Goal: Information Seeking & Learning: Find specific fact

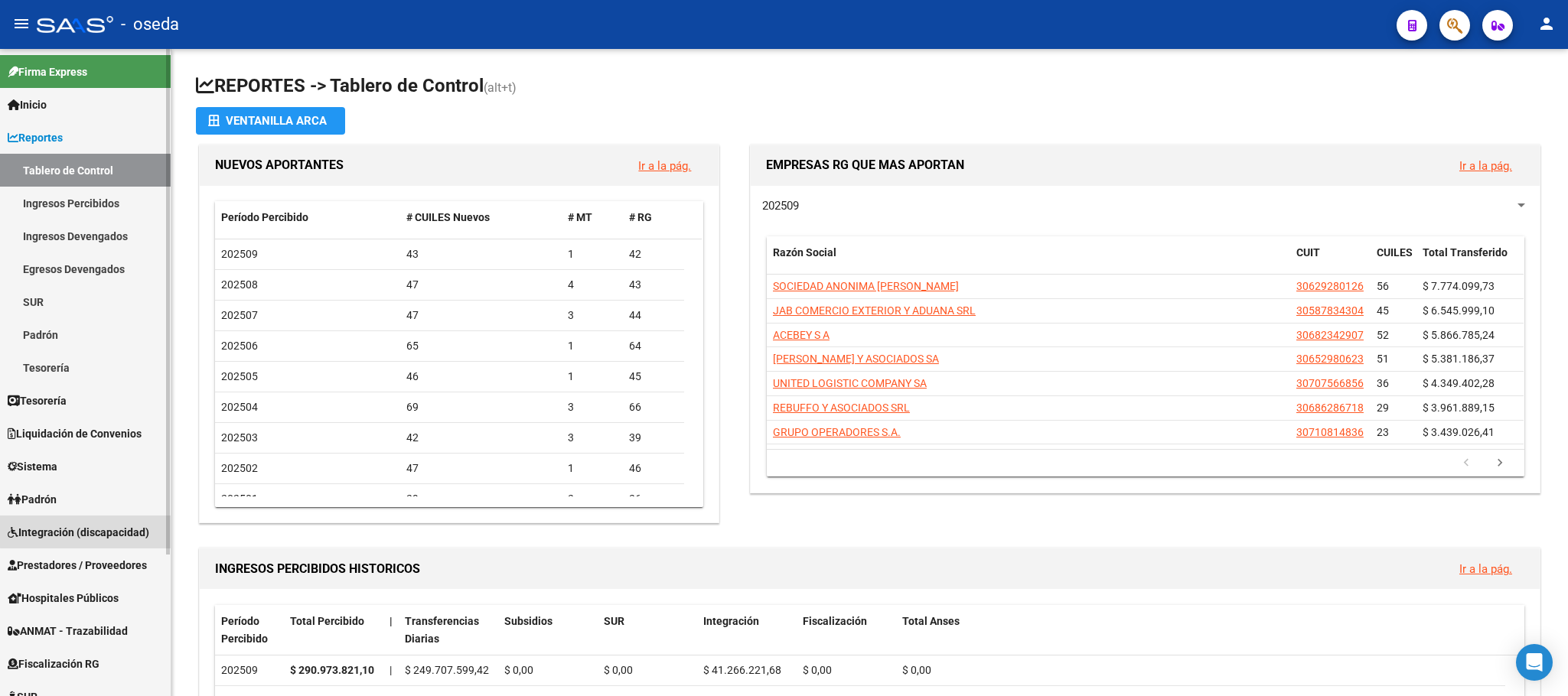
click at [95, 528] on span "Integración (discapacidad)" at bounding box center [78, 532] width 142 height 17
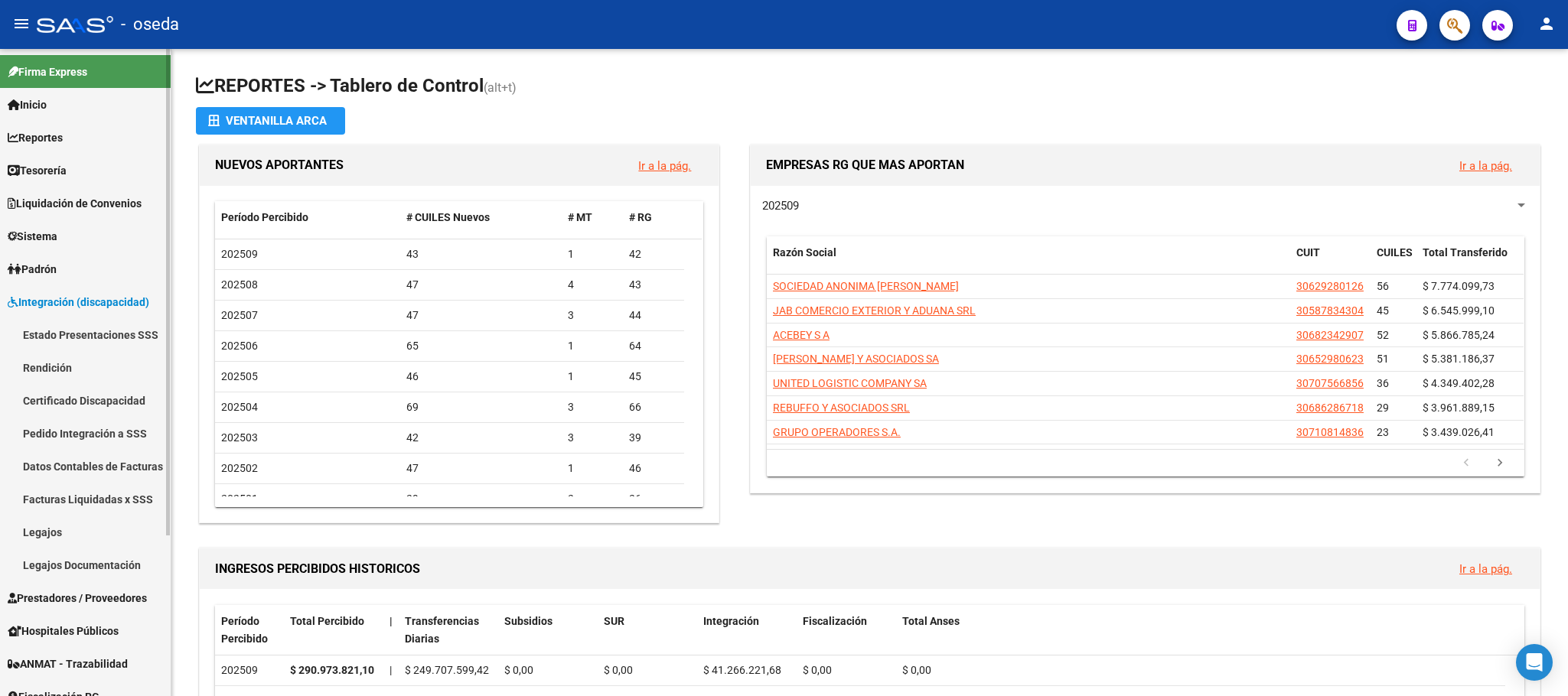
click at [135, 302] on span "Integración (discapacidad)" at bounding box center [78, 302] width 142 height 17
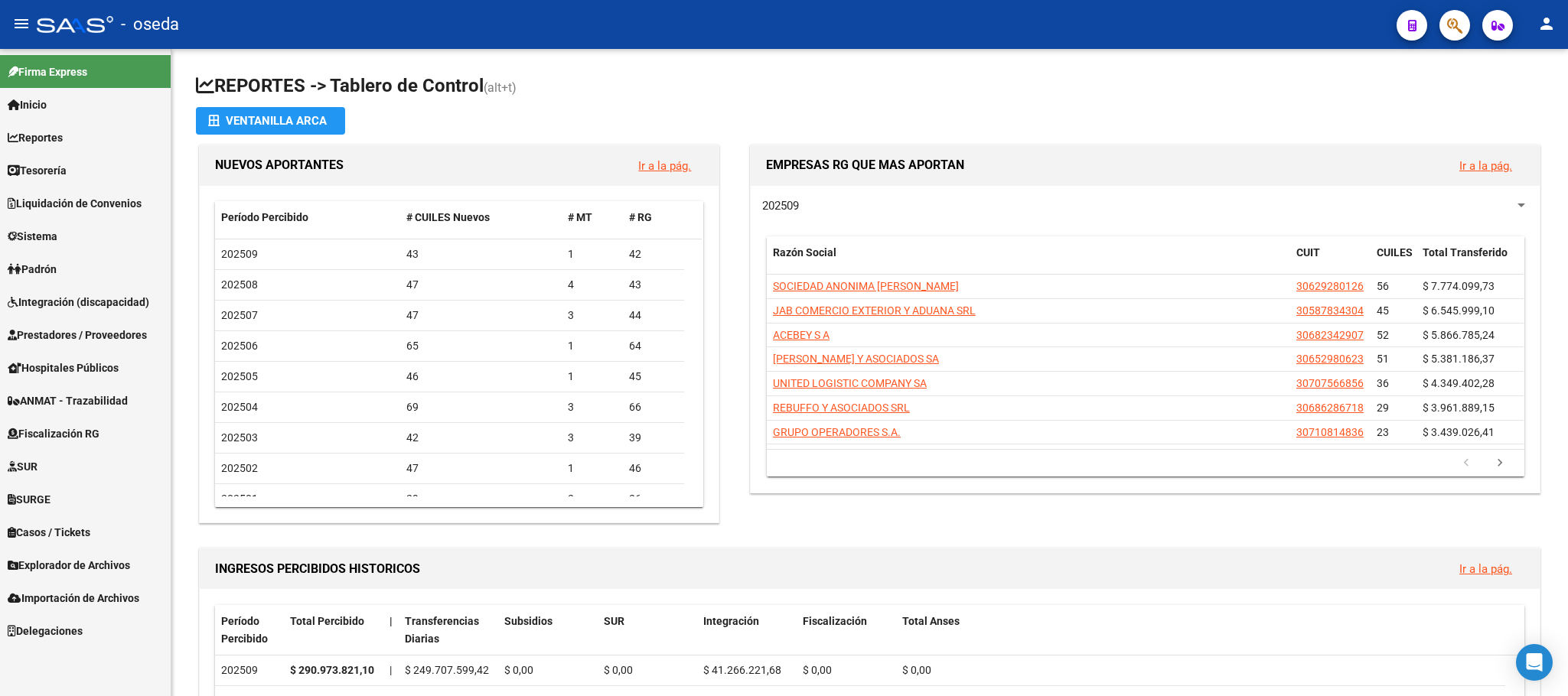
click at [131, 329] on span "Prestadores / Proveedores" at bounding box center [78, 334] width 139 height 17
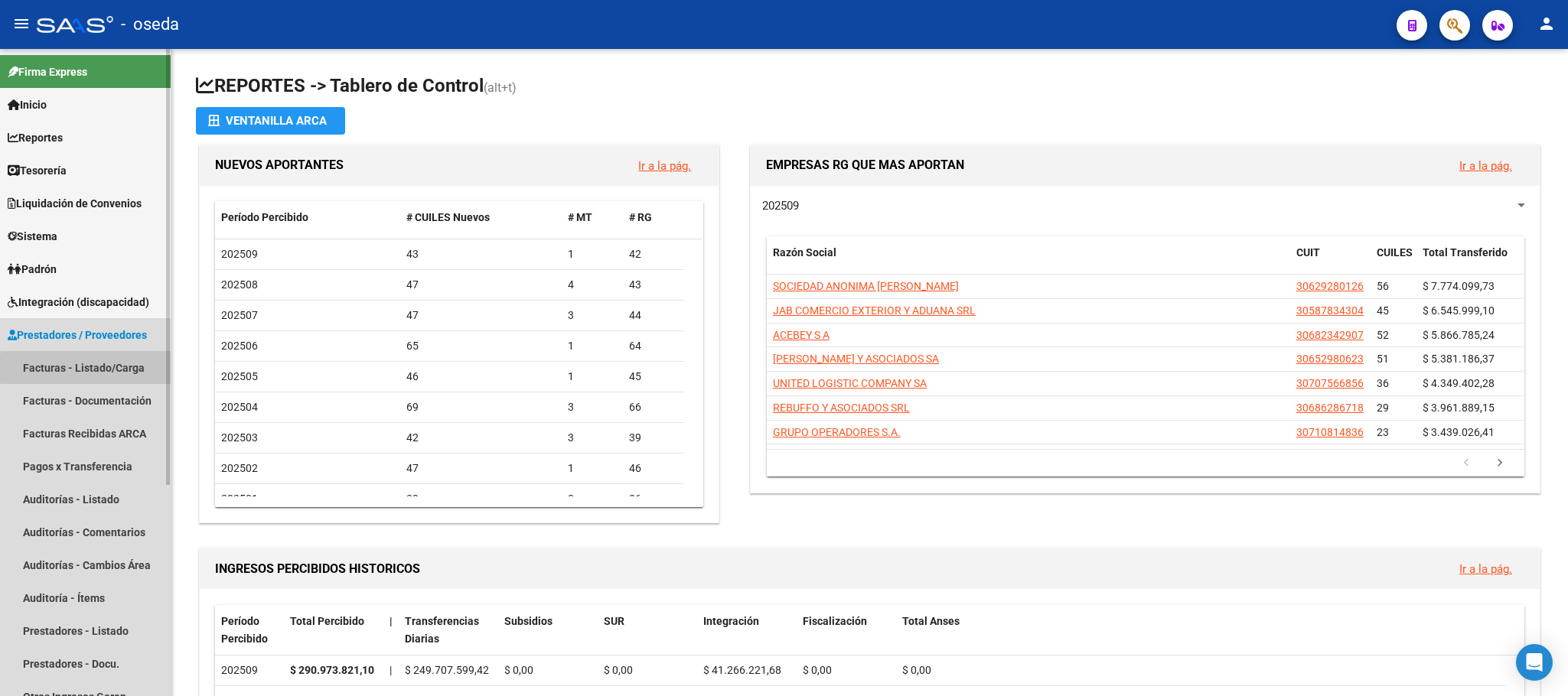
click at [124, 368] on link "Facturas - Listado/Carga" at bounding box center [85, 367] width 170 height 33
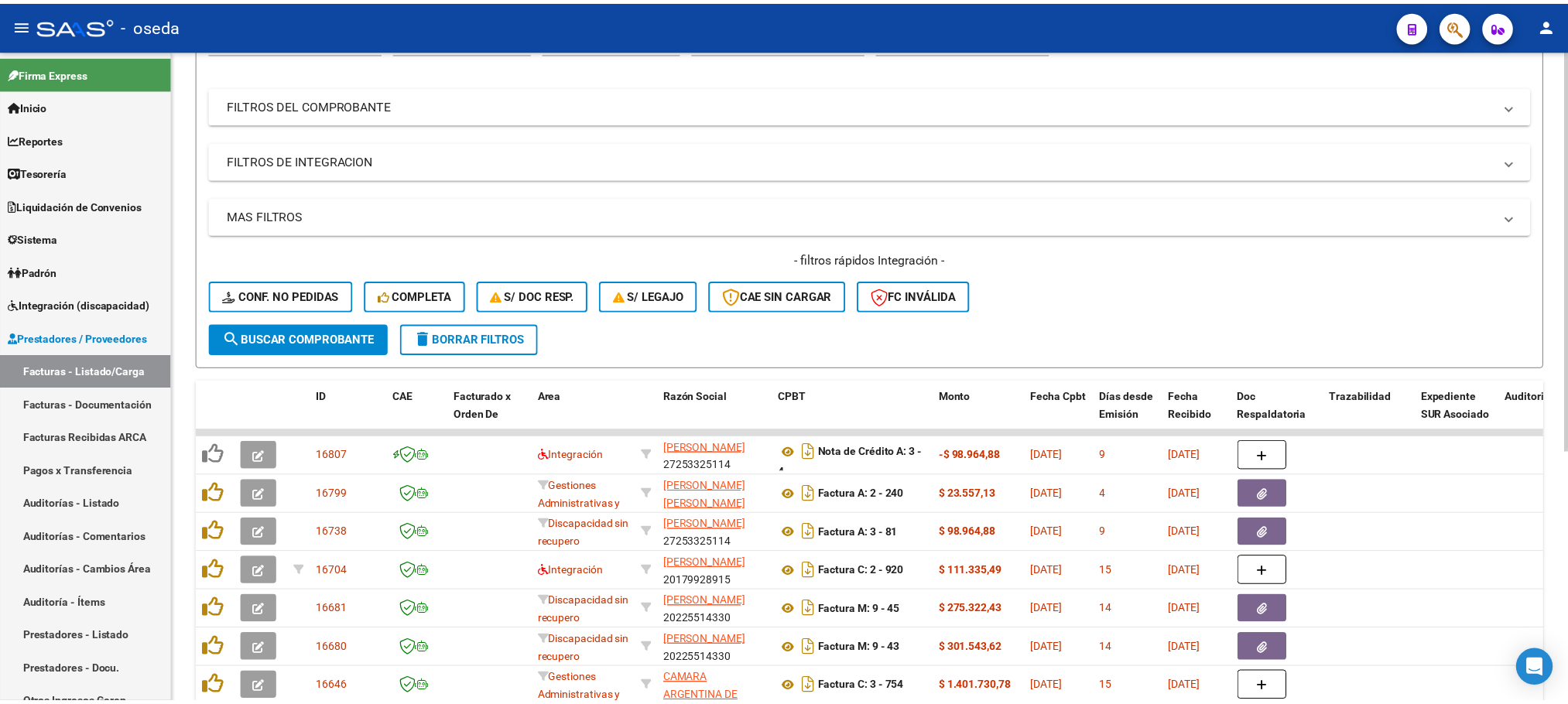
scroll to position [232, 0]
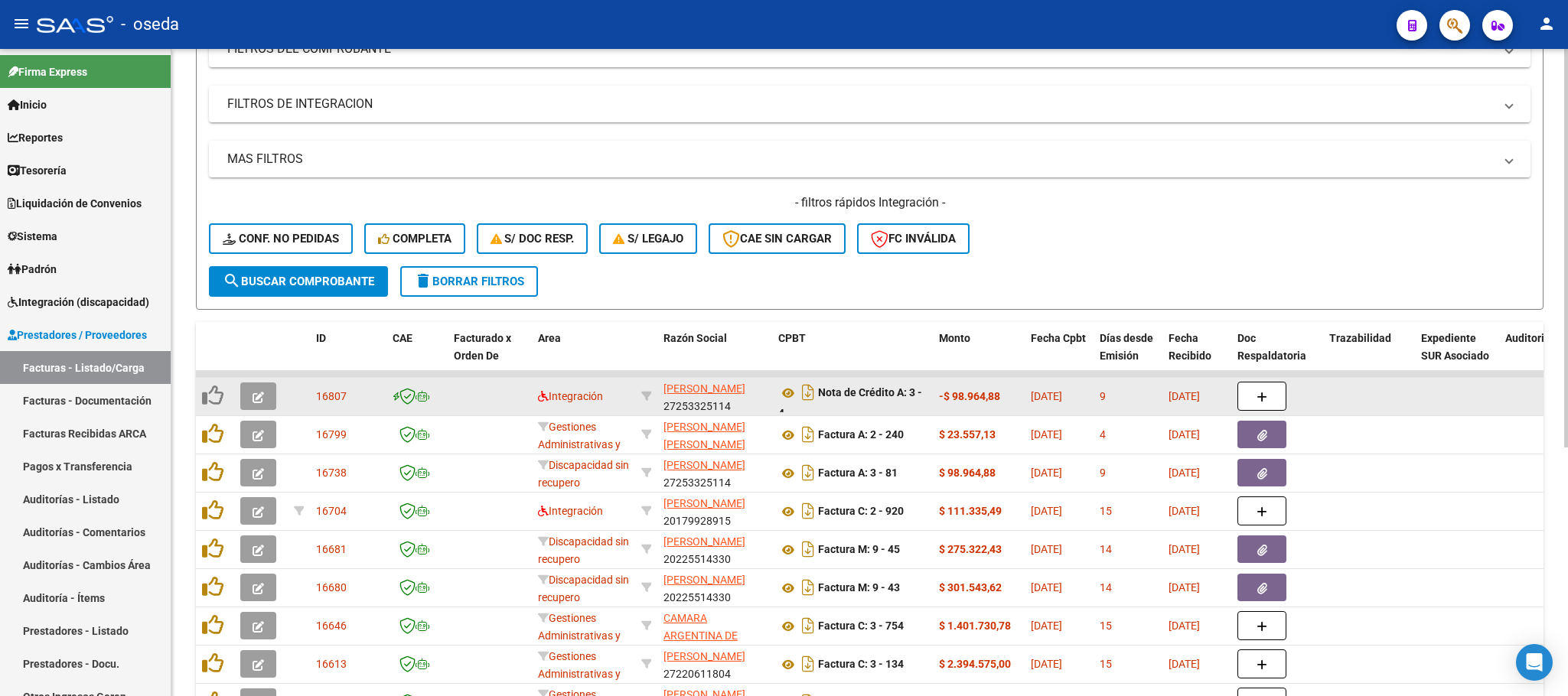
click at [254, 399] on icon "button" at bounding box center [258, 398] width 11 height 11
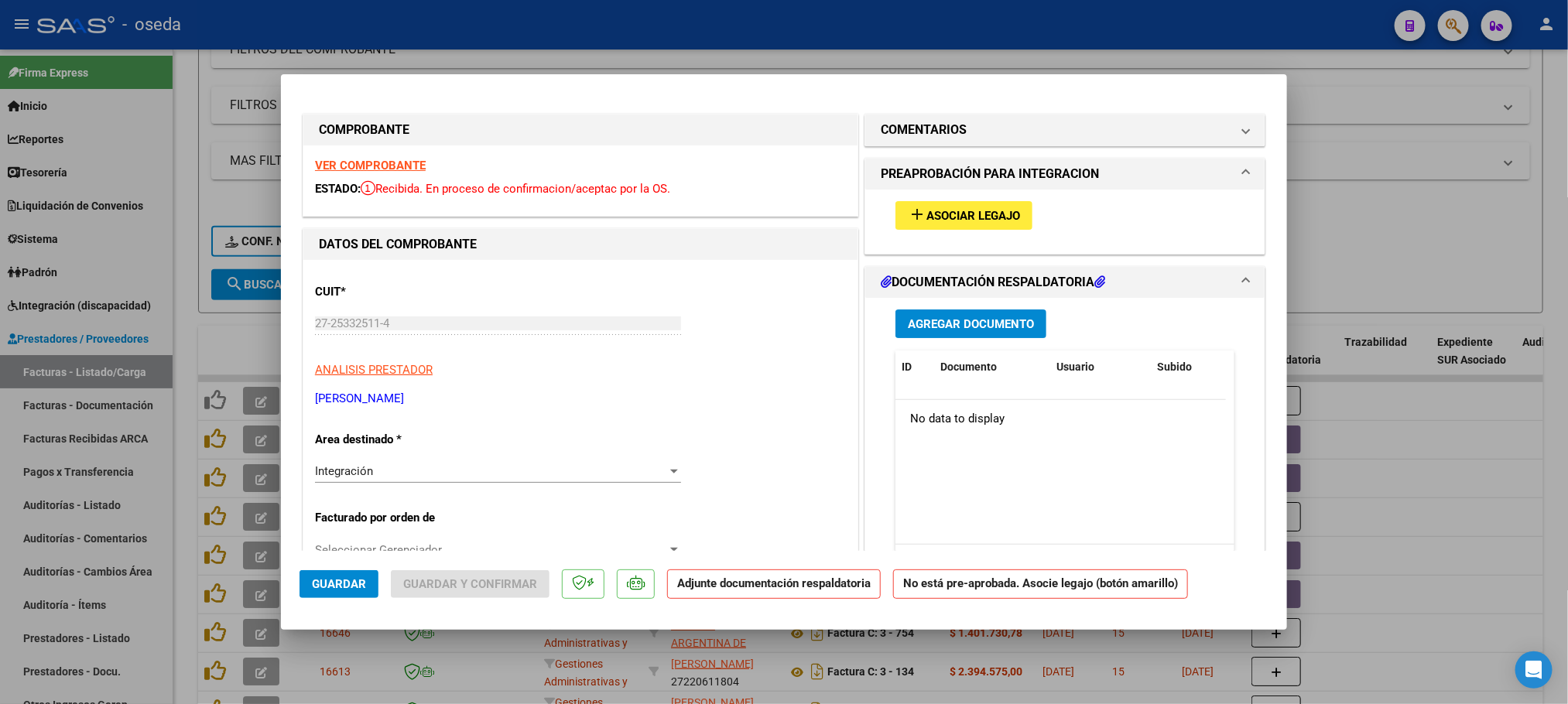
click at [456, 477] on div "Integración" at bounding box center [490, 471] width 352 height 14
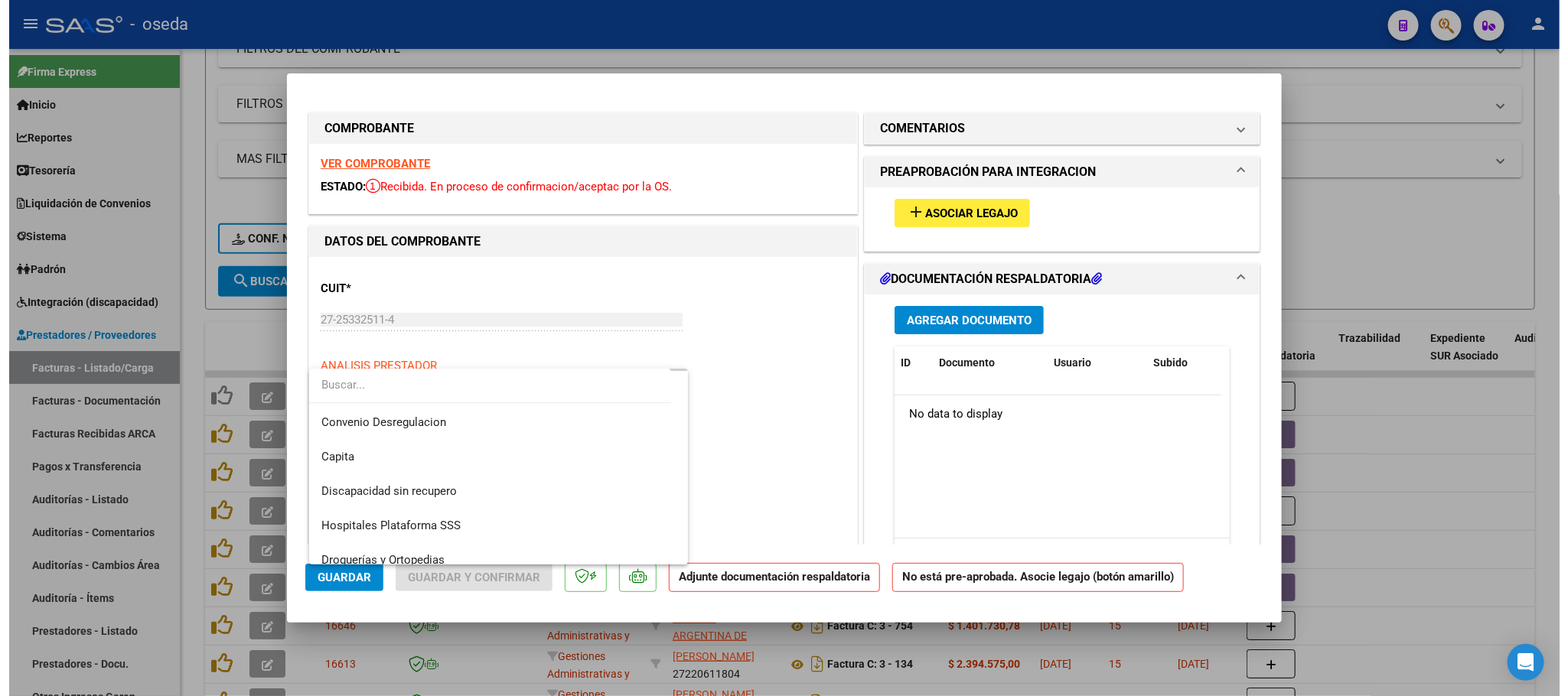
scroll to position [182, 0]
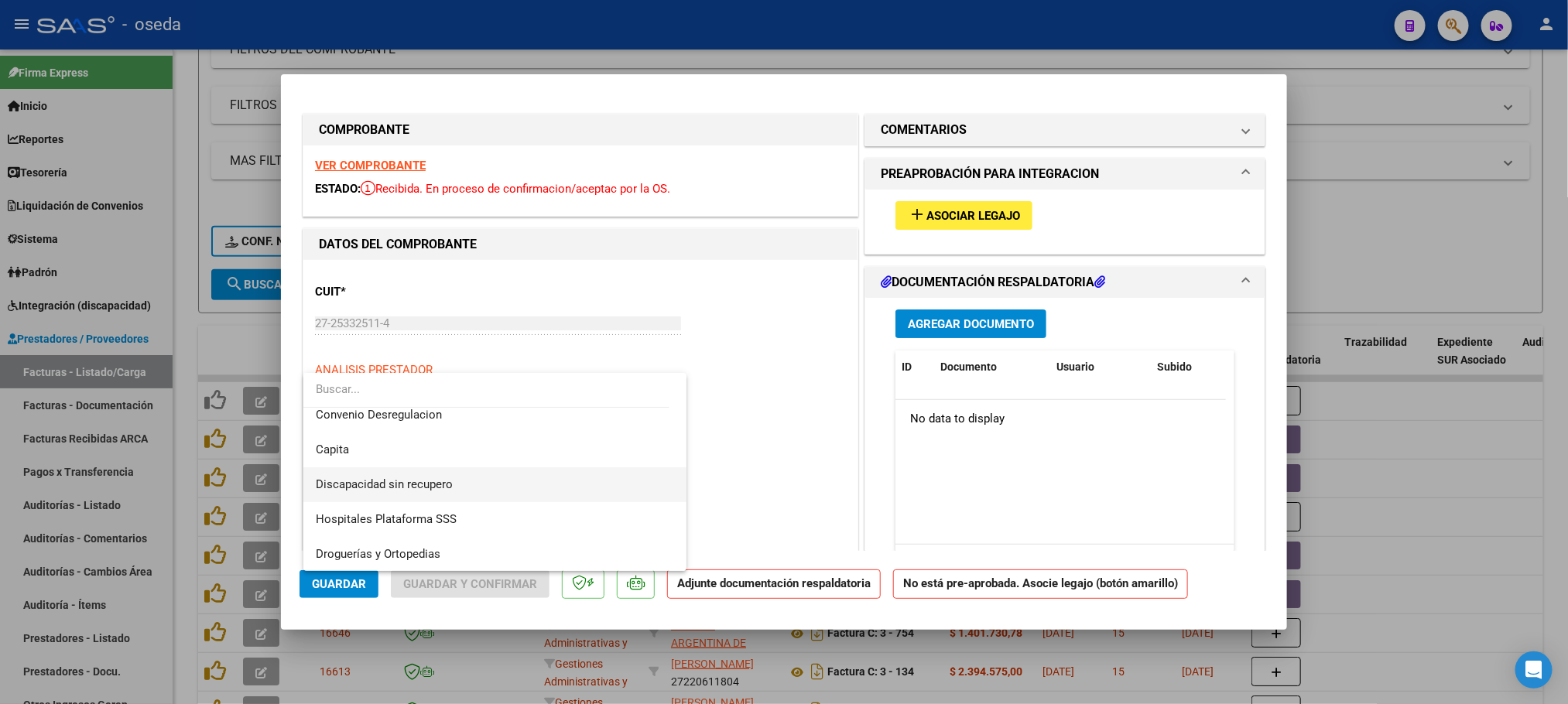
click at [463, 481] on span "Discapacidad sin recupero" at bounding box center [495, 485] width 359 height 35
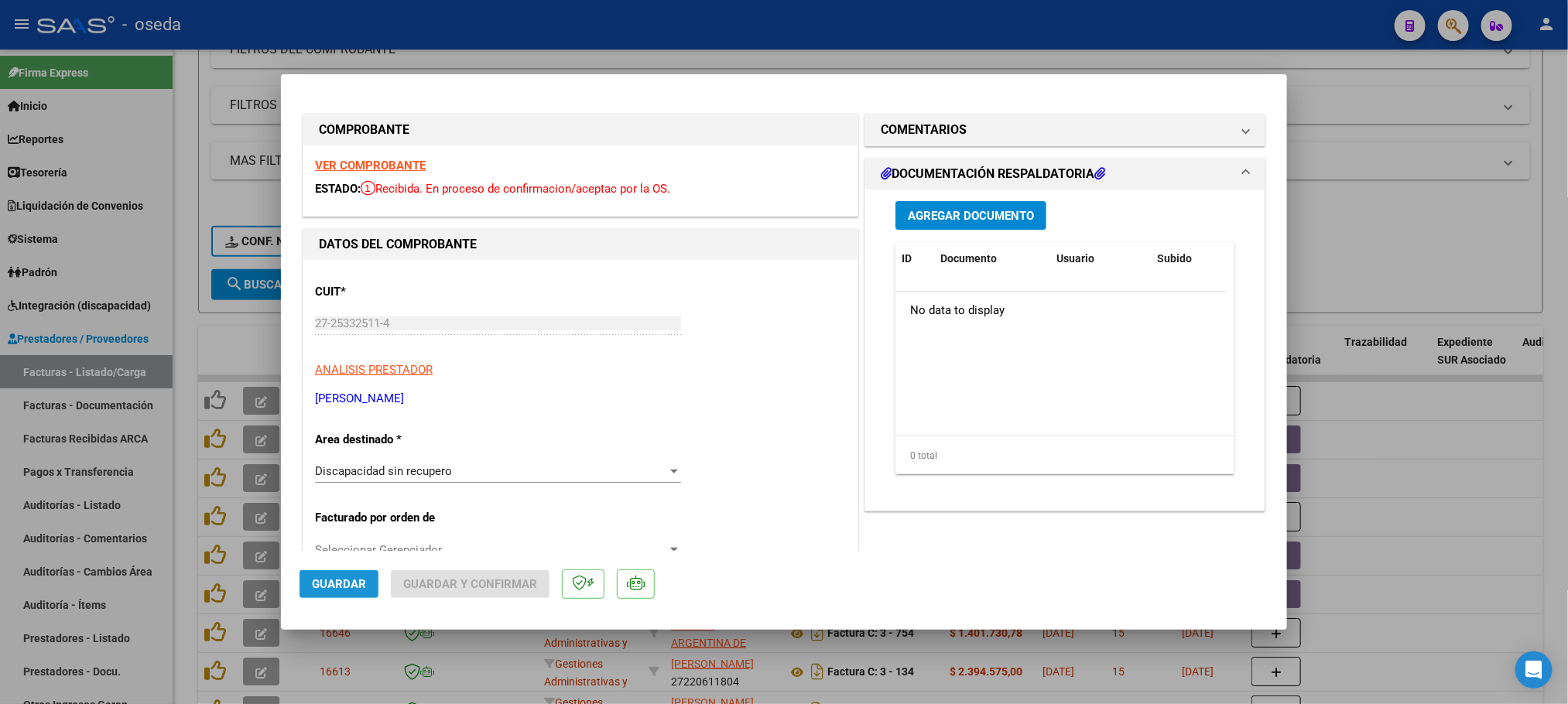
click at [346, 577] on span "Guardar" at bounding box center [338, 583] width 54 height 14
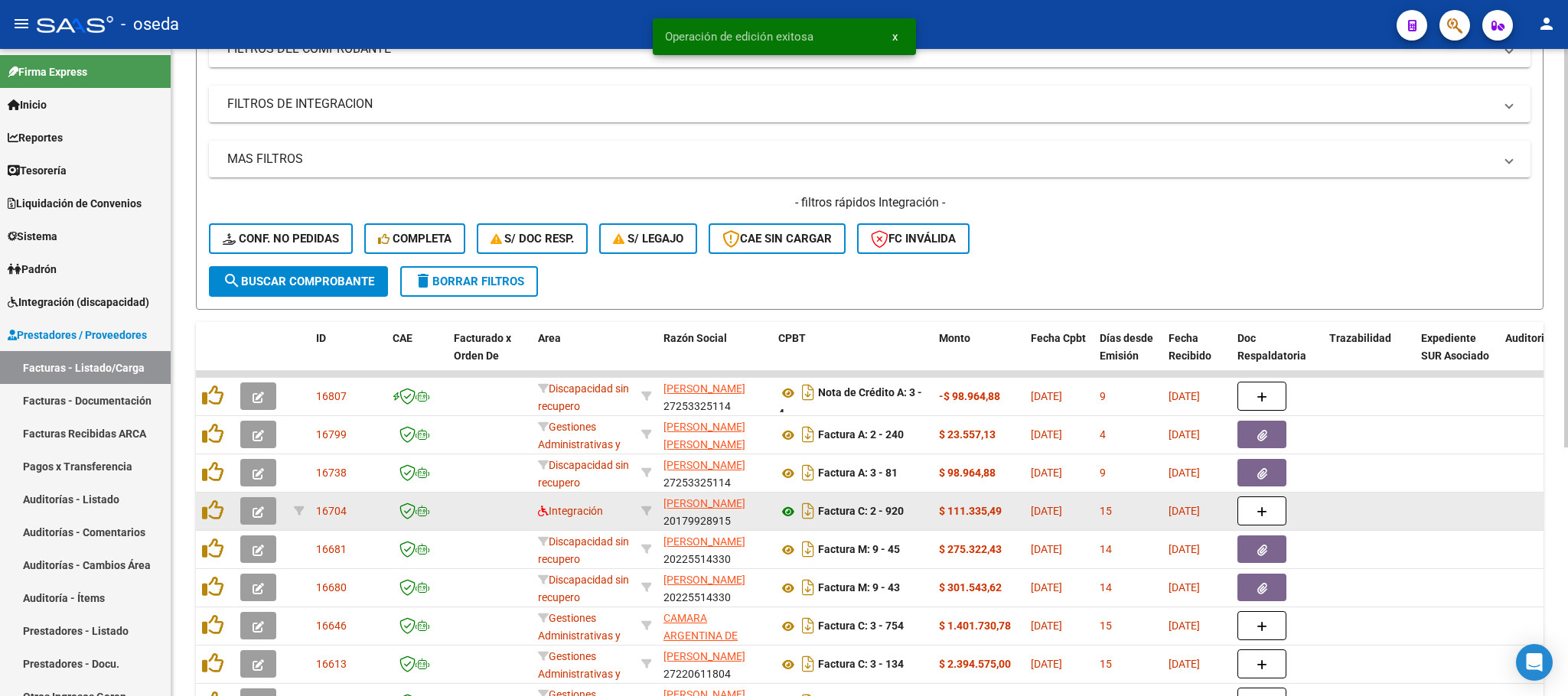
scroll to position [0, 0]
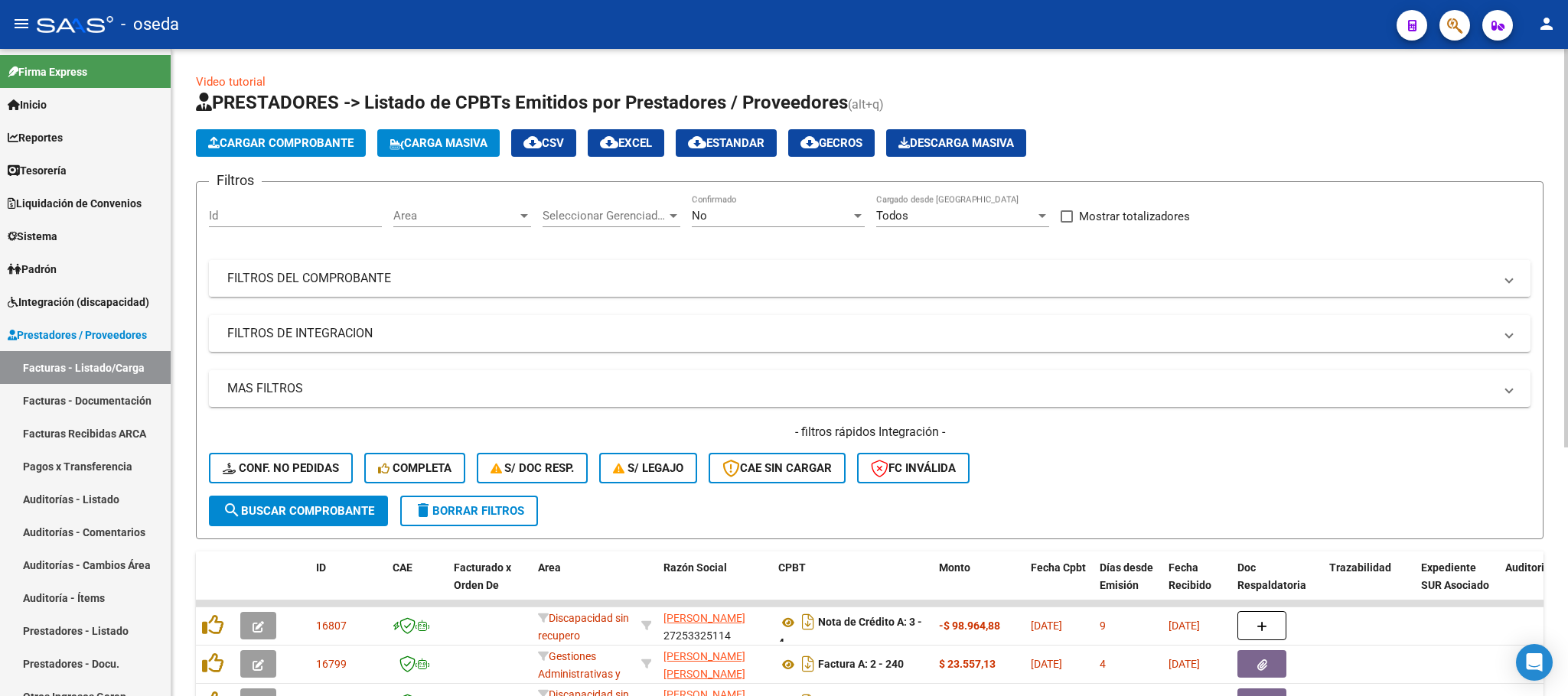
click at [696, 281] on mat-panel-title "FILTROS DEL COMPROBANTE" at bounding box center [860, 278] width 1266 height 17
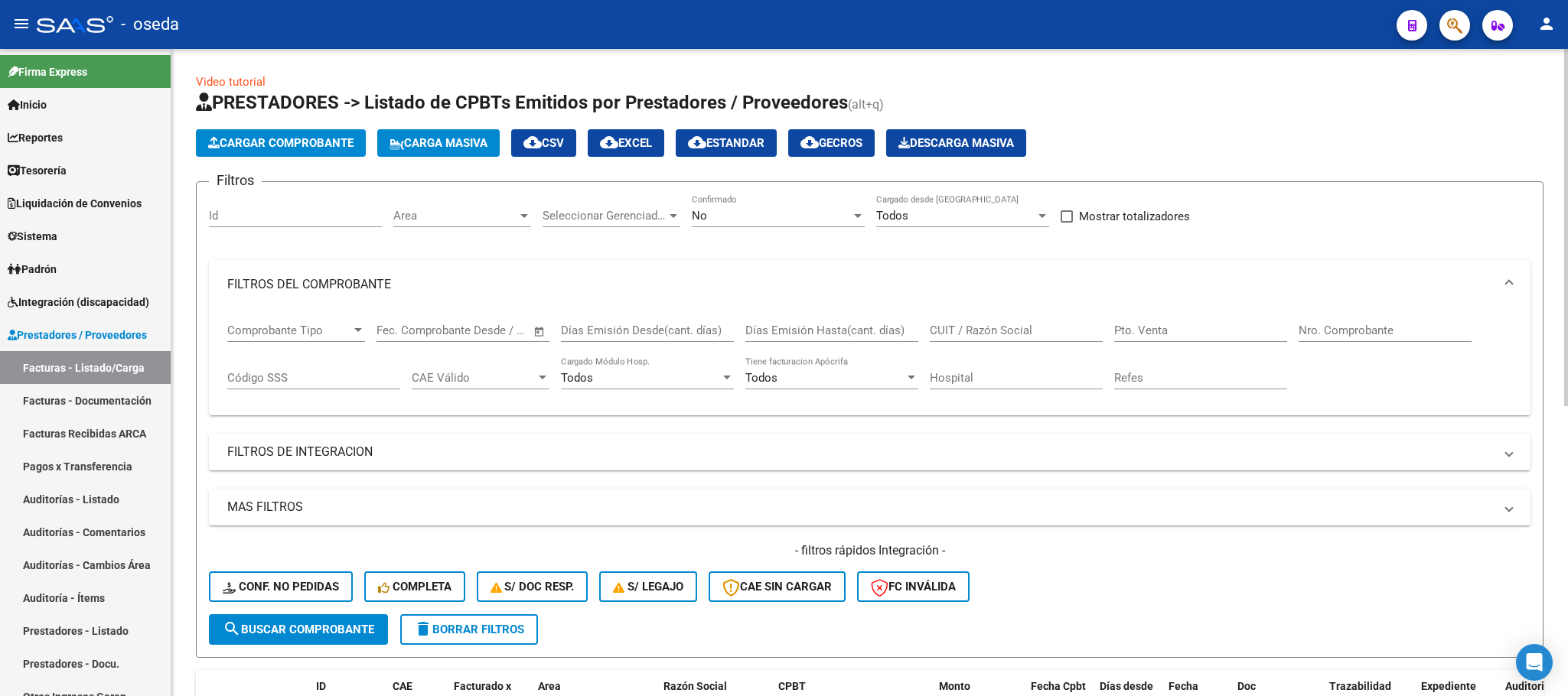
click at [981, 331] on input "CUIT / Razón Social" at bounding box center [1016, 330] width 173 height 14
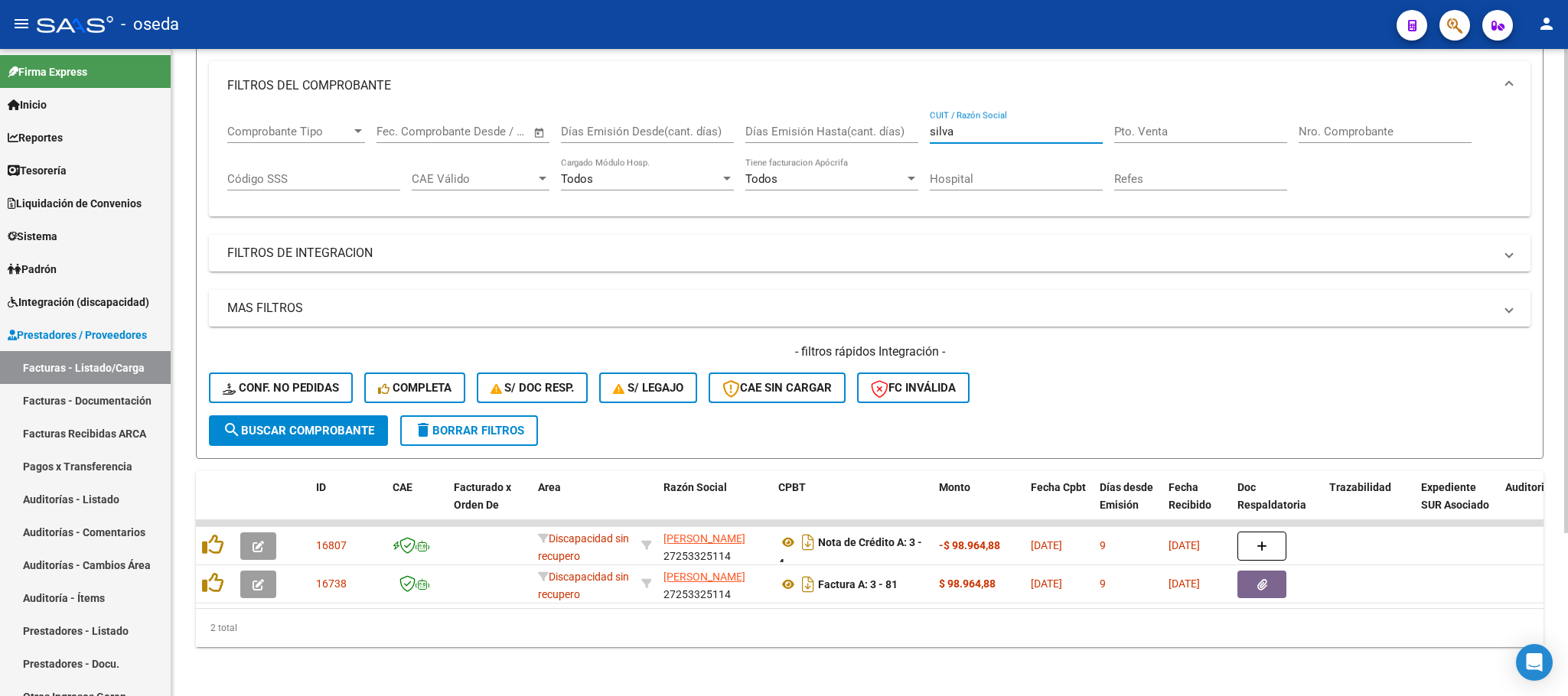
scroll to position [218, 0]
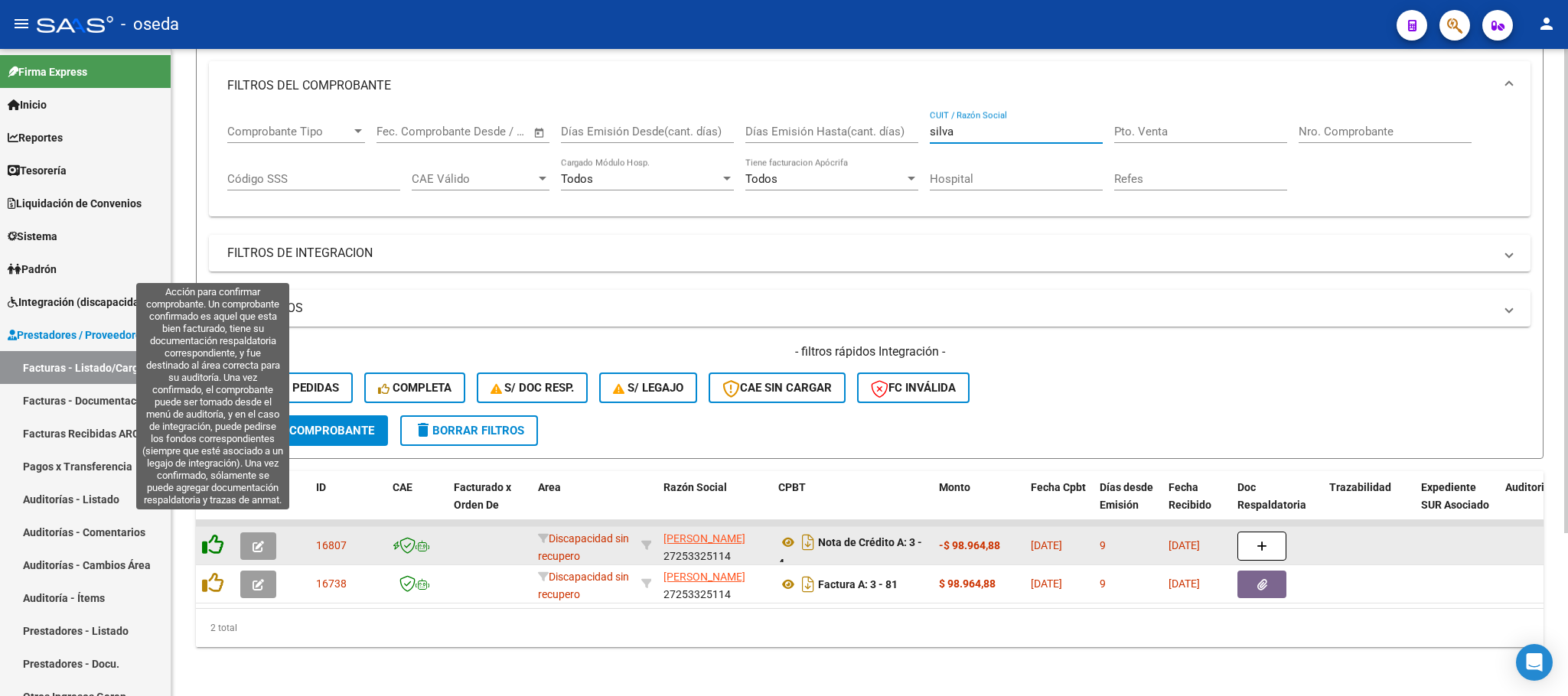
type input "silva"
click at [218, 534] on icon at bounding box center [212, 545] width 22 height 22
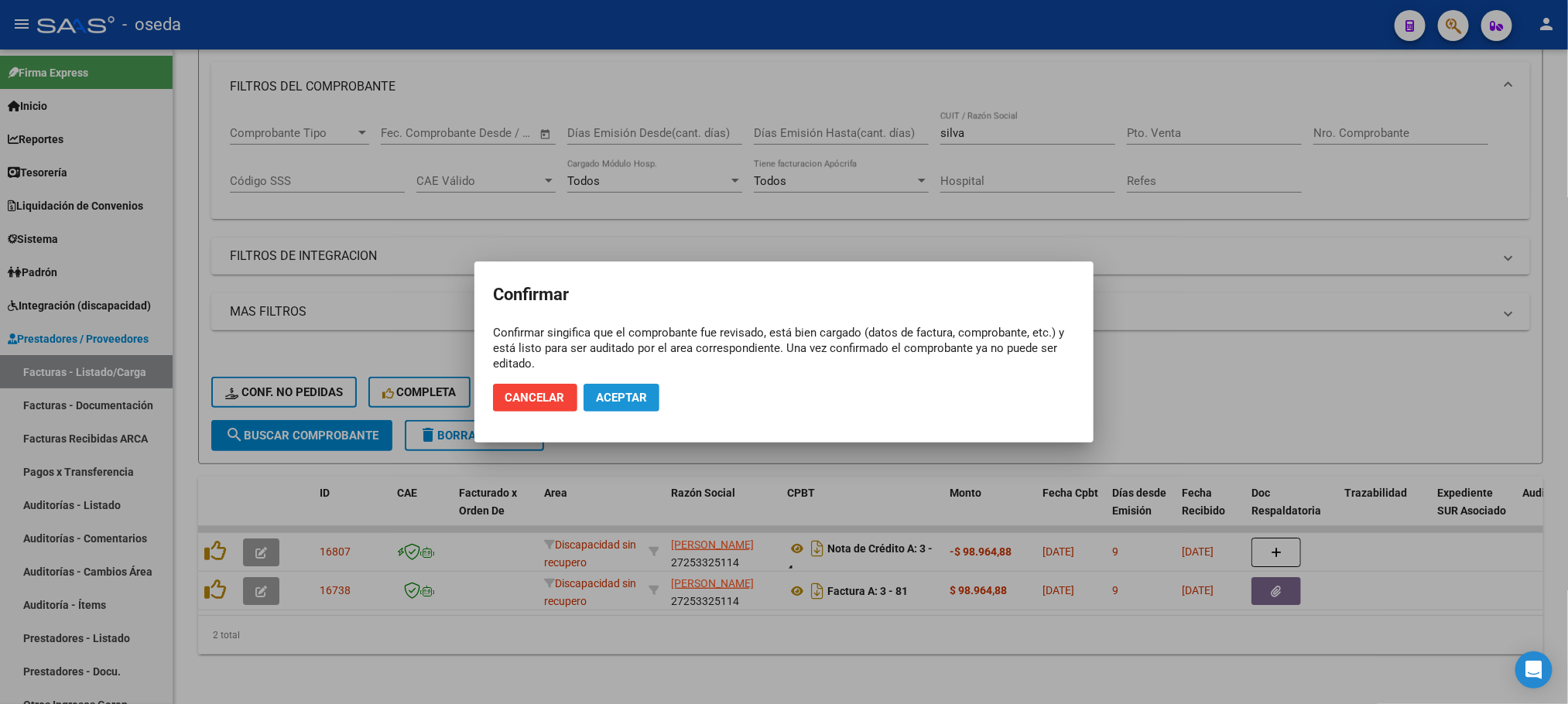
click at [583, 406] on button "Aceptar" at bounding box center [621, 397] width 76 height 28
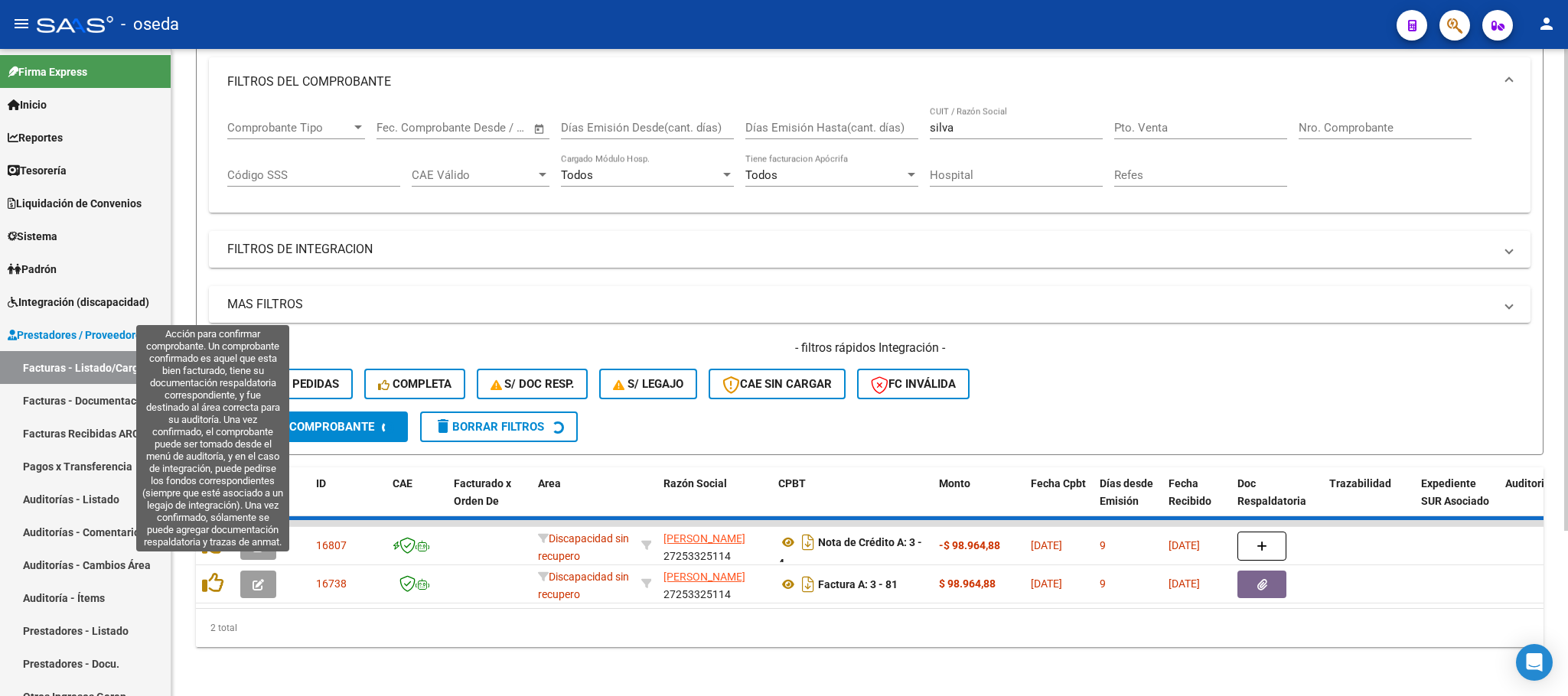
scroll to position [180, 0]
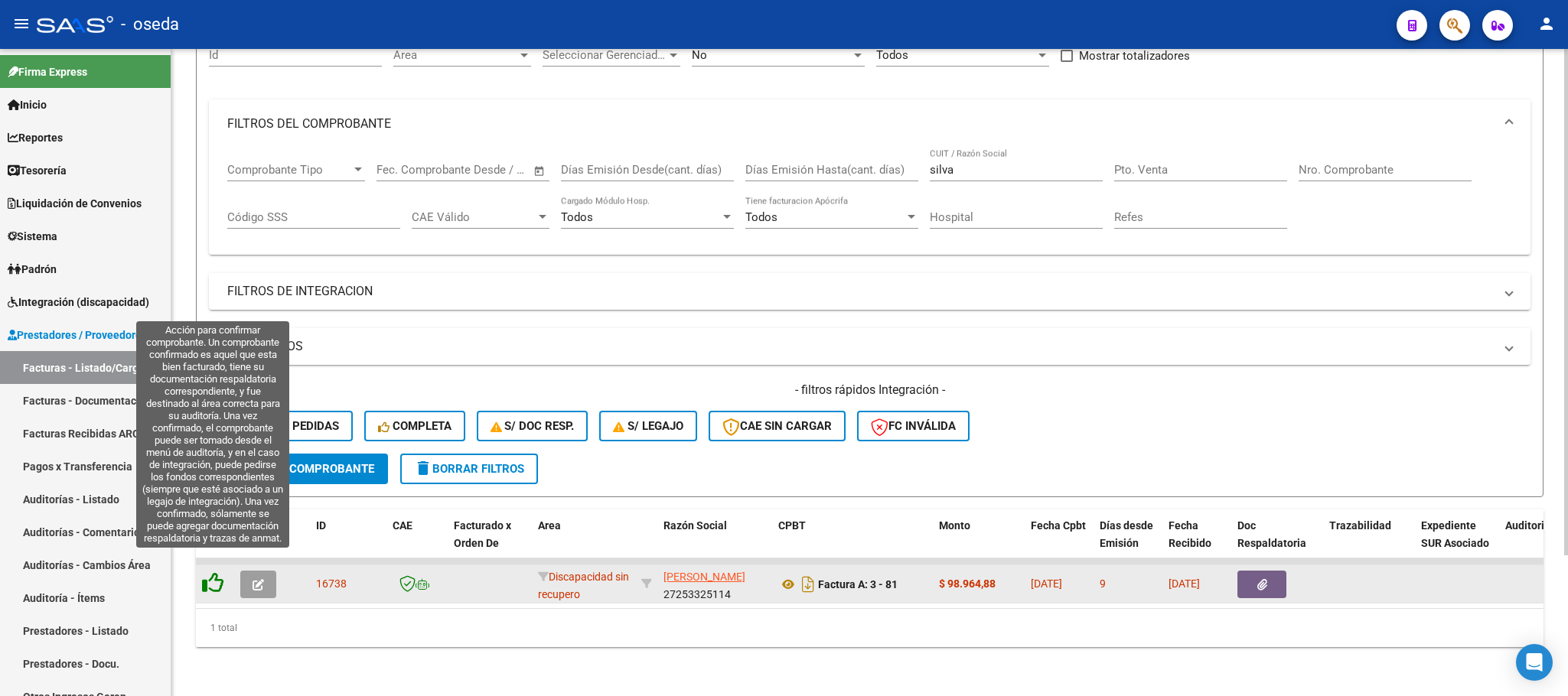
click at [211, 572] on icon at bounding box center [212, 582] width 22 height 22
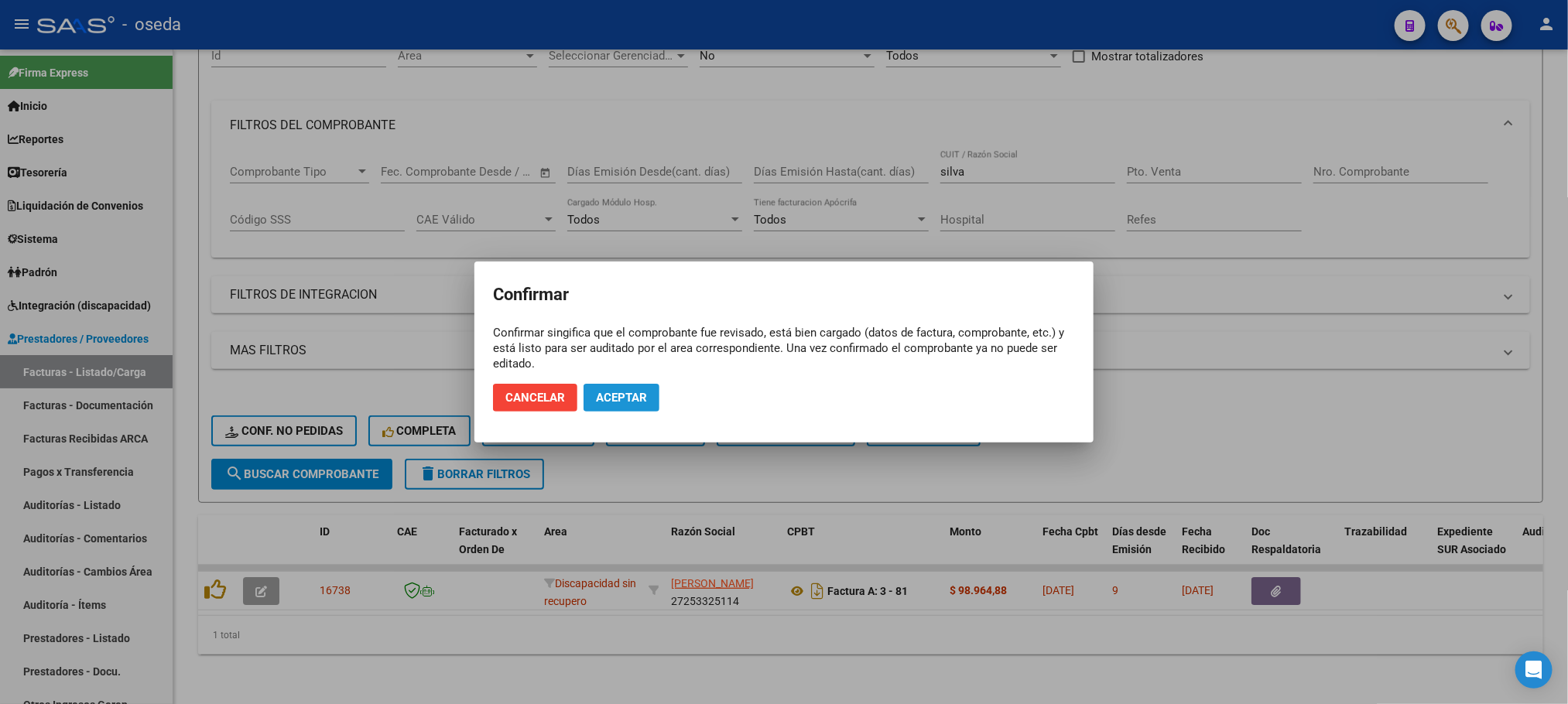
click at [618, 393] on span "Aceptar" at bounding box center [621, 397] width 51 height 14
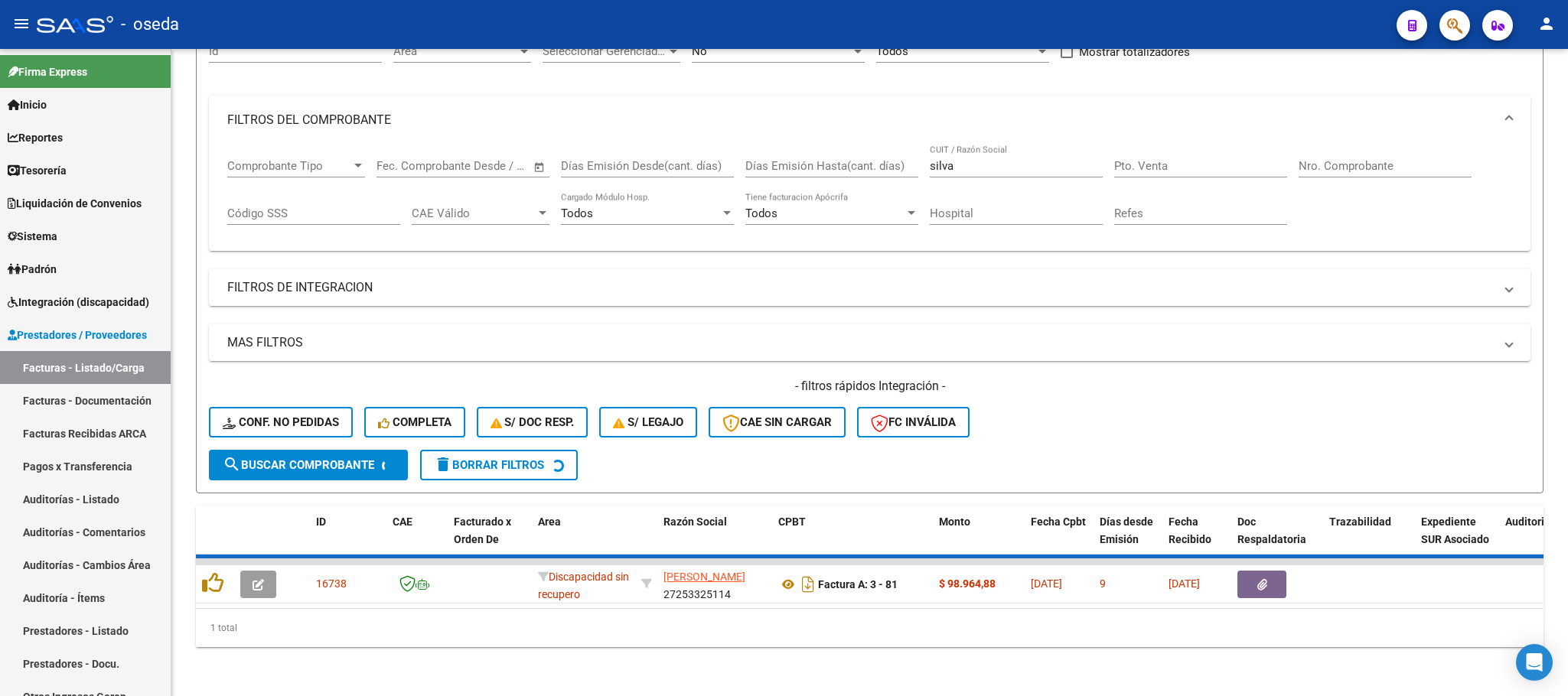
scroll to position [150, 0]
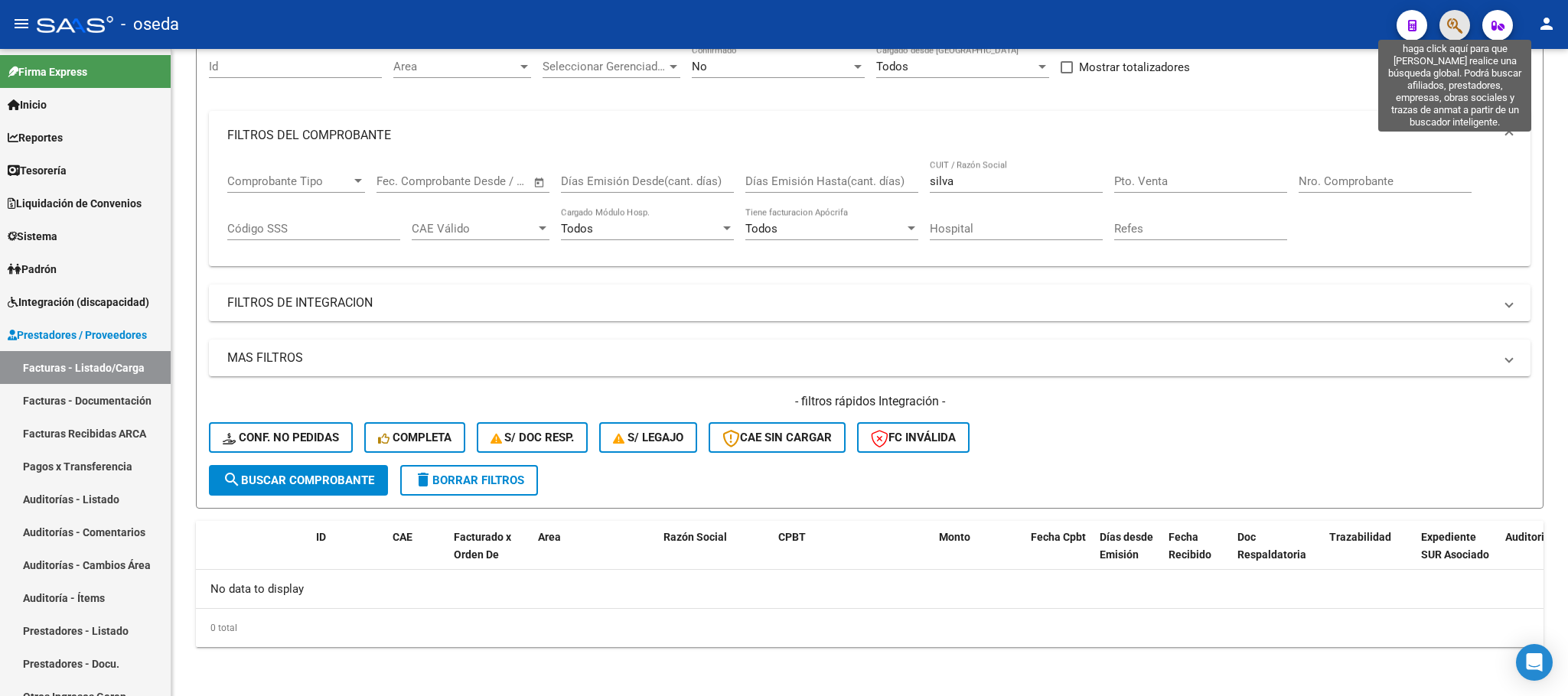
click at [1458, 19] on icon "button" at bounding box center [1454, 26] width 15 height 18
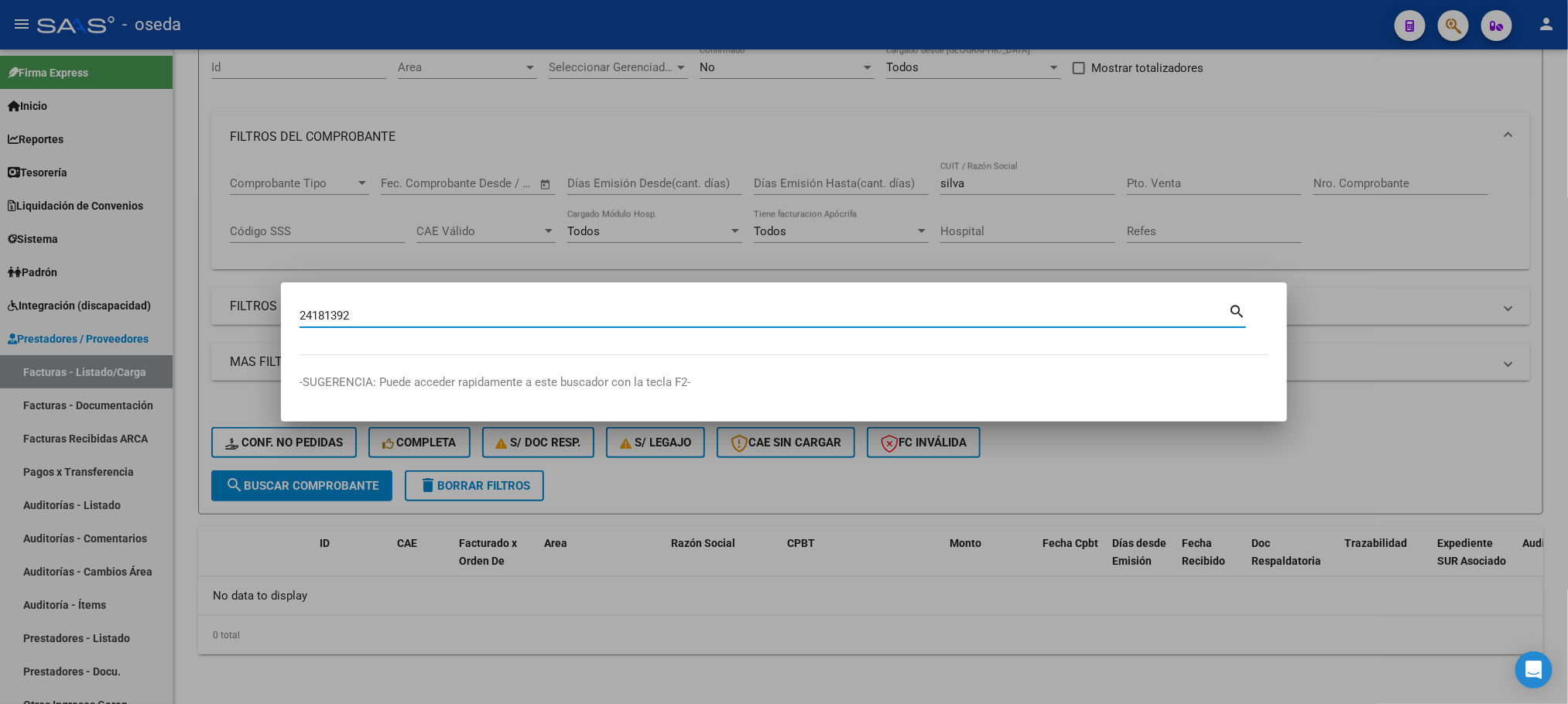
type input "24181392"
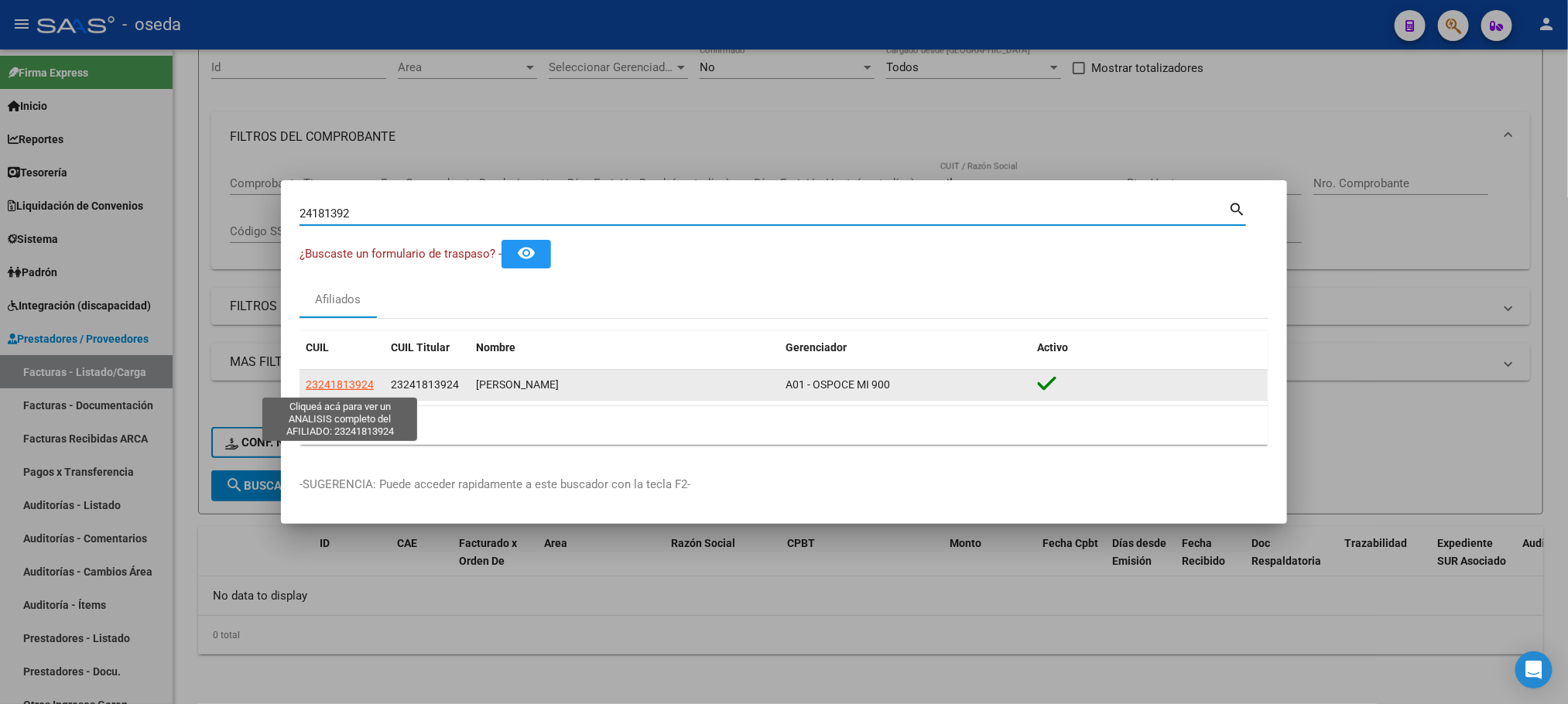
click at [314, 388] on span "23241813924" at bounding box center [340, 384] width 68 height 12
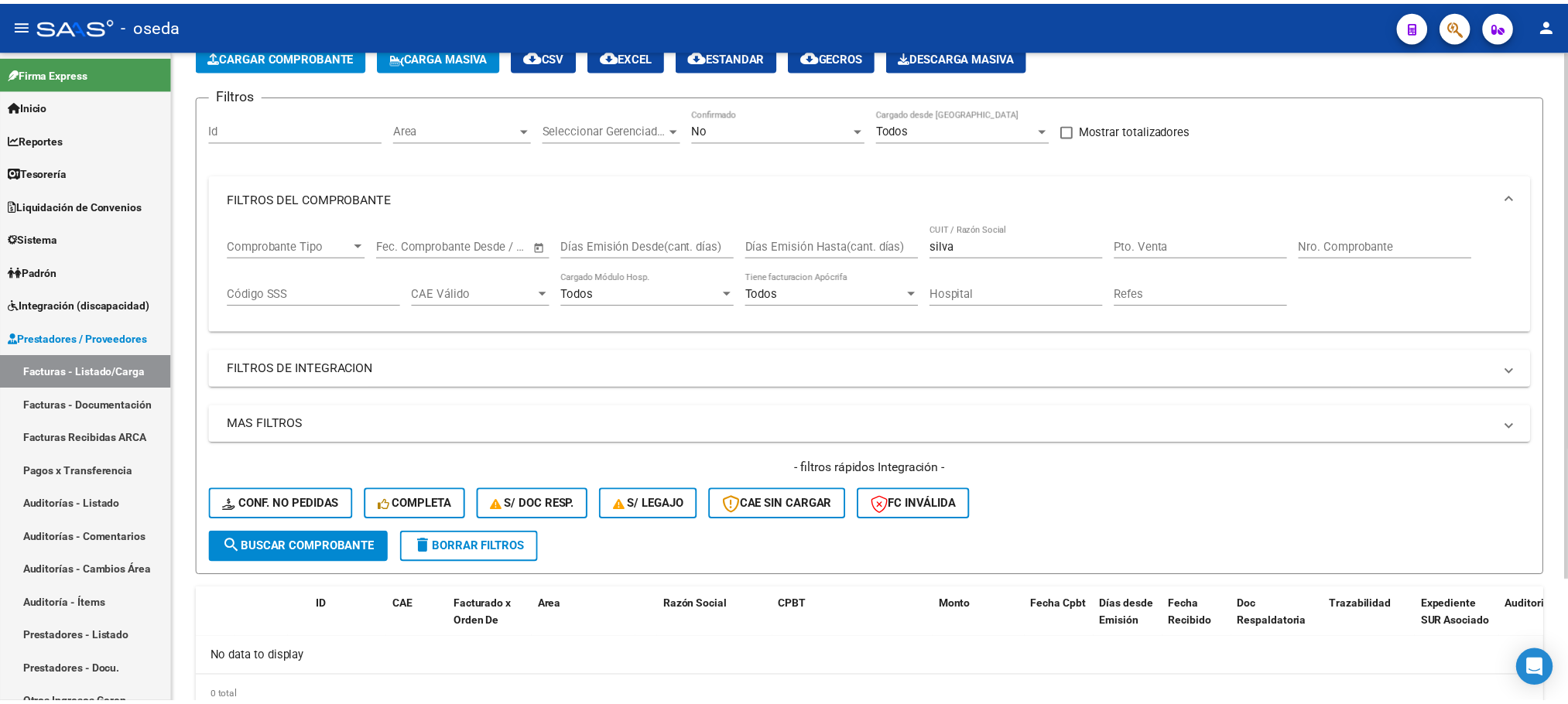
scroll to position [0, 0]
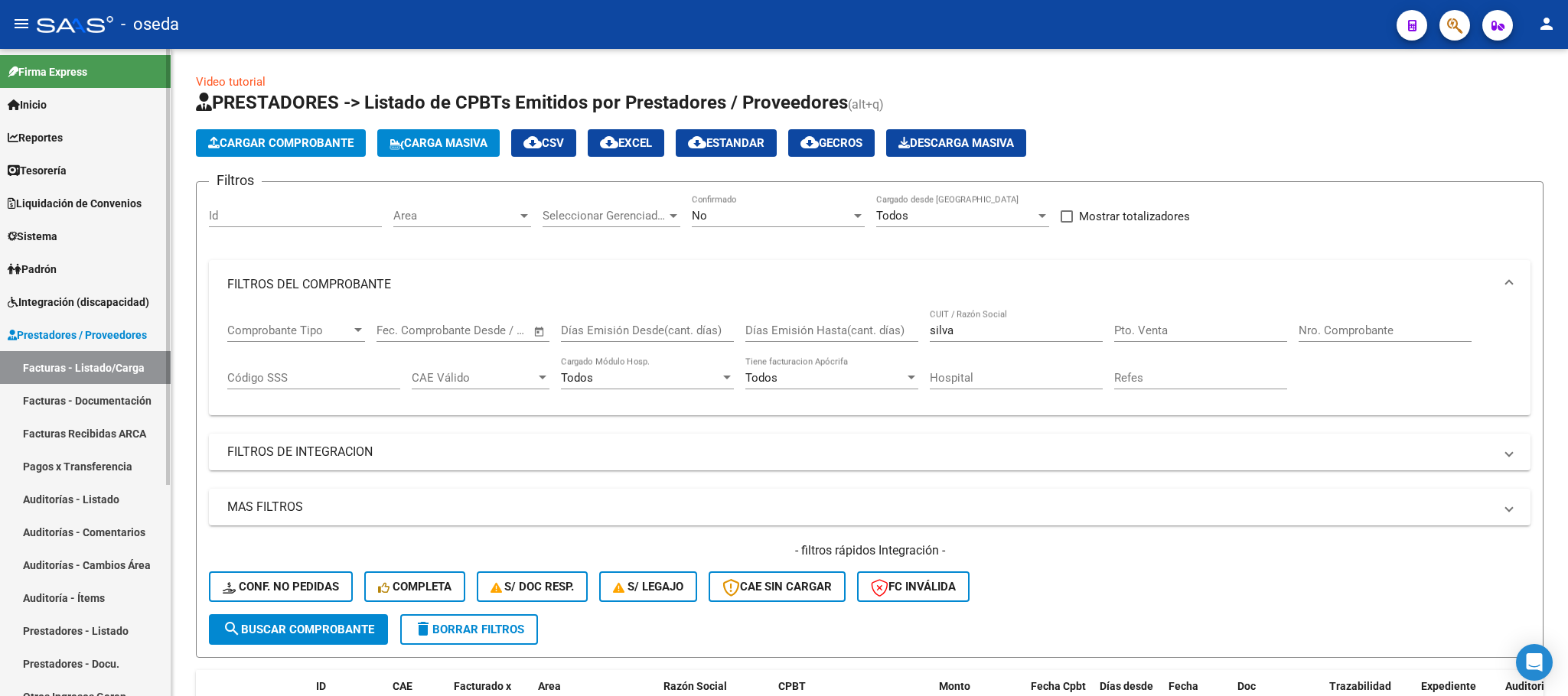
click at [131, 361] on link "Facturas - Listado/Carga" at bounding box center [85, 367] width 170 height 33
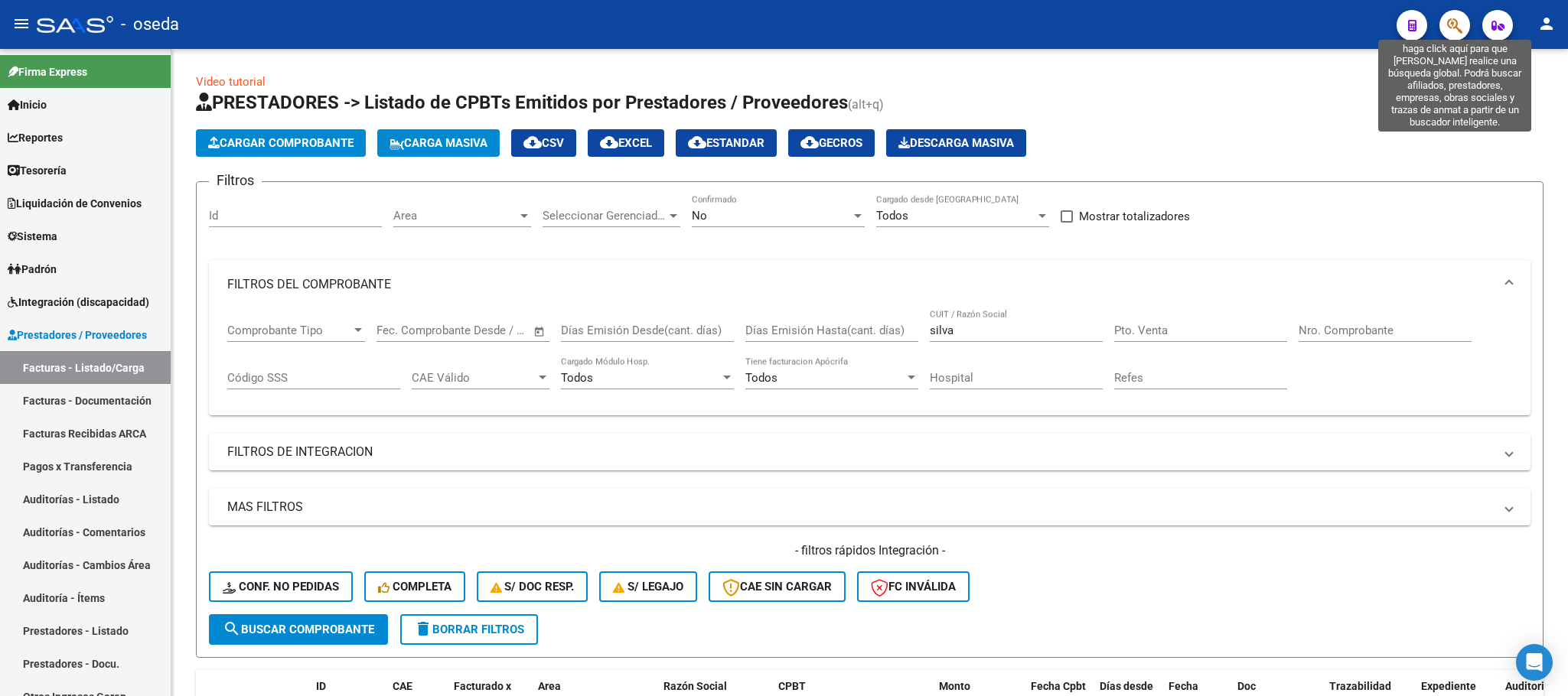
click at [1449, 26] on icon "button" at bounding box center [1454, 26] width 15 height 18
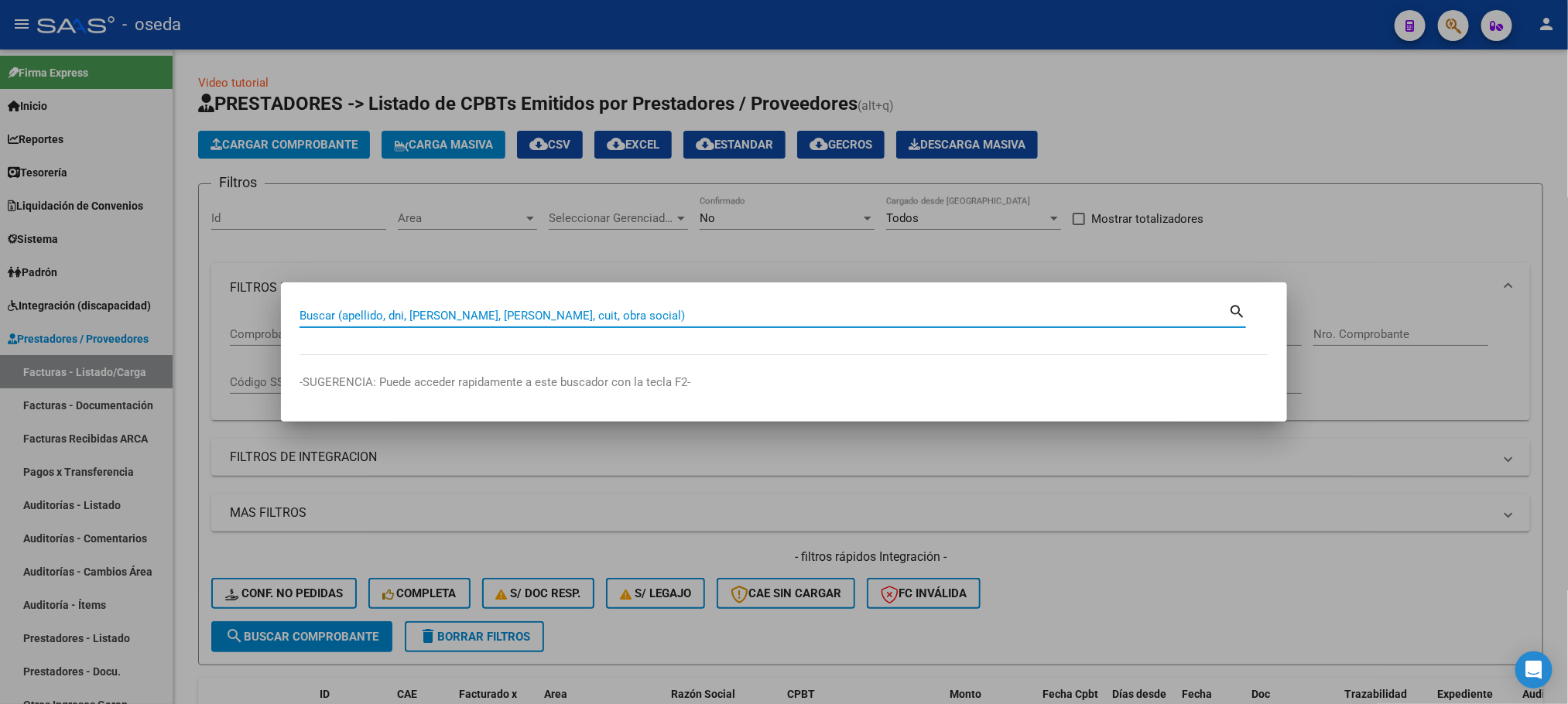
paste input "30073818"
type input "30073818"
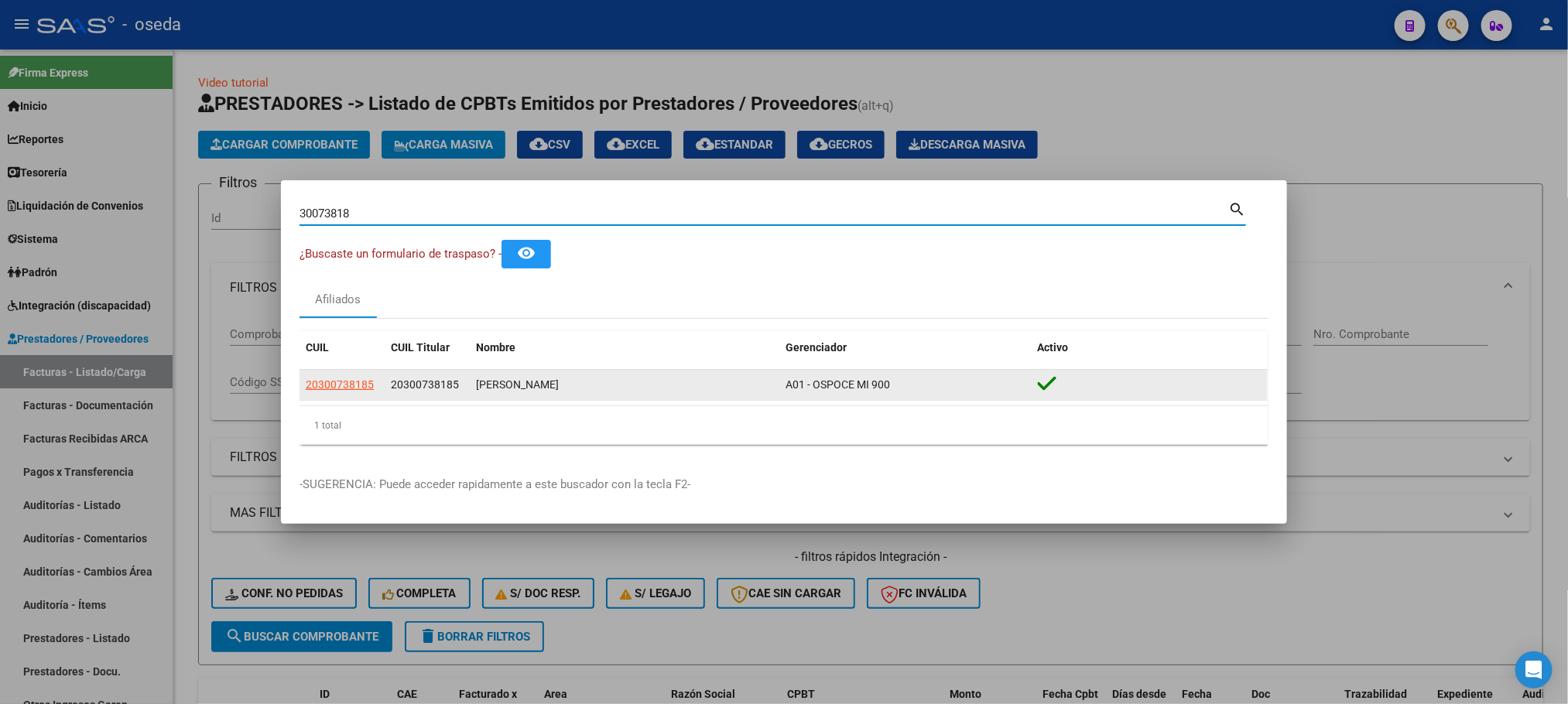
click at [374, 384] on div "20300738185" at bounding box center [342, 385] width 73 height 18
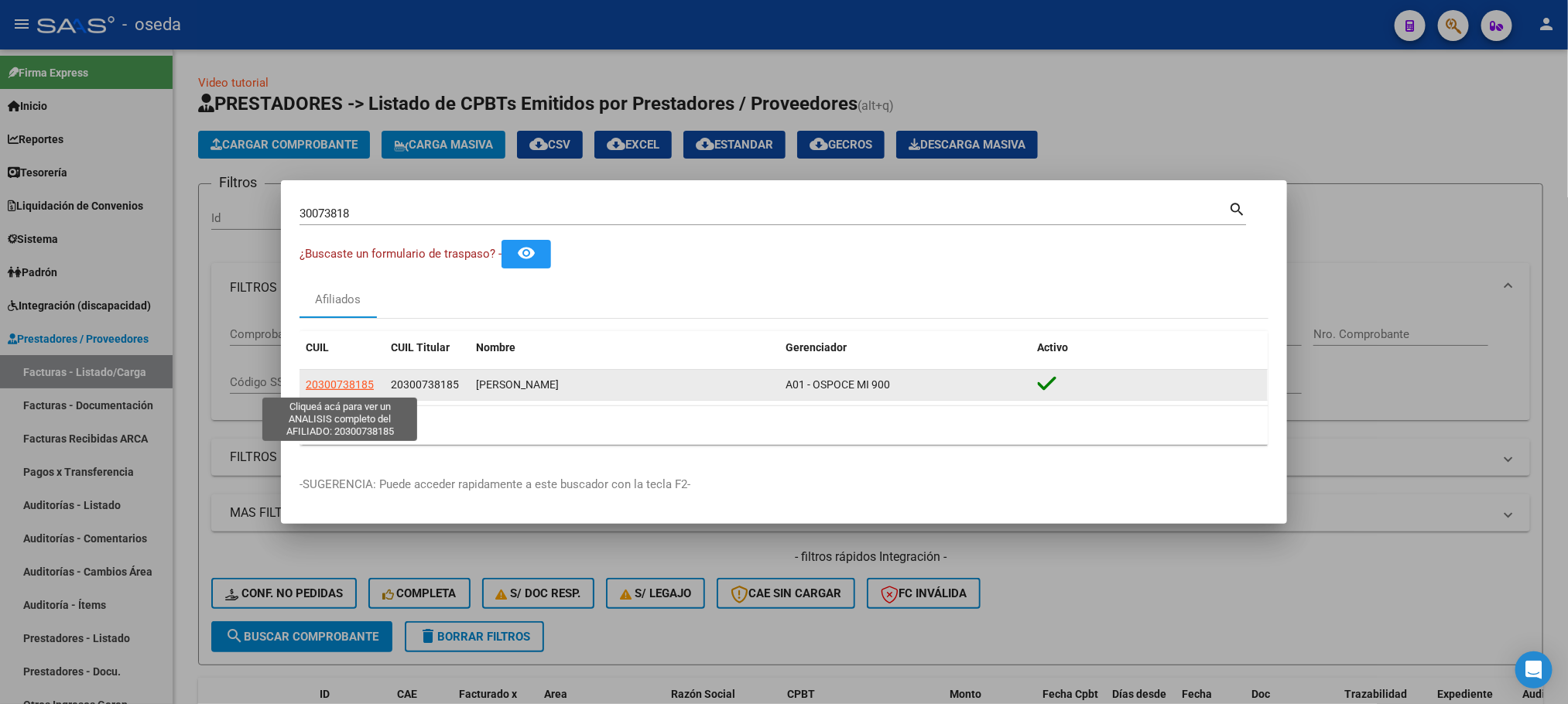
click at [363, 384] on span "20300738185" at bounding box center [340, 384] width 68 height 12
type textarea "20300738185"
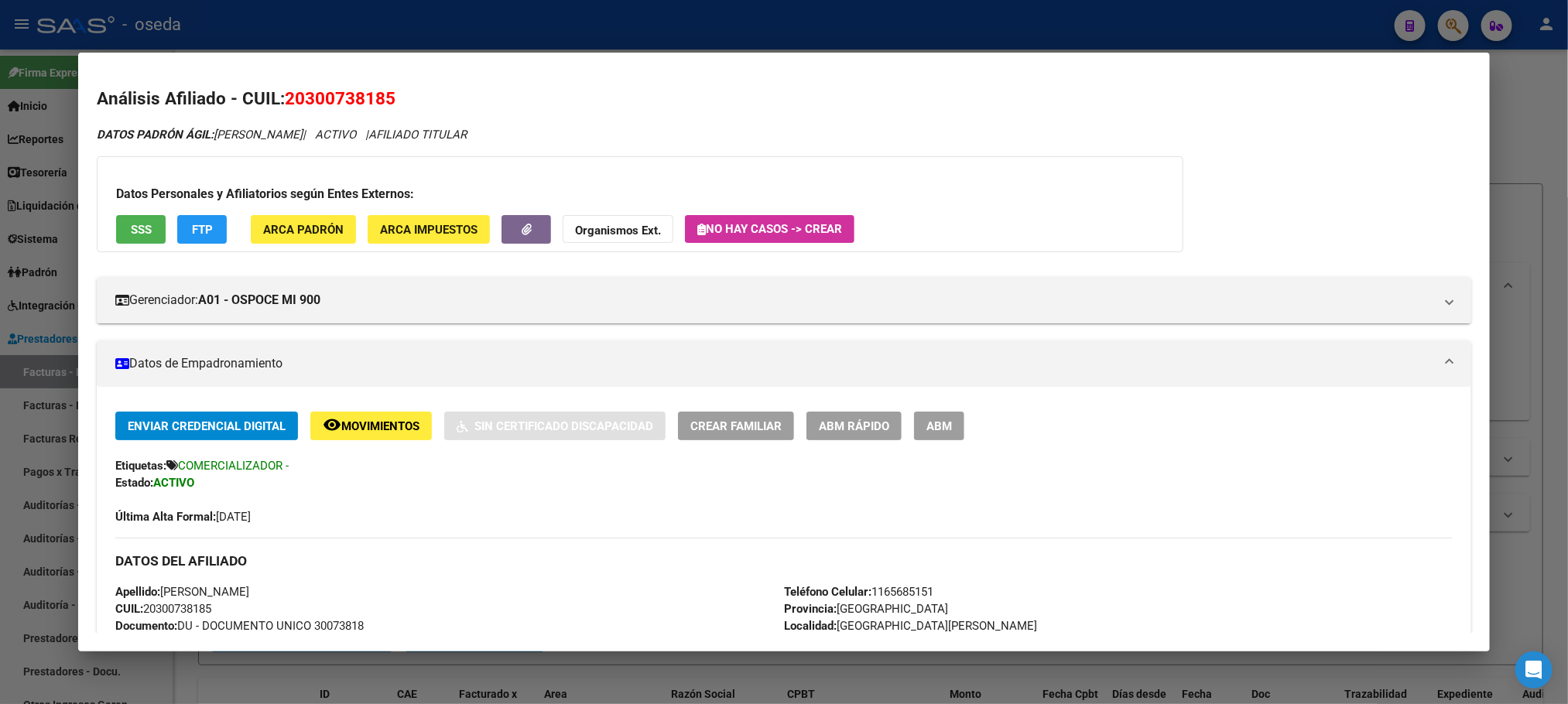
click at [133, 230] on span "SSS" at bounding box center [142, 229] width 21 height 14
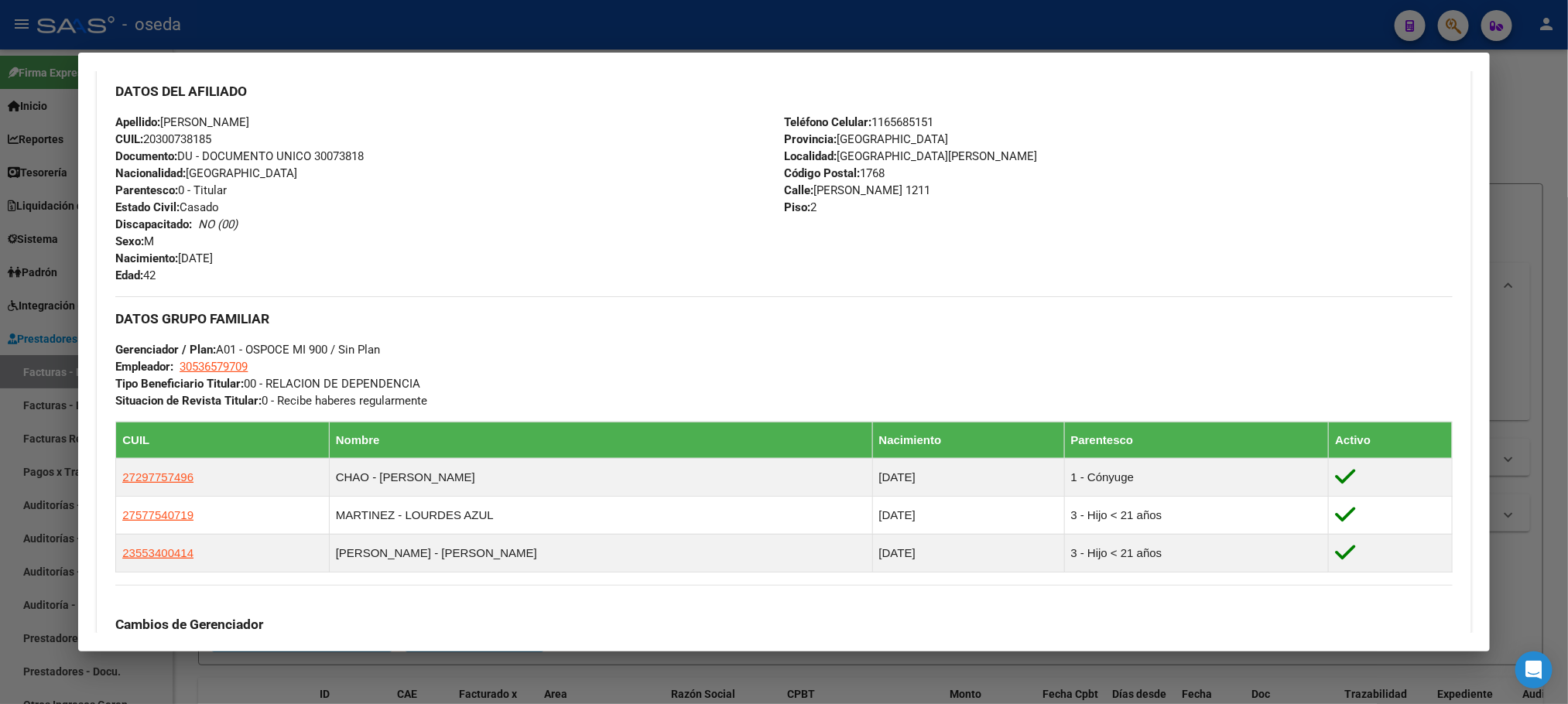
scroll to position [580, 0]
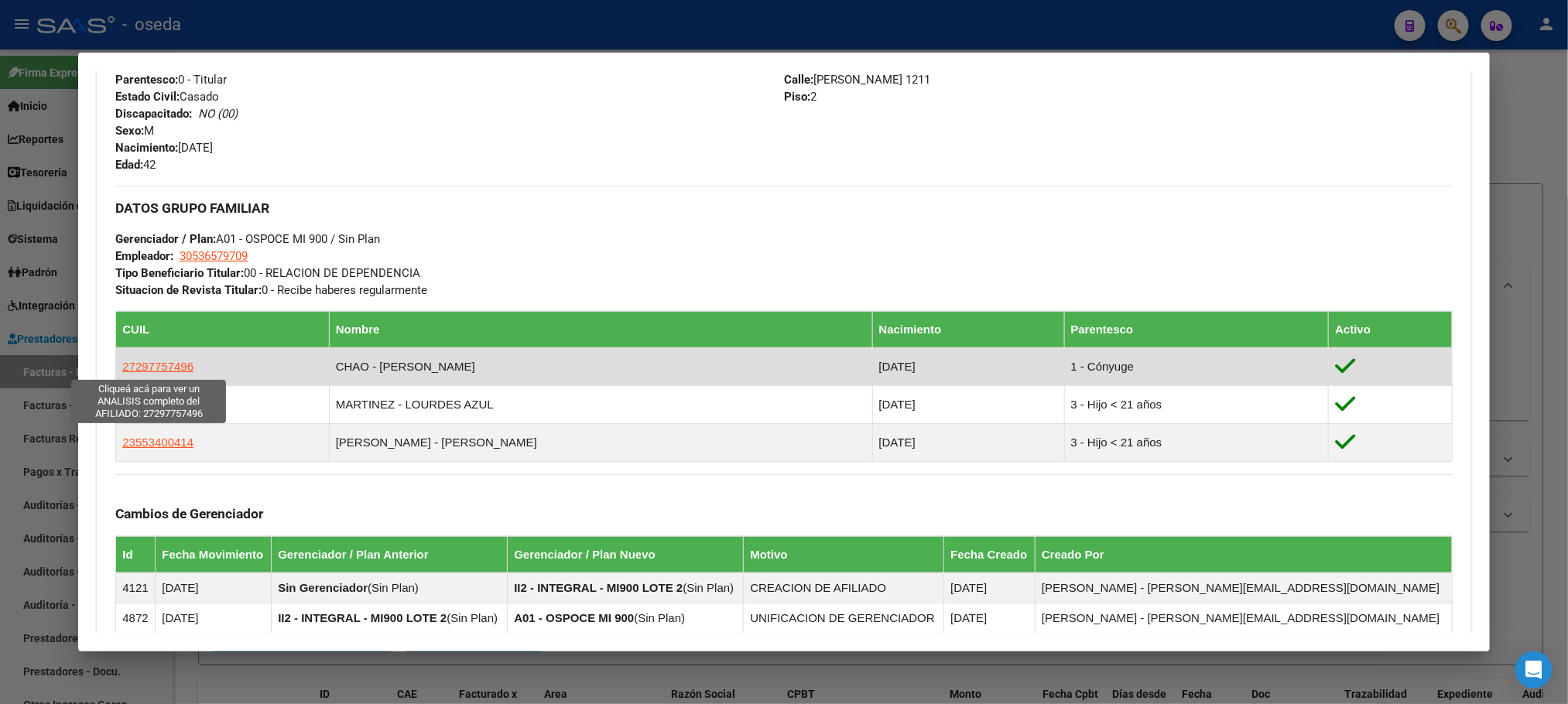
click at [158, 367] on span "27297757496" at bounding box center [158, 367] width 71 height 13
type textarea "27297757496"
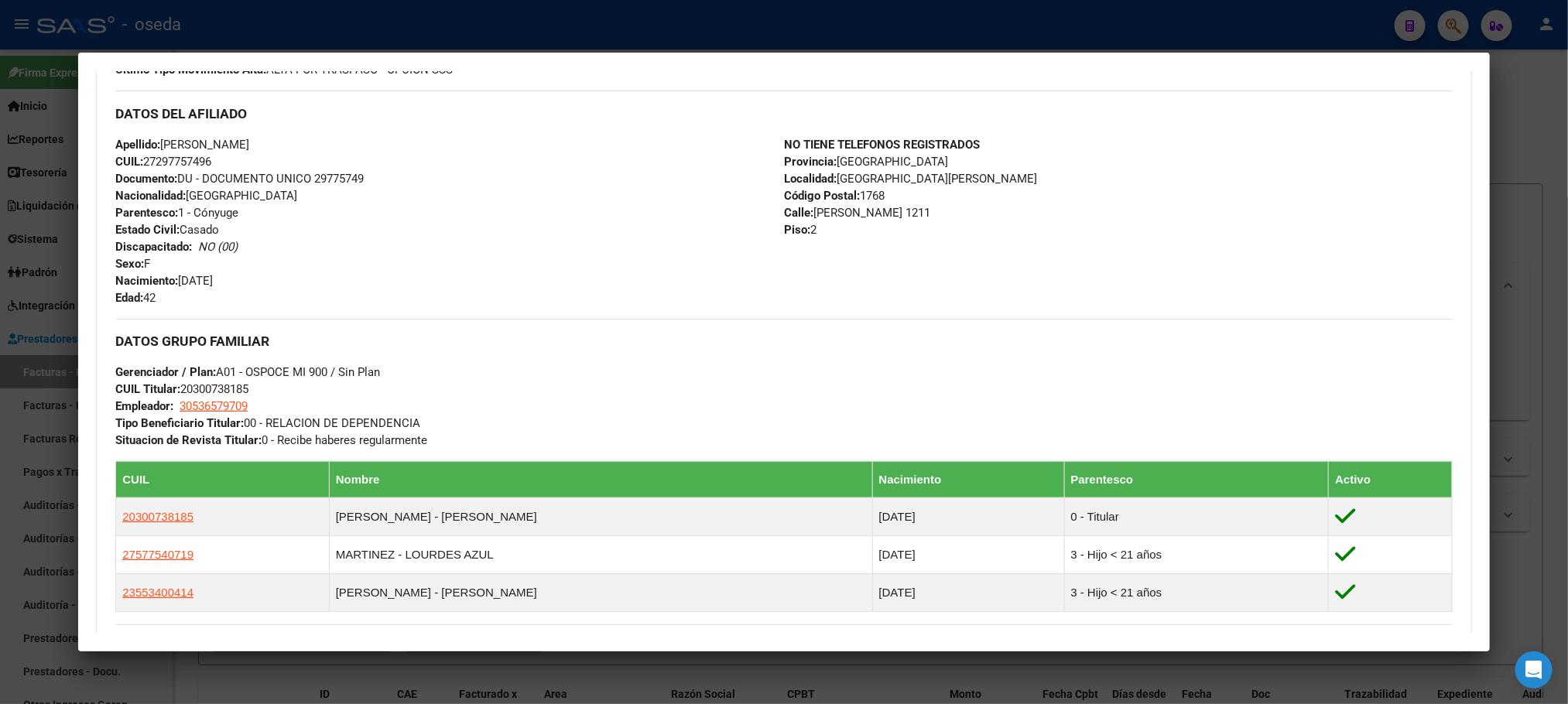
scroll to position [0, 0]
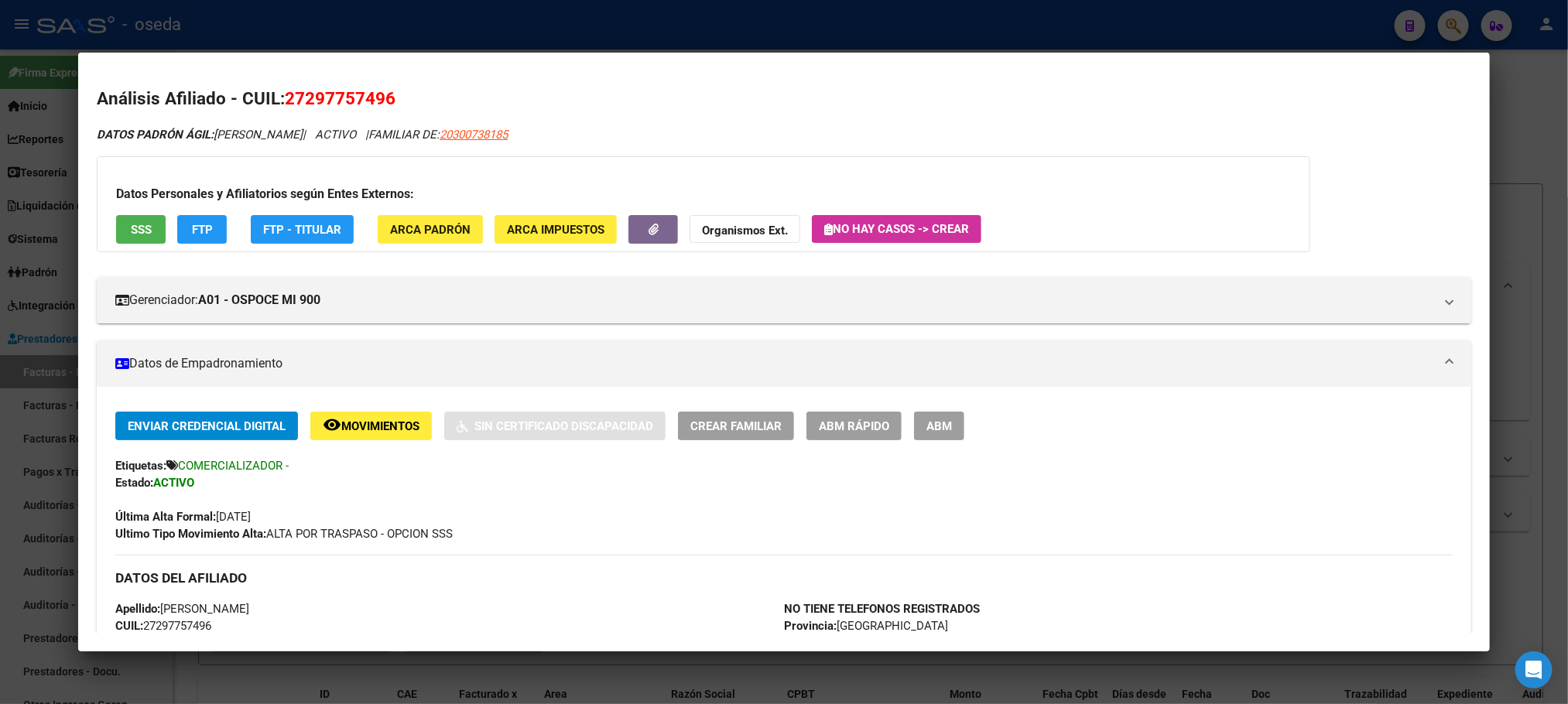
click at [131, 227] on span "SSS" at bounding box center [142, 229] width 21 height 14
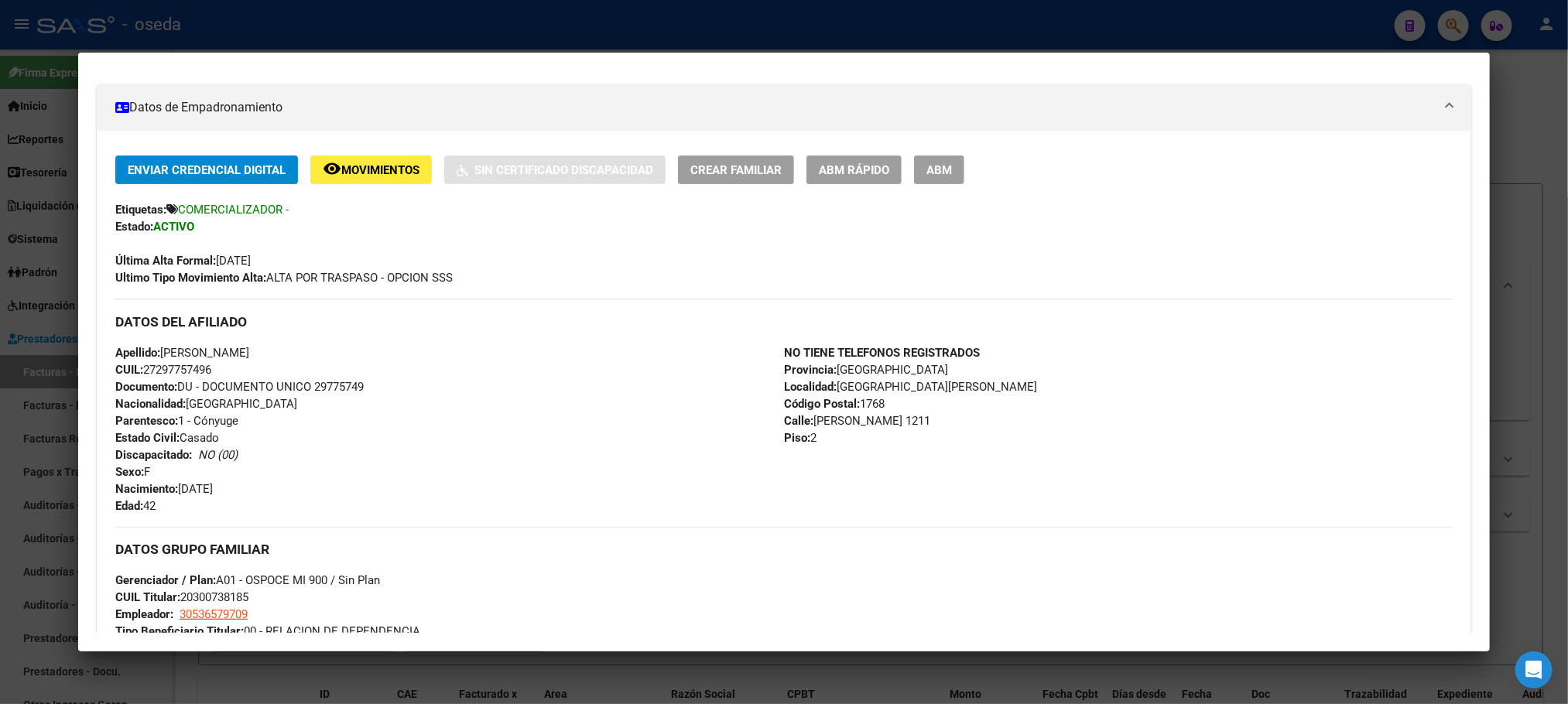
scroll to position [464, 0]
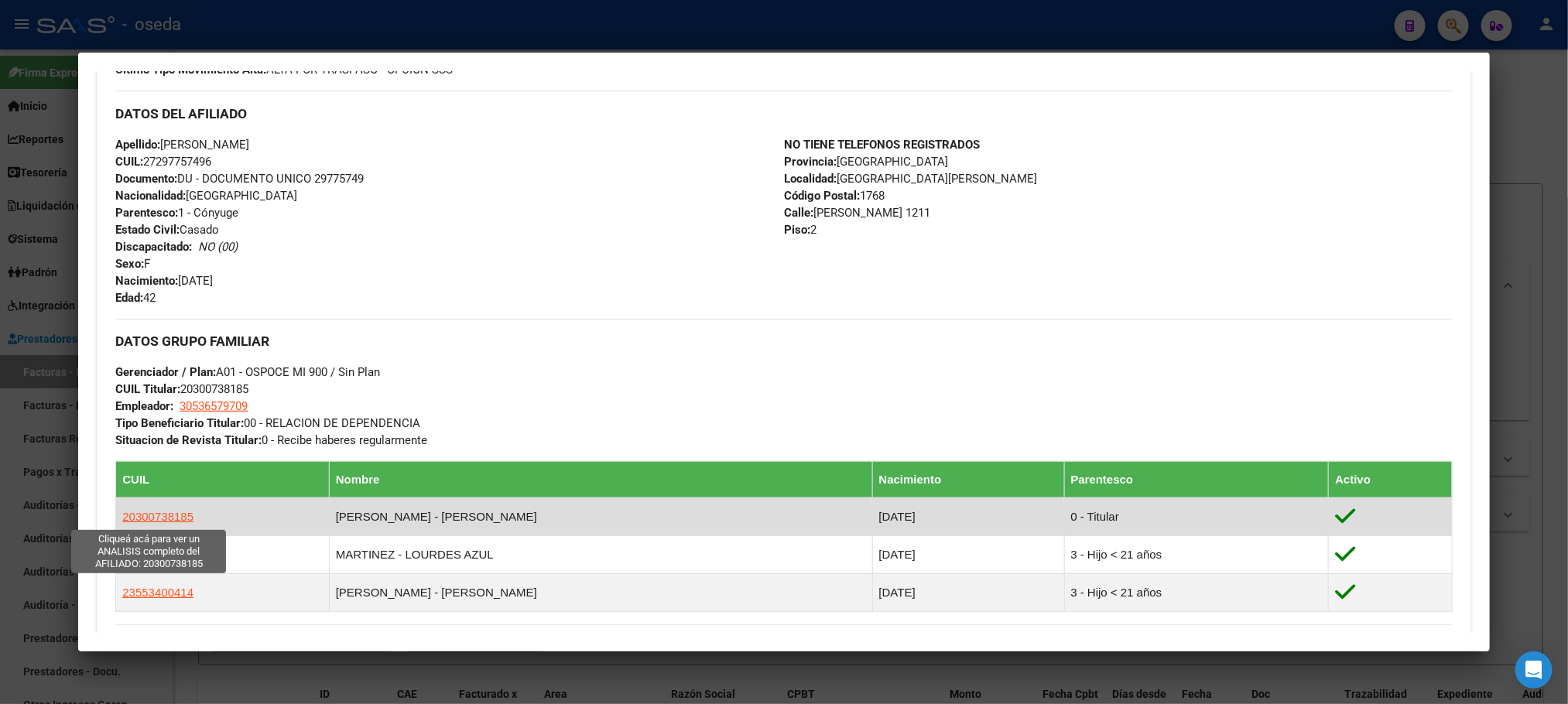
click at [161, 511] on span "20300738185" at bounding box center [158, 516] width 71 height 13
type textarea "20300738185"
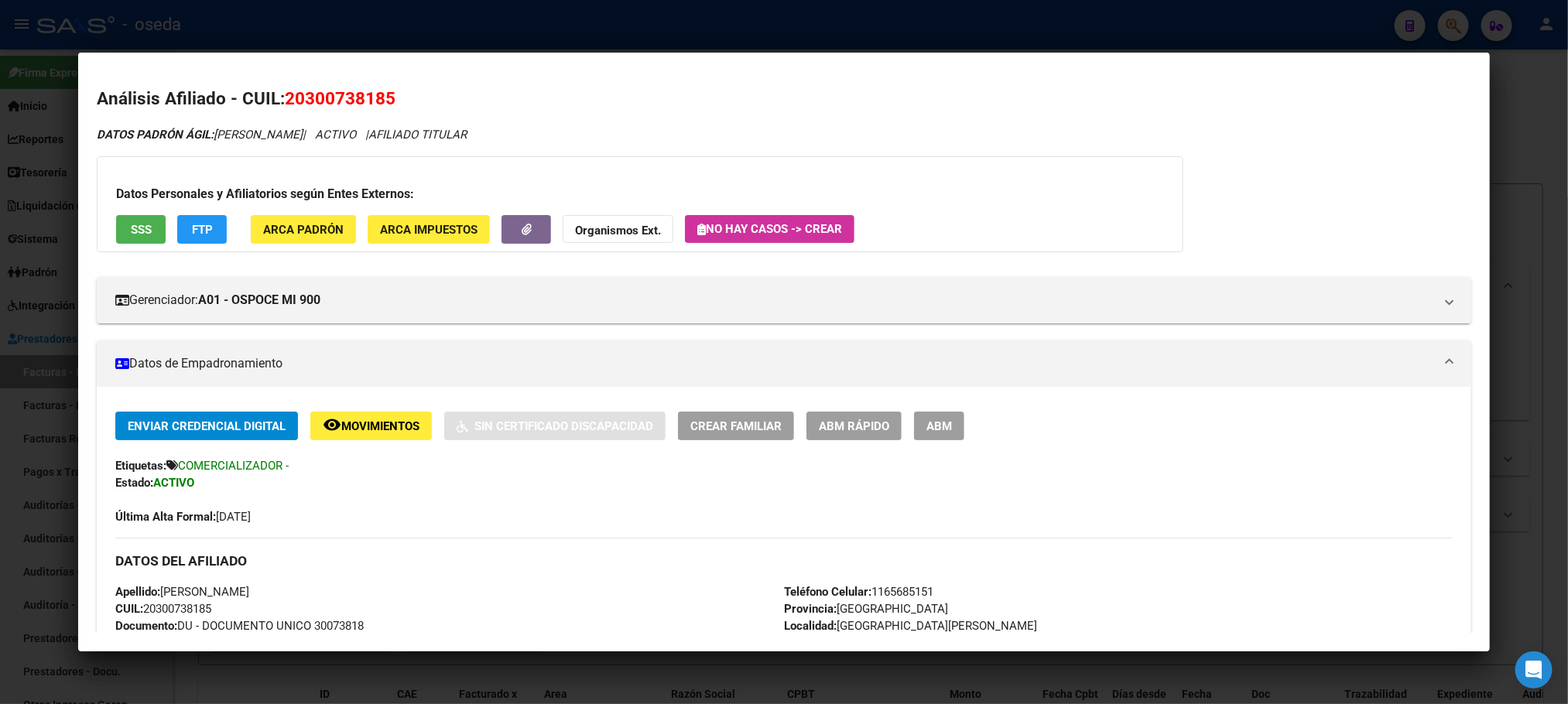
click at [135, 228] on span "SSS" at bounding box center [142, 229] width 21 height 14
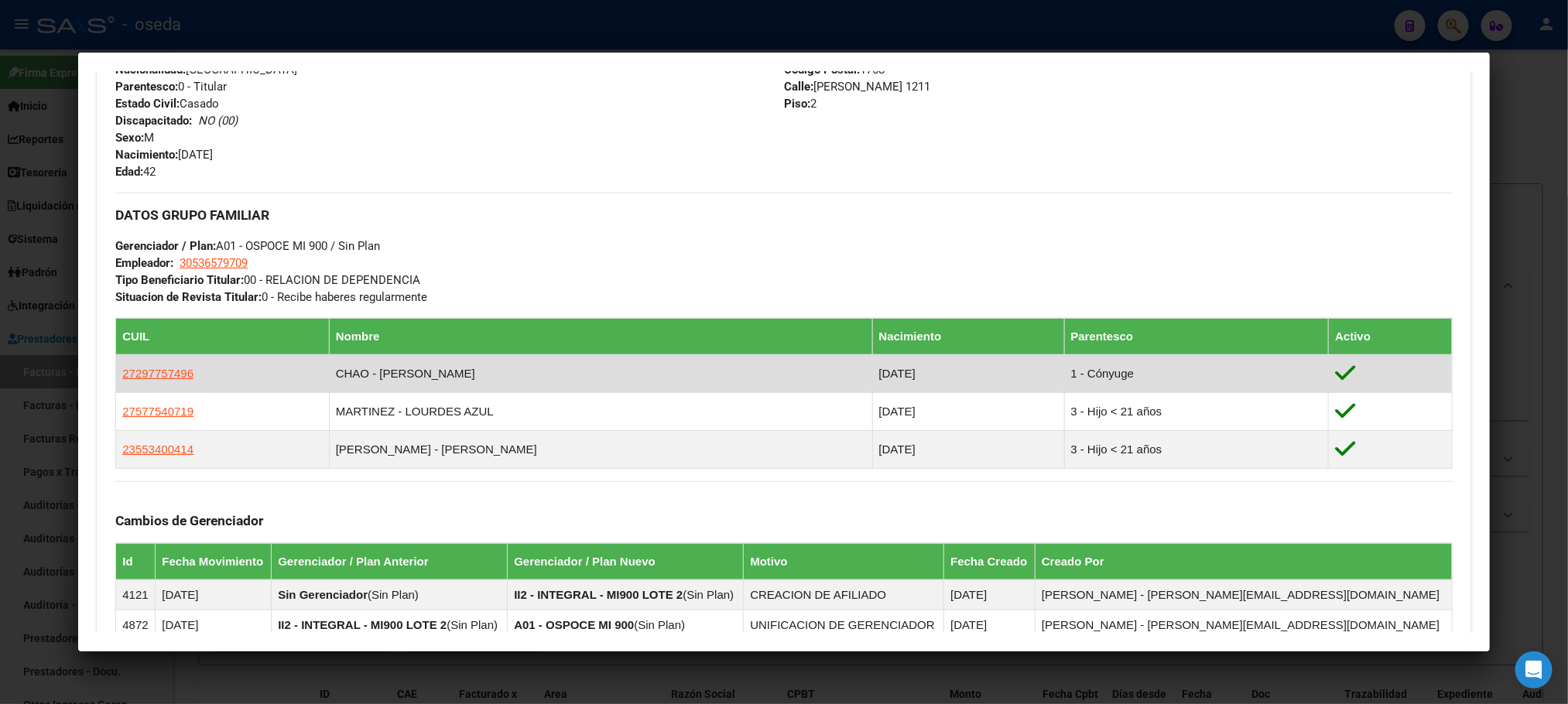
scroll to position [580, 0]
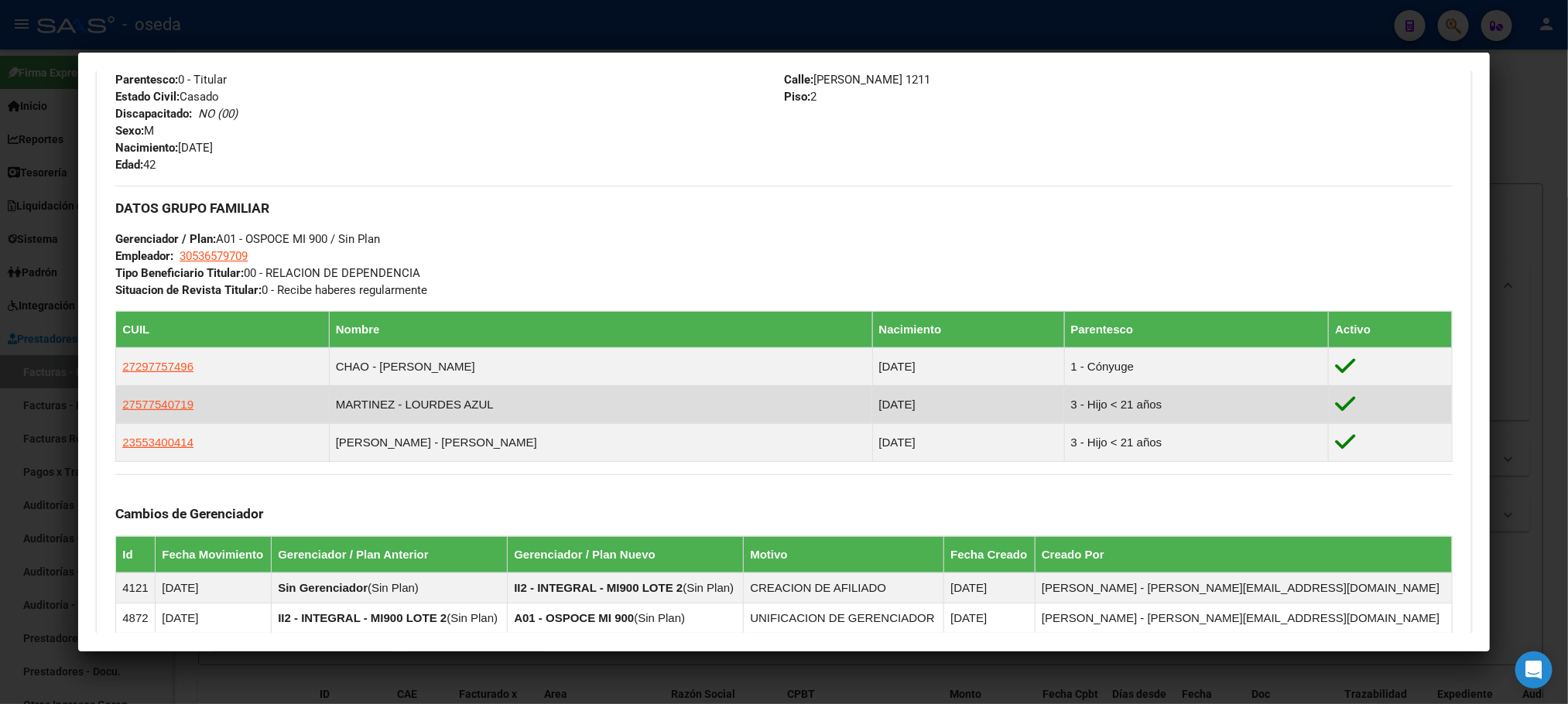
click at [161, 413] on app-link-go-to "27577540719" at bounding box center [158, 405] width 71 height 17
click at [161, 409] on span "27577540719" at bounding box center [158, 405] width 71 height 13
type textarea "27577540719"
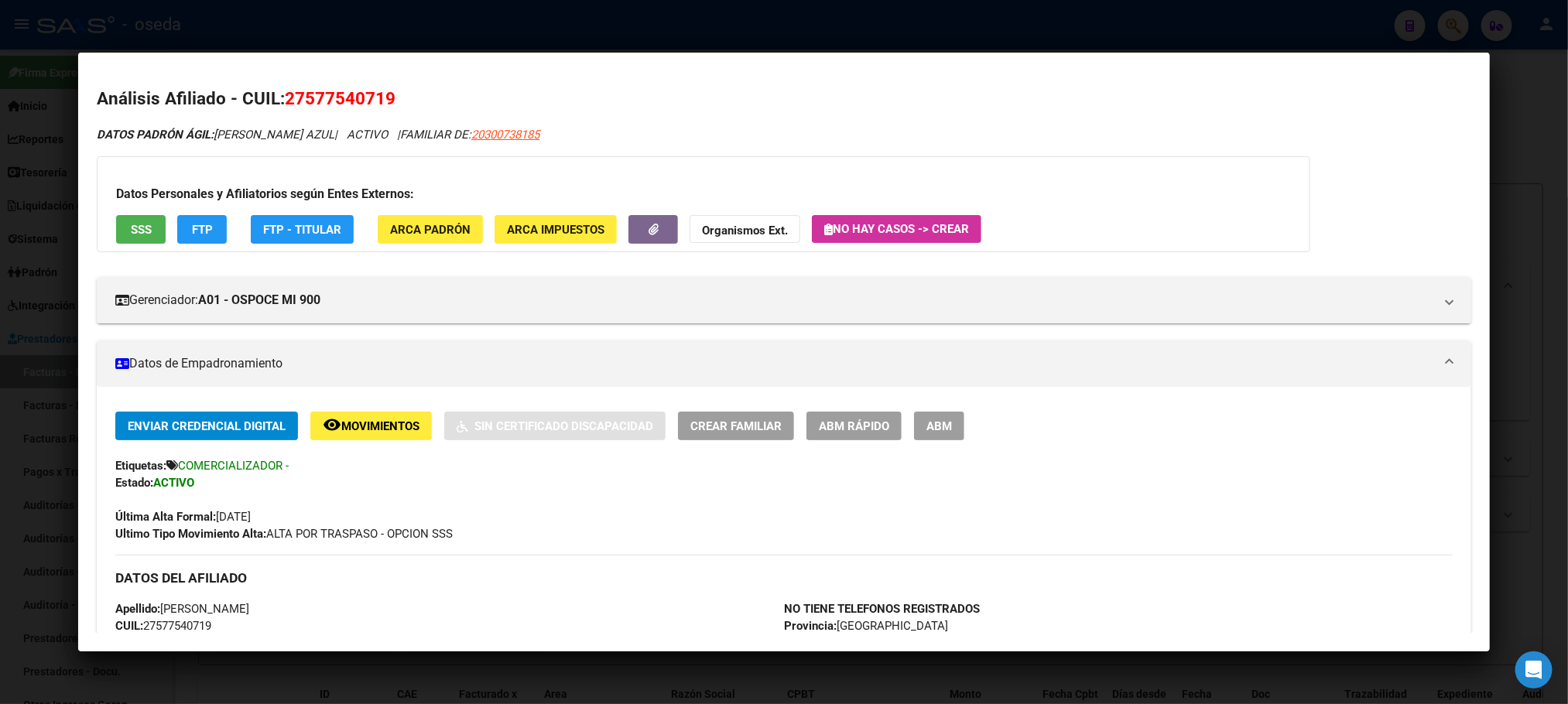
click at [124, 217] on button "SSS" at bounding box center [140, 229] width 49 height 28
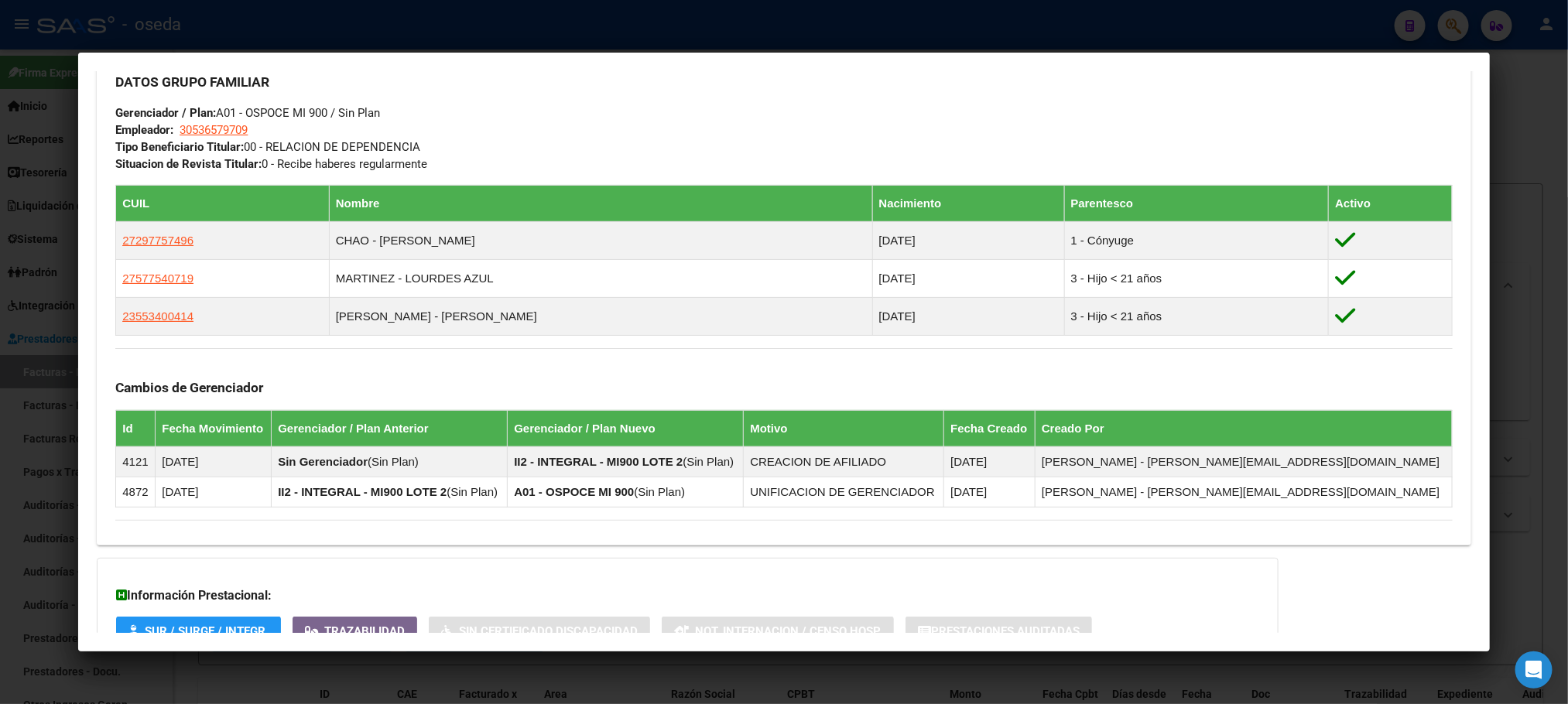
scroll to position [829, 0]
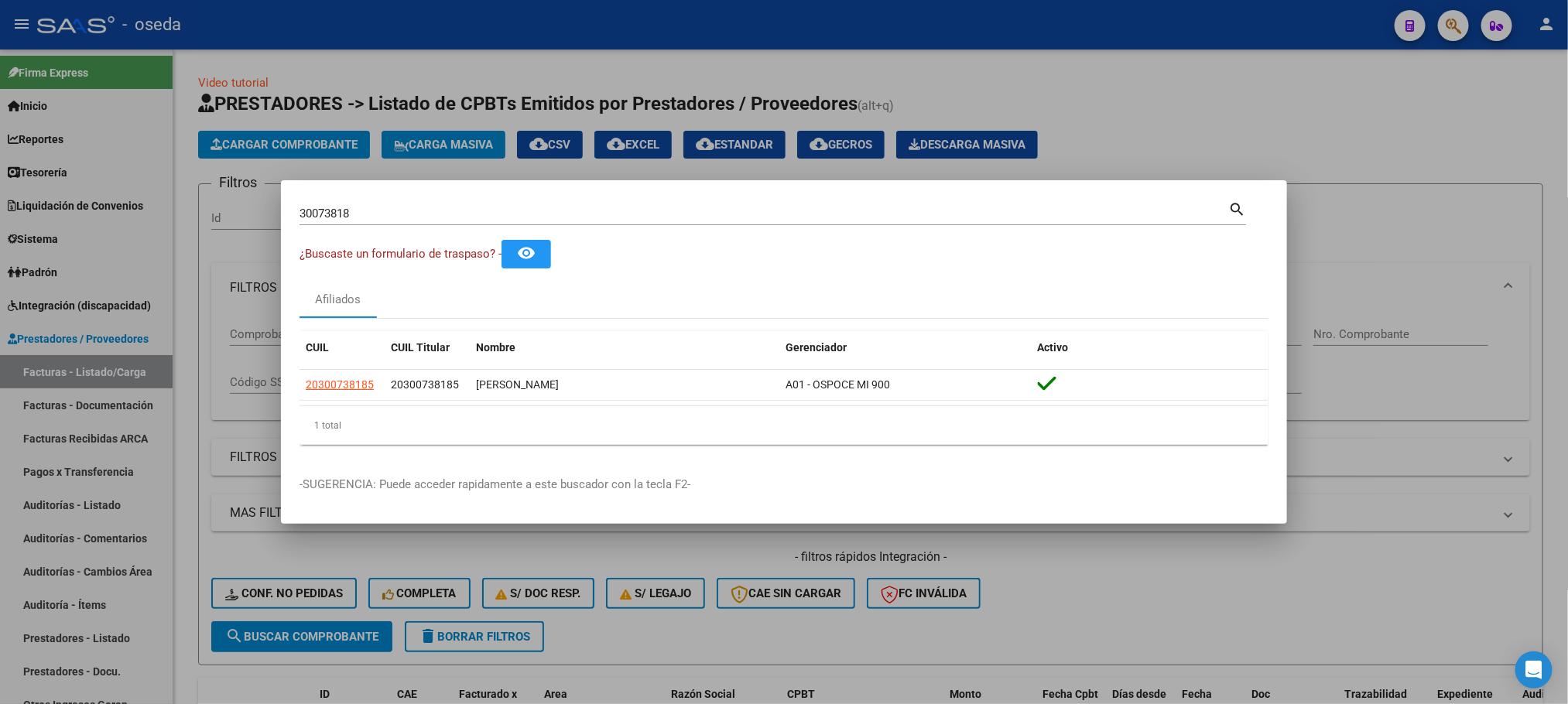
click at [437, 205] on div "30073818 Buscar (apellido, dni, [PERSON_NAME], [PERSON_NAME], cuit, obra social)" at bounding box center [764, 214] width 929 height 23
drag, startPoint x: 436, startPoint y: 214, endPoint x: 0, endPoint y: 214, distance: 436.0
click at [0, 214] on div "30073818 Buscar (apellido, dni, cuil, nro traspaso, cuit, obra social) search ¿…" at bounding box center [784, 352] width 1568 height 704
paste input "14802267"
type input "14802267"
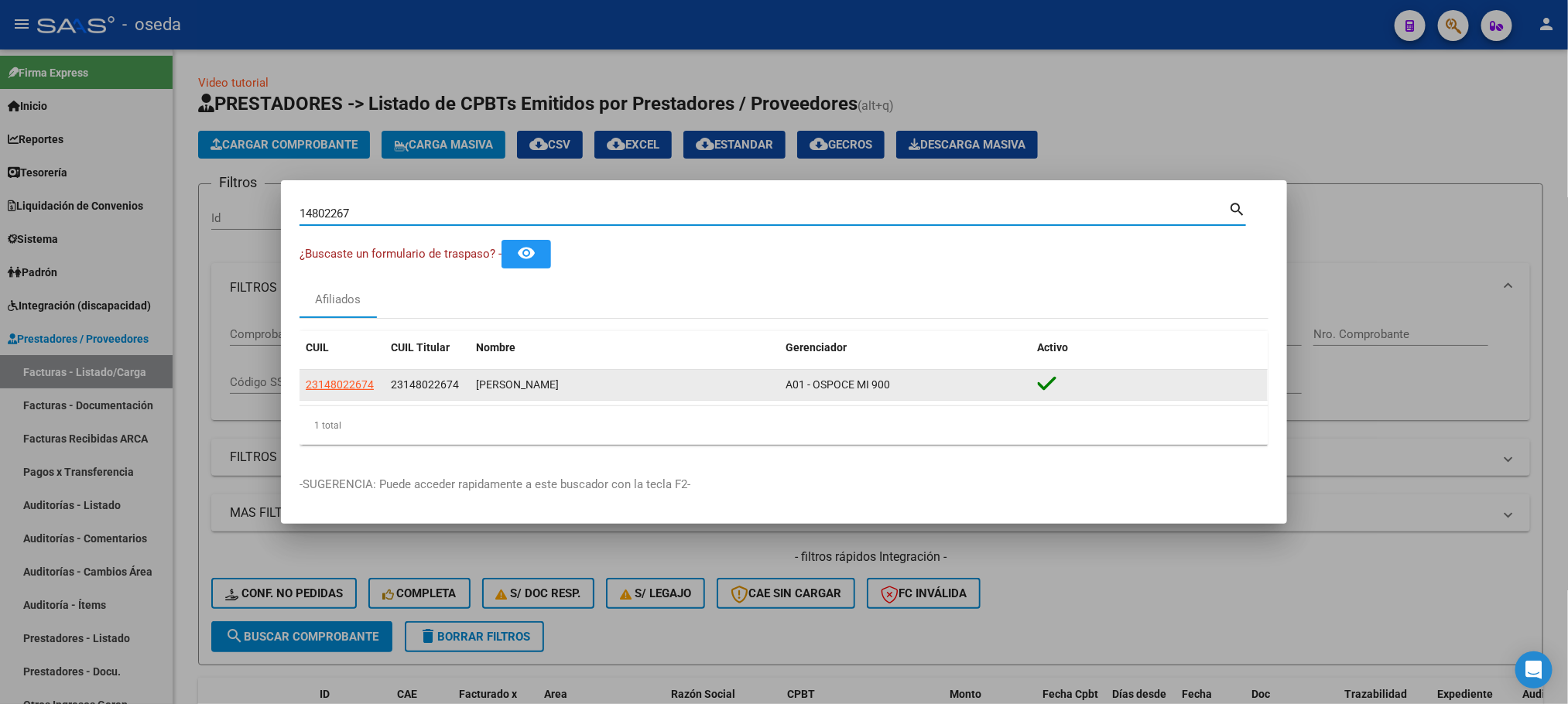
click at [339, 393] on app-link-go-to "23148022674" at bounding box center [340, 385] width 68 height 18
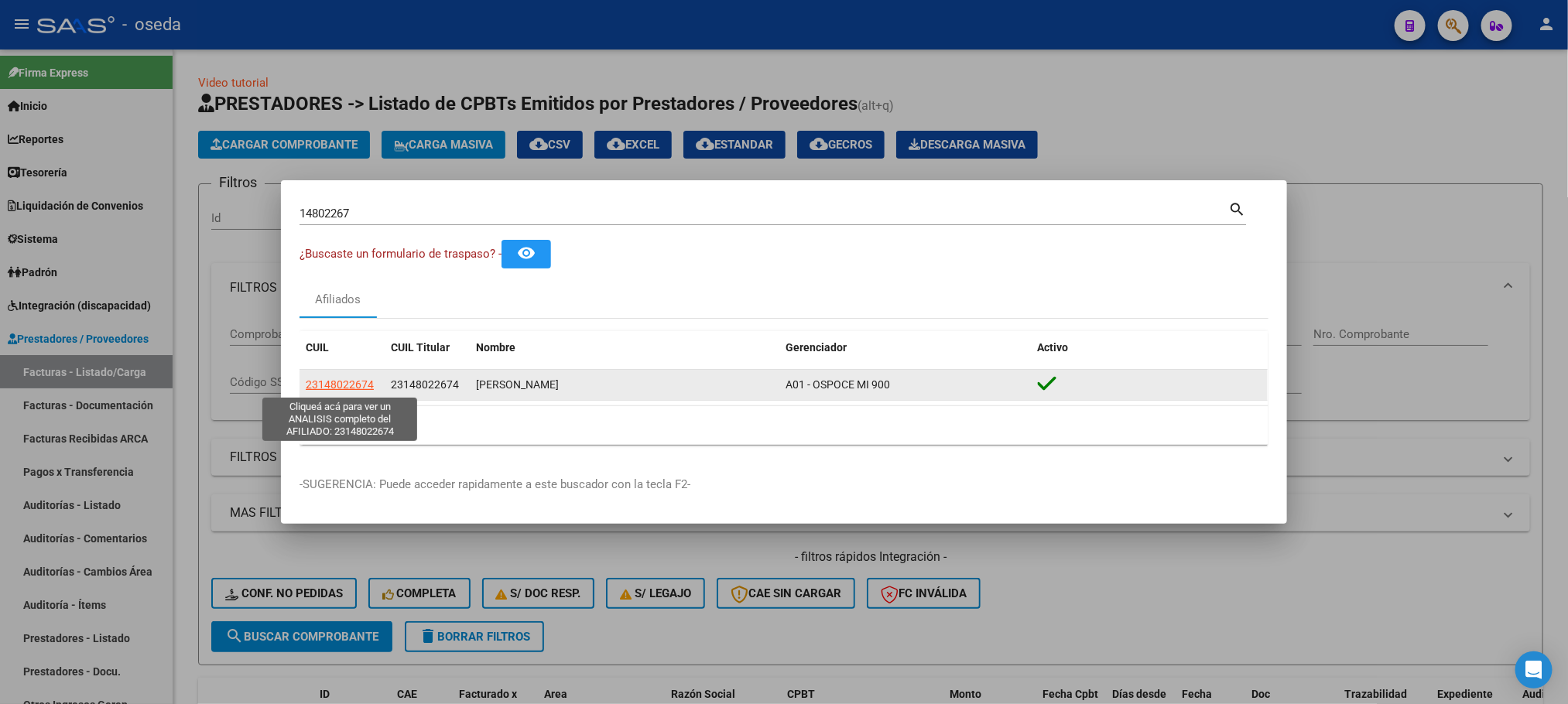
click at [335, 384] on span "23148022674" at bounding box center [340, 384] width 68 height 12
type textarea "23148022674"
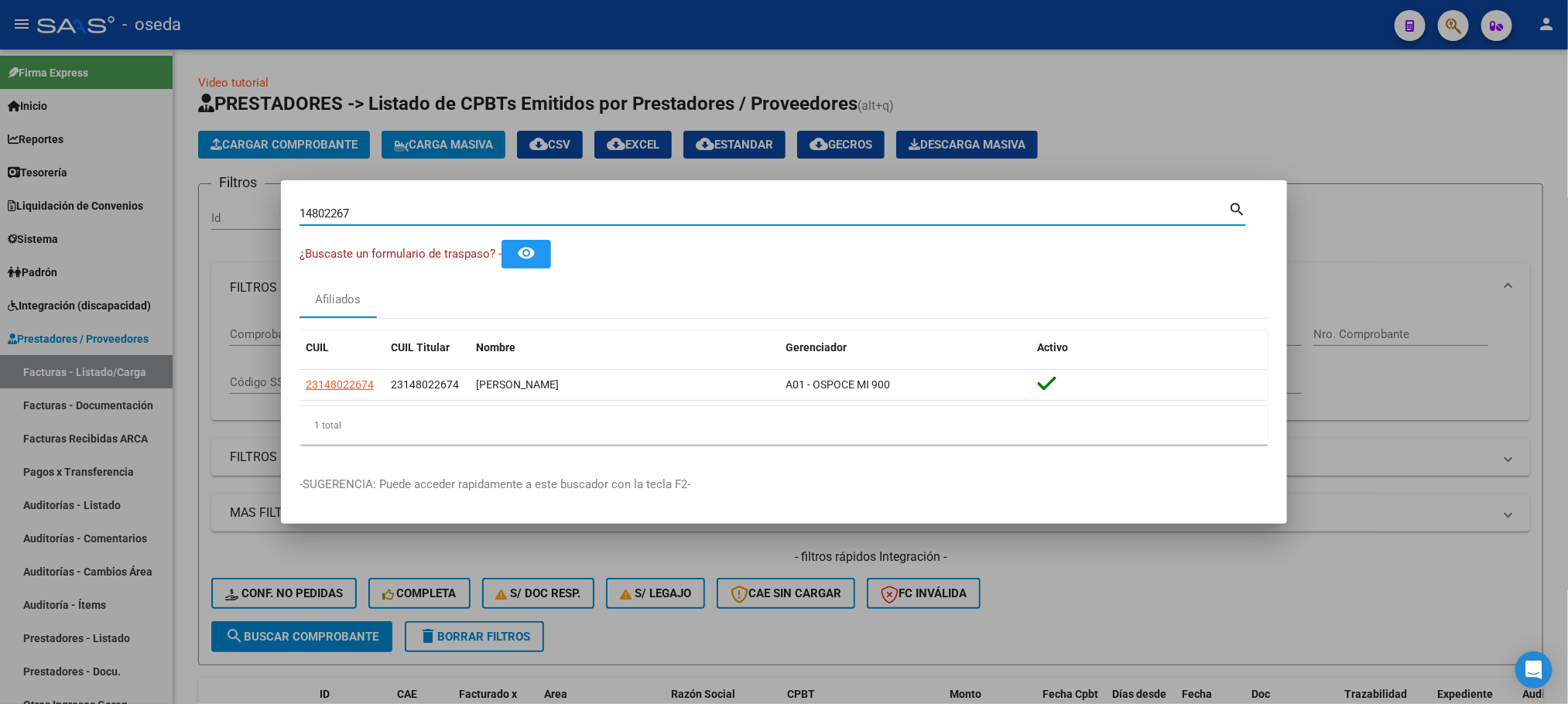
drag, startPoint x: 447, startPoint y: 209, endPoint x: 0, endPoint y: 140, distance: 452.3
click at [0, 140] on div "14802267 Buscar (apellido, dni, cuil, nro traspaso, cuit, obra social) search ¿…" at bounding box center [784, 352] width 1568 height 704
paste input "46958090"
type input "46958090"
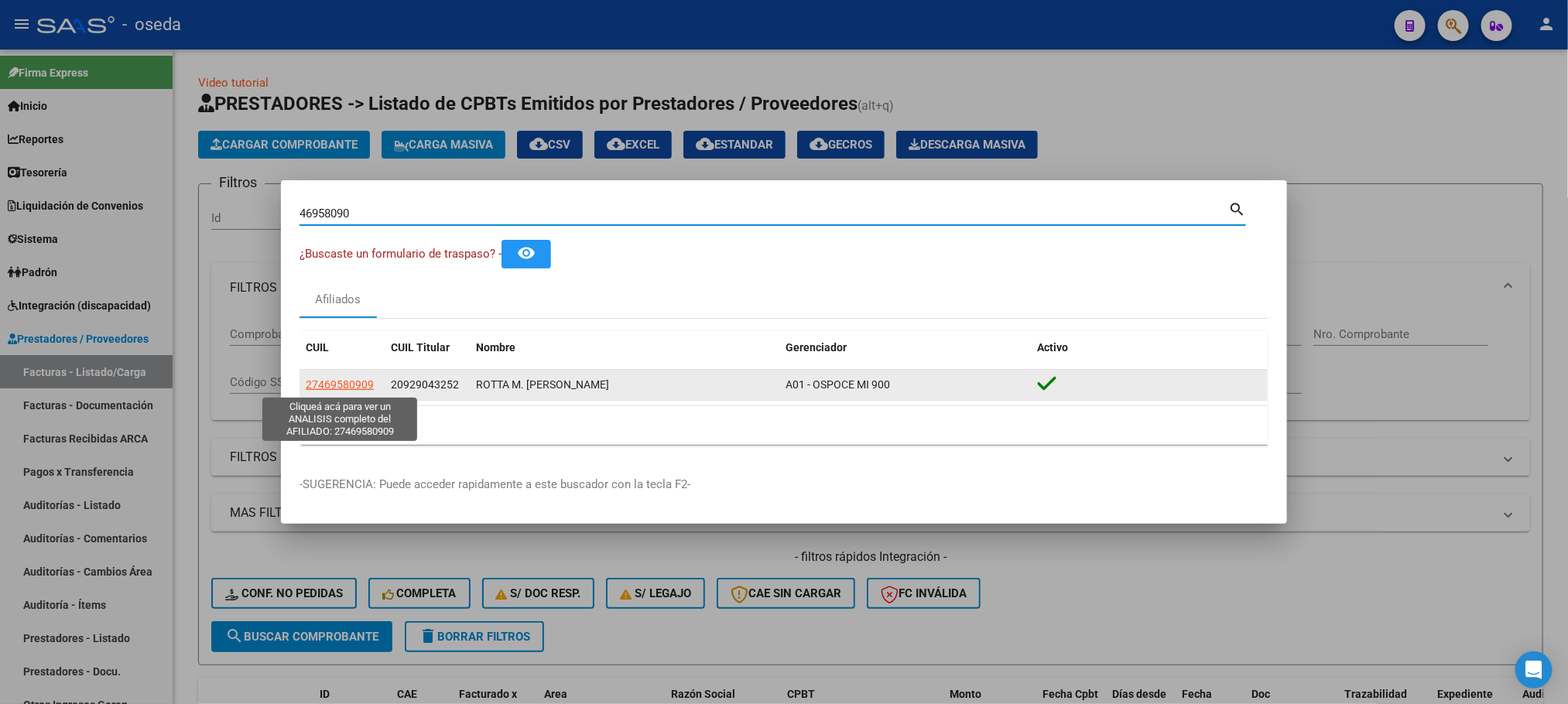
click at [326, 383] on span "27469580909" at bounding box center [340, 384] width 68 height 12
type textarea "27469580909"
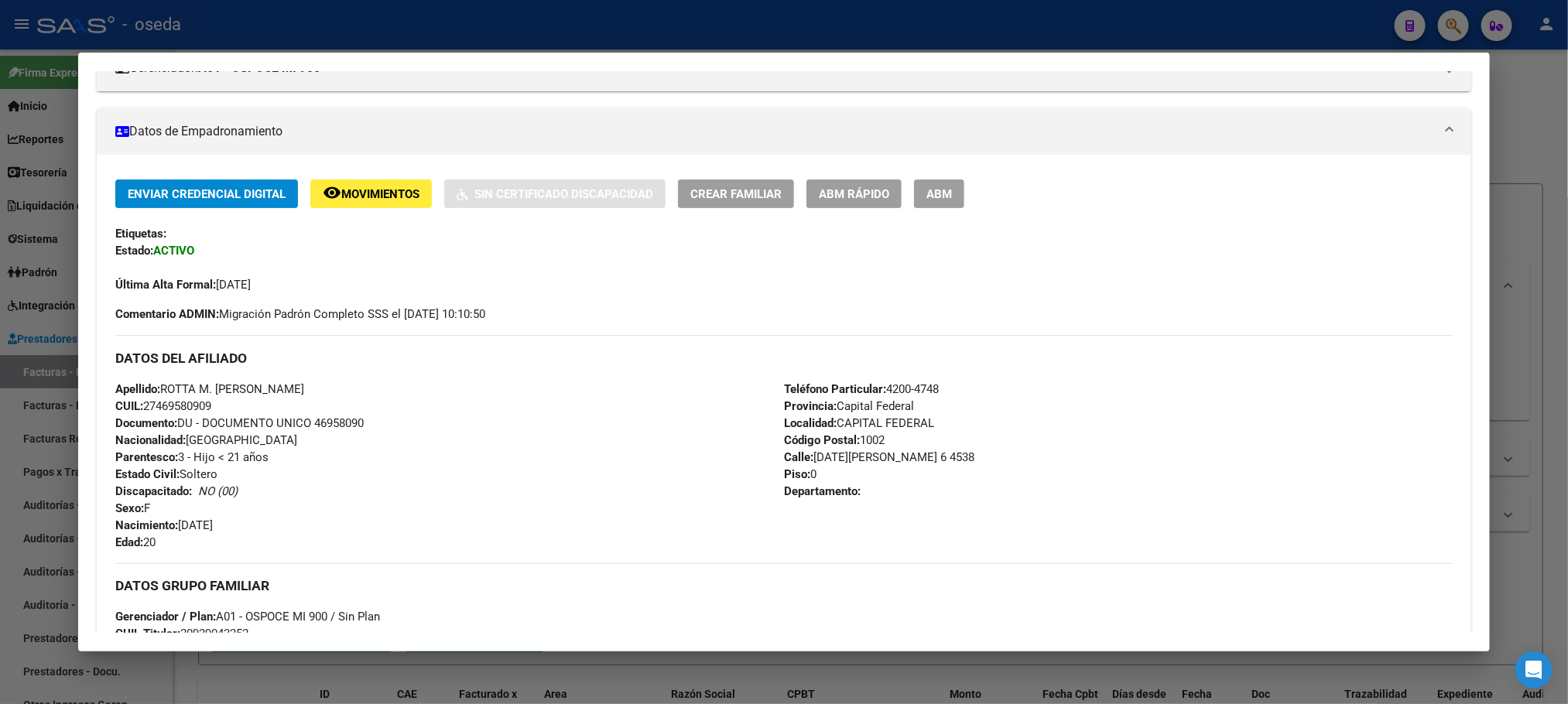
scroll to position [0, 0]
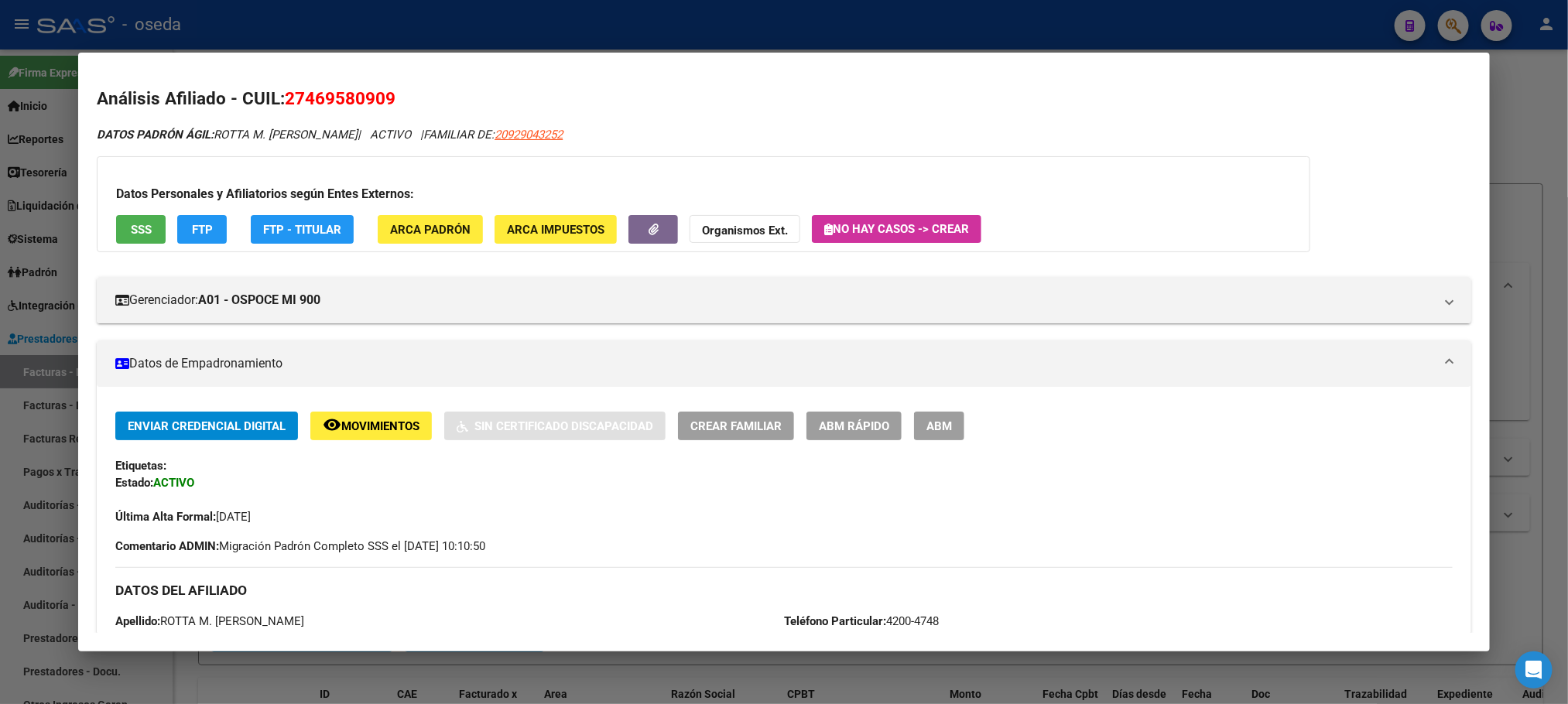
click at [116, 223] on button "SSS" at bounding box center [140, 229] width 49 height 28
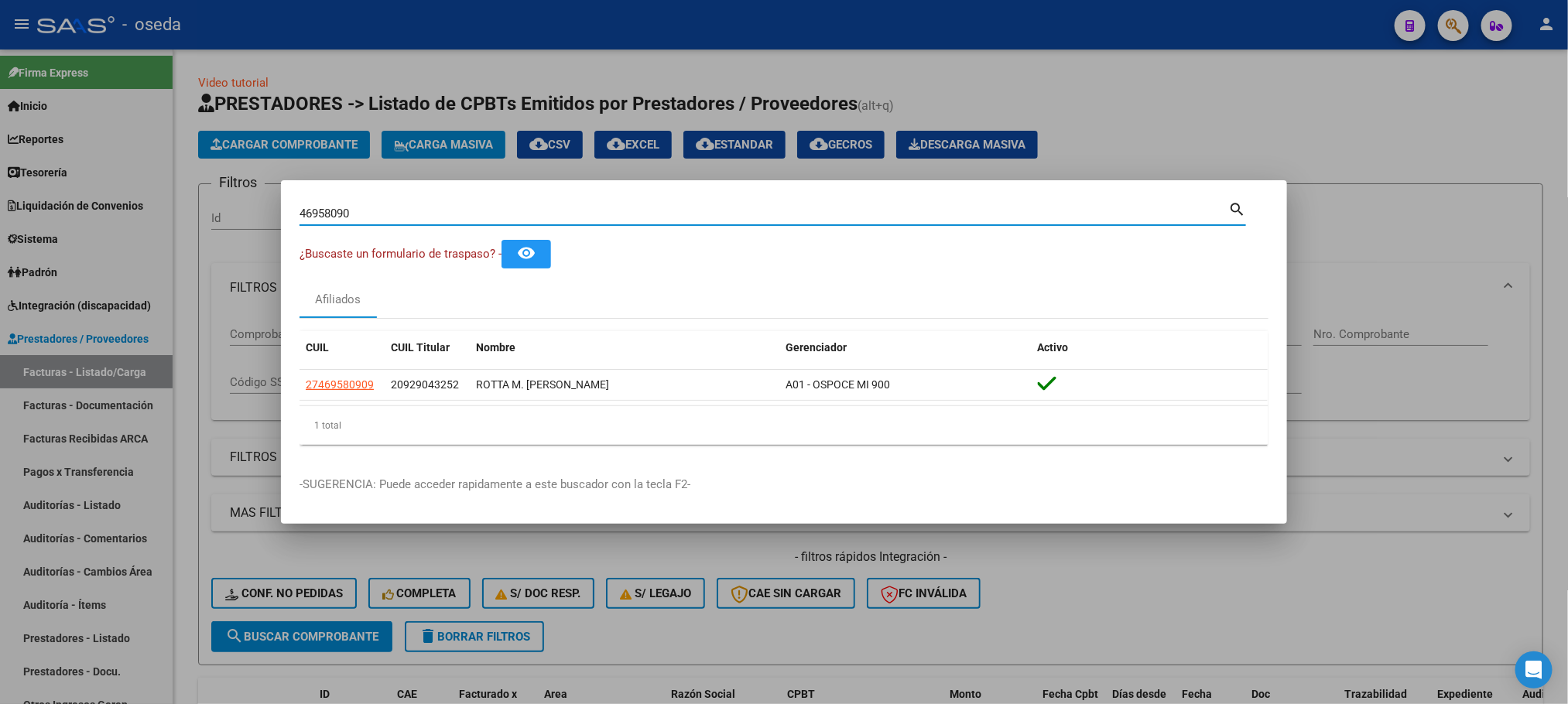
drag, startPoint x: 446, startPoint y: 209, endPoint x: 172, endPoint y: 193, distance: 274.5
click at [172, 198] on div "46958090 Buscar (apellido, dni, cuil, nro traspaso, cuit, obra social) search ¿…" at bounding box center [784, 352] width 1568 height 704
paste input "7680426"
type input "47680426"
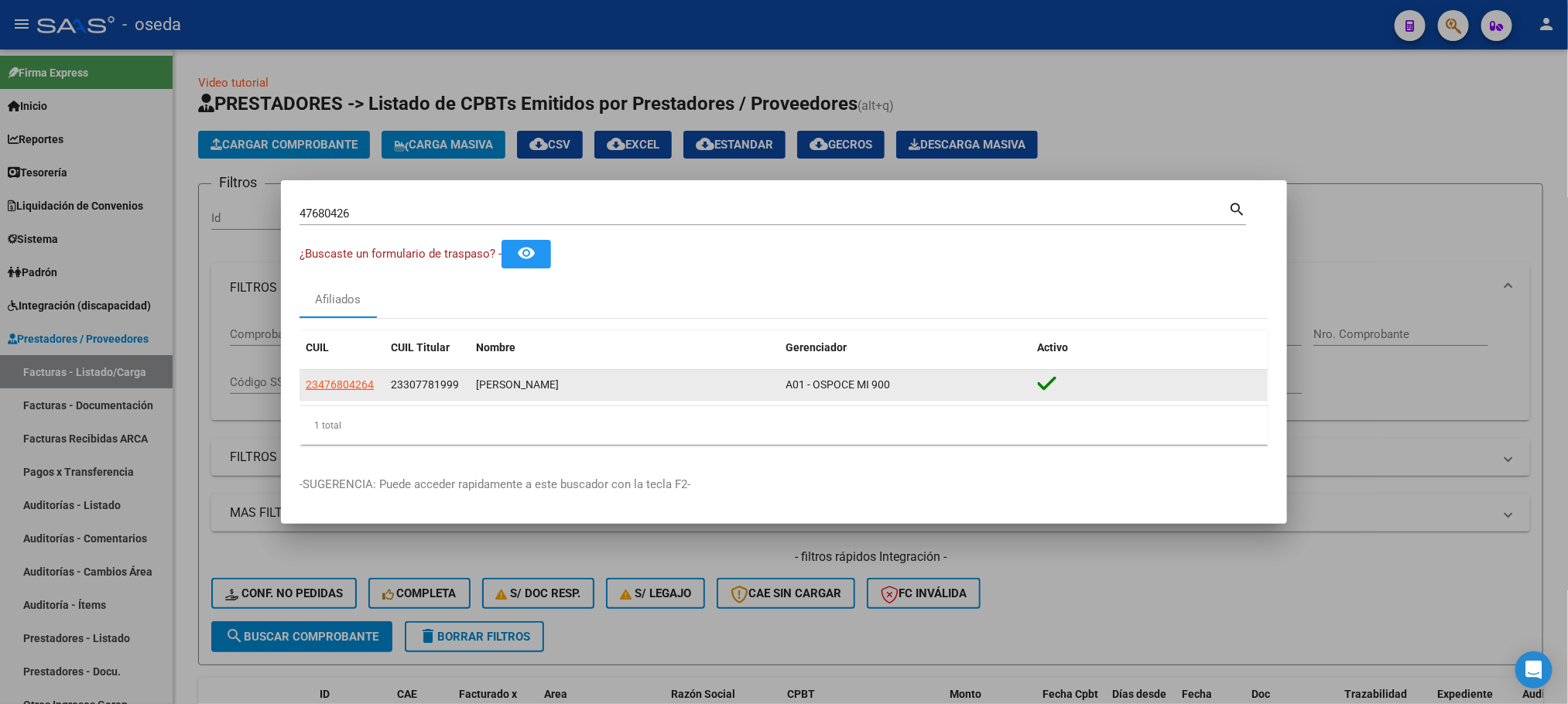
click at [337, 376] on app-link-go-to "23476804264" at bounding box center [340, 385] width 68 height 18
click at [337, 380] on span "23476804264" at bounding box center [340, 384] width 68 height 12
type textarea "23476804264"
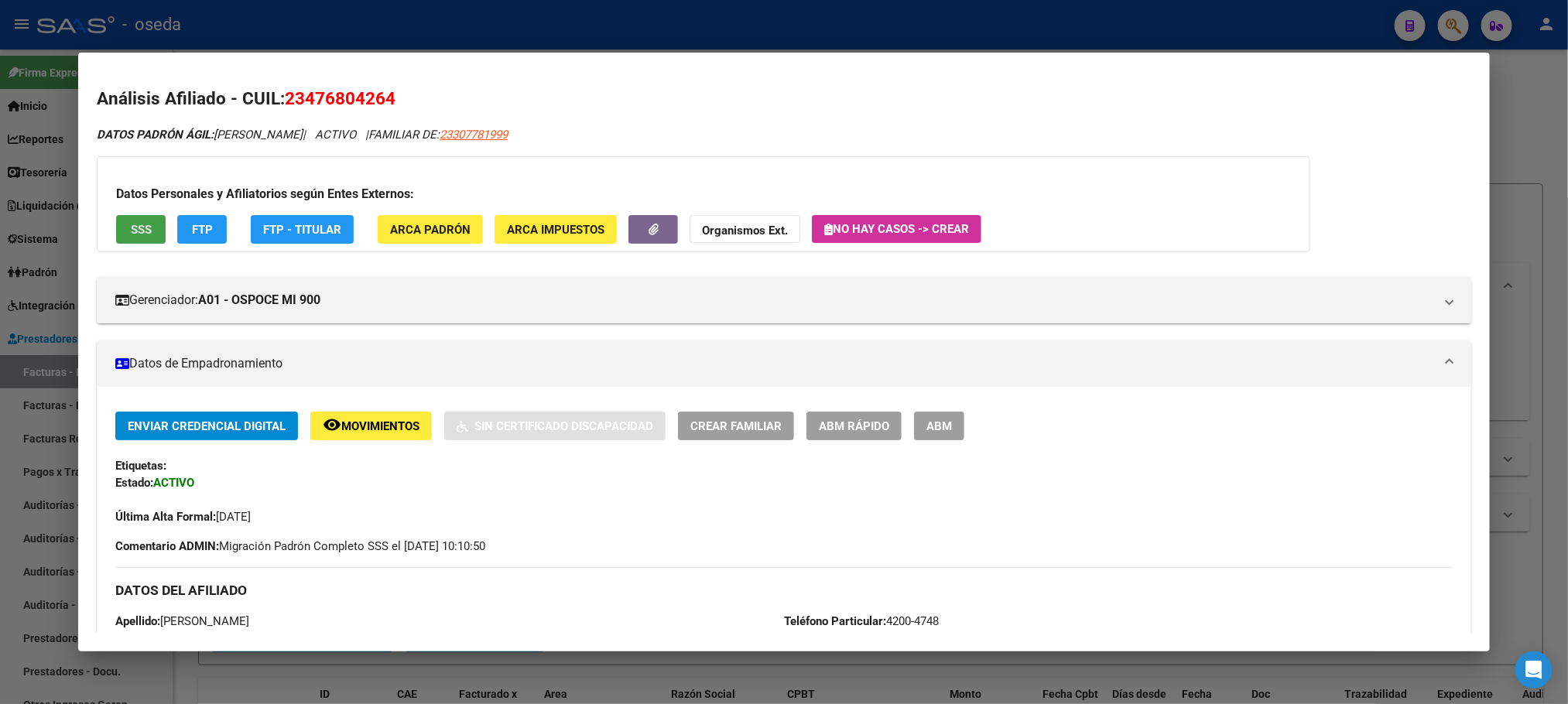
click at [131, 231] on span "SSS" at bounding box center [142, 229] width 21 height 14
click at [150, 227] on button "SSS" at bounding box center [140, 229] width 49 height 28
drag, startPoint x: 277, startPoint y: 95, endPoint x: 397, endPoint y: 104, distance: 120.3
click at [397, 104] on h2 "Análisis Afiliado - CUIL: 23476804264" at bounding box center [784, 99] width 1374 height 27
copy span "23476804264"
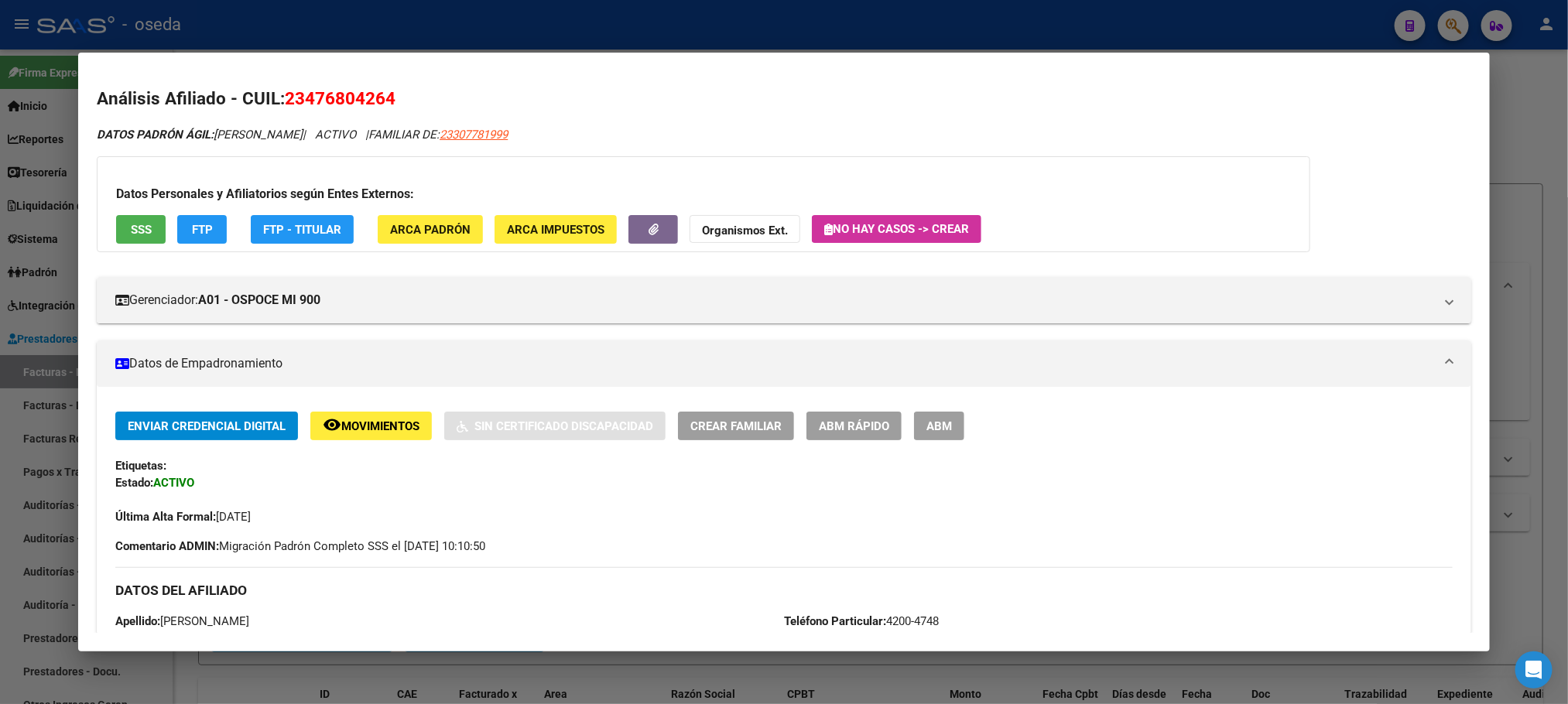
click at [309, 102] on span "23476804264" at bounding box center [340, 98] width 111 height 20
drag, startPoint x: 302, startPoint y: 100, endPoint x: 374, endPoint y: 109, distance: 72.6
click at [374, 109] on h2 "Análisis Afiliado - CUIL: 23476804264" at bounding box center [784, 99] width 1374 height 27
copy span "47680426"
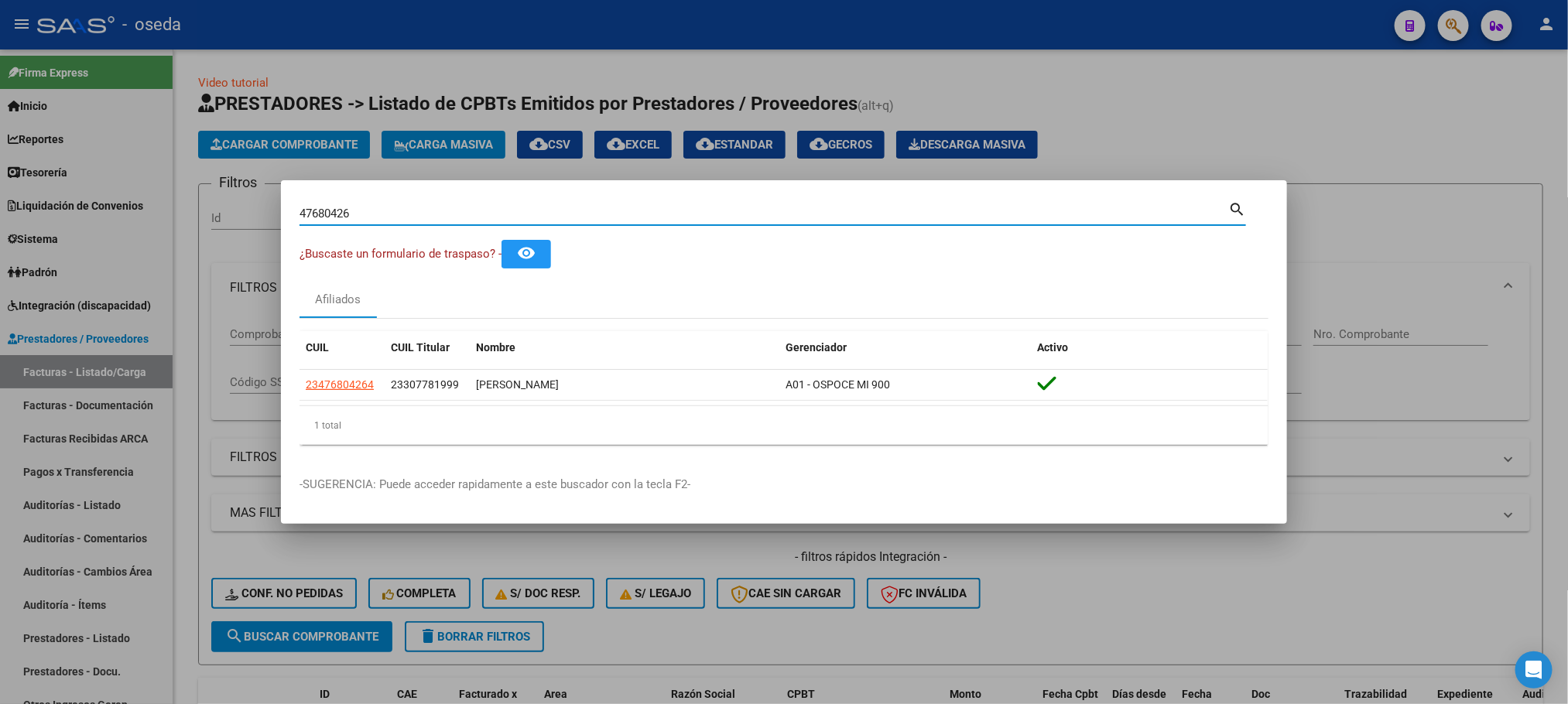
drag, startPoint x: 393, startPoint y: 211, endPoint x: 62, endPoint y: 222, distance: 331.2
click at [65, 222] on div "47680426 Buscar (apellido, dni, cuil, nro traspaso, cuit, obra social) search ¿…" at bounding box center [784, 352] width 1568 height 704
paste input "26000315"
type input "26000315"
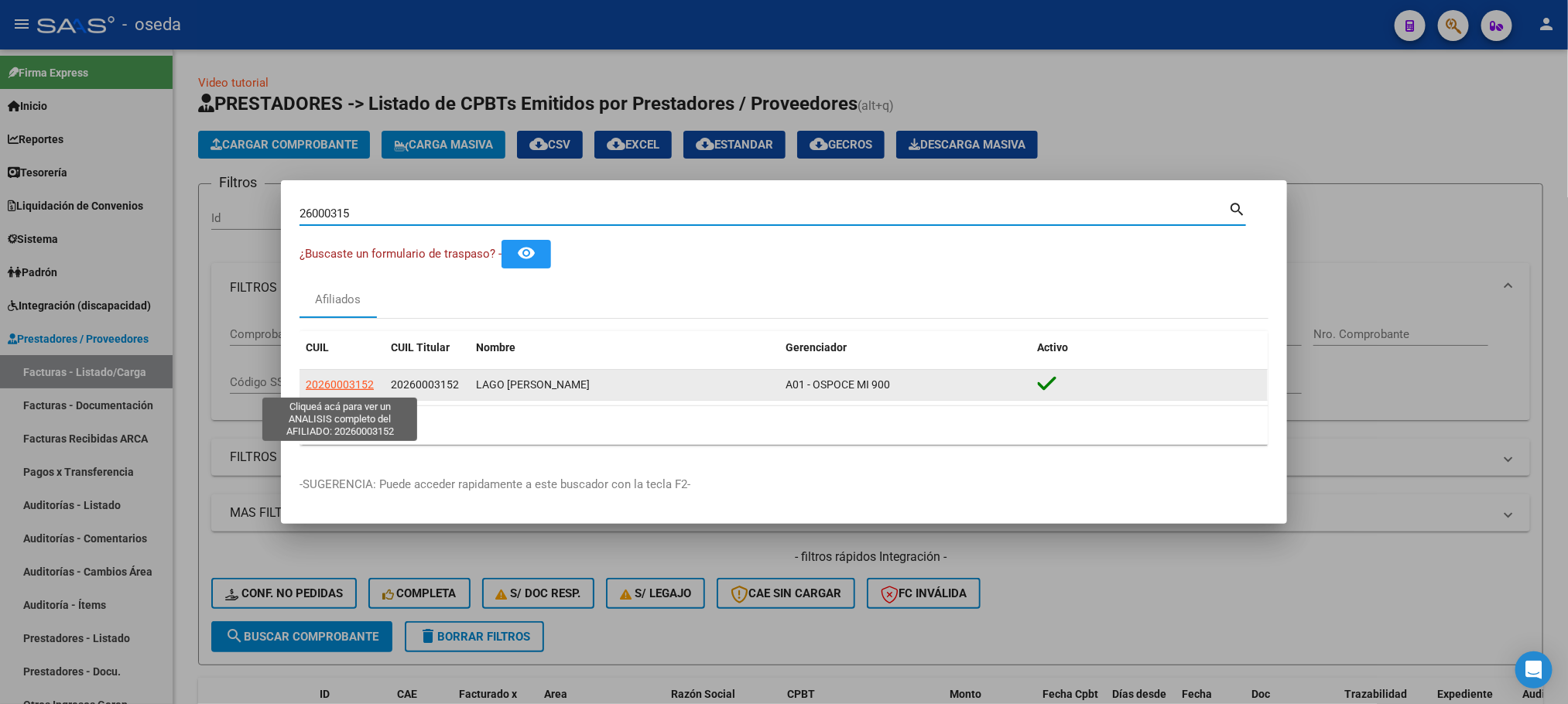
click at [318, 382] on span "20260003152" at bounding box center [340, 384] width 68 height 12
type textarea "20260003152"
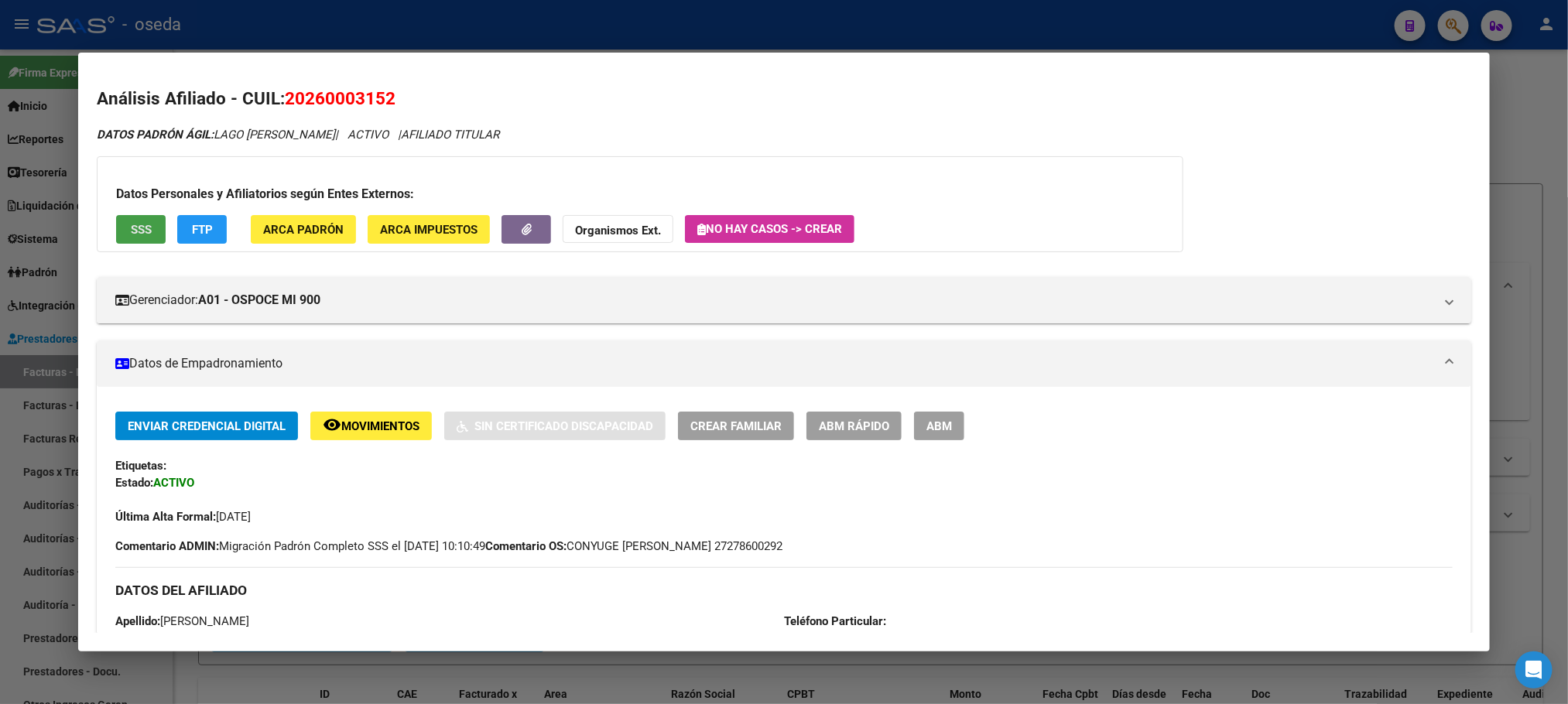
click at [144, 227] on span "SSS" at bounding box center [142, 229] width 21 height 14
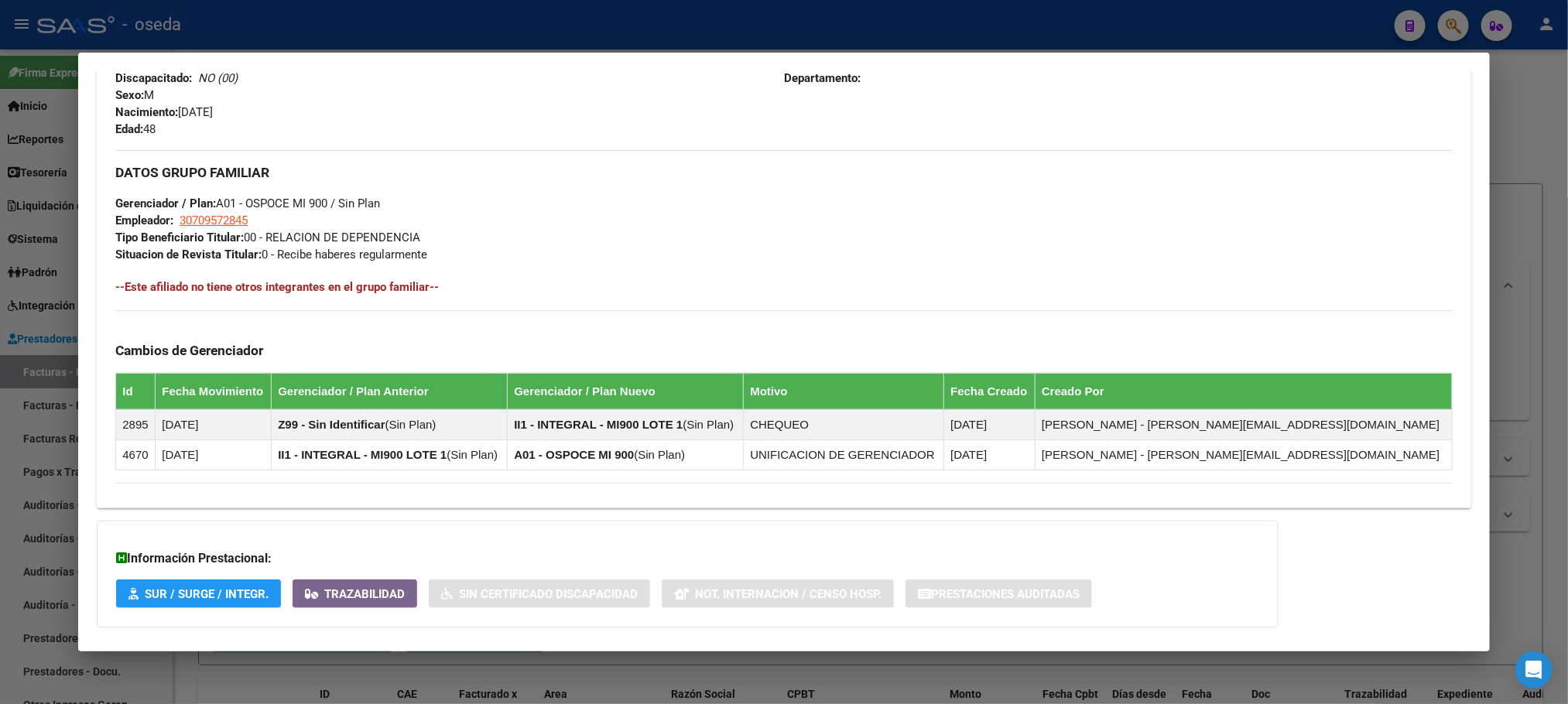
scroll to position [697, 0]
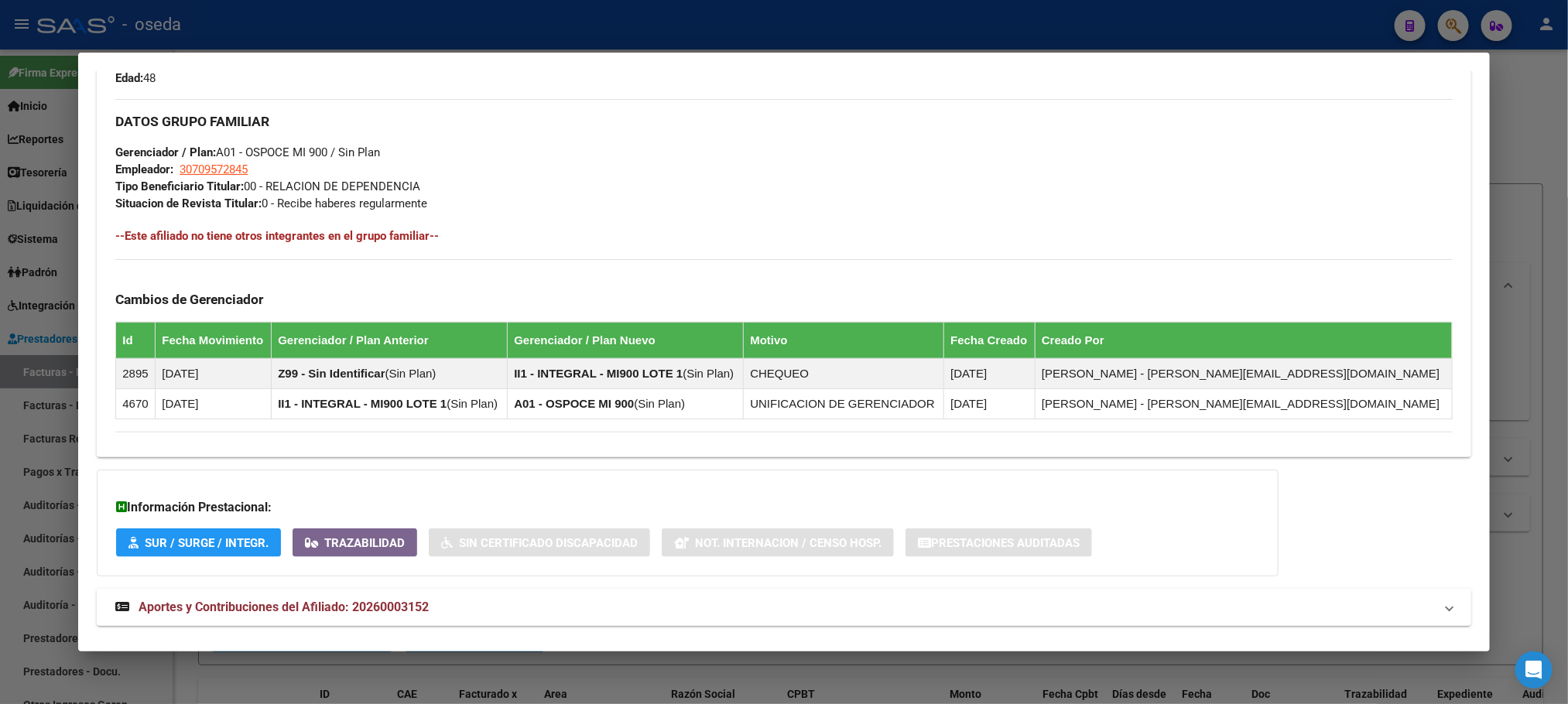
click at [345, 600] on strong "Aportes y Contribuciones del Afiliado: 20260003152" at bounding box center [272, 607] width 313 height 19
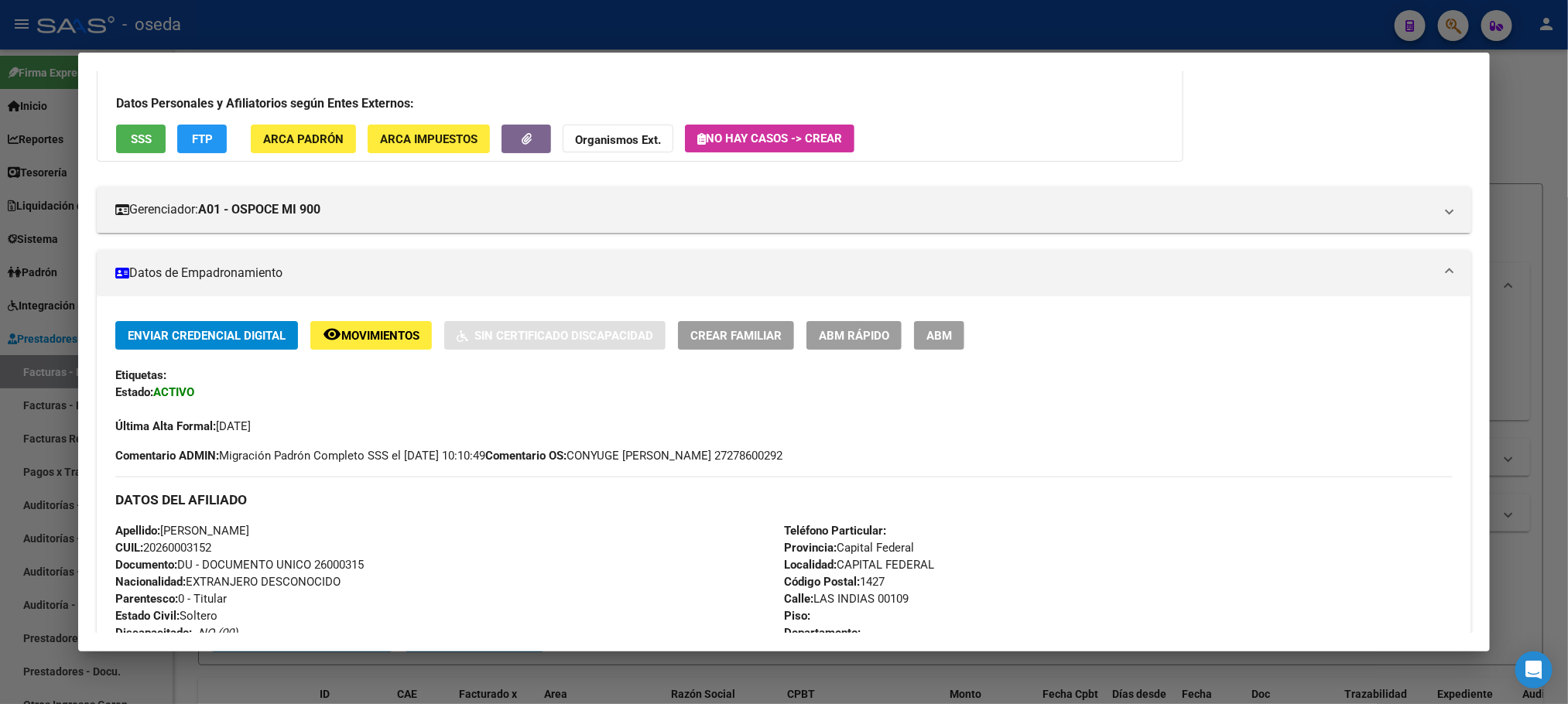
scroll to position [0, 0]
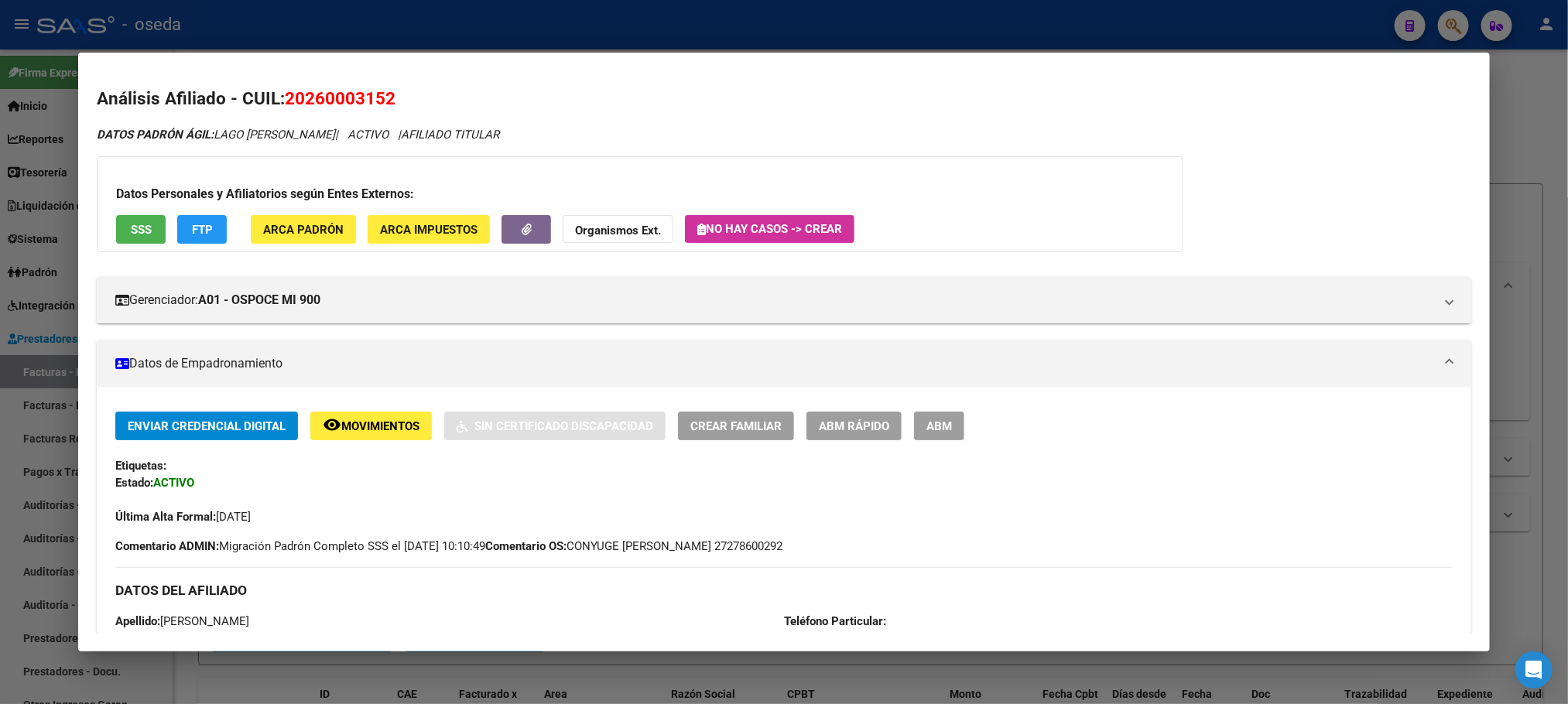
click at [311, 93] on span "20260003152" at bounding box center [340, 98] width 111 height 20
copy span "20260003152"
click at [116, 235] on button "SSS" at bounding box center [140, 229] width 49 height 28
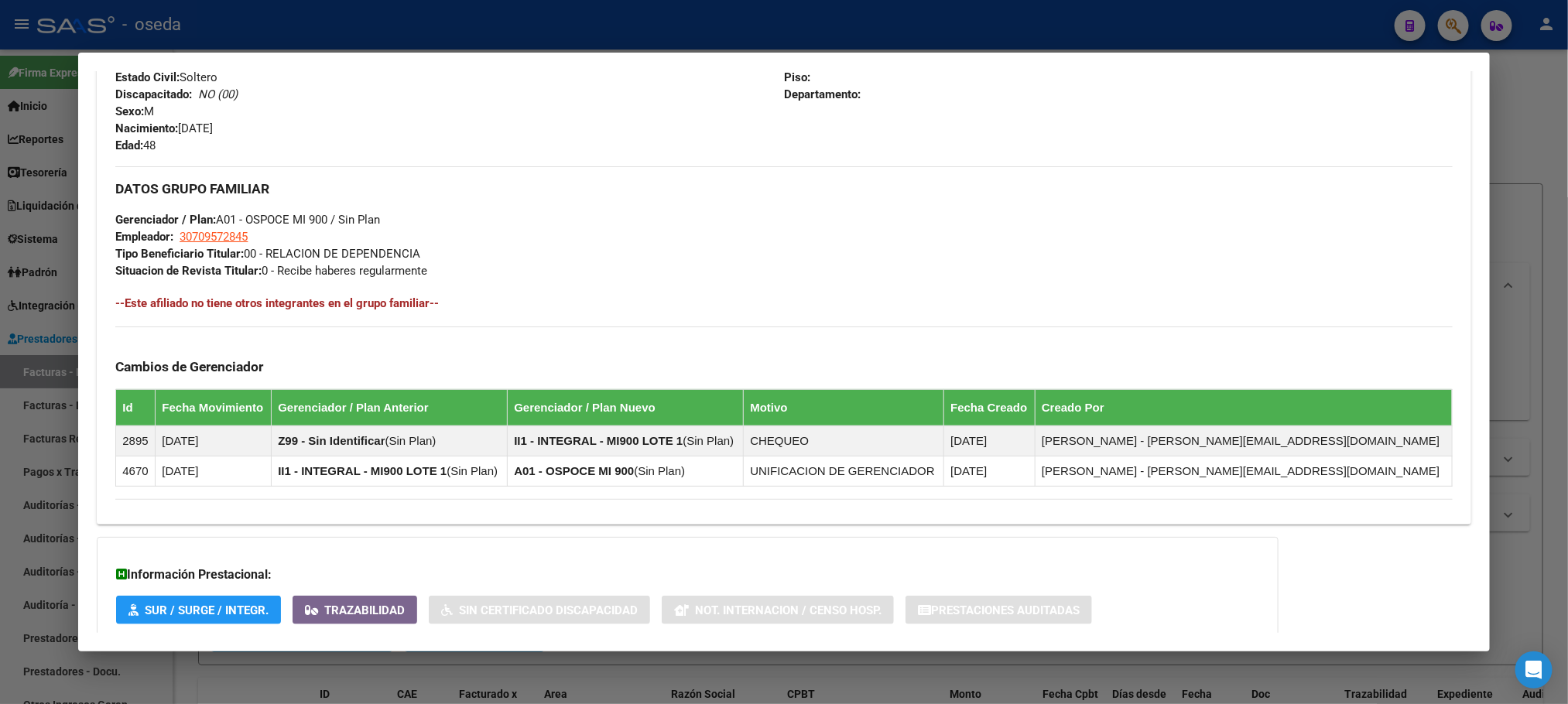
scroll to position [929, 0]
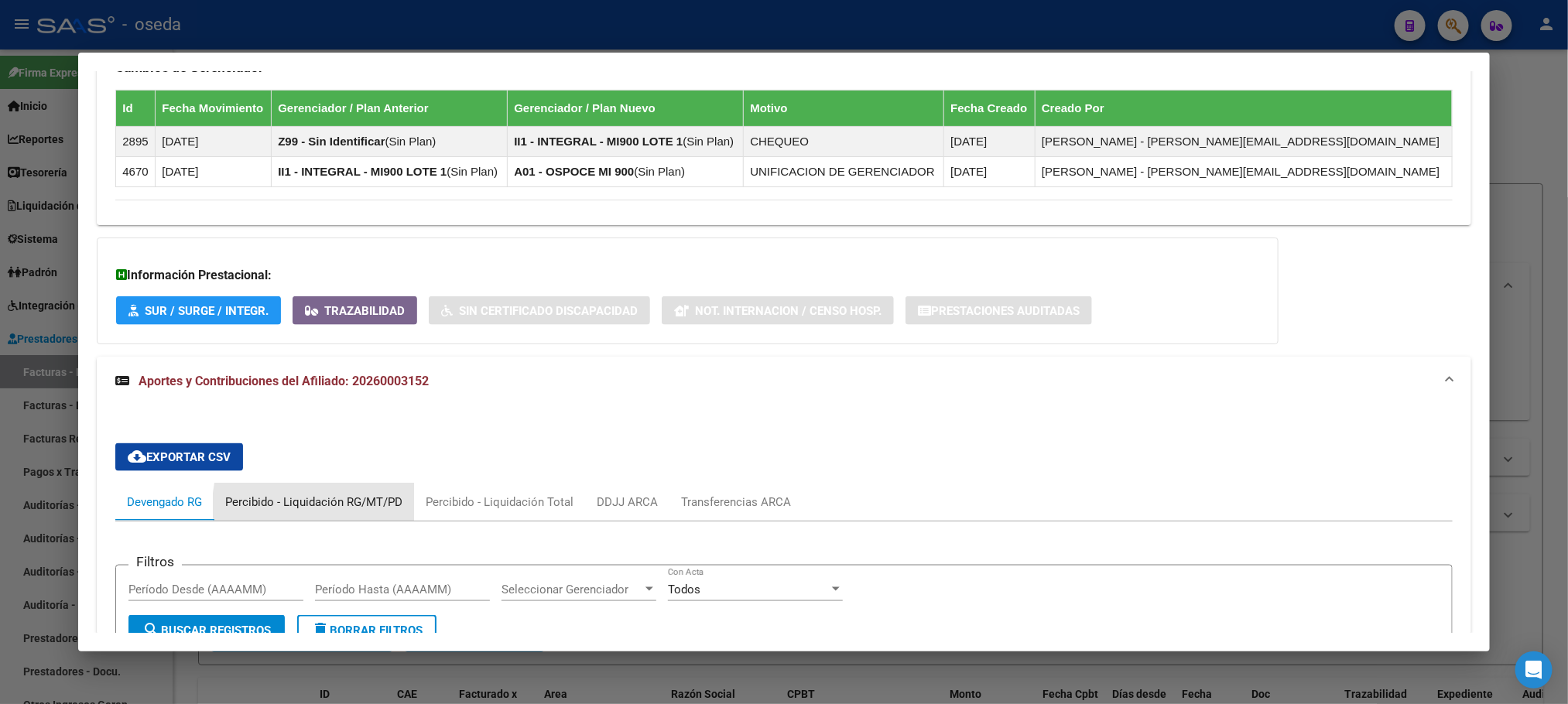
click at [341, 511] on div "Percibido - Liquidación RG/MT/PD" at bounding box center [313, 502] width 177 height 17
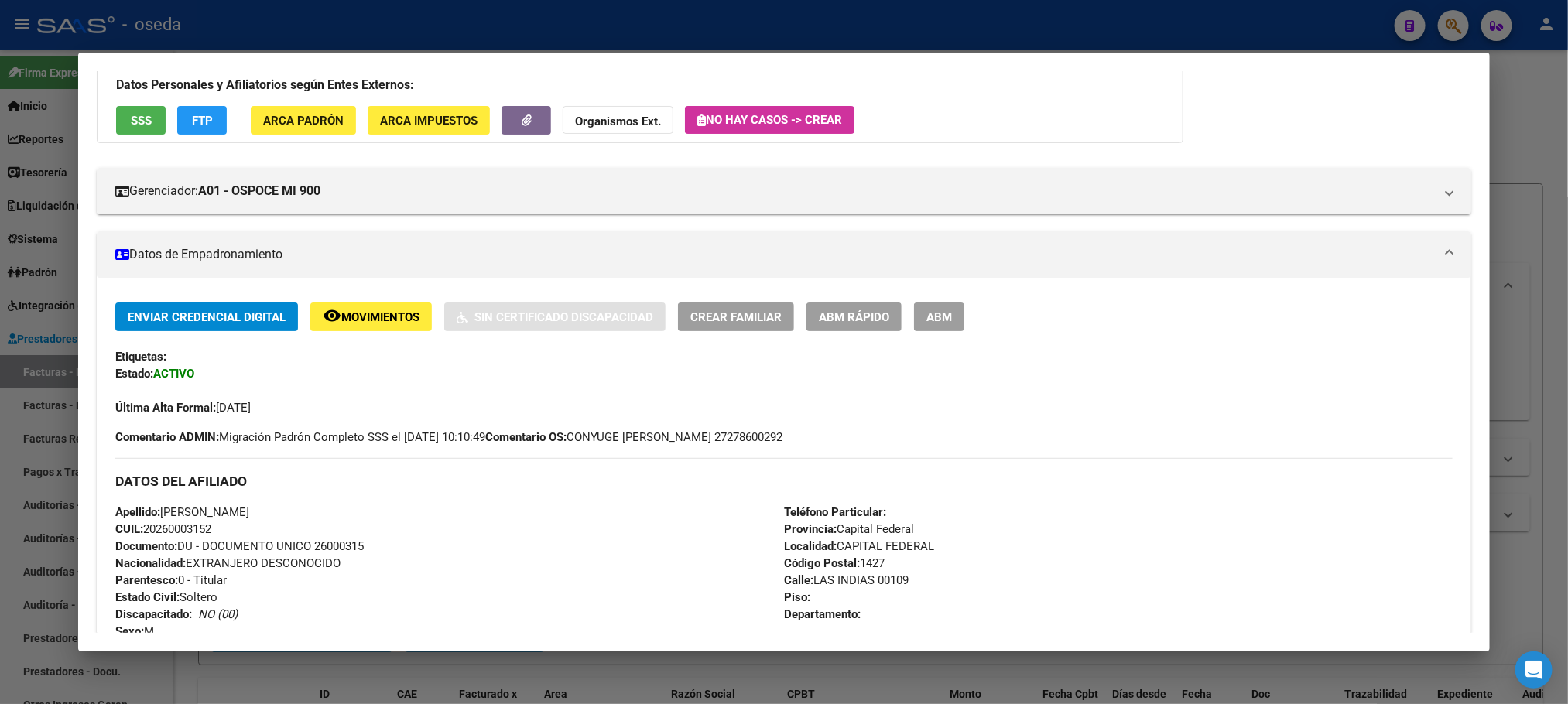
scroll to position [0, 0]
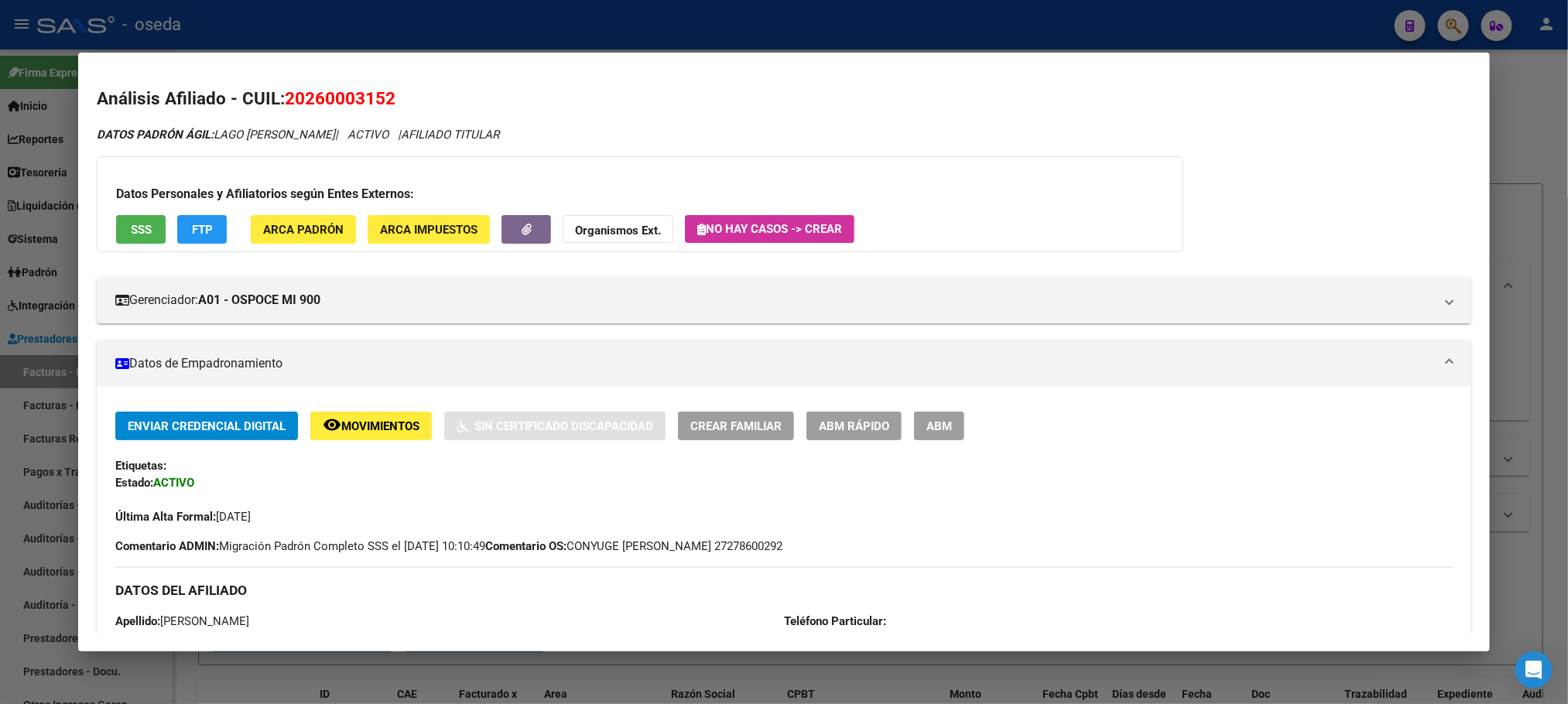
click at [773, 548] on span "Comentario OS: CONYUGE [PERSON_NAME] 27278600292" at bounding box center [634, 546] width 297 height 17
copy span "27278600292"
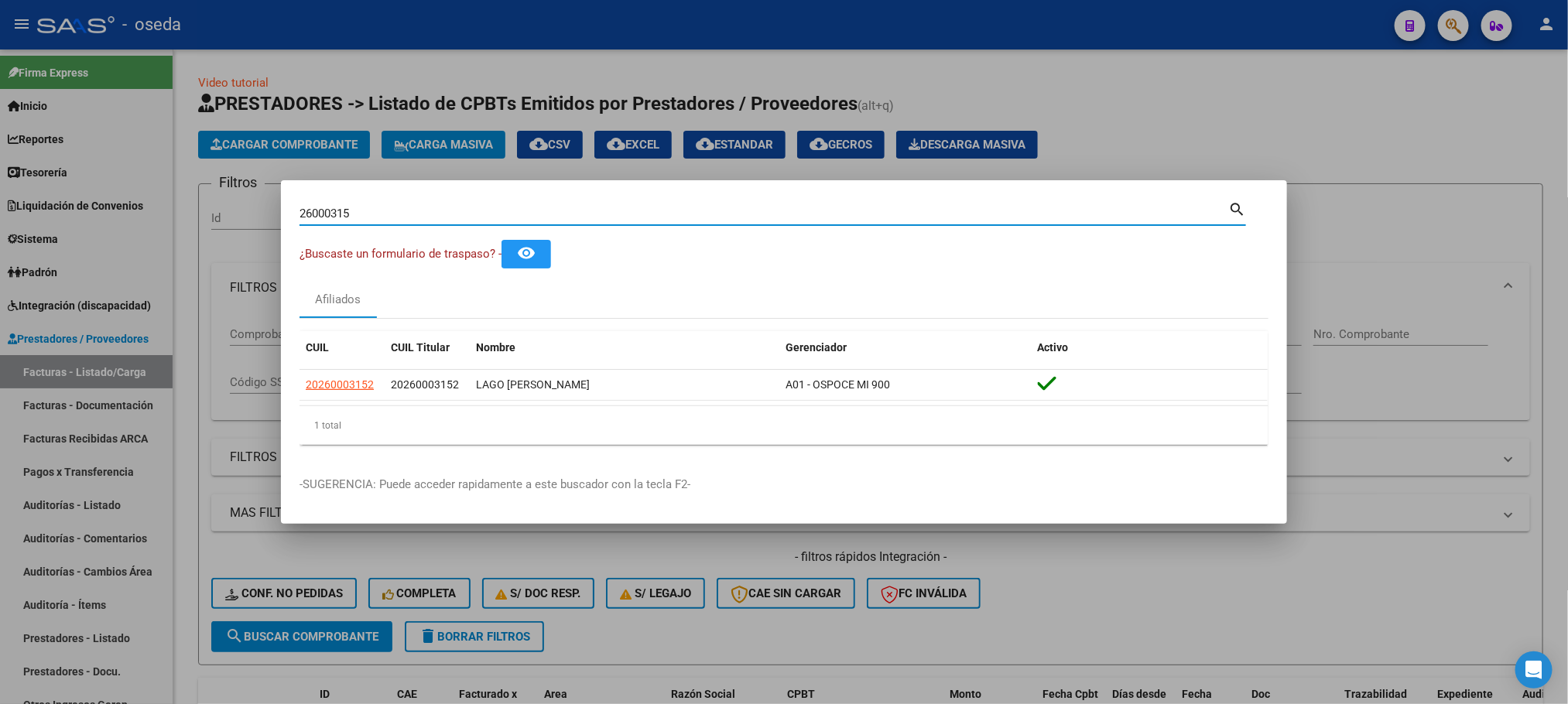
drag, startPoint x: 355, startPoint y: 207, endPoint x: 123, endPoint y: 235, distance: 233.7
click at [123, 235] on div "26000315 Buscar (apellido, dni, cuil, nro traspaso, cuit, obra social) search ¿…" at bounding box center [784, 352] width 1568 height 704
paste input "7278600292"
type input "27278600292"
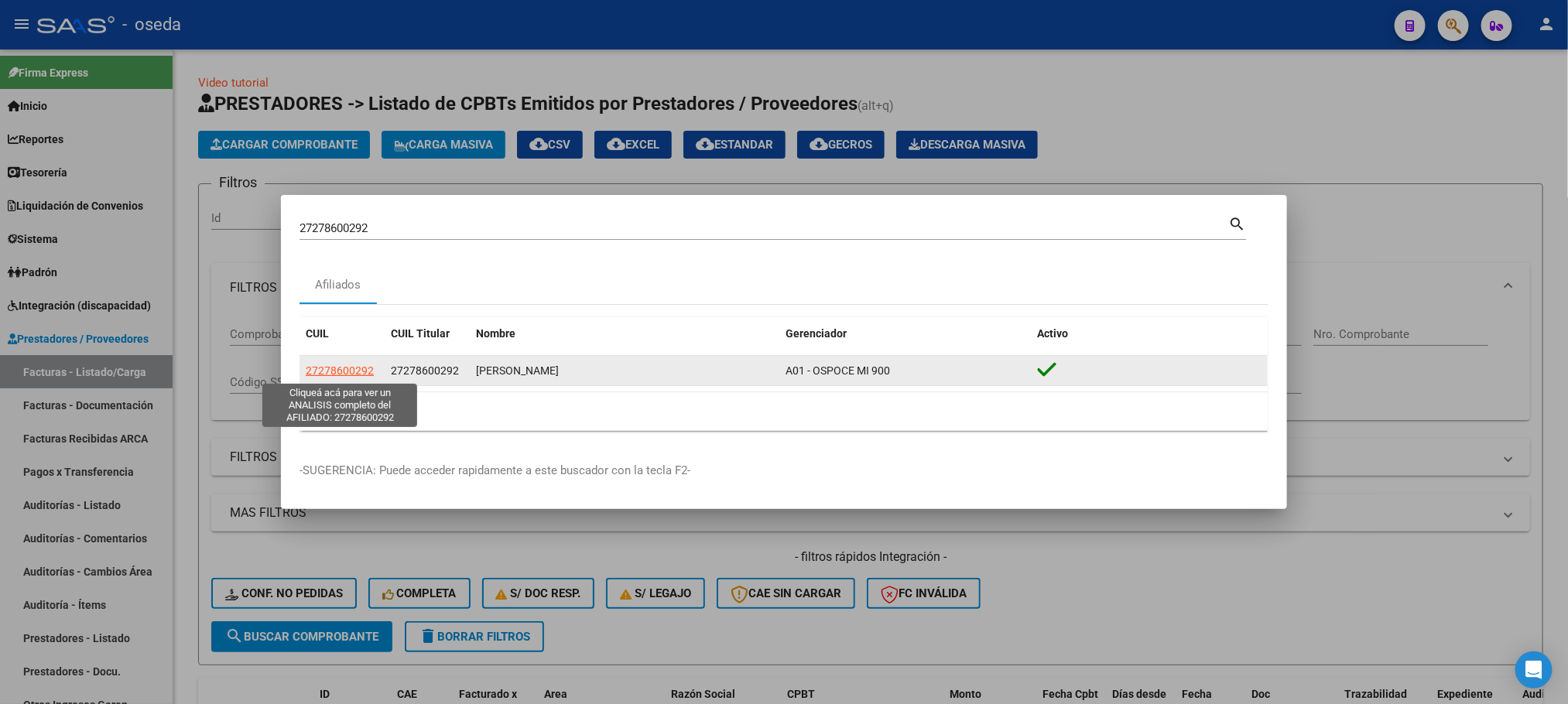
click at [332, 367] on span "27278600292" at bounding box center [340, 370] width 68 height 12
type textarea "27278600292"
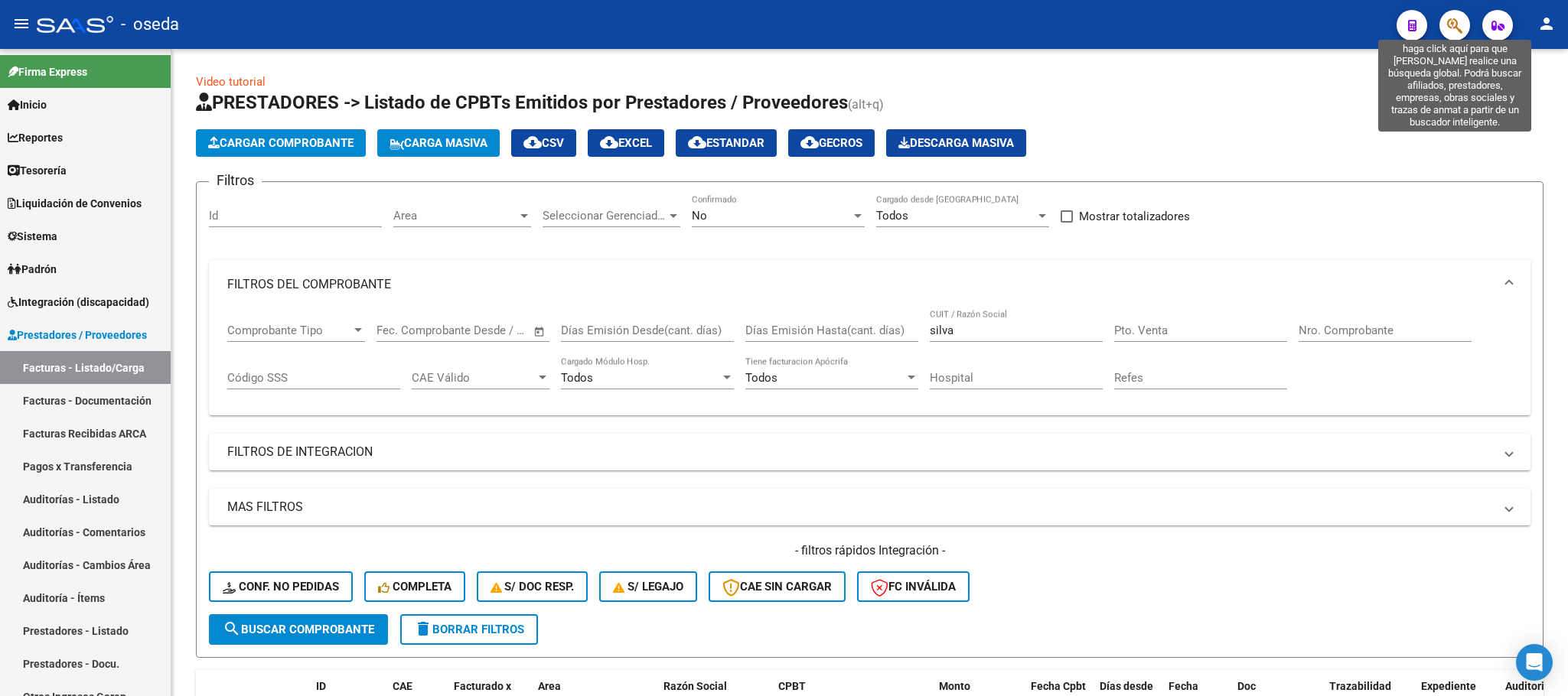
click at [1461, 24] on icon "button" at bounding box center [1454, 26] width 15 height 18
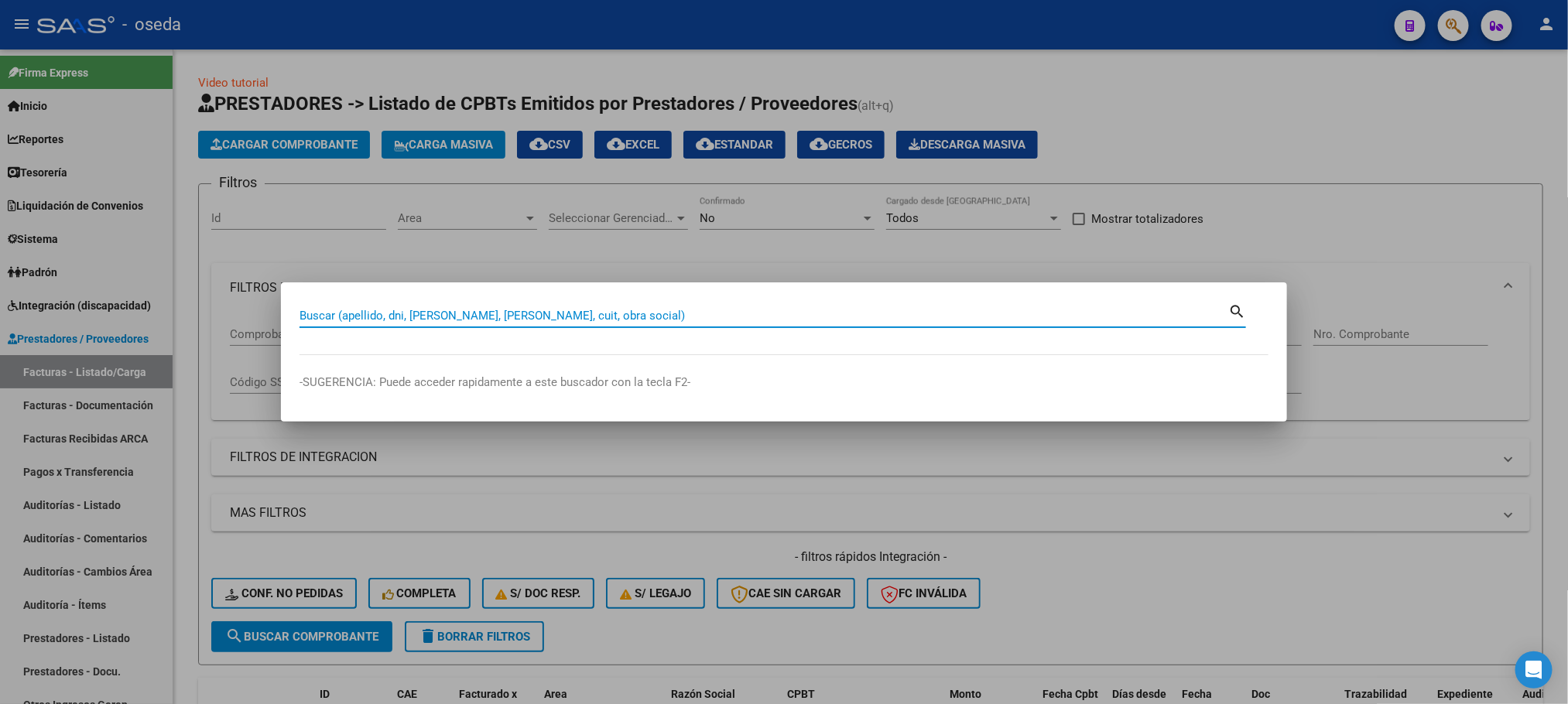
paste input "44760250"
type input "44760250"
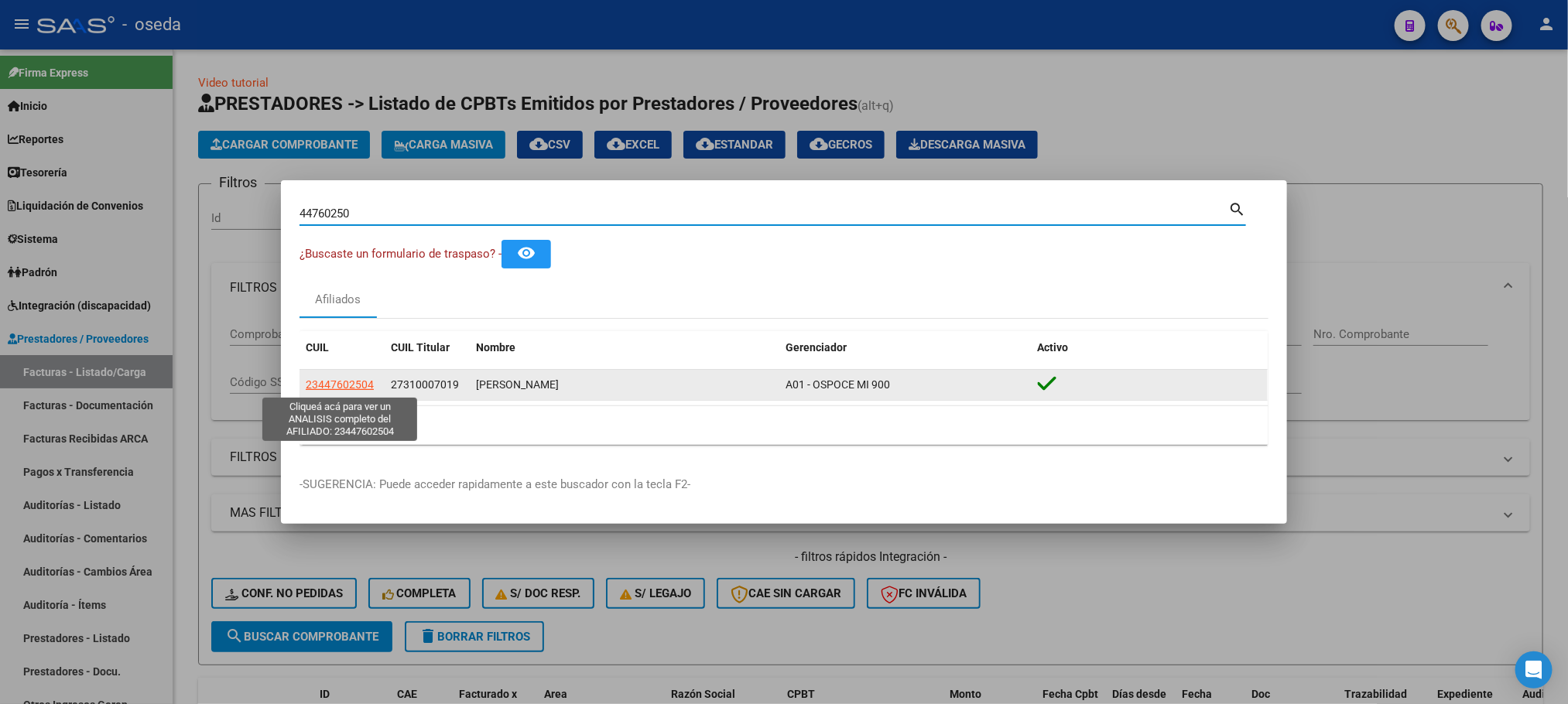
click at [346, 384] on span "23447602504" at bounding box center [340, 384] width 68 height 12
type textarea "23447602504"
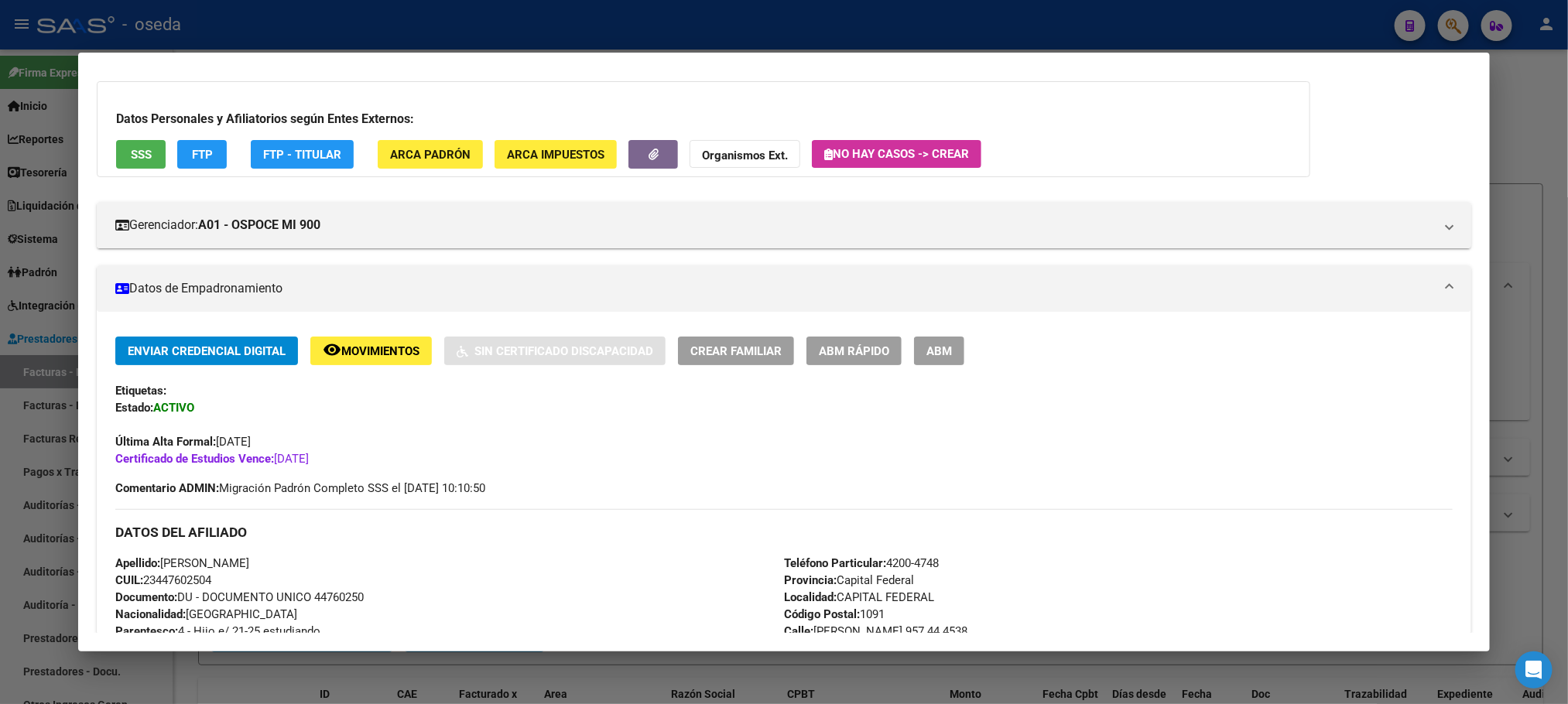
scroll to position [116, 0]
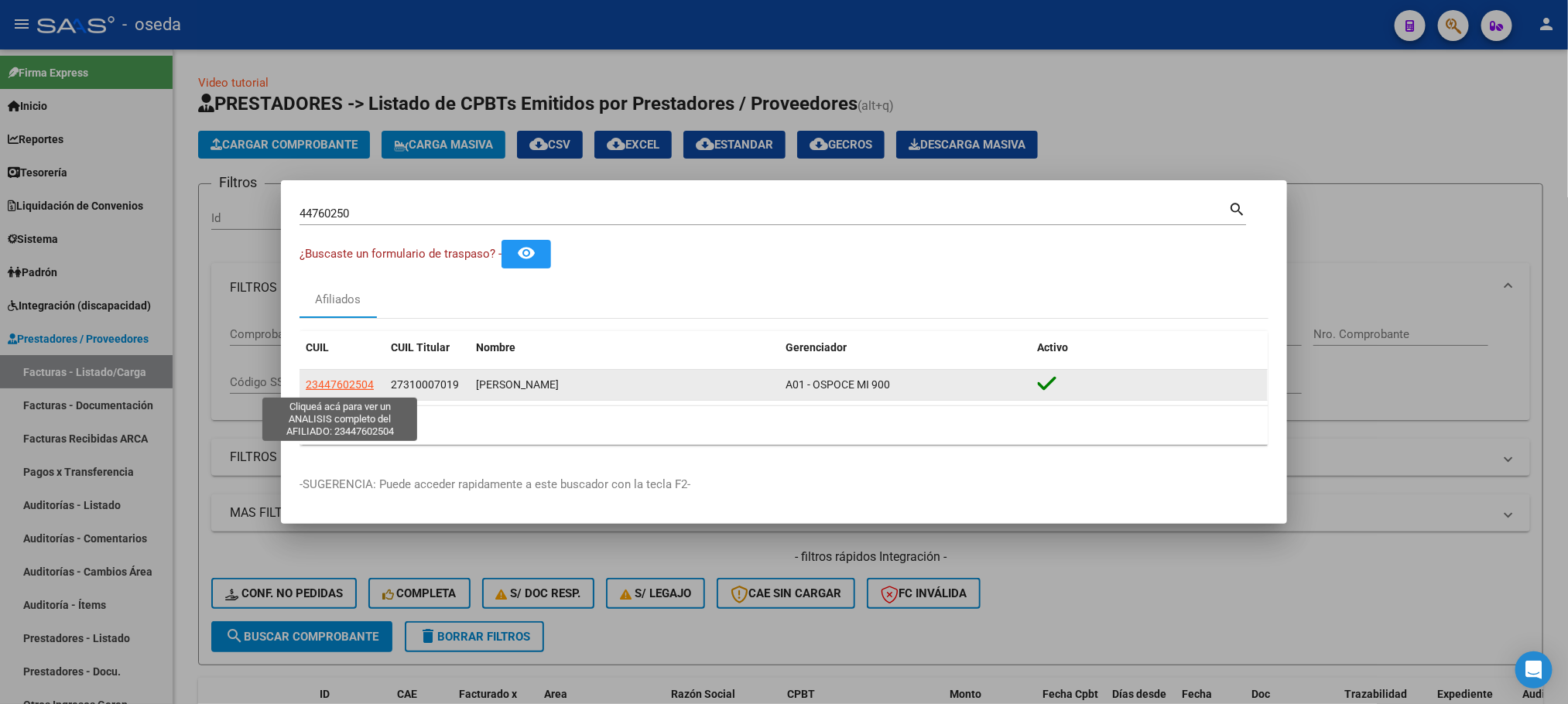
click at [360, 388] on span "23447602504" at bounding box center [340, 384] width 68 height 12
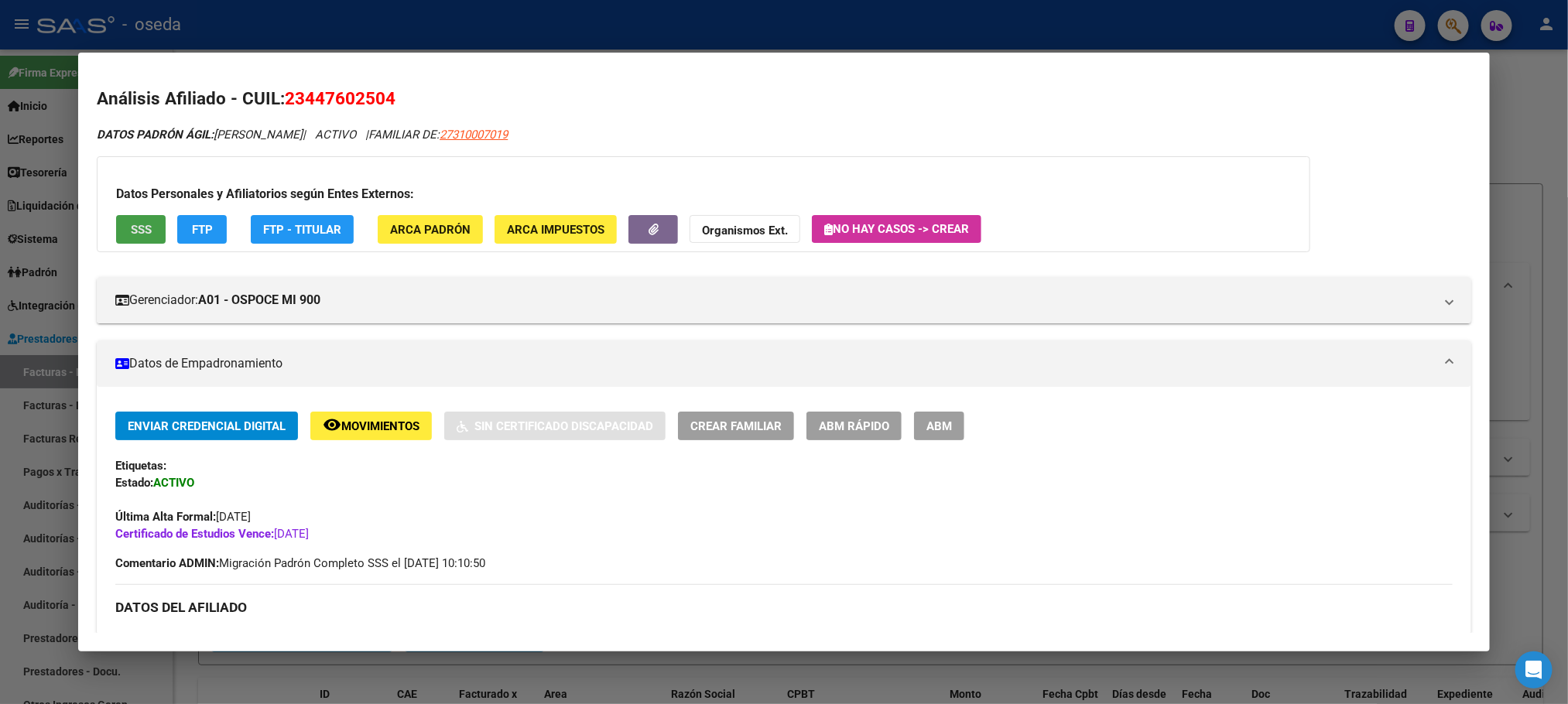
click at [144, 235] on span "SSS" at bounding box center [142, 229] width 21 height 14
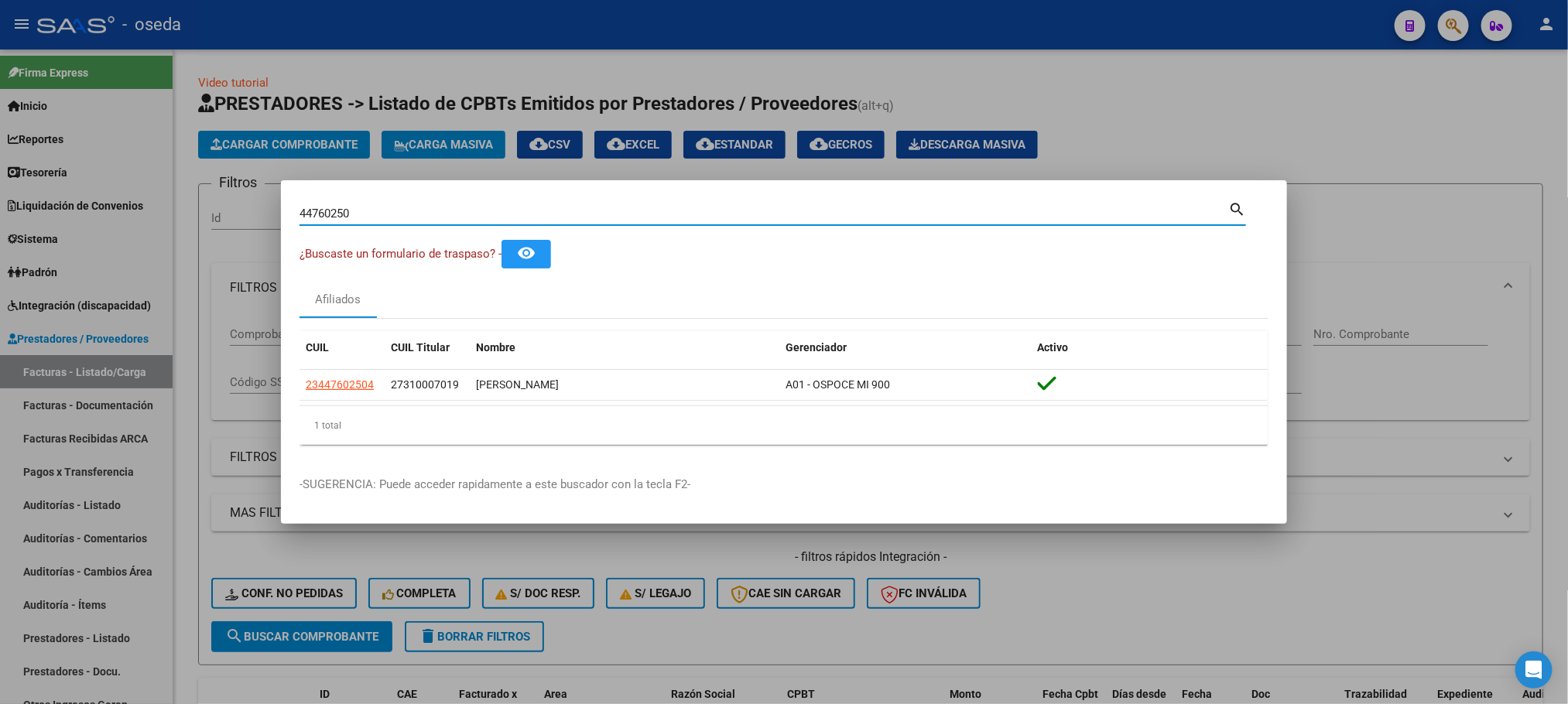
drag, startPoint x: 451, startPoint y: 216, endPoint x: 70, endPoint y: 168, distance: 384.0
click at [73, 170] on div "44760250 Buscar (apellido, dni, cuil, nro traspaso, cuit, obra social) search ¿…" at bounding box center [784, 352] width 1568 height 704
paste input "29578244"
type input "29578244"
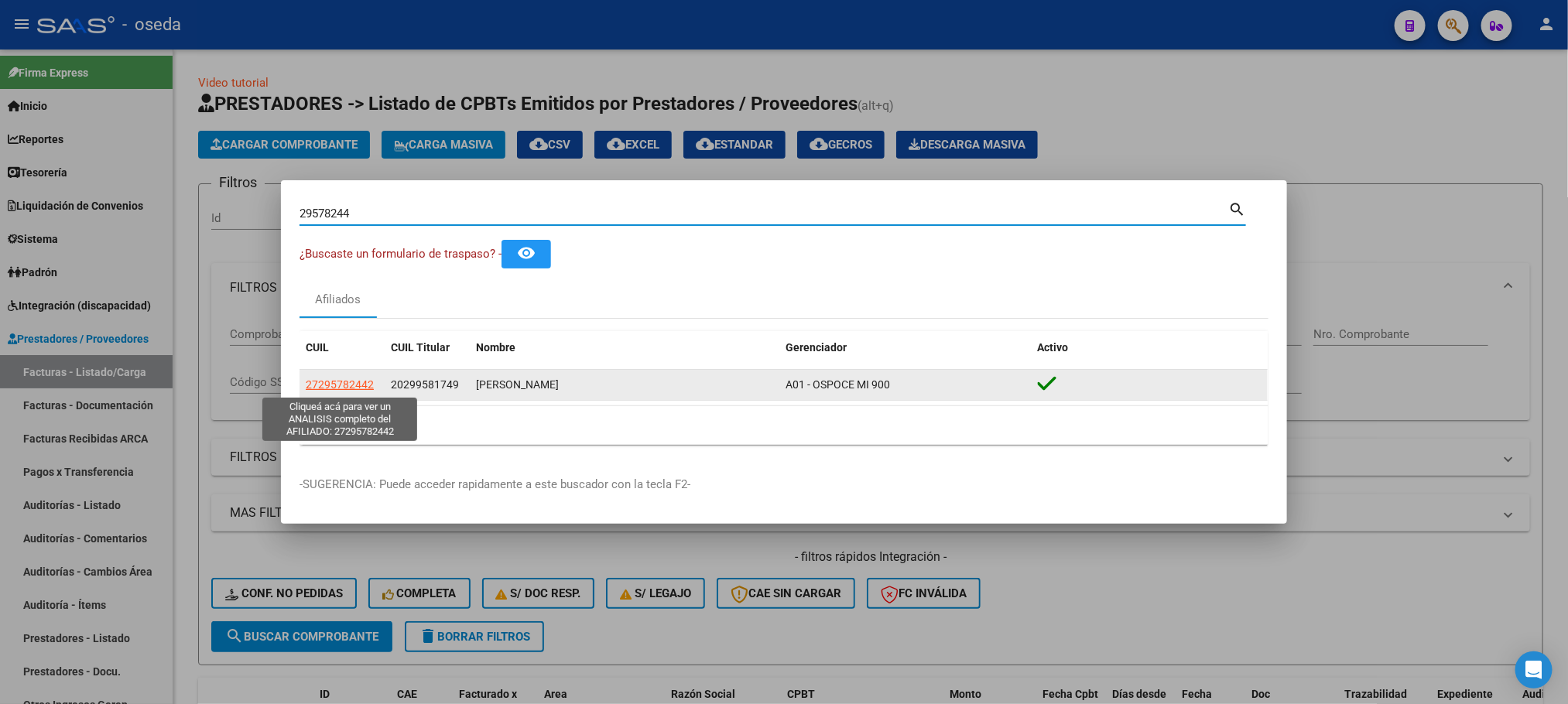
click at [342, 390] on span "27295782442" at bounding box center [340, 384] width 68 height 12
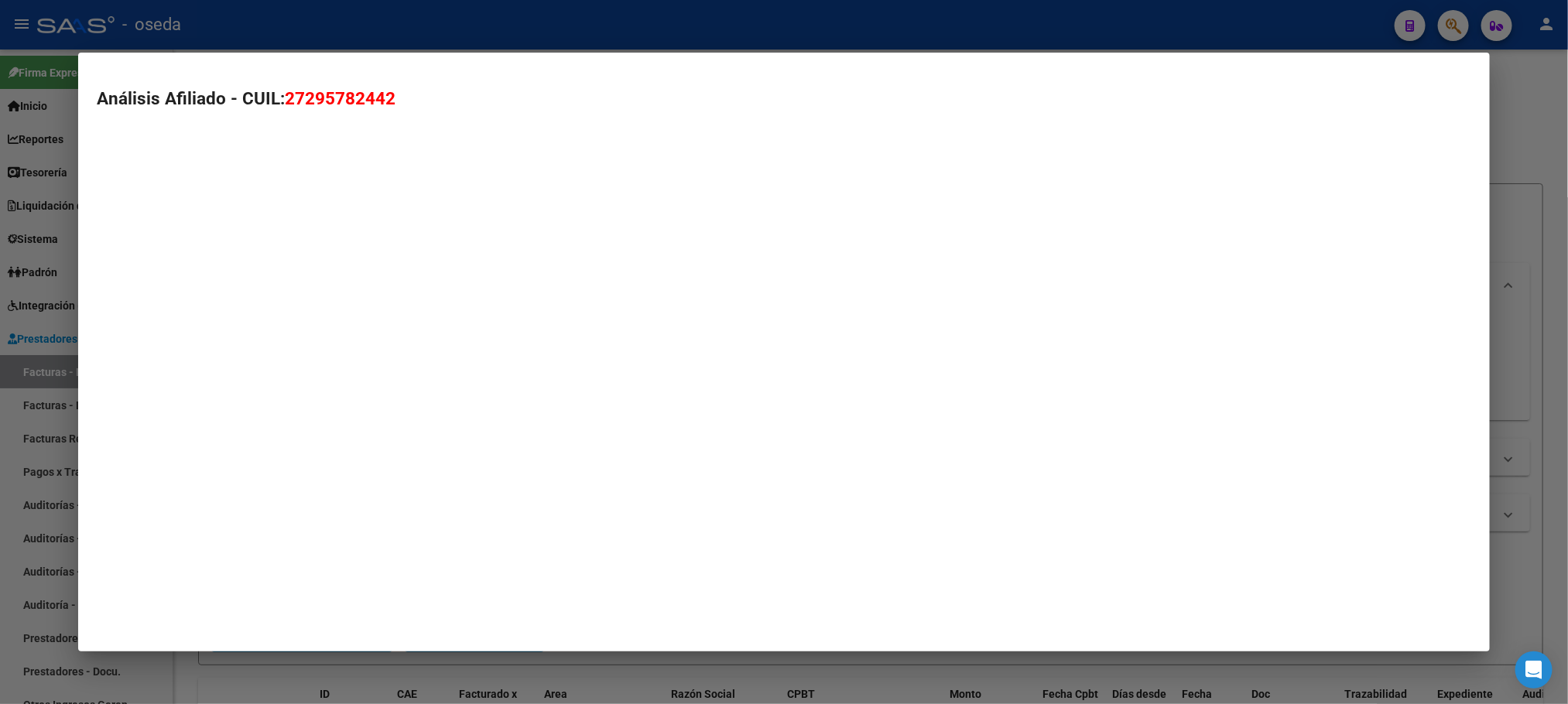
type textarea "27295782442"
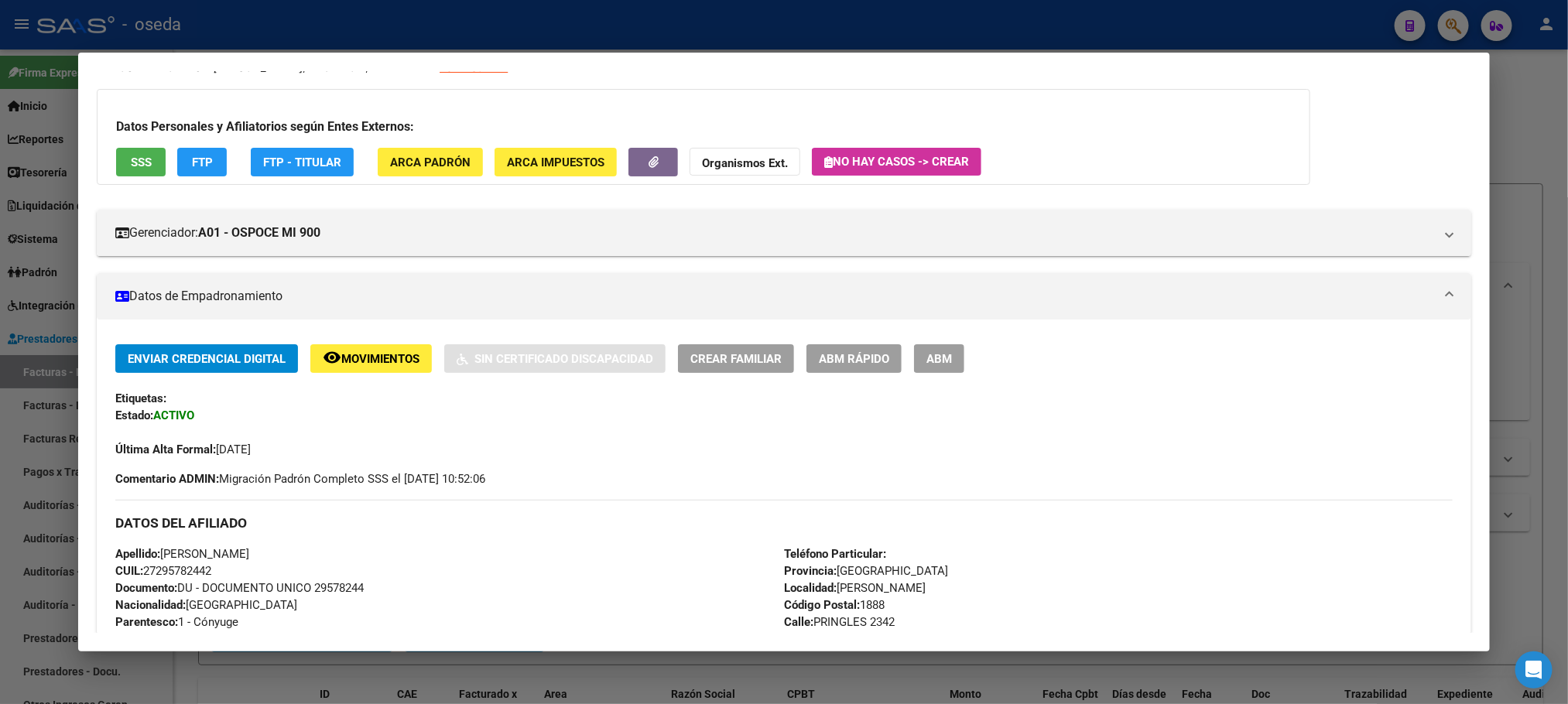
scroll to position [0, 0]
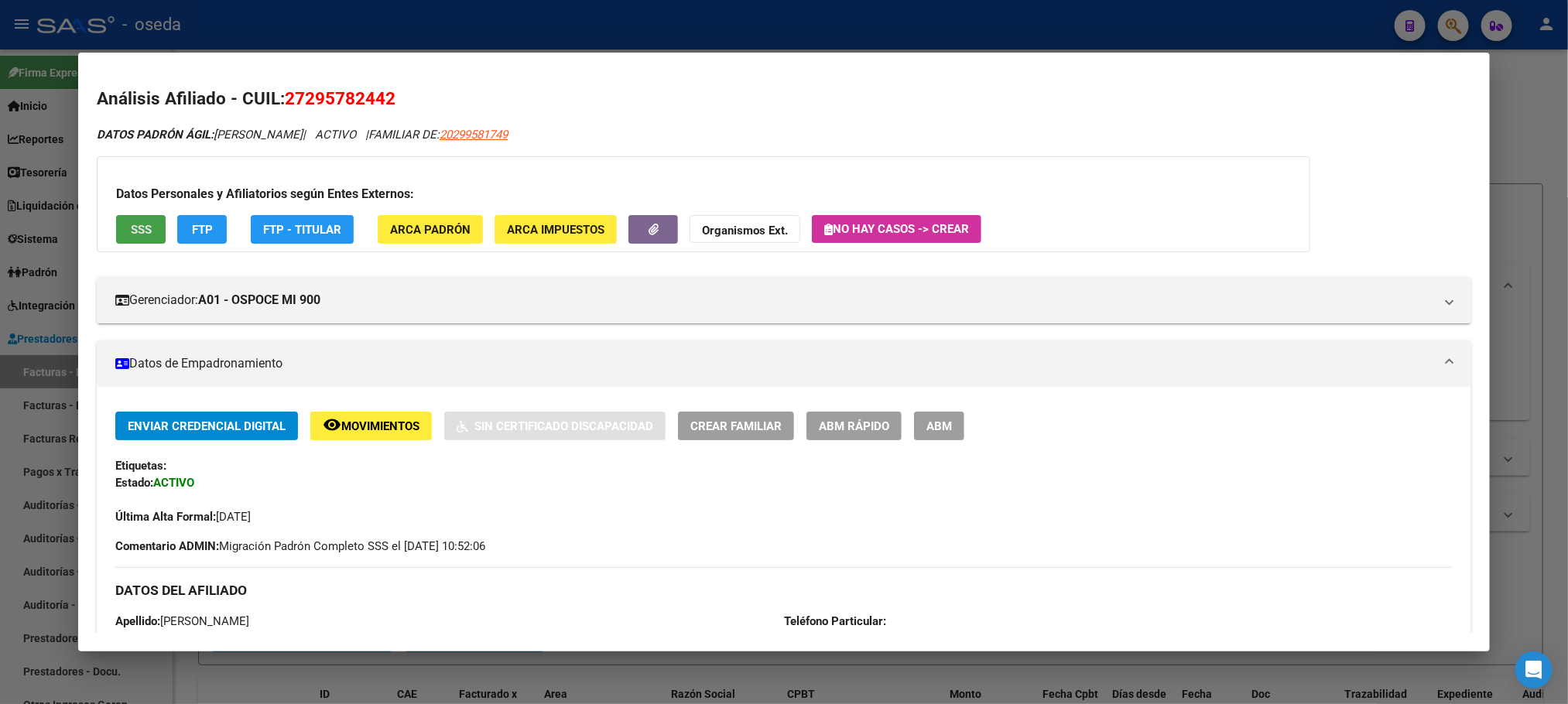
click at [118, 232] on button "SSS" at bounding box center [140, 229] width 49 height 28
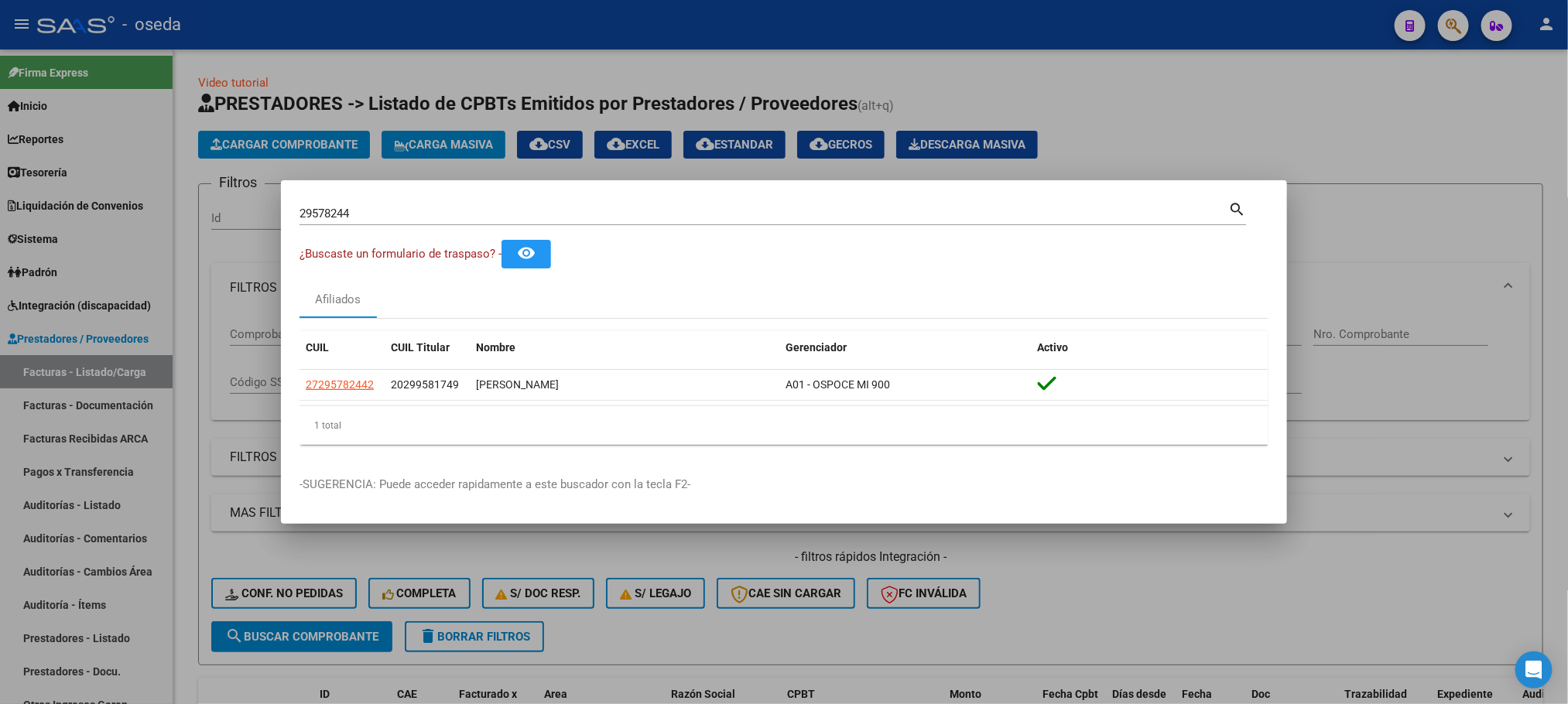
click at [449, 205] on div "29578244 Buscar (apellido, dni, [PERSON_NAME], [PERSON_NAME], cuit, obra social)" at bounding box center [764, 214] width 929 height 23
drag, startPoint x: 448, startPoint y: 216, endPoint x: 52, endPoint y: 186, distance: 397.1
click at [88, 186] on div "29578244 Buscar (apellido, dni, cuil, nro traspaso, cuit, obra social) search ¿…" at bounding box center [784, 352] width 1568 height 704
paste input "7940539"
type input "27940539"
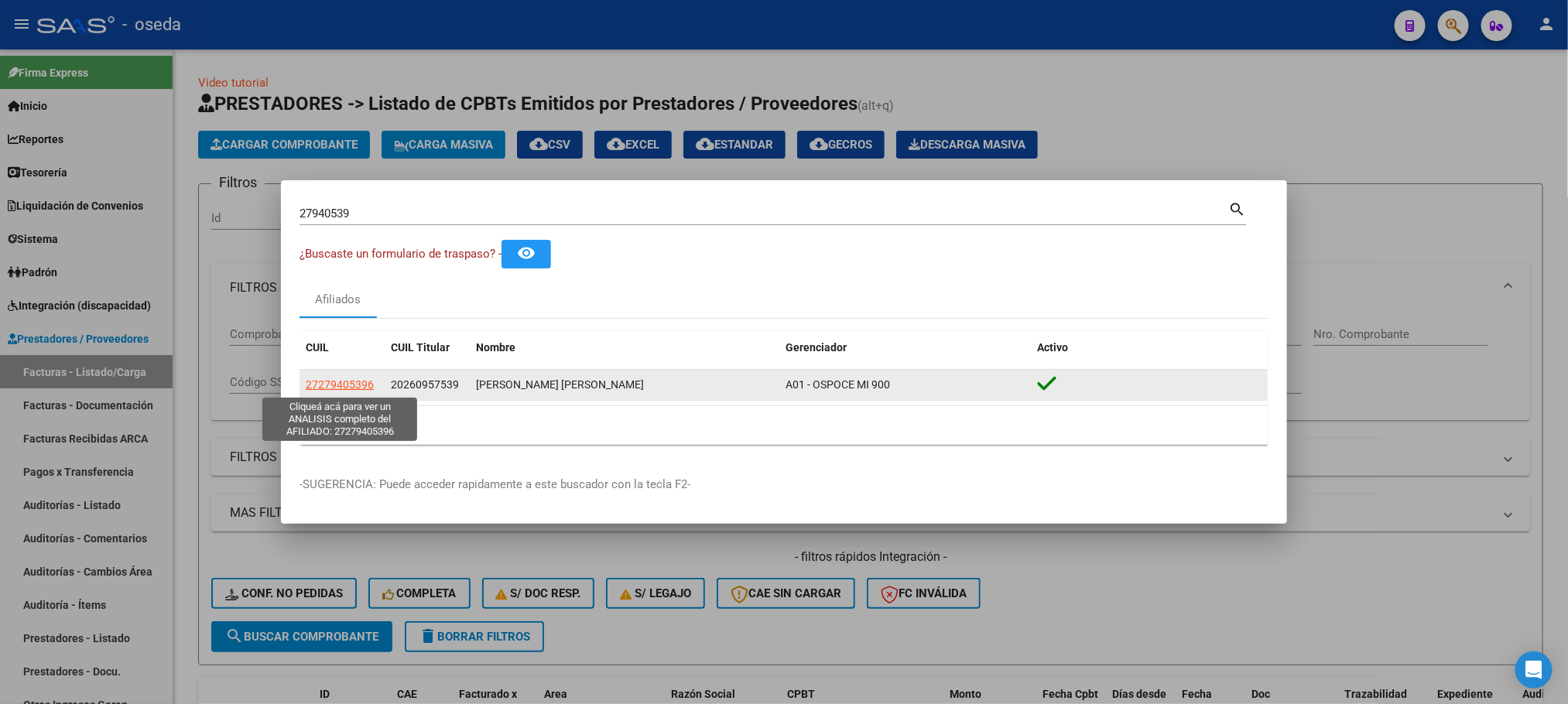
click at [321, 383] on span "27279405396" at bounding box center [340, 384] width 68 height 12
type textarea "27279405396"
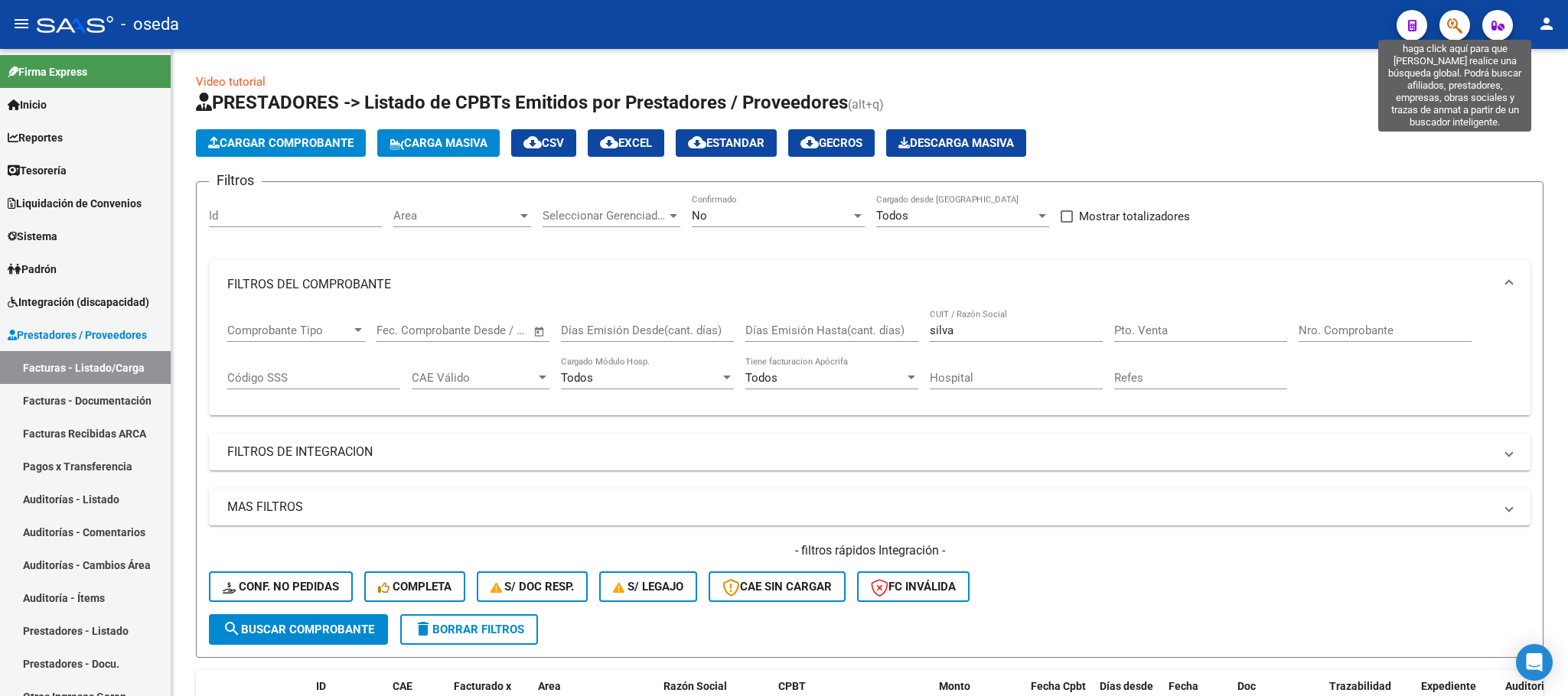
click at [1454, 18] on icon "button" at bounding box center [1454, 26] width 15 height 18
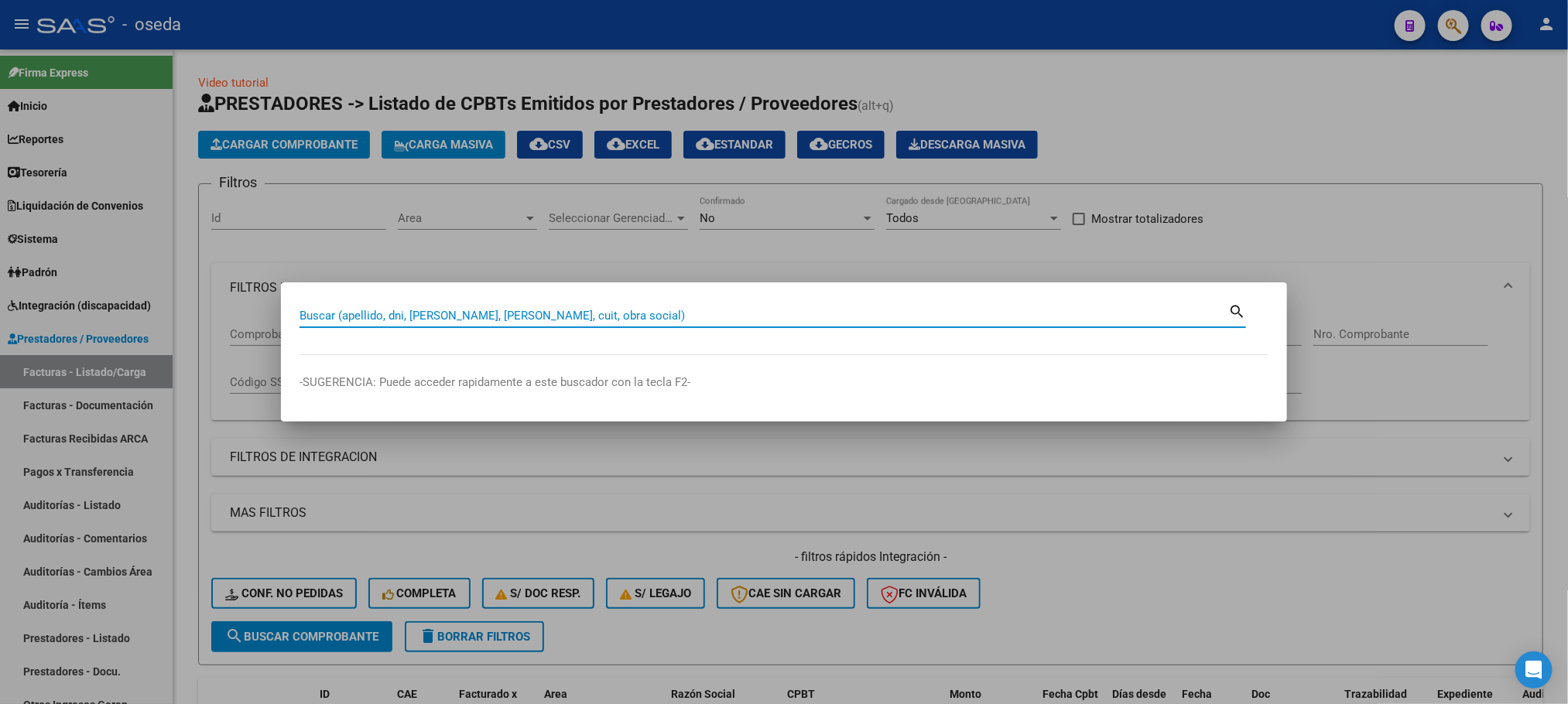
paste input "27940539"
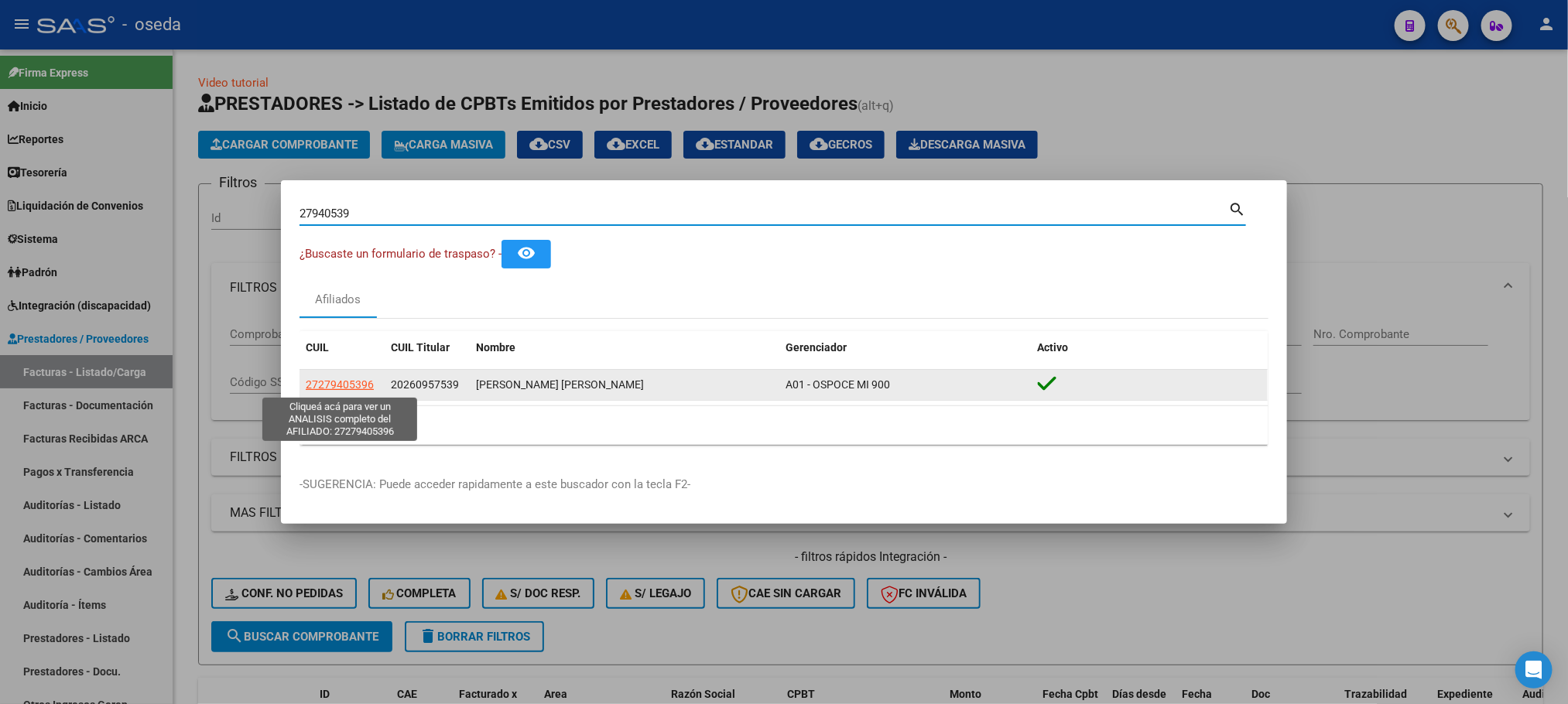
click at [346, 383] on span "27279405396" at bounding box center [340, 384] width 68 height 12
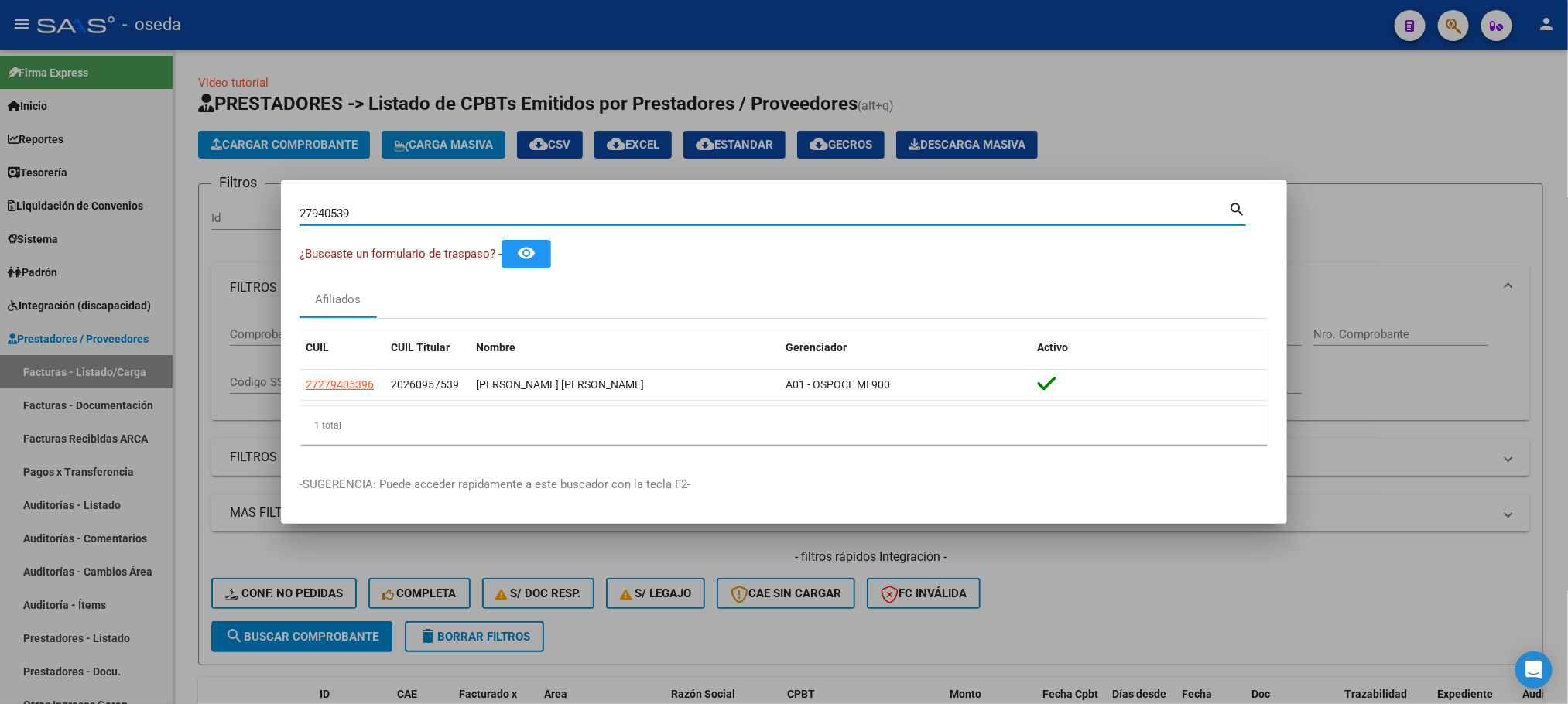
drag, startPoint x: 444, startPoint y: 218, endPoint x: 114, endPoint y: 211, distance: 330.1
click at [114, 211] on div "27940539 Buscar (apellido, dni, cuil, nro traspaso, cuit, obra social) search ¿…" at bounding box center [784, 352] width 1568 height 704
type input "[PERSON_NAME]"
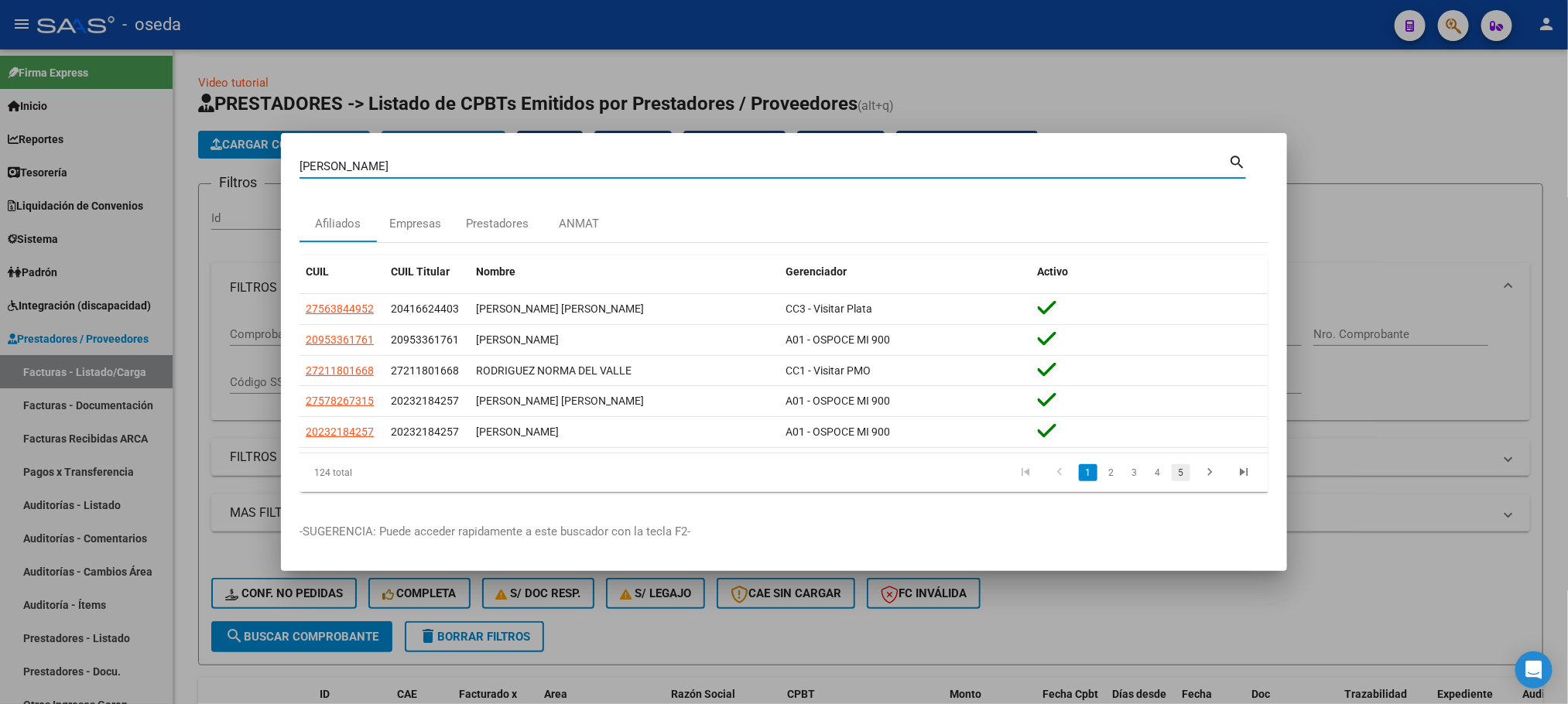
click at [1186, 467] on link "5" at bounding box center [1180, 473] width 19 height 17
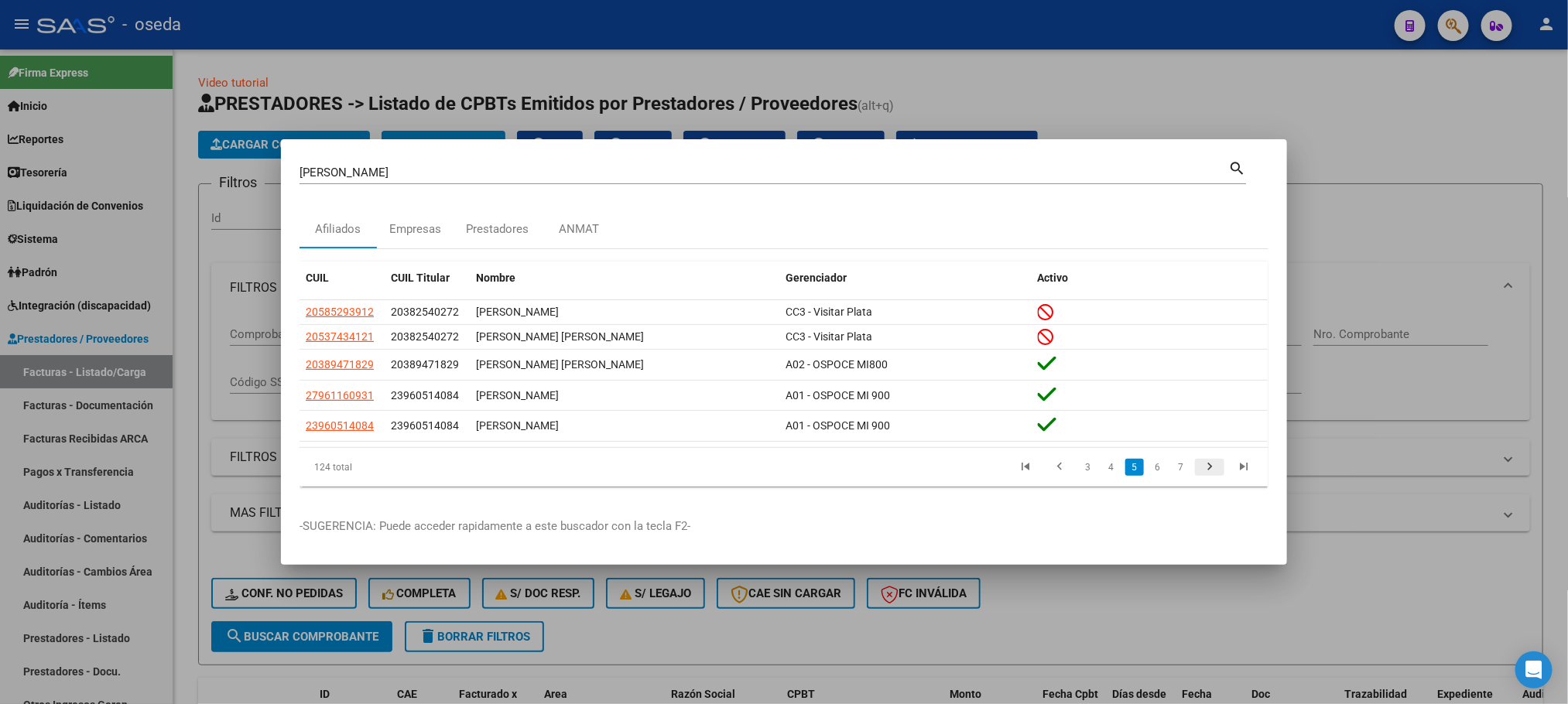
click at [1202, 473] on icon "go to next page" at bounding box center [1209, 469] width 20 height 19
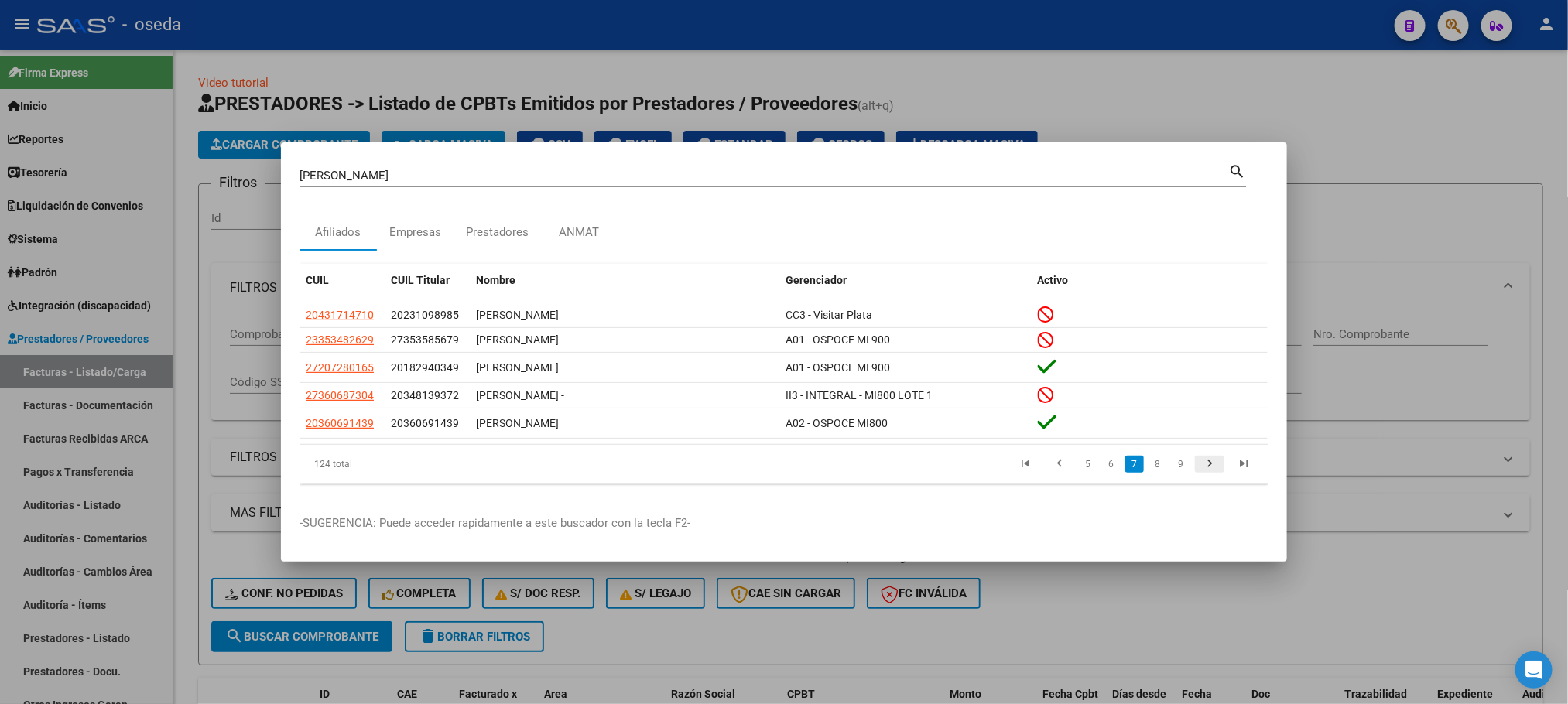
click at [1202, 473] on icon "go to next page" at bounding box center [1209, 465] width 20 height 19
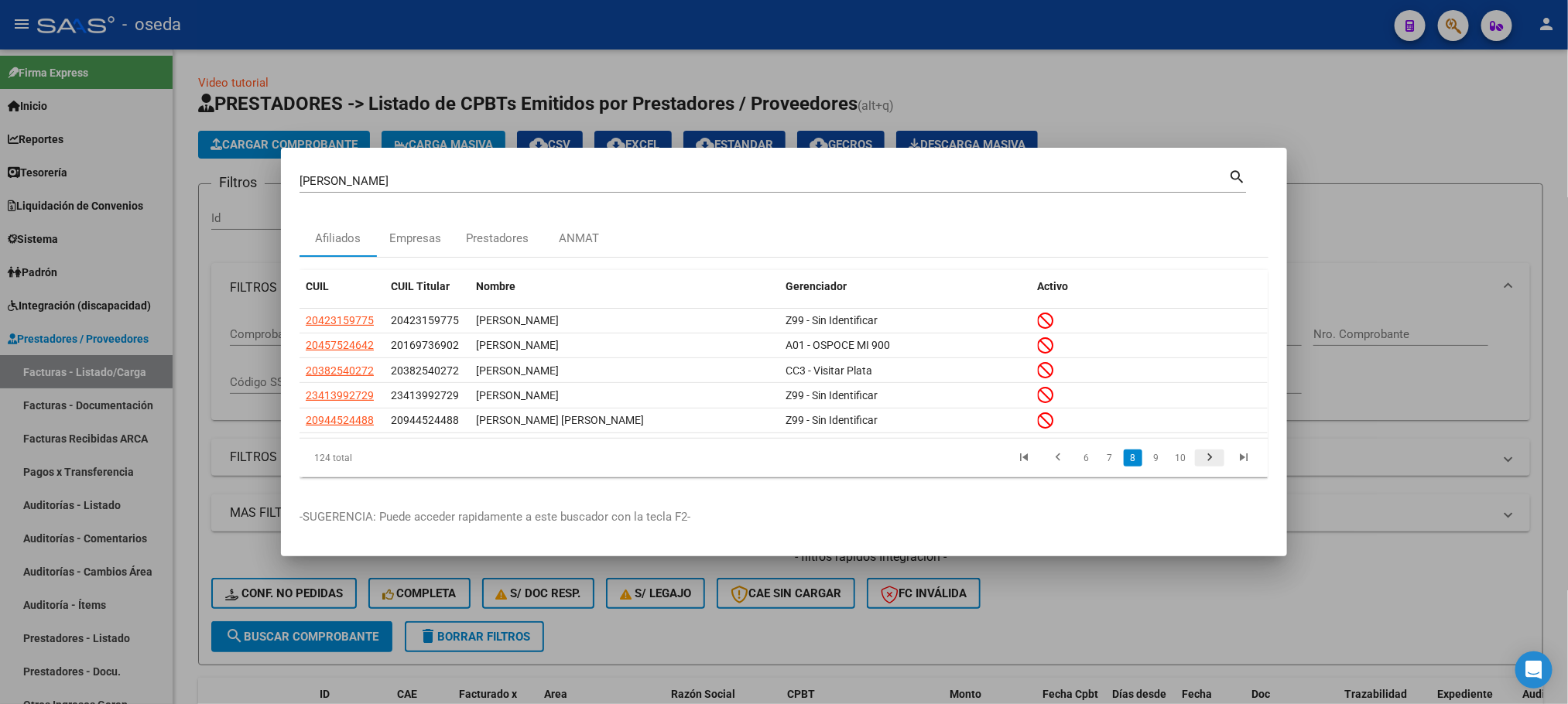
click at [1202, 473] on div "124 total 6 7 8 9 10" at bounding box center [783, 458] width 968 height 39
click at [1205, 462] on icon "go to next page" at bounding box center [1209, 460] width 20 height 19
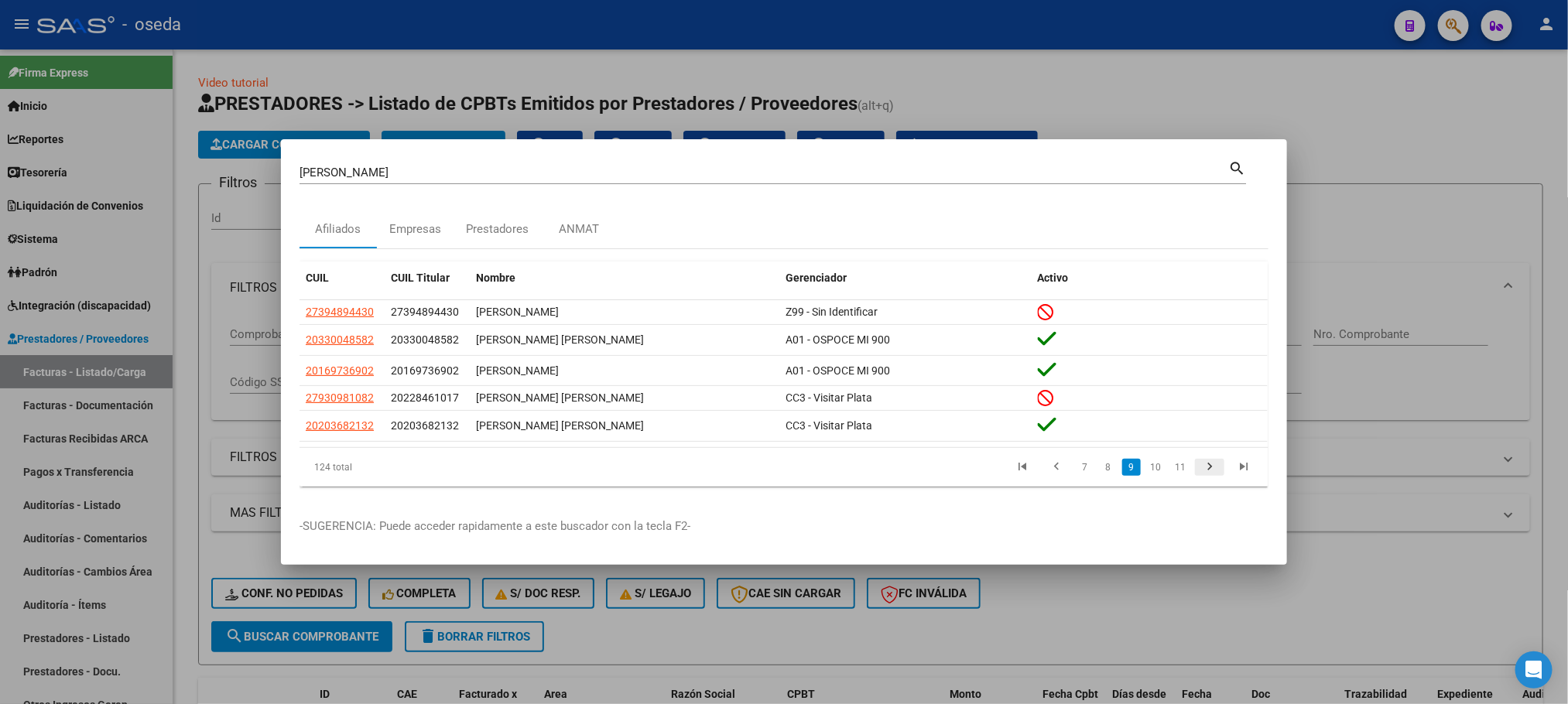
click at [1205, 462] on icon "go to next page" at bounding box center [1209, 469] width 20 height 19
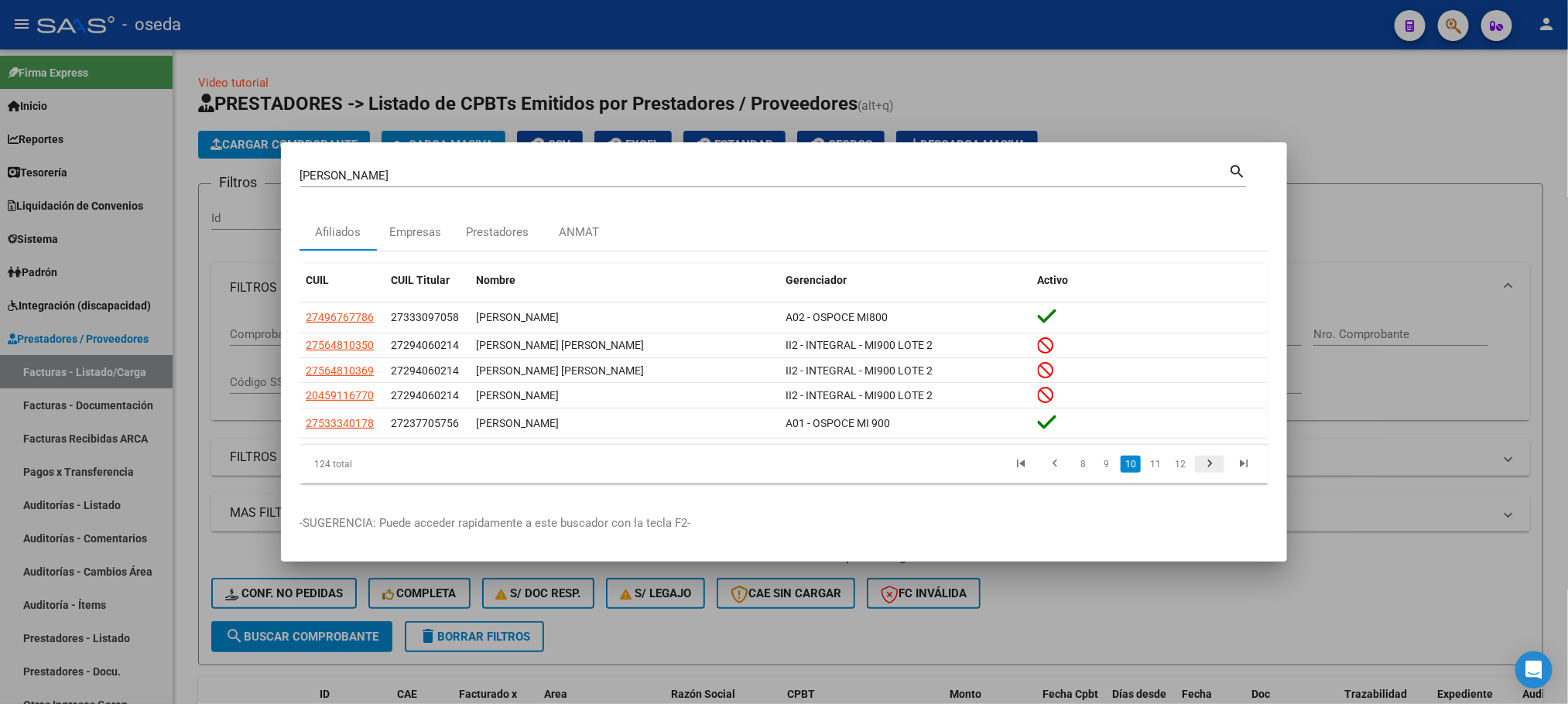
click at [1205, 462] on icon "go to next page" at bounding box center [1209, 465] width 20 height 19
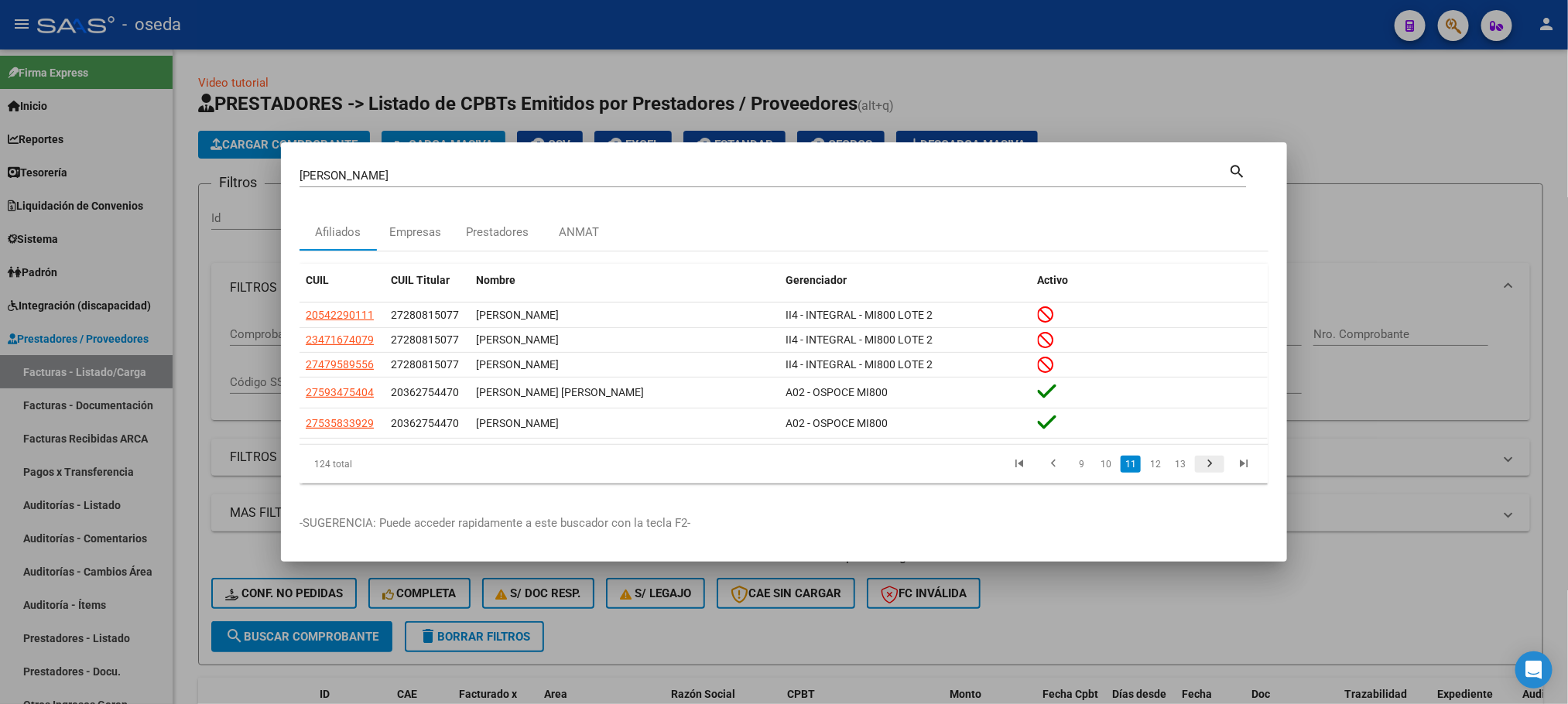
click at [1205, 462] on icon "go to next page" at bounding box center [1209, 465] width 20 height 19
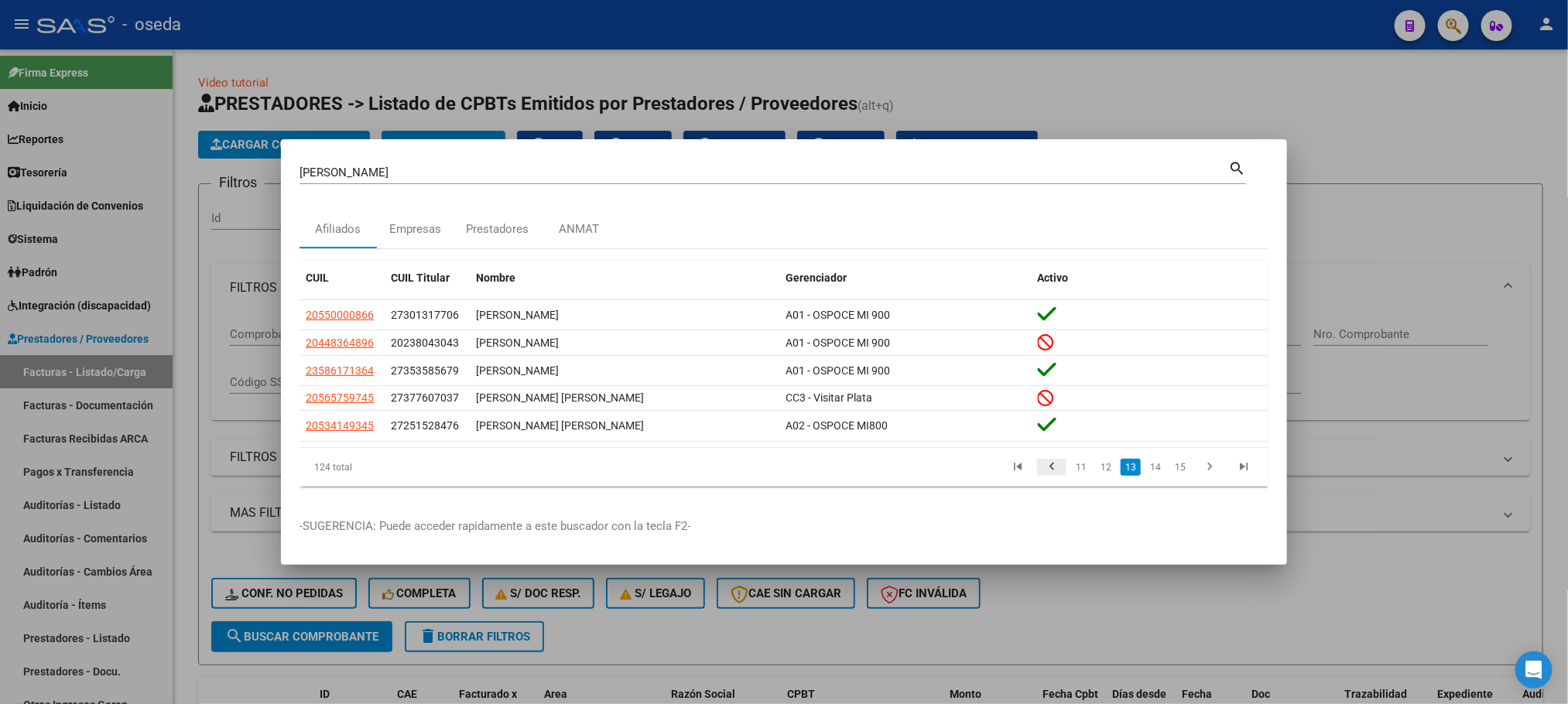
click at [1050, 471] on icon "go to previous page" at bounding box center [1051, 469] width 20 height 19
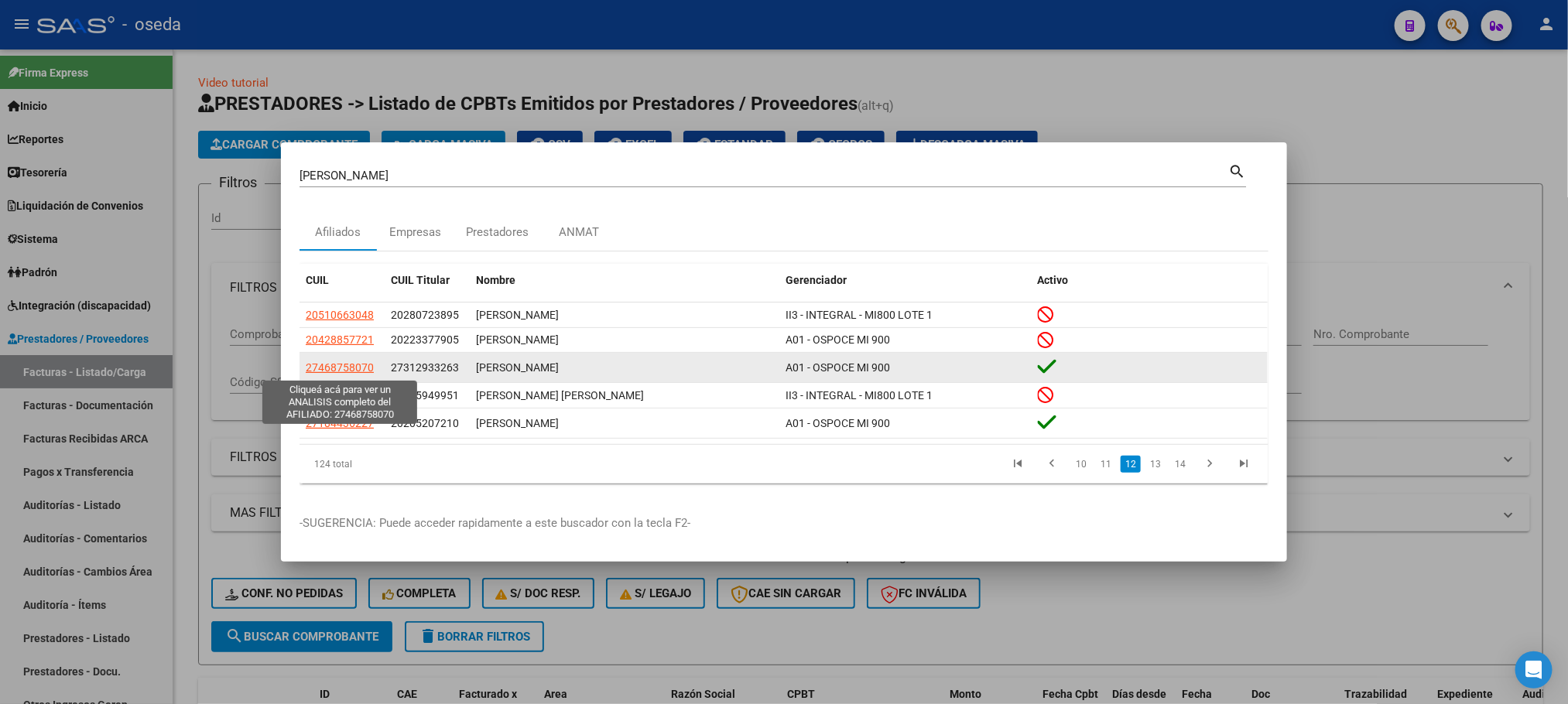
click at [350, 363] on span "27468758070" at bounding box center [340, 367] width 68 height 12
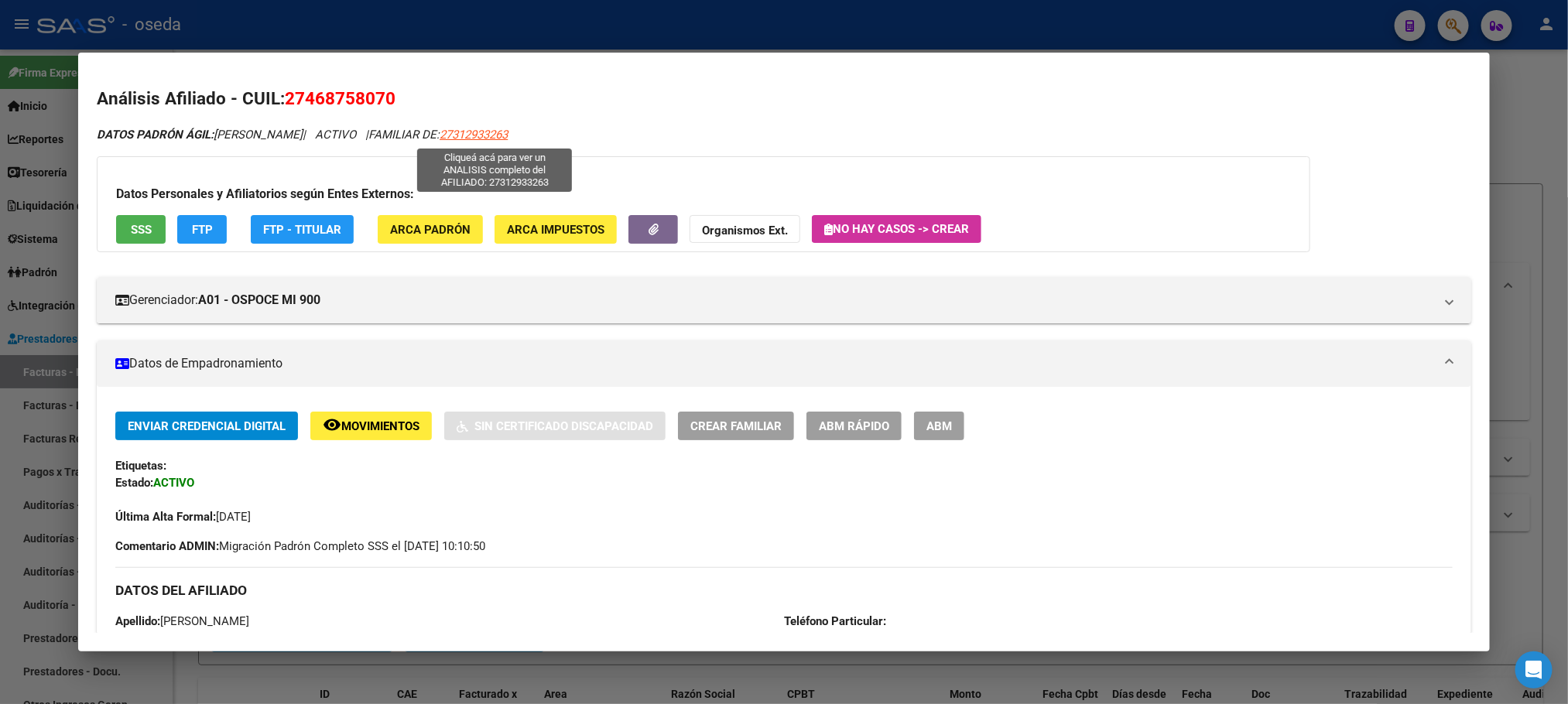
click at [507, 133] on span "27312933263" at bounding box center [473, 134] width 68 height 14
type textarea "27312933263"
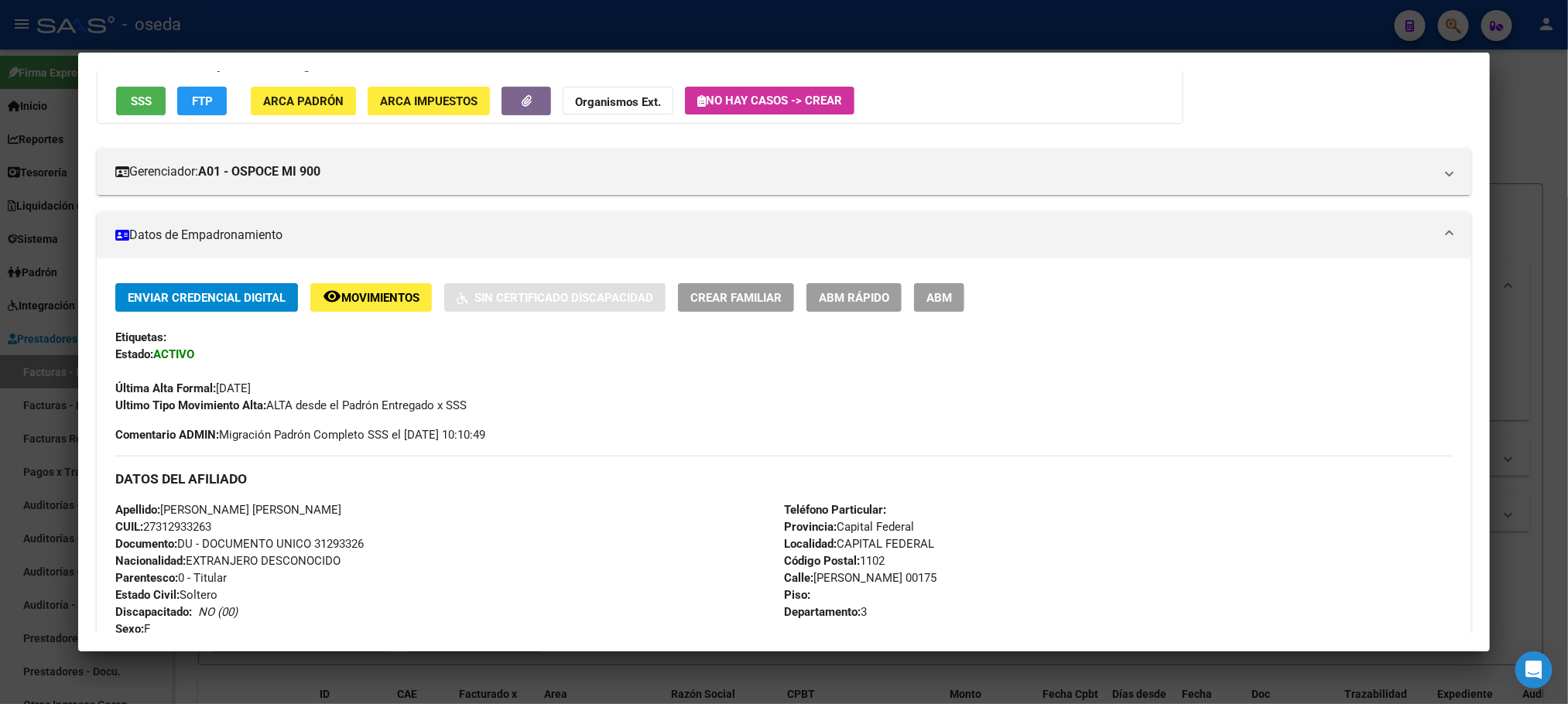
scroll to position [797, 0]
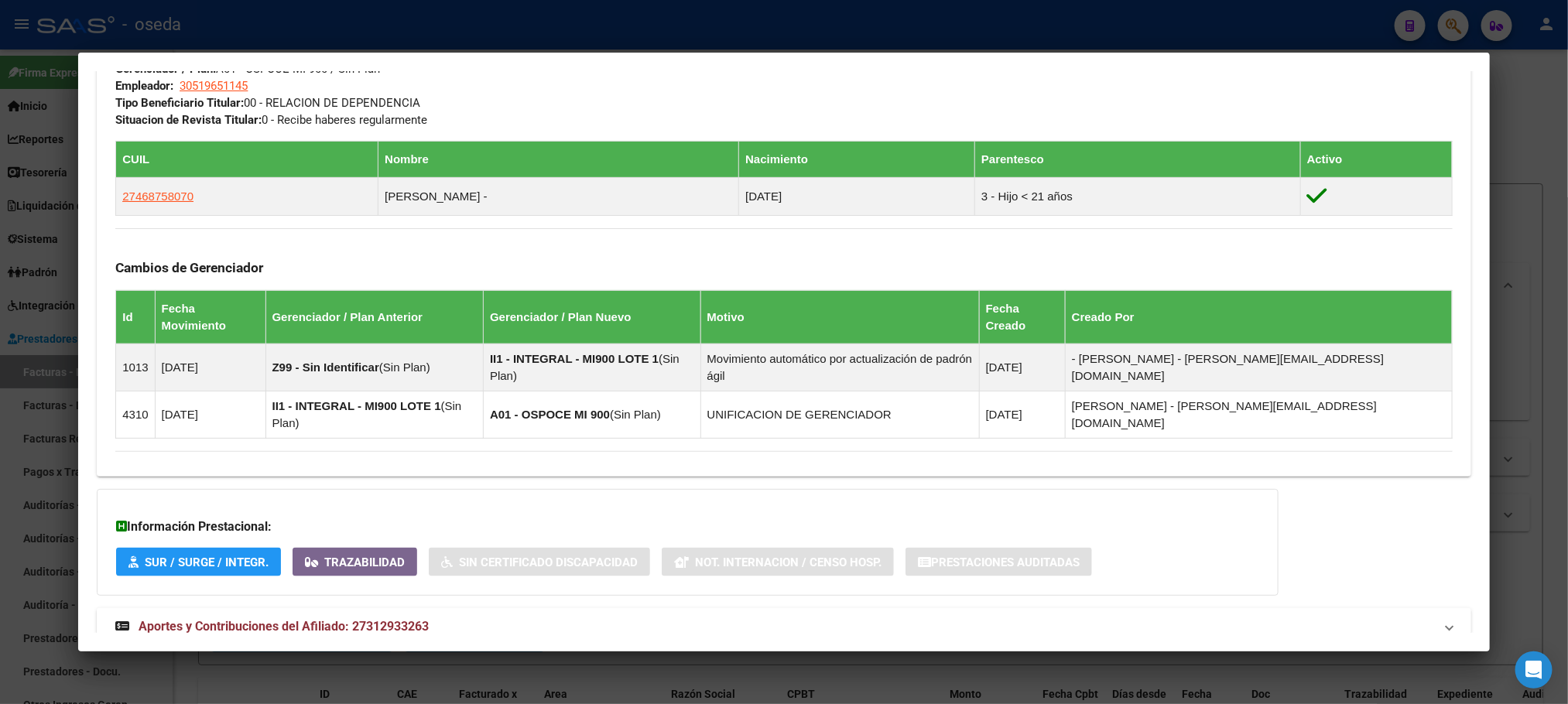
click at [362, 617] on strong "Aportes y Contribuciones del Afiliado: 27312933263" at bounding box center [272, 626] width 313 height 19
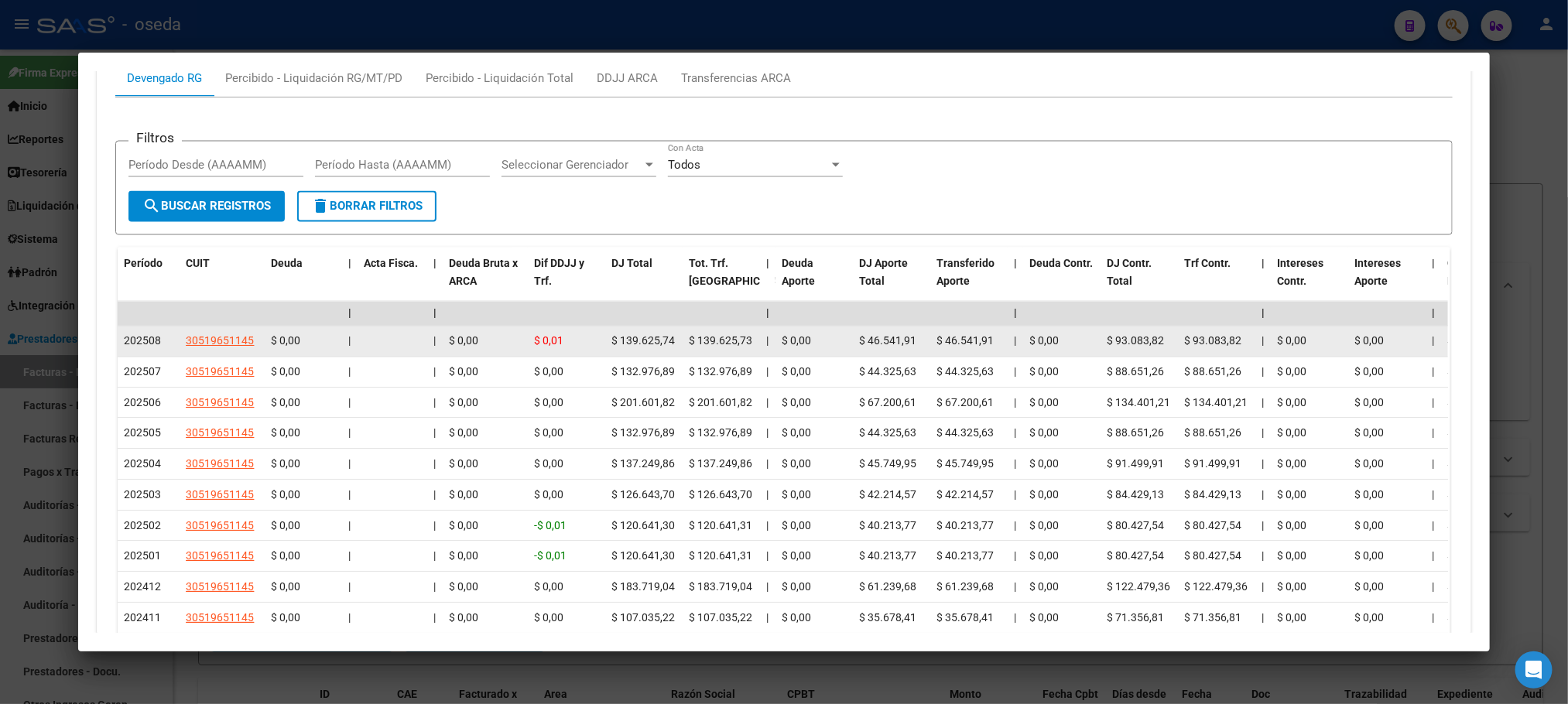
scroll to position [1419, 0]
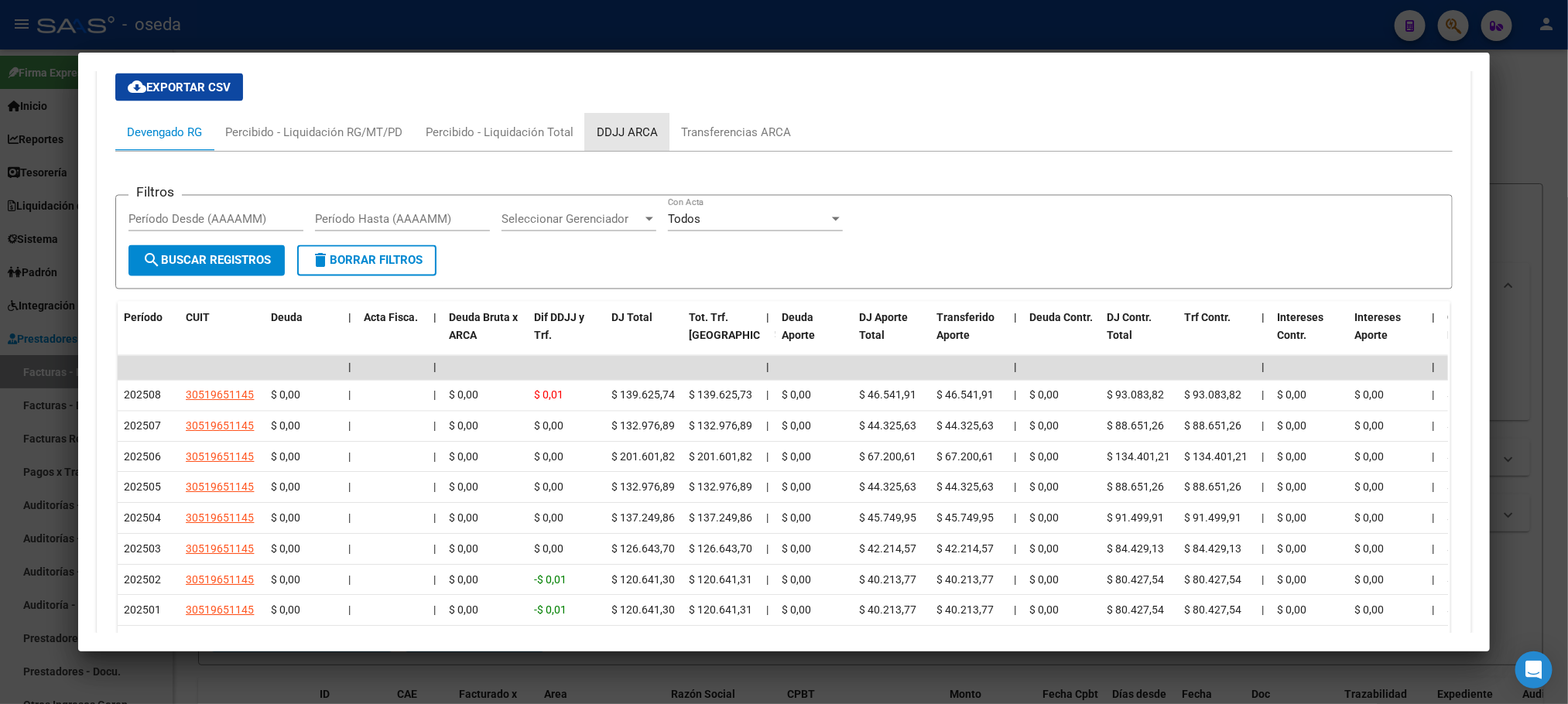
click at [612, 124] on div "DDJJ ARCA" at bounding box center [627, 132] width 61 height 17
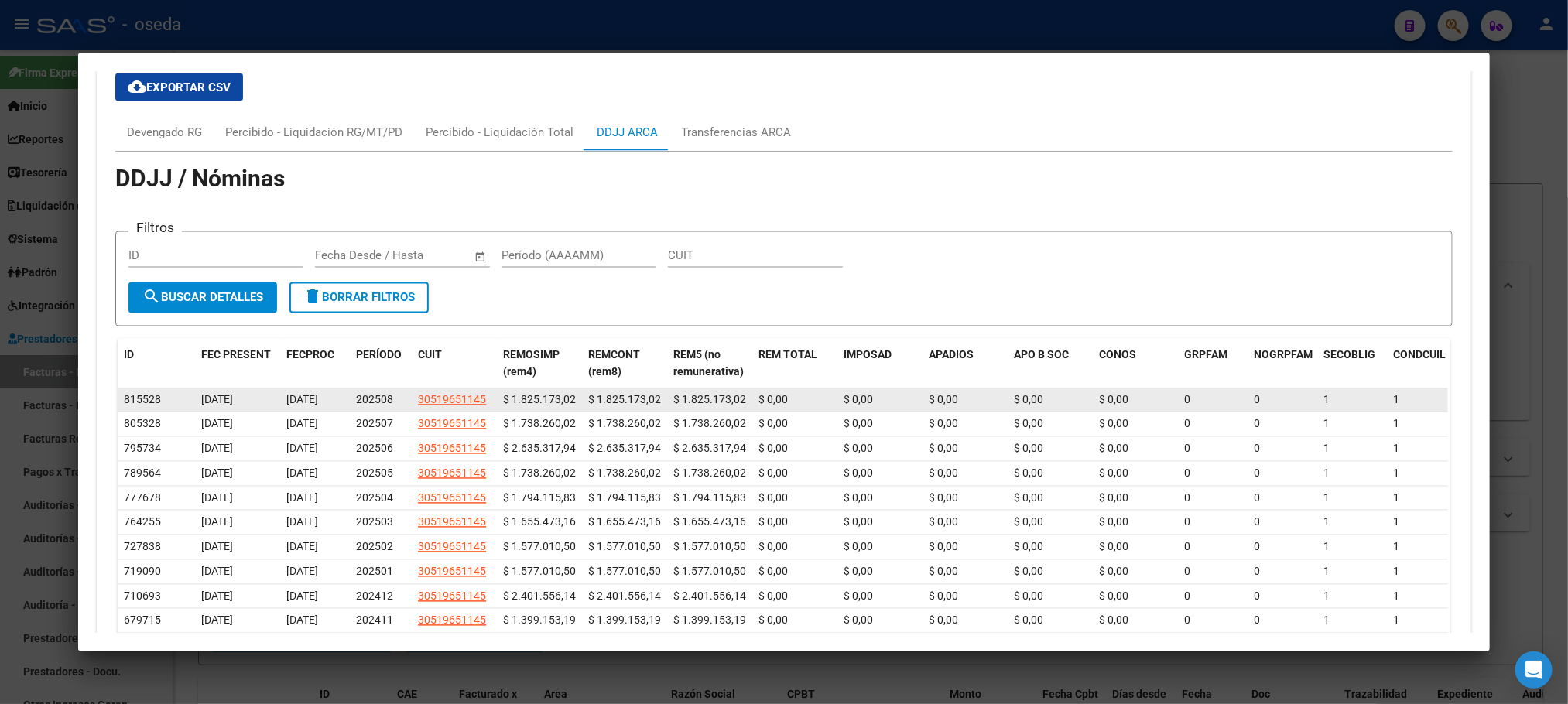
drag, startPoint x: 585, startPoint y: 355, endPoint x: 652, endPoint y: 350, distance: 67.2
click at [652, 392] on div "$ 1.825.173,02" at bounding box center [625, 401] width 73 height 18
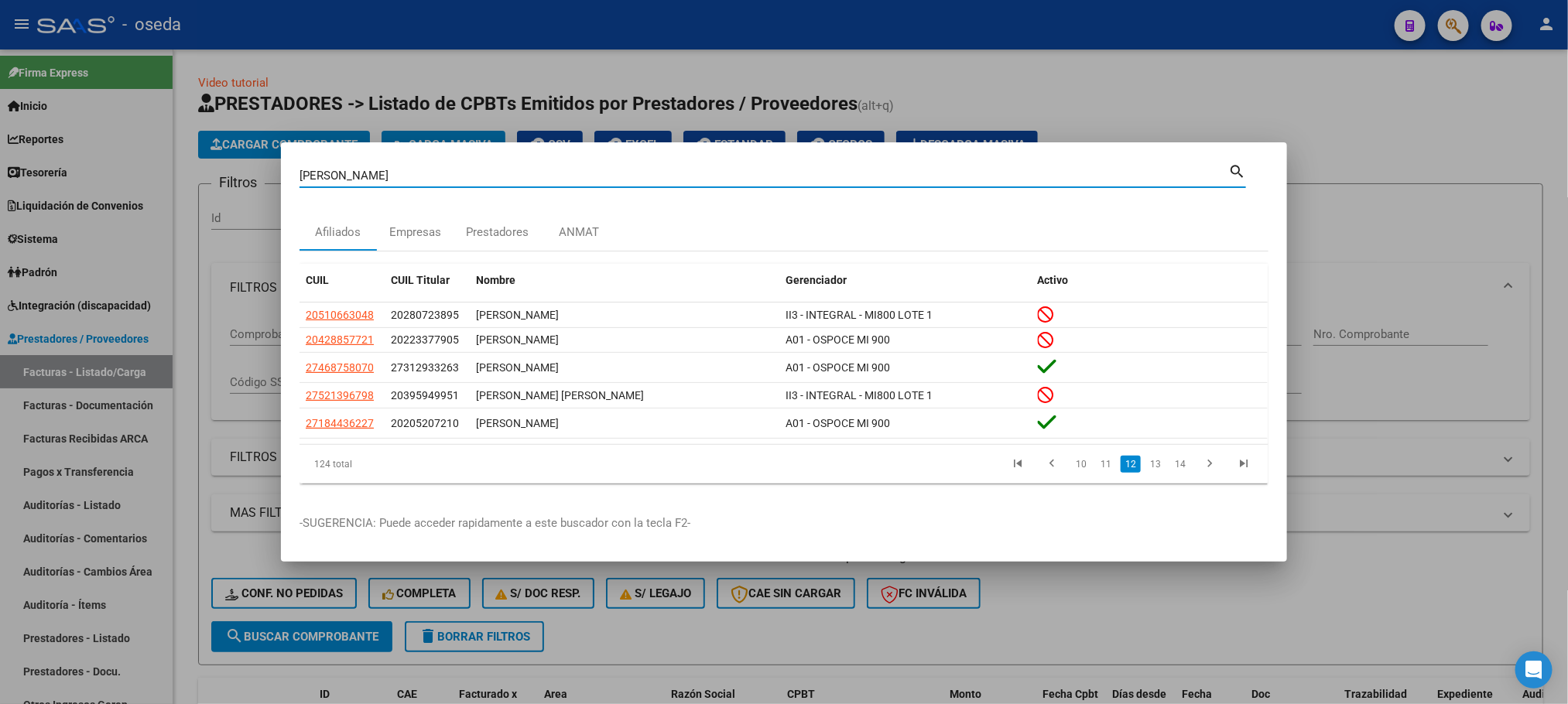
drag, startPoint x: 730, startPoint y: 175, endPoint x: 437, endPoint y: 175, distance: 293.0
click at [437, 175] on input "[PERSON_NAME]" at bounding box center [764, 175] width 929 height 14
type input "28910389"
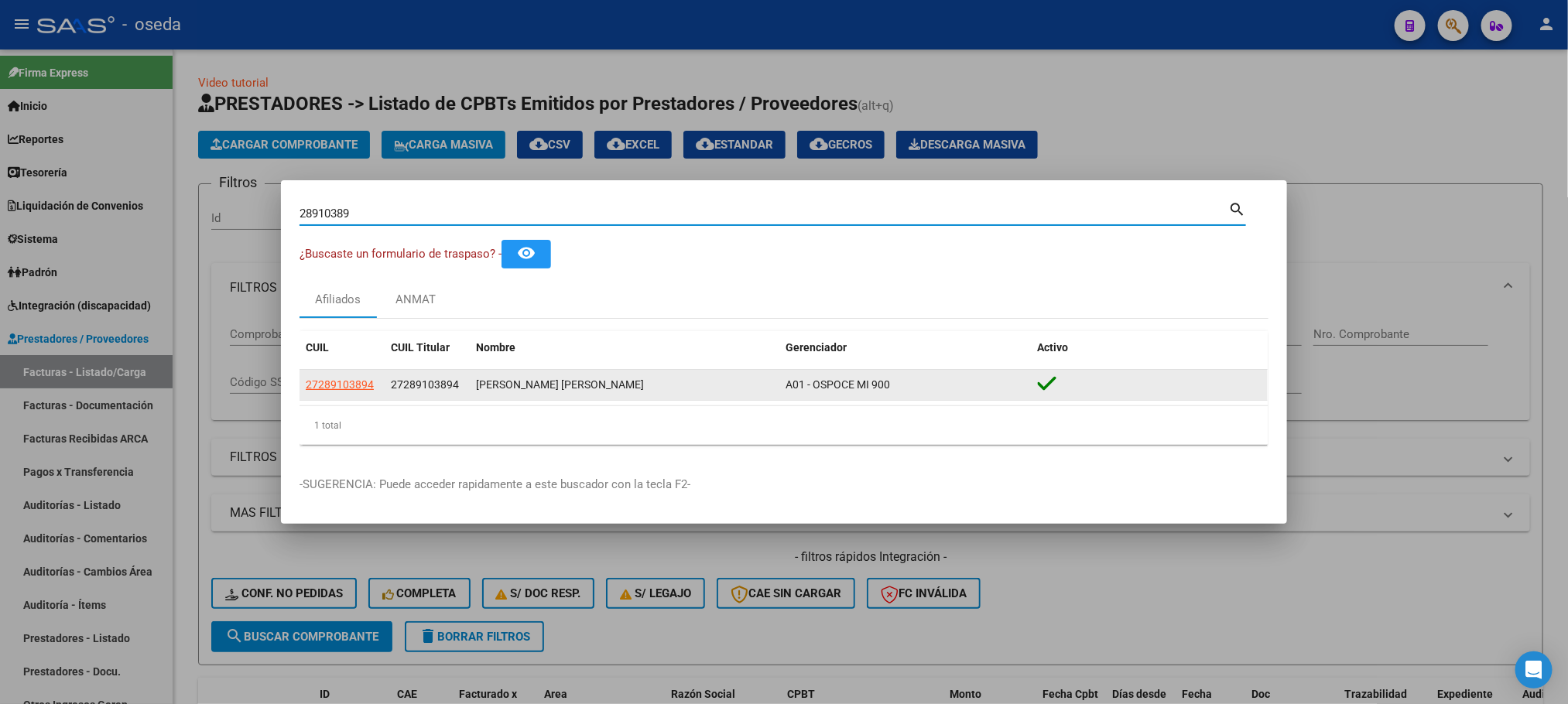
click at [358, 379] on span "27289103894" at bounding box center [340, 384] width 68 height 12
type textarea "27289103894"
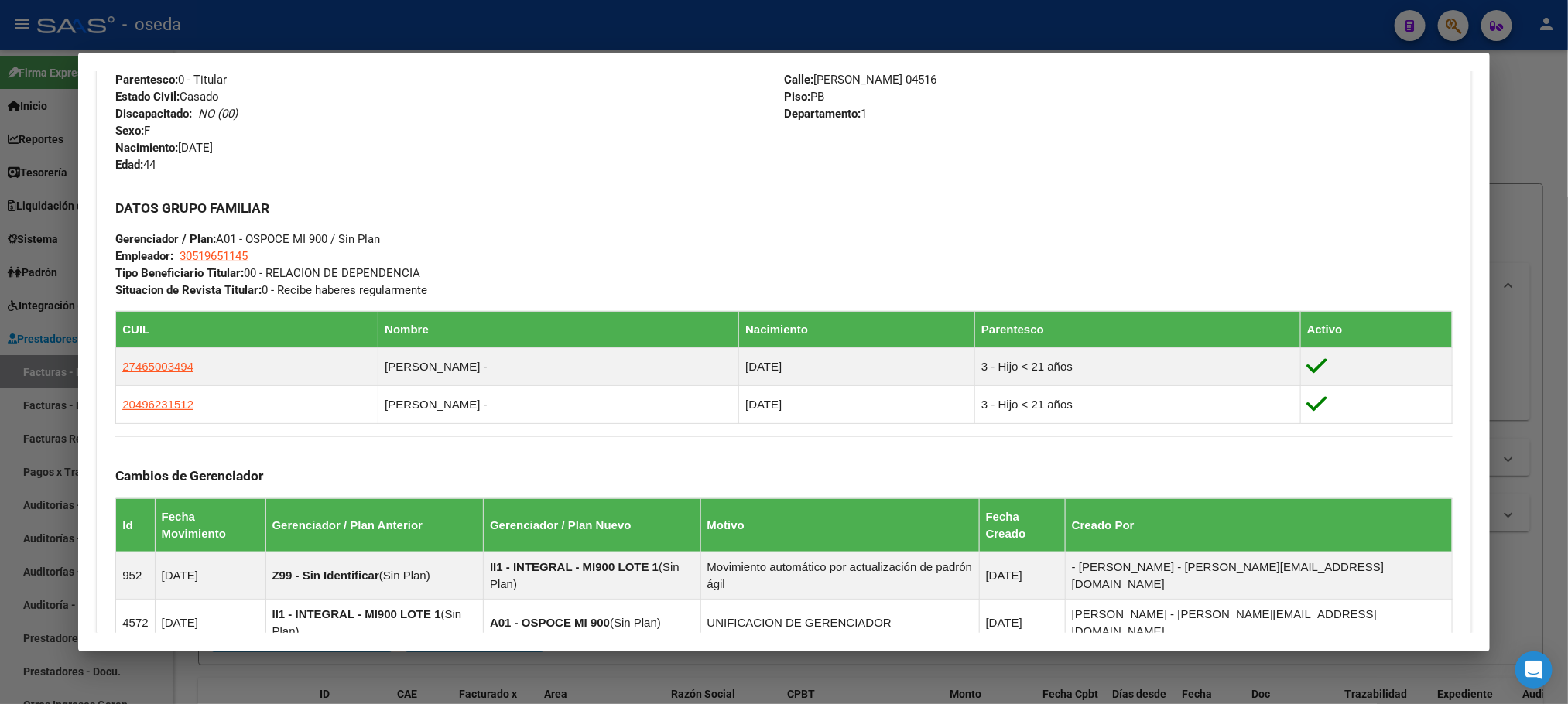
scroll to position [836, 0]
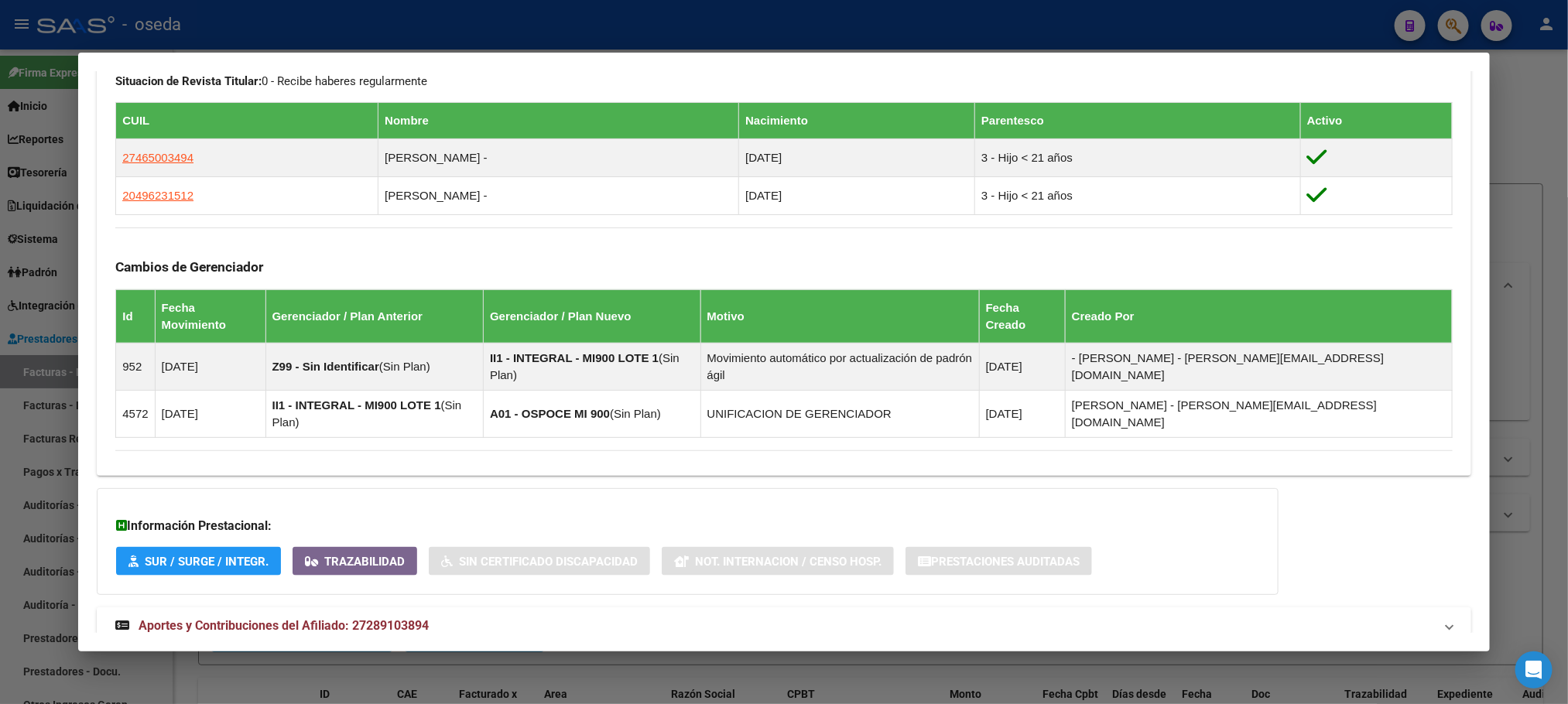
click at [388, 618] on span "Aportes y Contribuciones del Afiliado: 27289103894" at bounding box center [283, 626] width 290 height 15
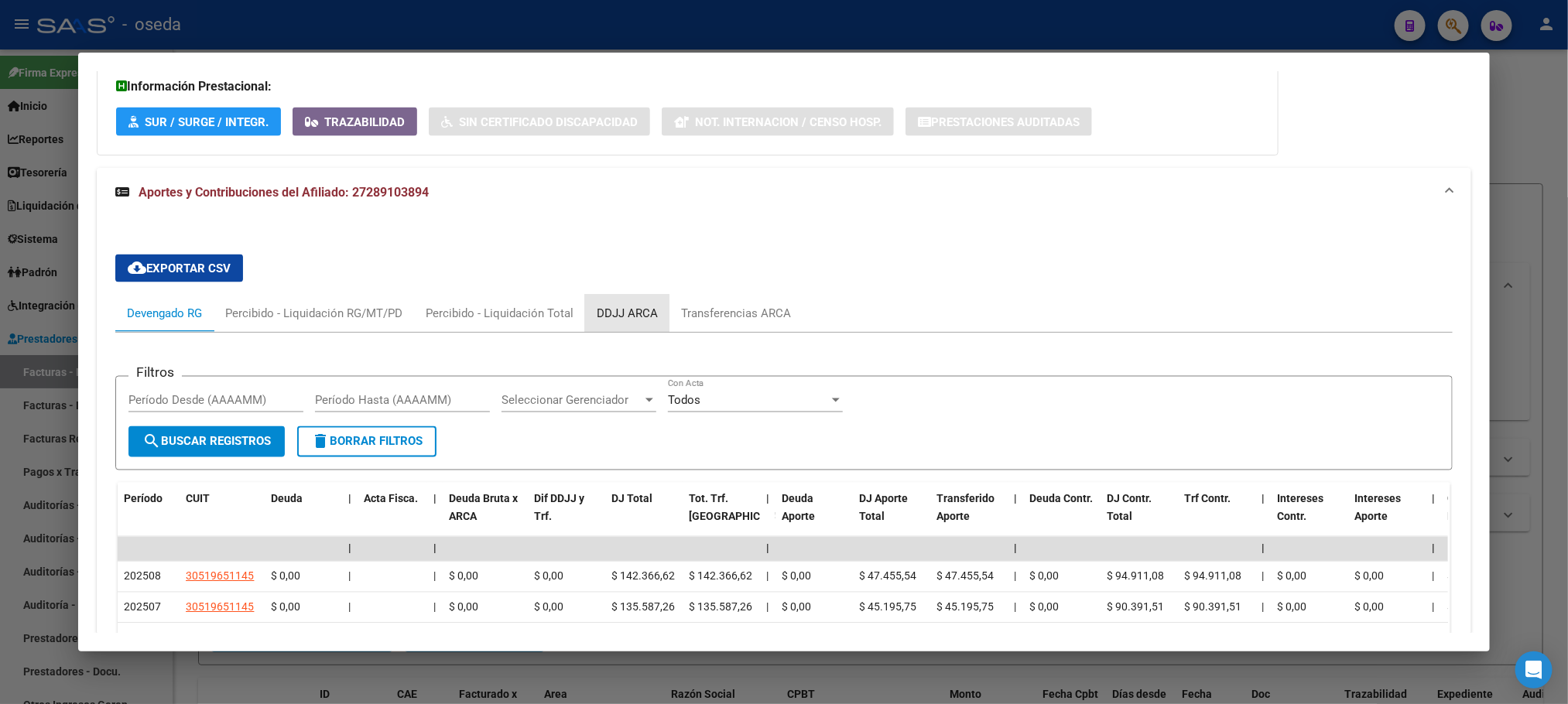
click at [609, 305] on div "DDJJ ARCA" at bounding box center [627, 313] width 61 height 17
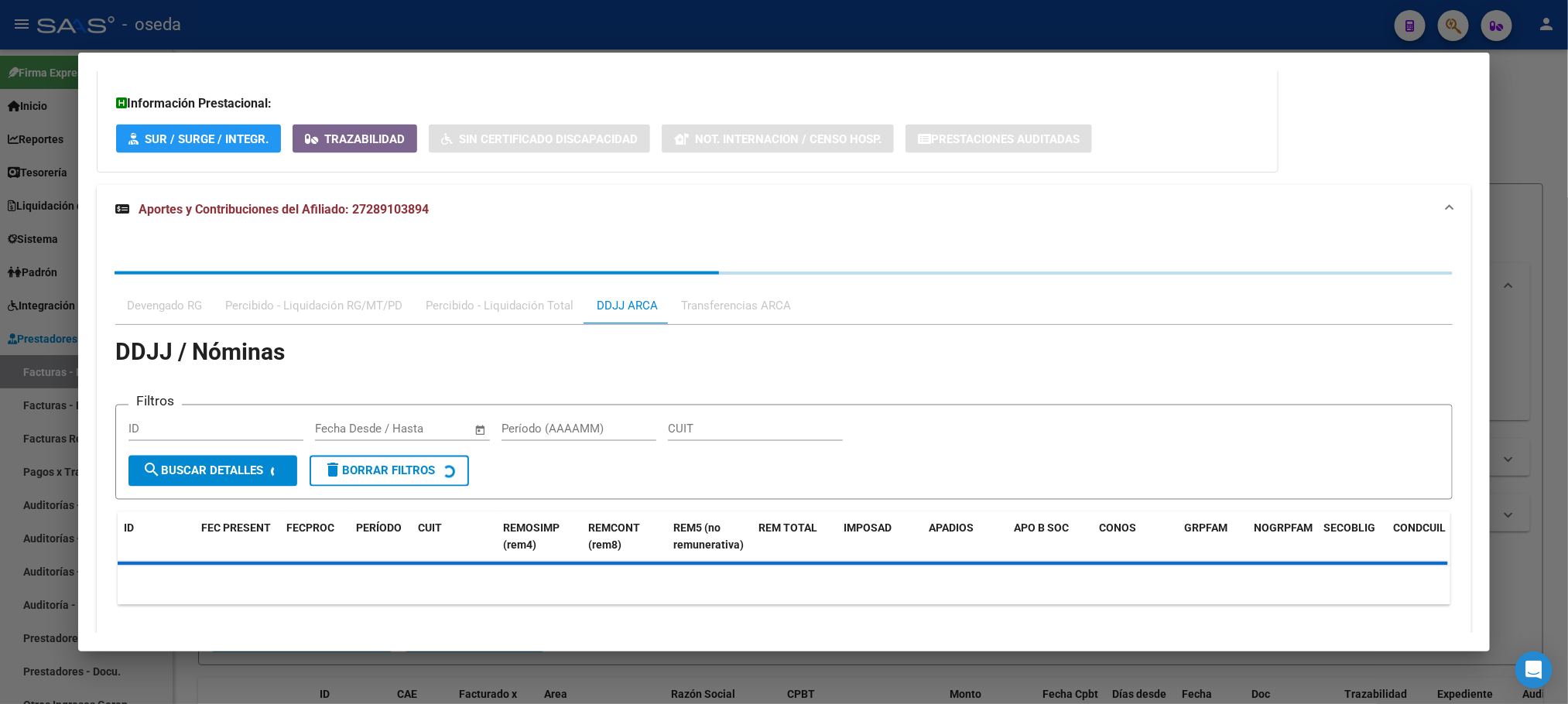
scroll to position [1275, 0]
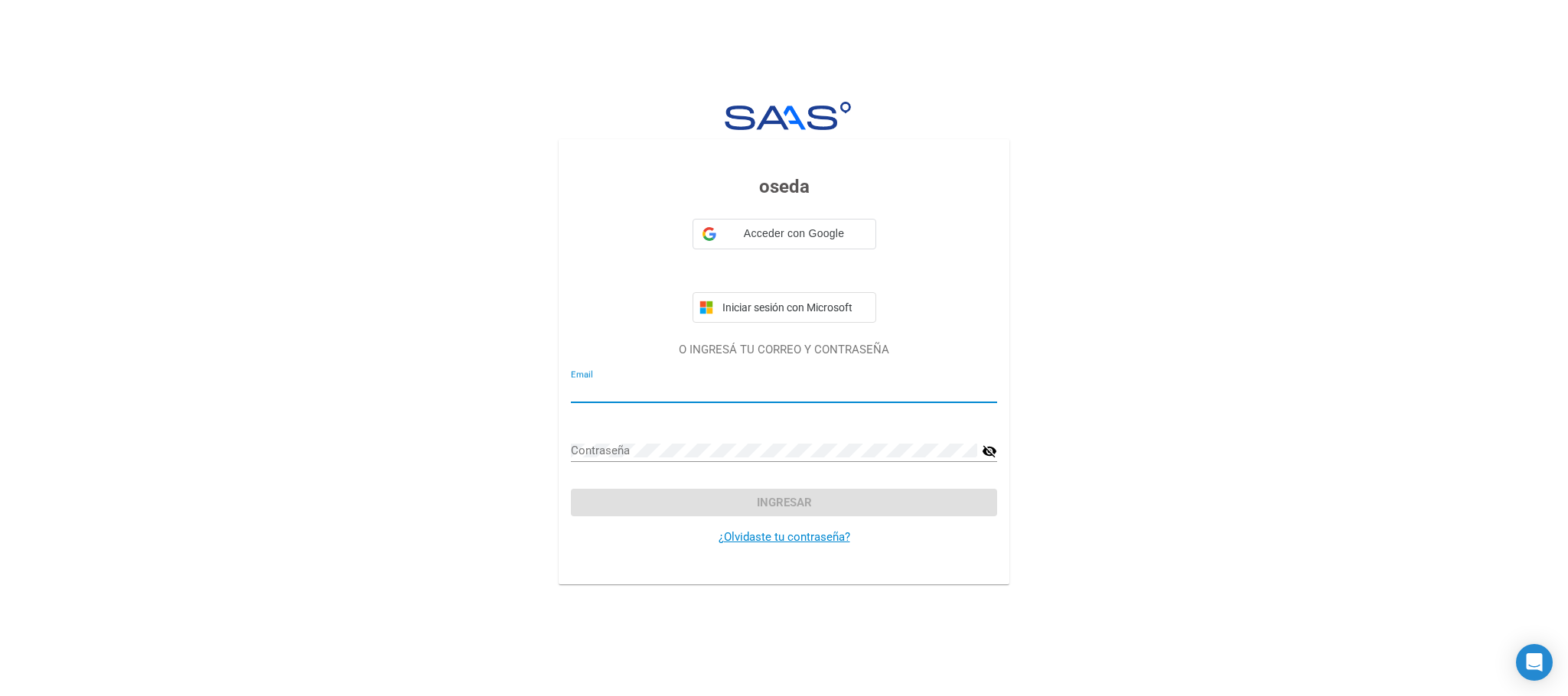
type input "[PERSON_NAME][EMAIL_ADDRESS][DOMAIN_NAME]"
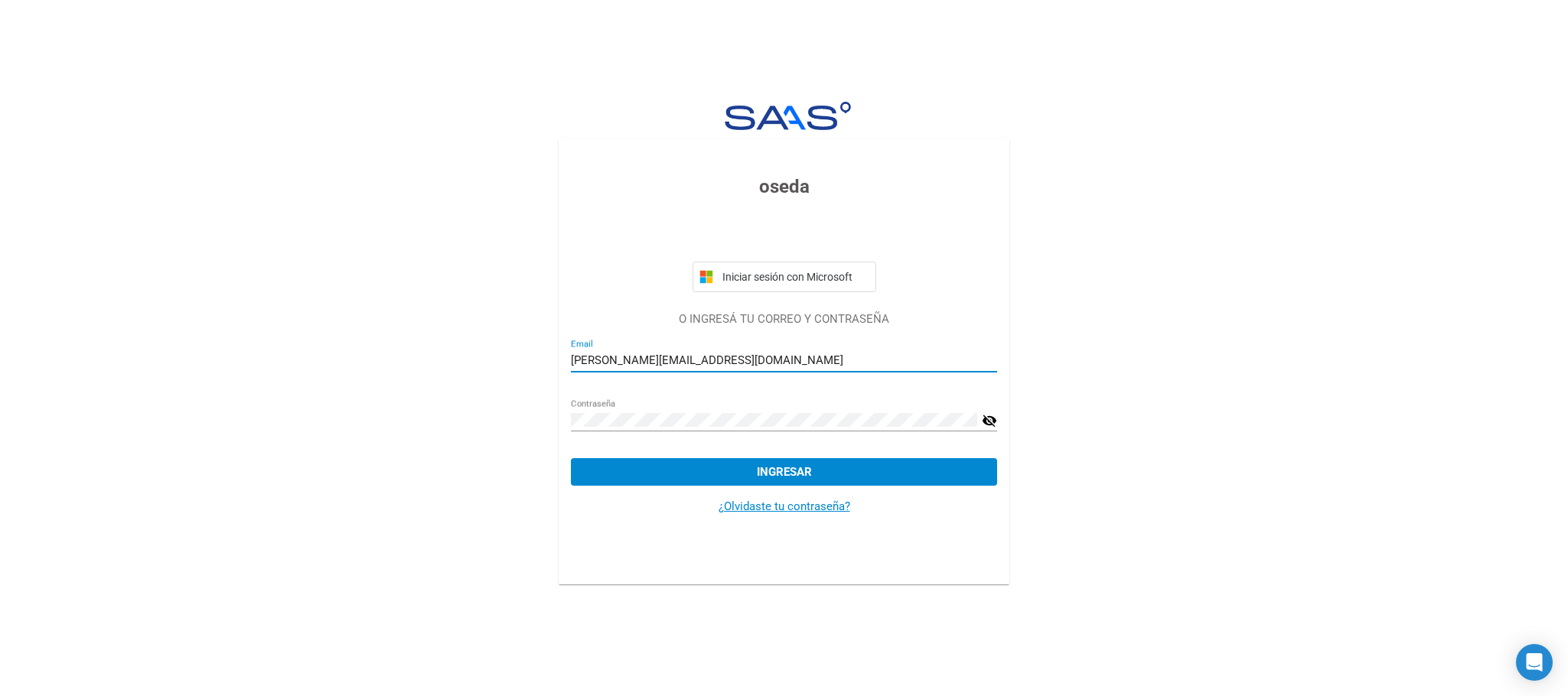
click at [787, 471] on span "Ingresar" at bounding box center [784, 471] width 55 height 14
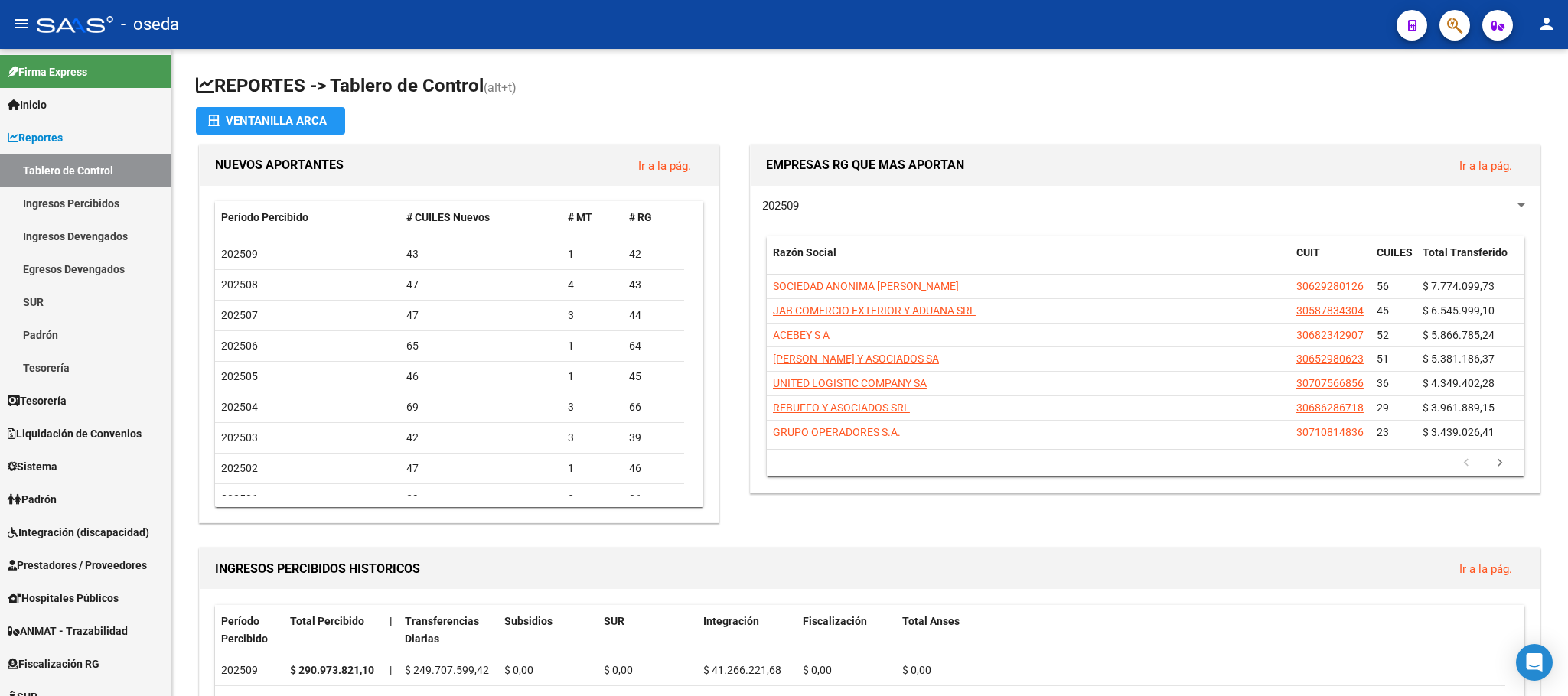
click at [1449, 35] on span "button" at bounding box center [1454, 25] width 15 height 31
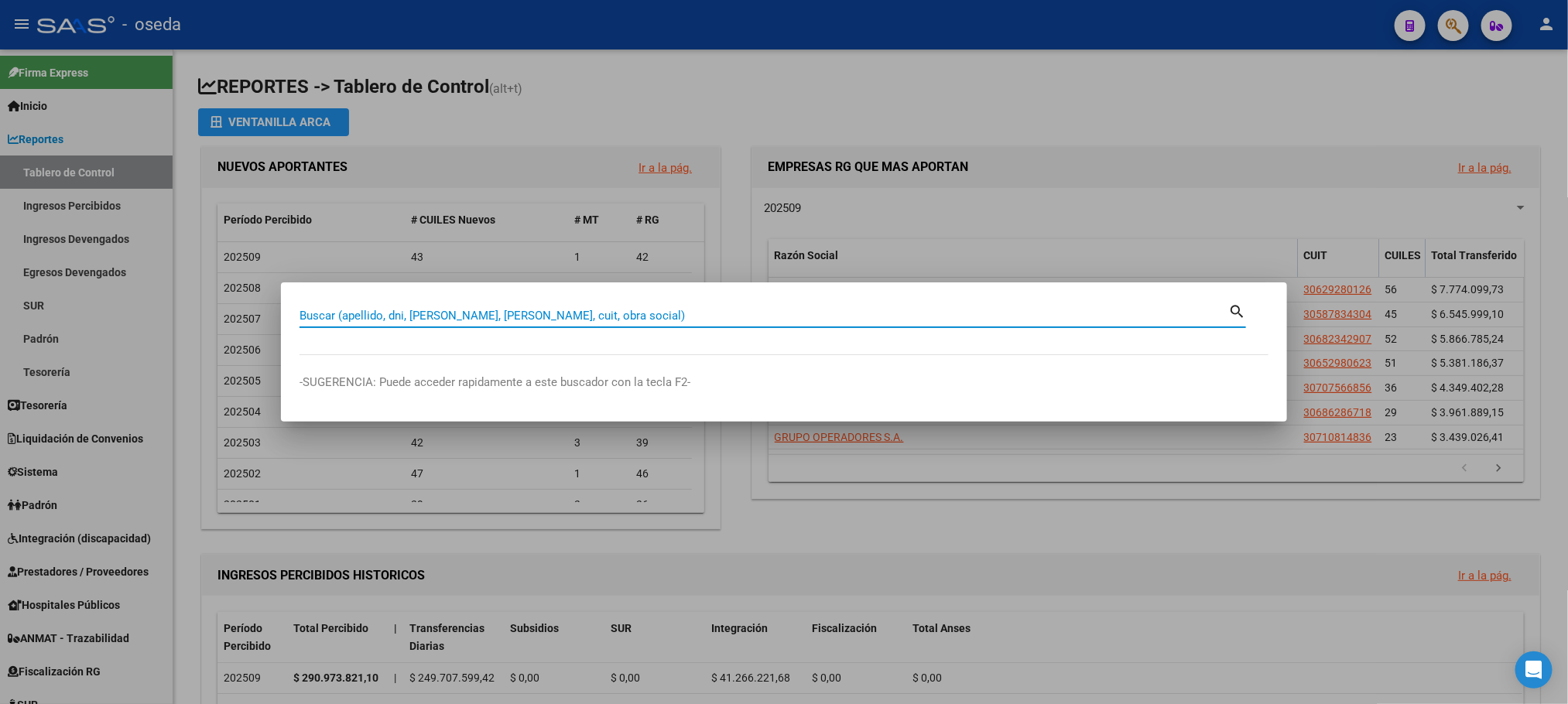
paste input "27289103894"
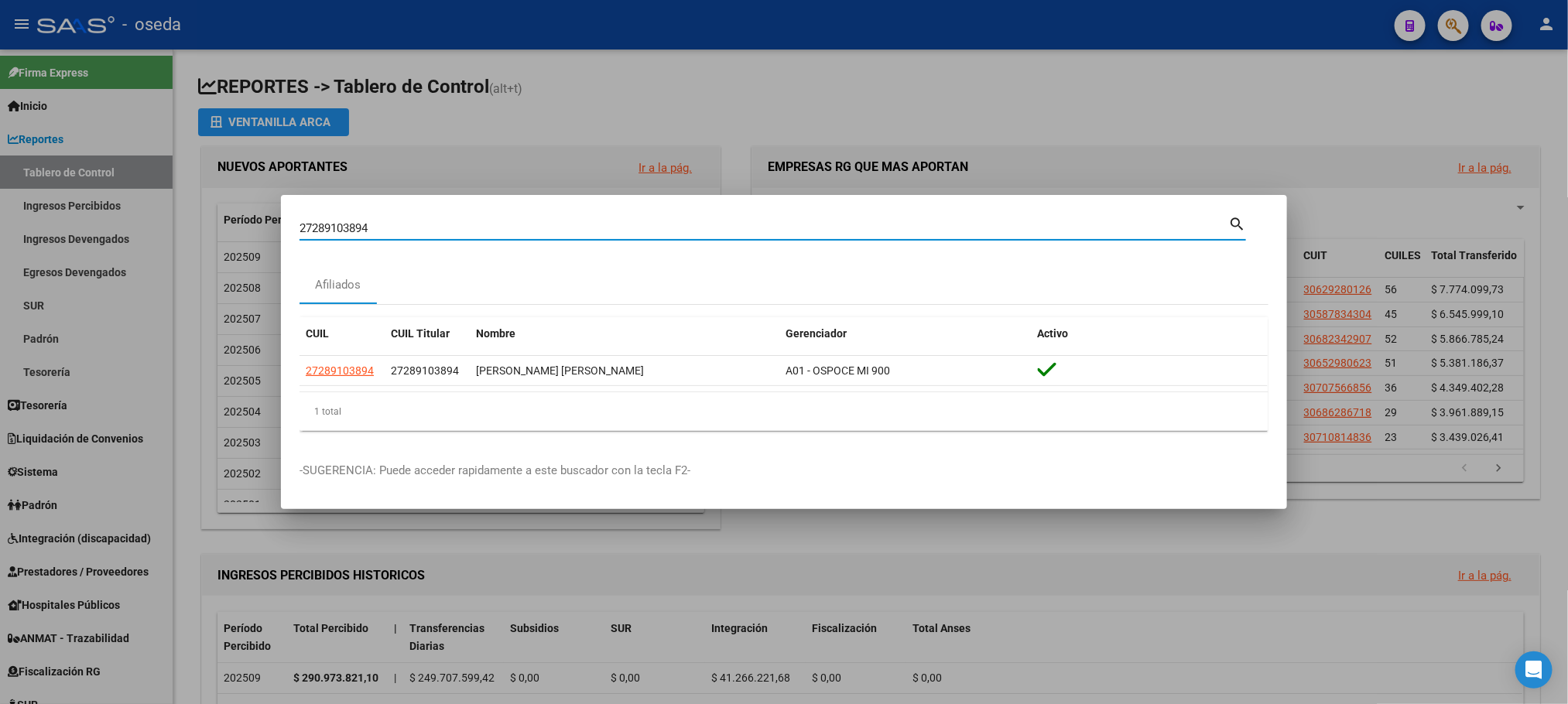
drag, startPoint x: 447, startPoint y: 225, endPoint x: 21, endPoint y: 222, distance: 426.0
click at [21, 222] on div "27289103894 Buscar (apellido, dni, cuil, nro traspaso, cuit, obra social) searc…" at bounding box center [784, 352] width 1568 height 704
paste input "940539"
type input "27940539"
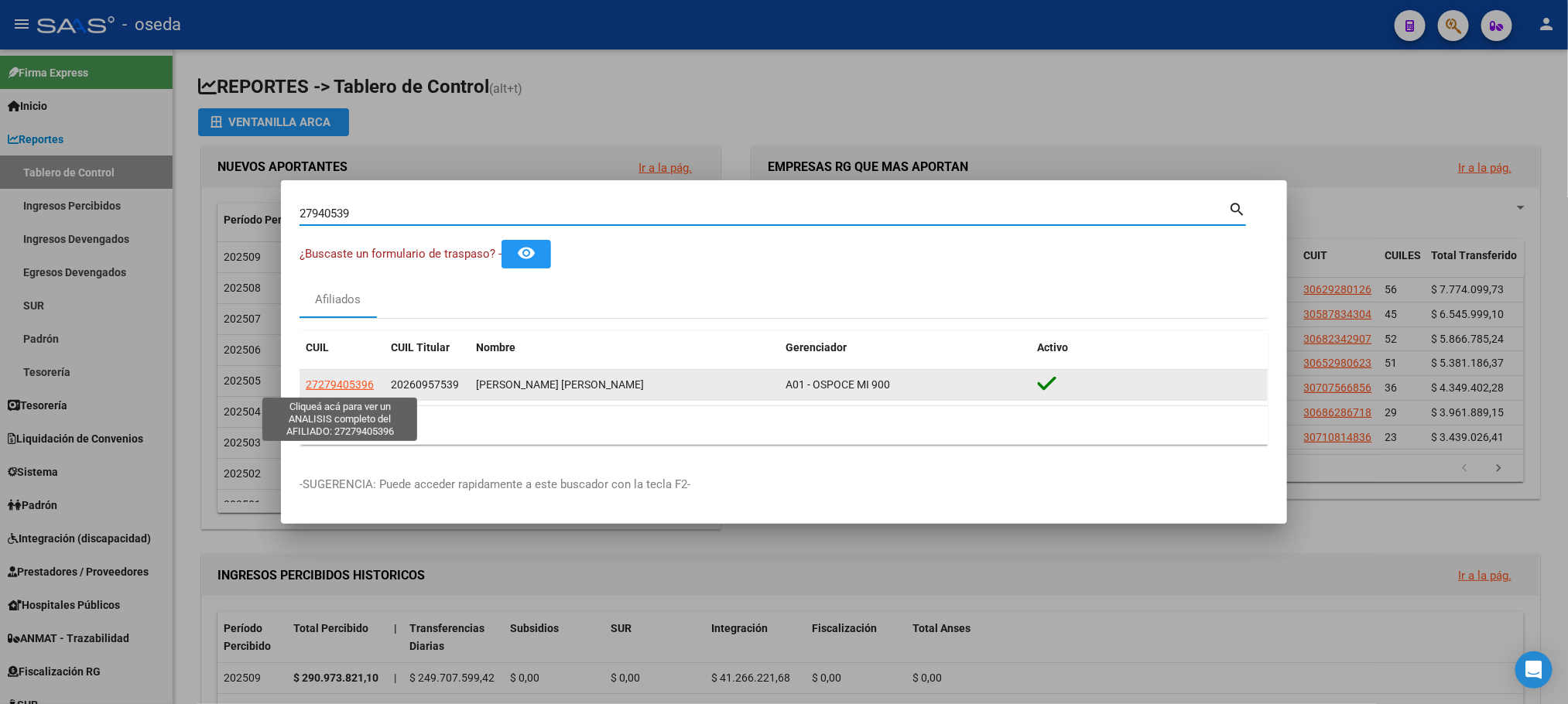
click at [330, 390] on span "27279405396" at bounding box center [340, 384] width 68 height 12
type textarea "27279405396"
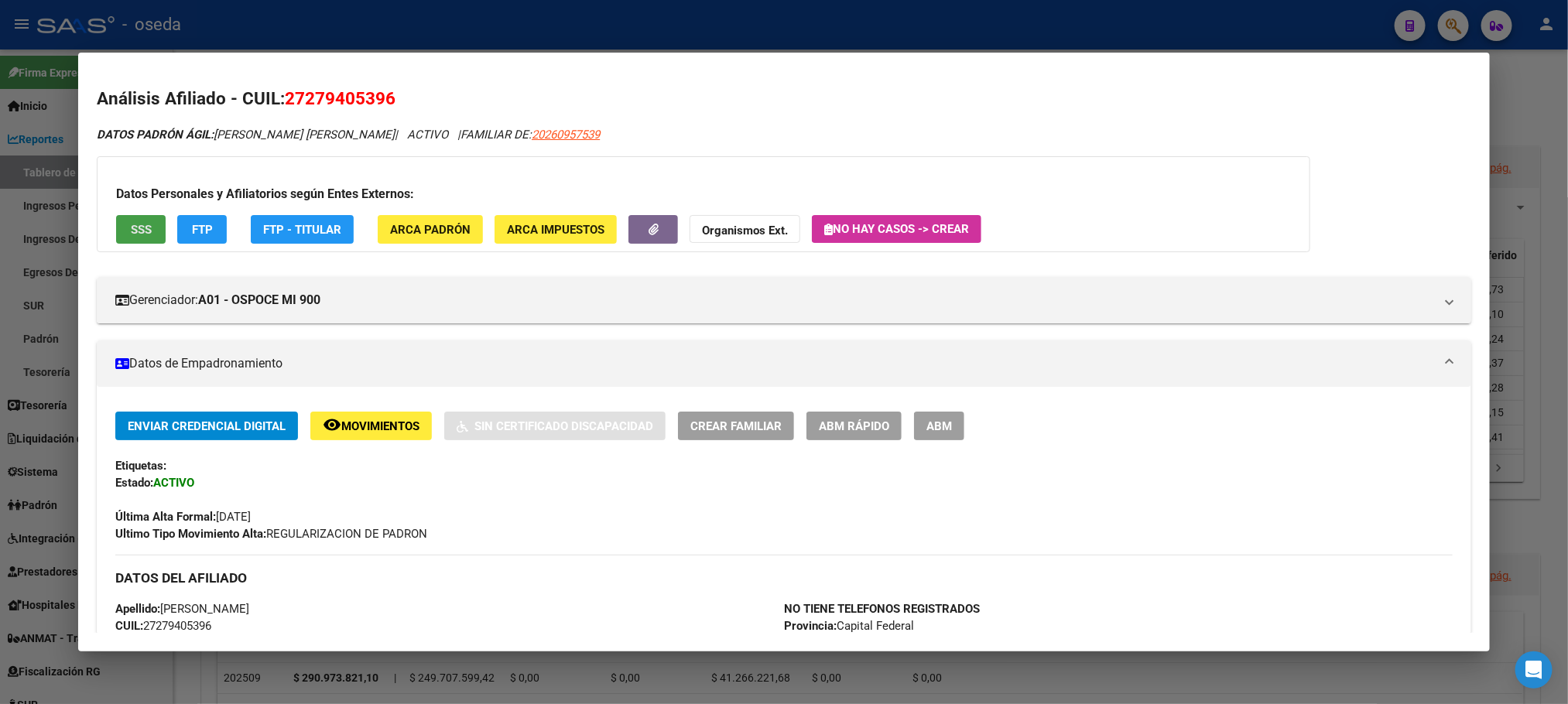
click at [142, 223] on span "SSS" at bounding box center [142, 229] width 21 height 14
click at [119, 237] on button "SSS" at bounding box center [140, 229] width 49 height 28
click at [383, 417] on button "remove_red_eye Movimientos" at bounding box center [371, 426] width 121 height 28
click at [137, 225] on span "SSS" at bounding box center [142, 229] width 21 height 14
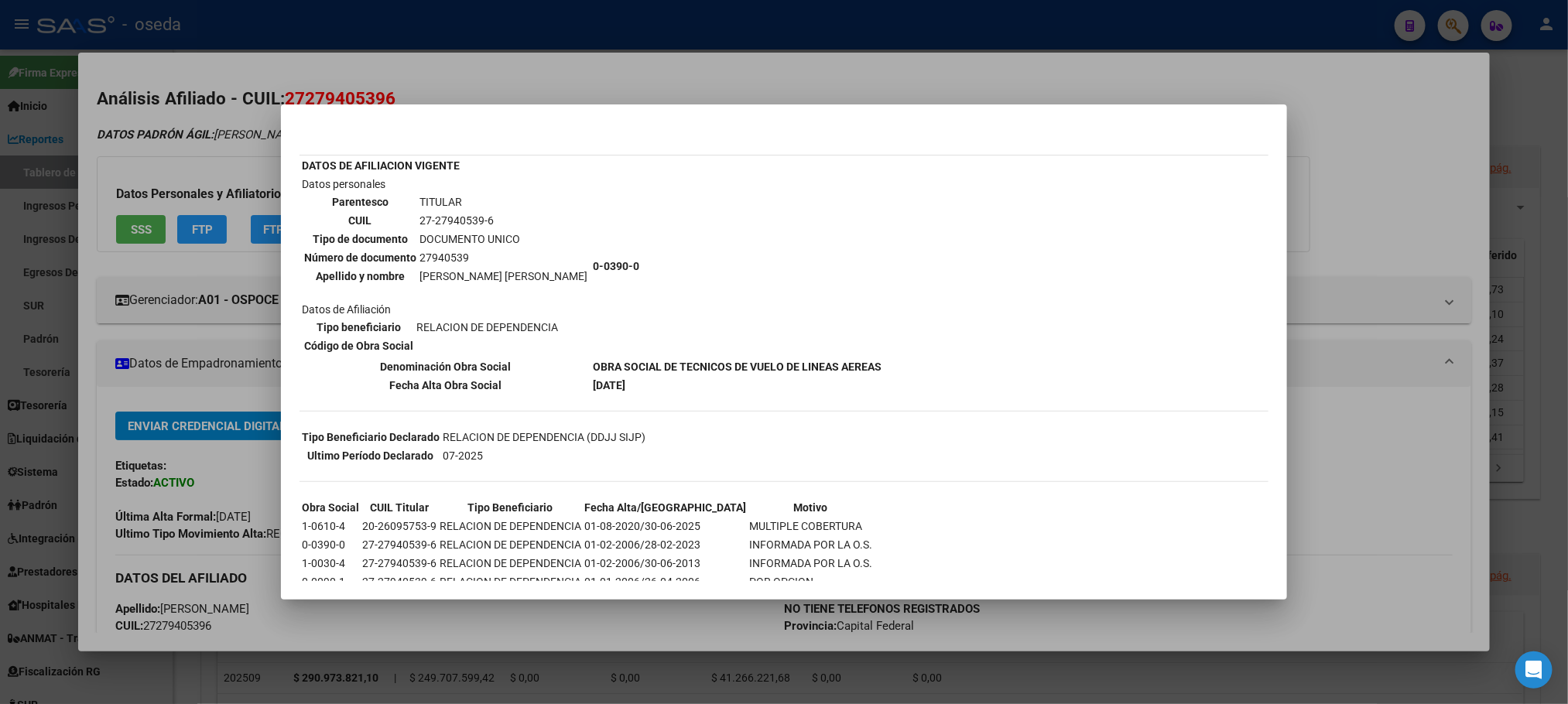
scroll to position [108, 0]
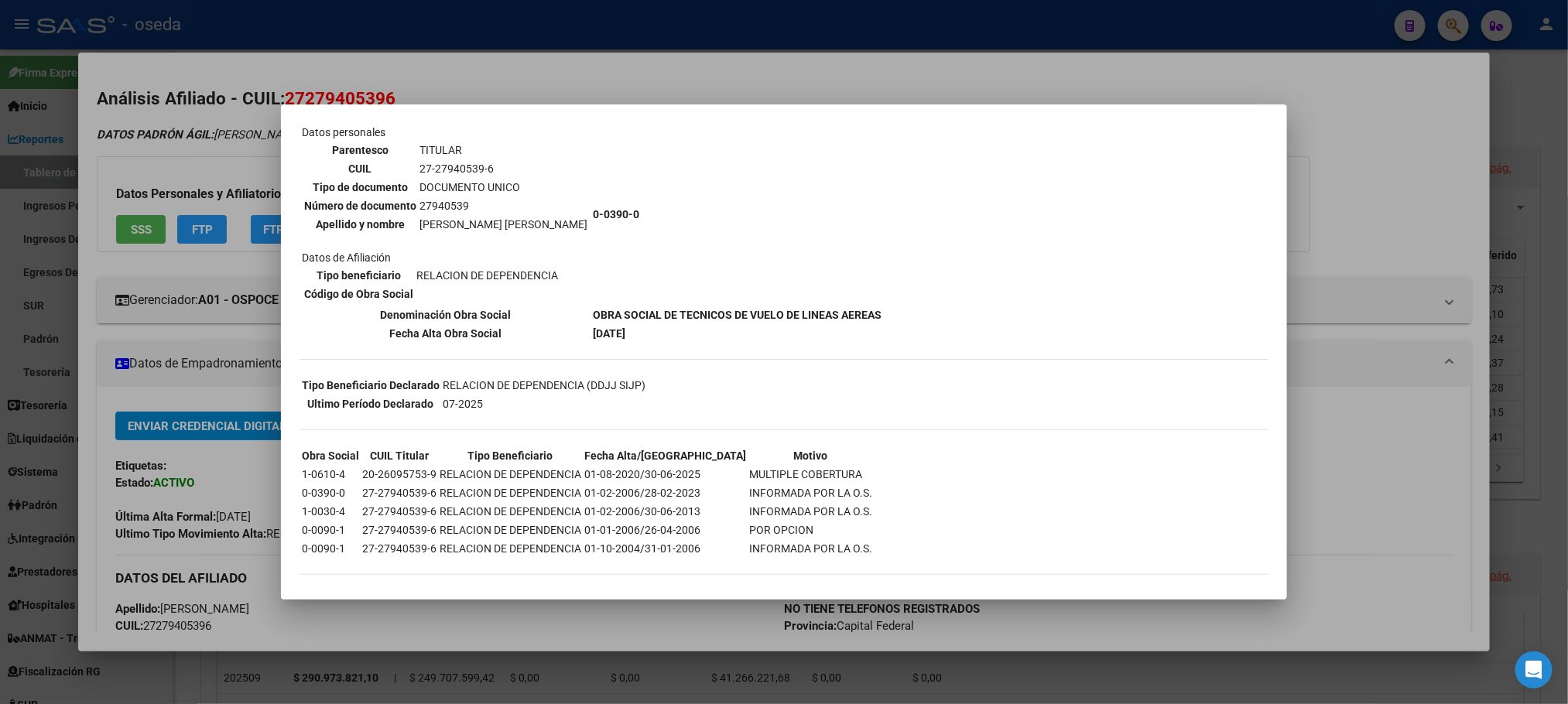
drag, startPoint x: 497, startPoint y: 471, endPoint x: 820, endPoint y: 462, distance: 323.1
click at [820, 462] on table "Obra Social CUIL Titular Tipo Beneficiario Fecha Alta/Baja Motivo 1-0610-4 20-2…" at bounding box center [587, 503] width 575 height 113
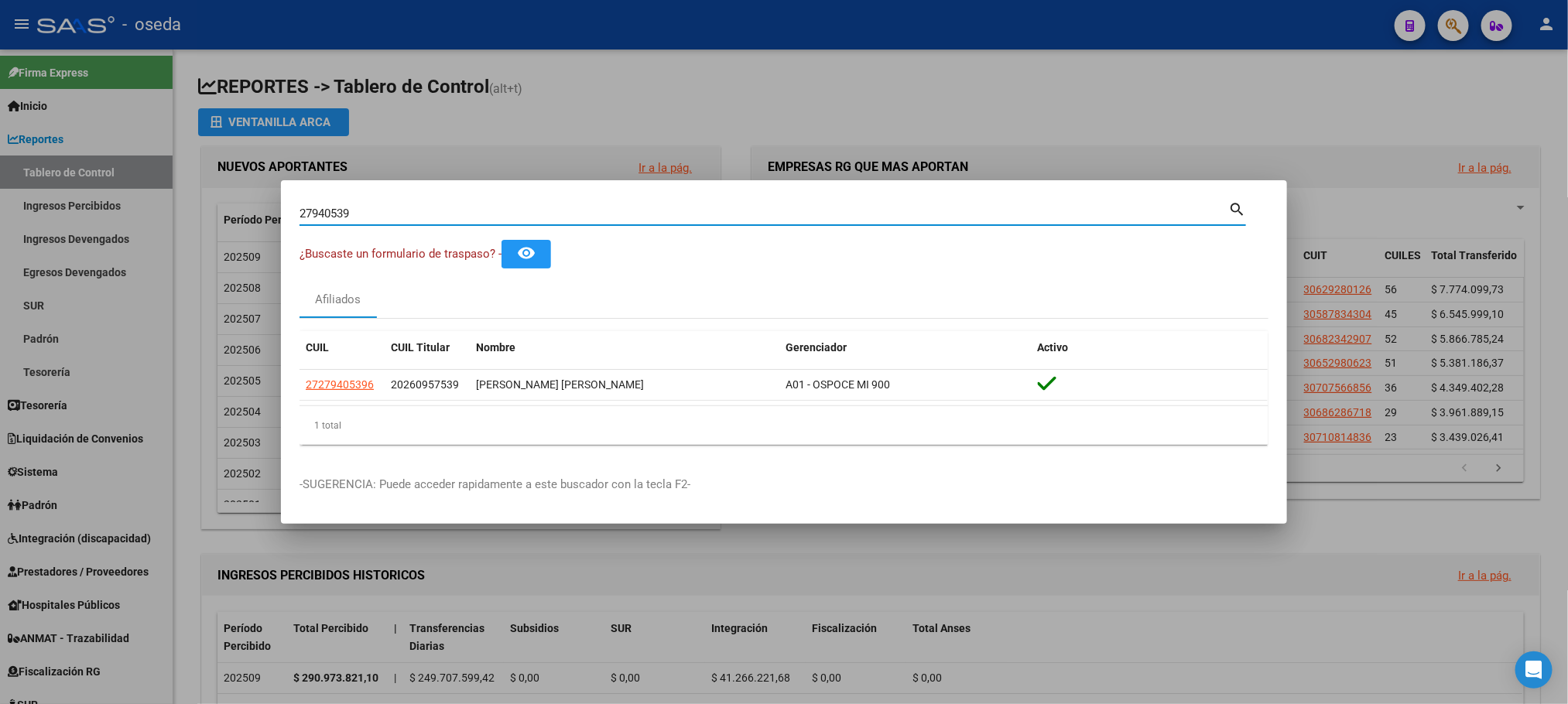
drag, startPoint x: 367, startPoint y: 217, endPoint x: 191, endPoint y: 184, distance: 179.1
click at [191, 184] on div "27940539 Buscar (apellido, dni, cuil, nro traspaso, cuit, obra social) search ¿…" at bounding box center [784, 352] width 1568 height 704
paste input "50722001"
type input "50722001"
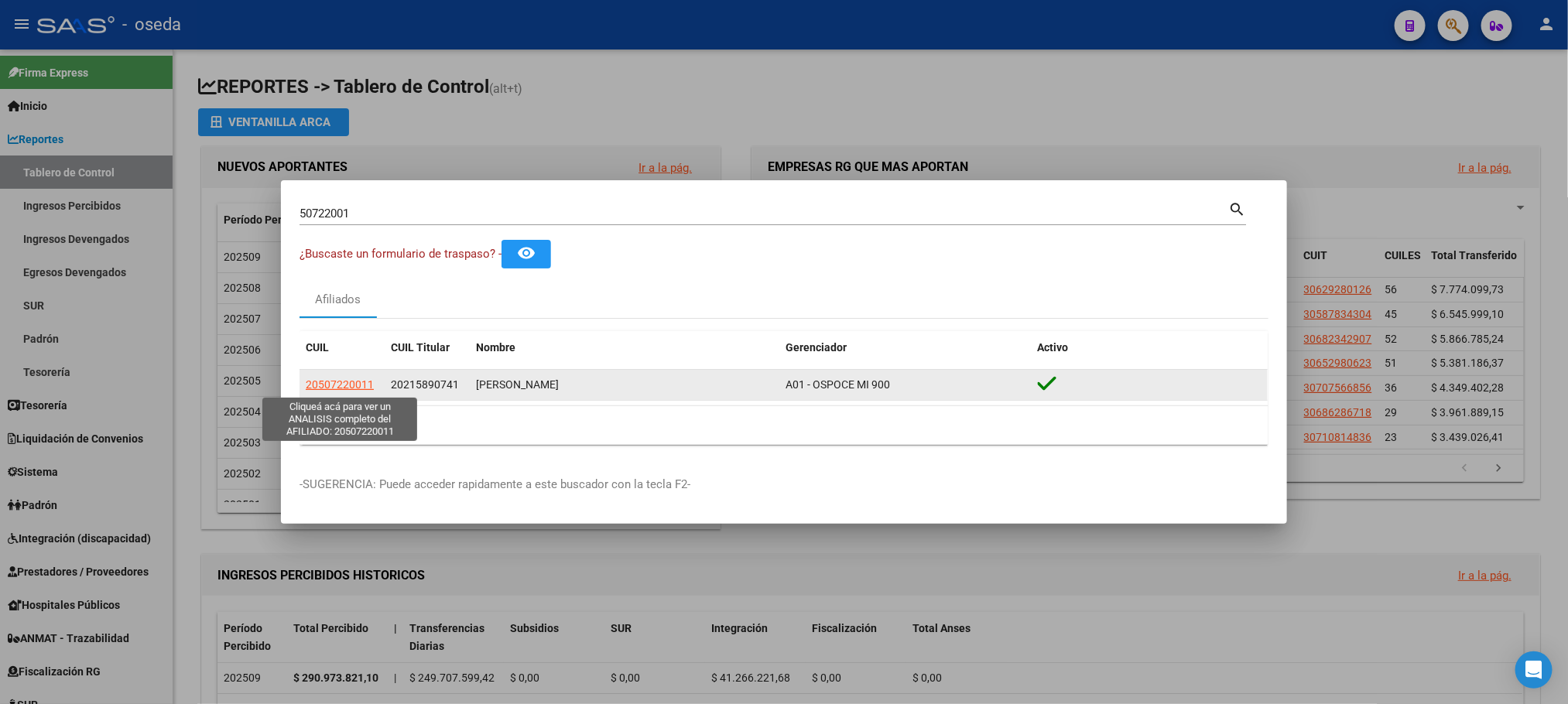
click at [329, 388] on span "20507220011" at bounding box center [340, 384] width 68 height 12
type textarea "20507220011"
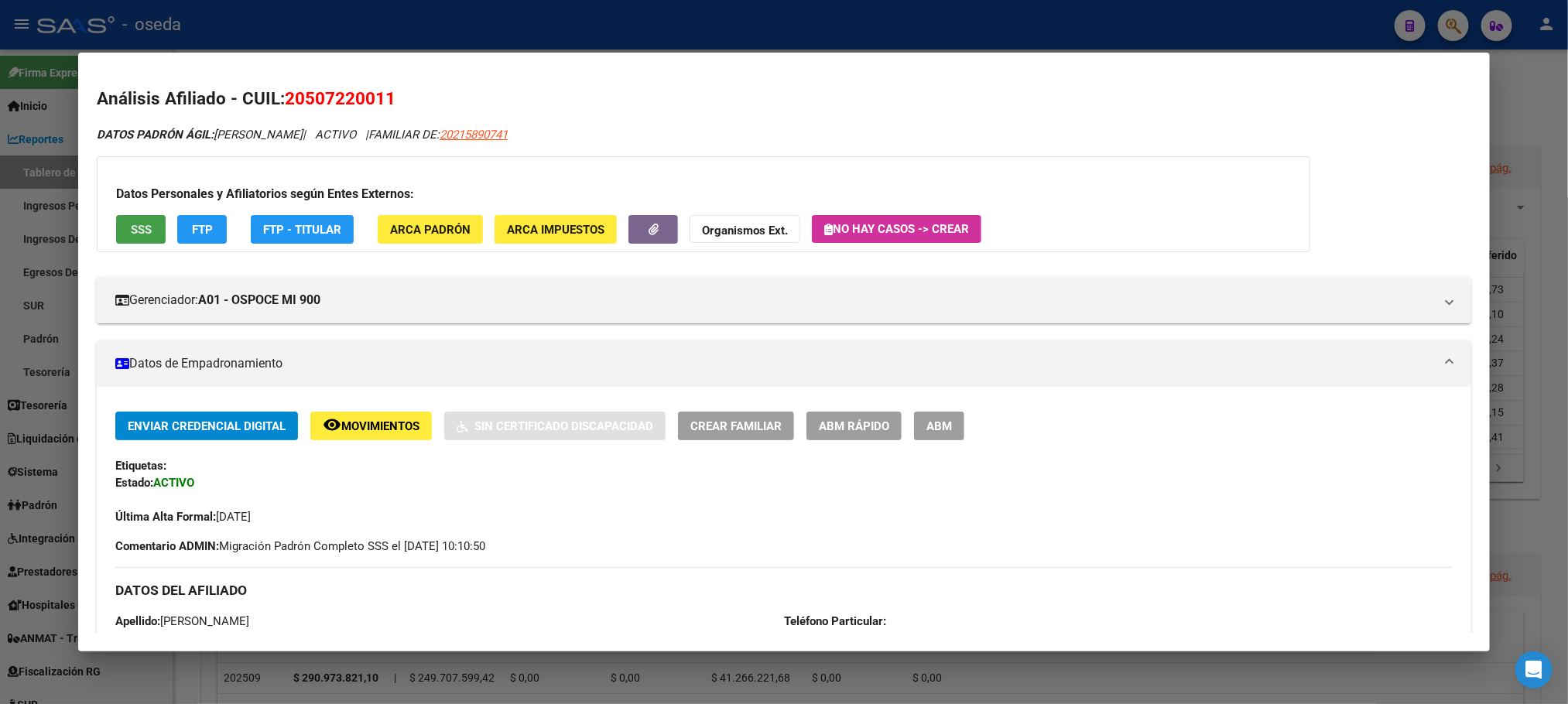
click at [116, 237] on button "SSS" at bounding box center [140, 229] width 49 height 28
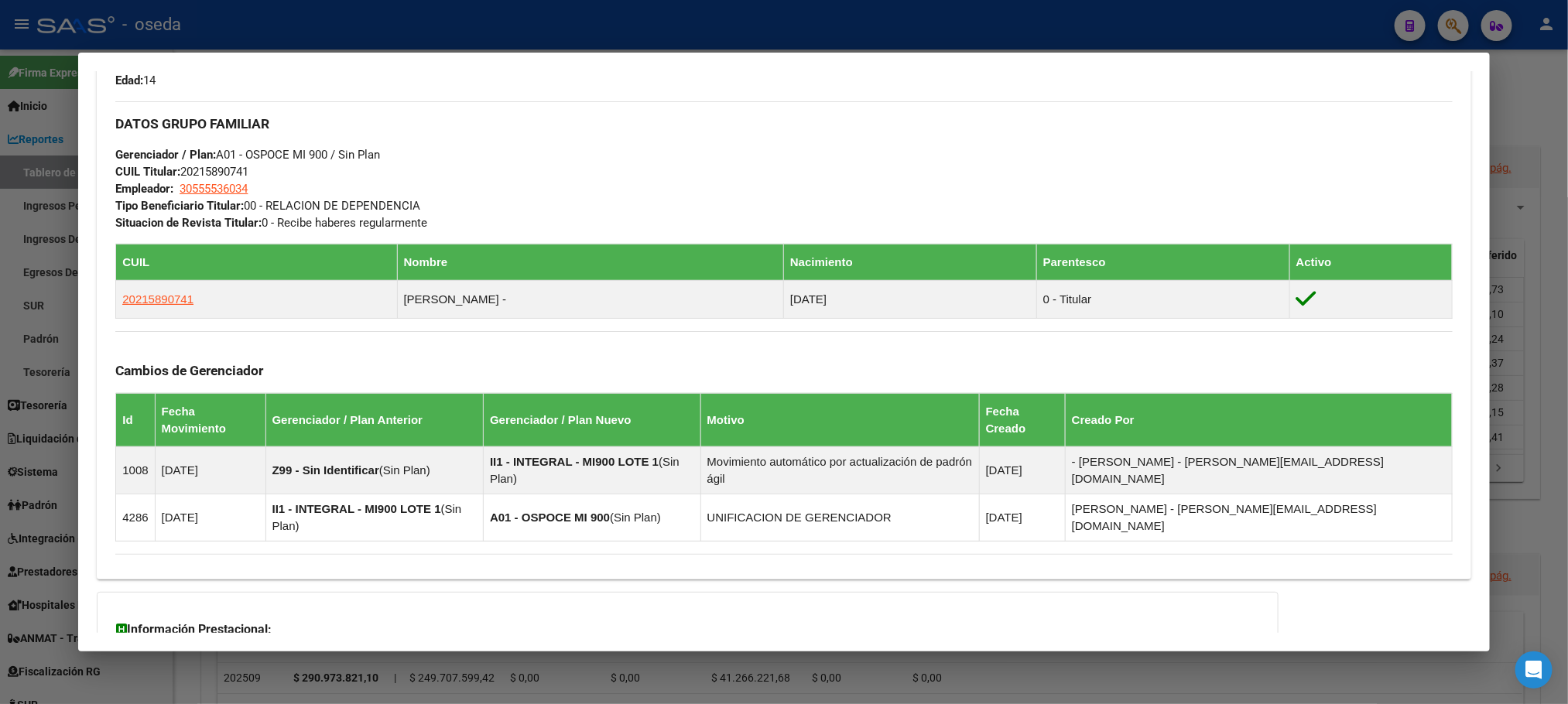
scroll to position [812, 0]
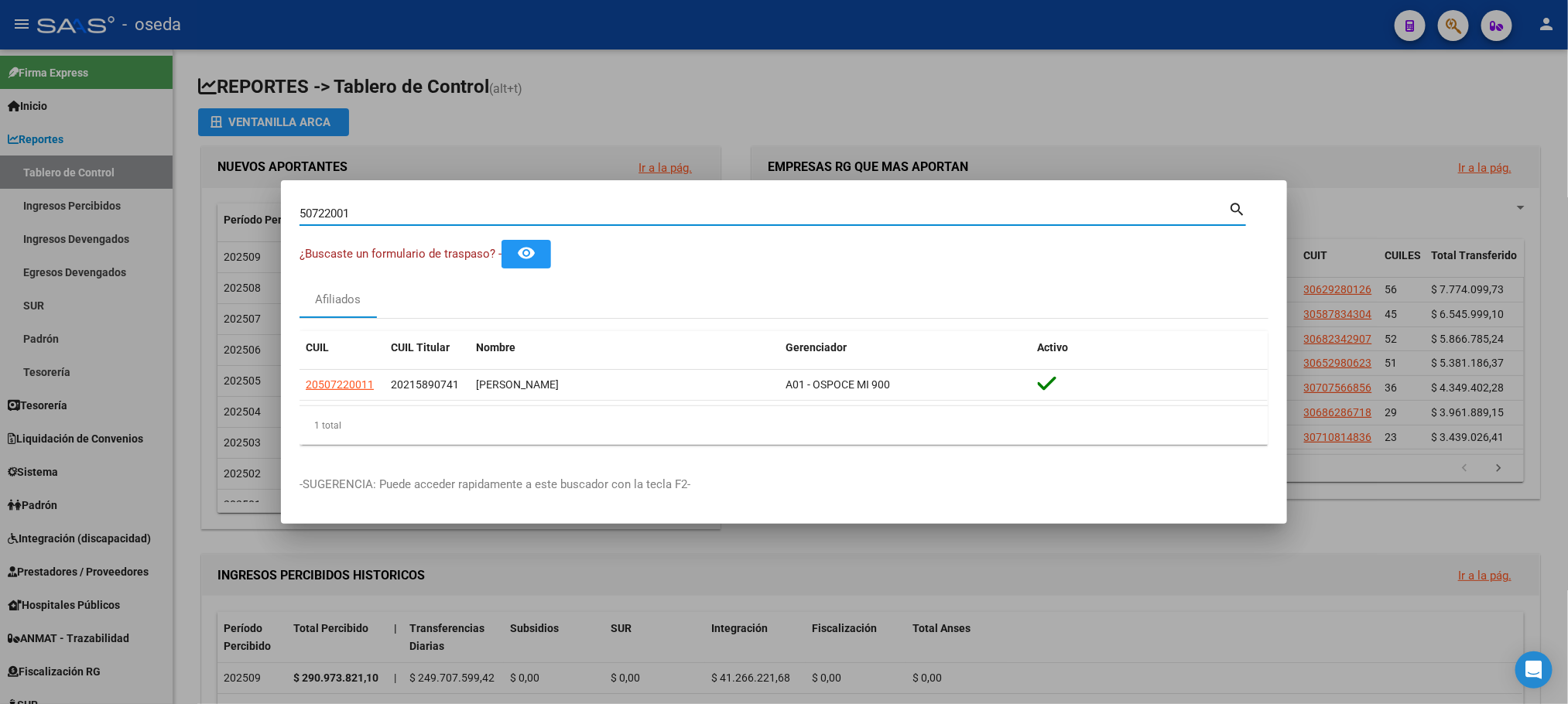
drag, startPoint x: 372, startPoint y: 212, endPoint x: 104, endPoint y: 212, distance: 268.0
click at [104, 212] on div "50722001 Buscar (apellido, dni, cuil, nro traspaso, cuit, obra social) search ¿…" at bounding box center [784, 352] width 1568 height 704
paste input "4644347"
type input "46443471"
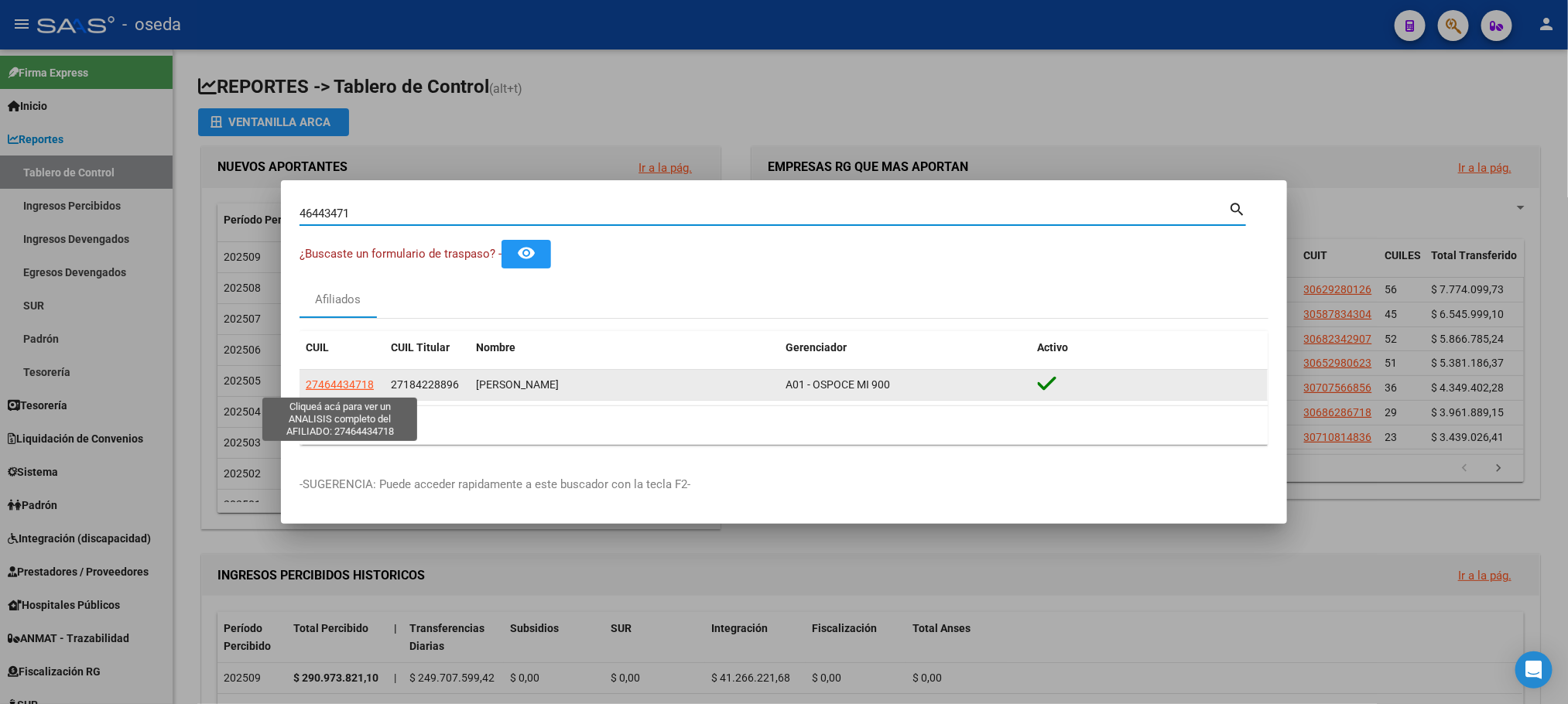
click at [354, 385] on span "27464434718" at bounding box center [340, 384] width 68 height 12
type textarea "27464434718"
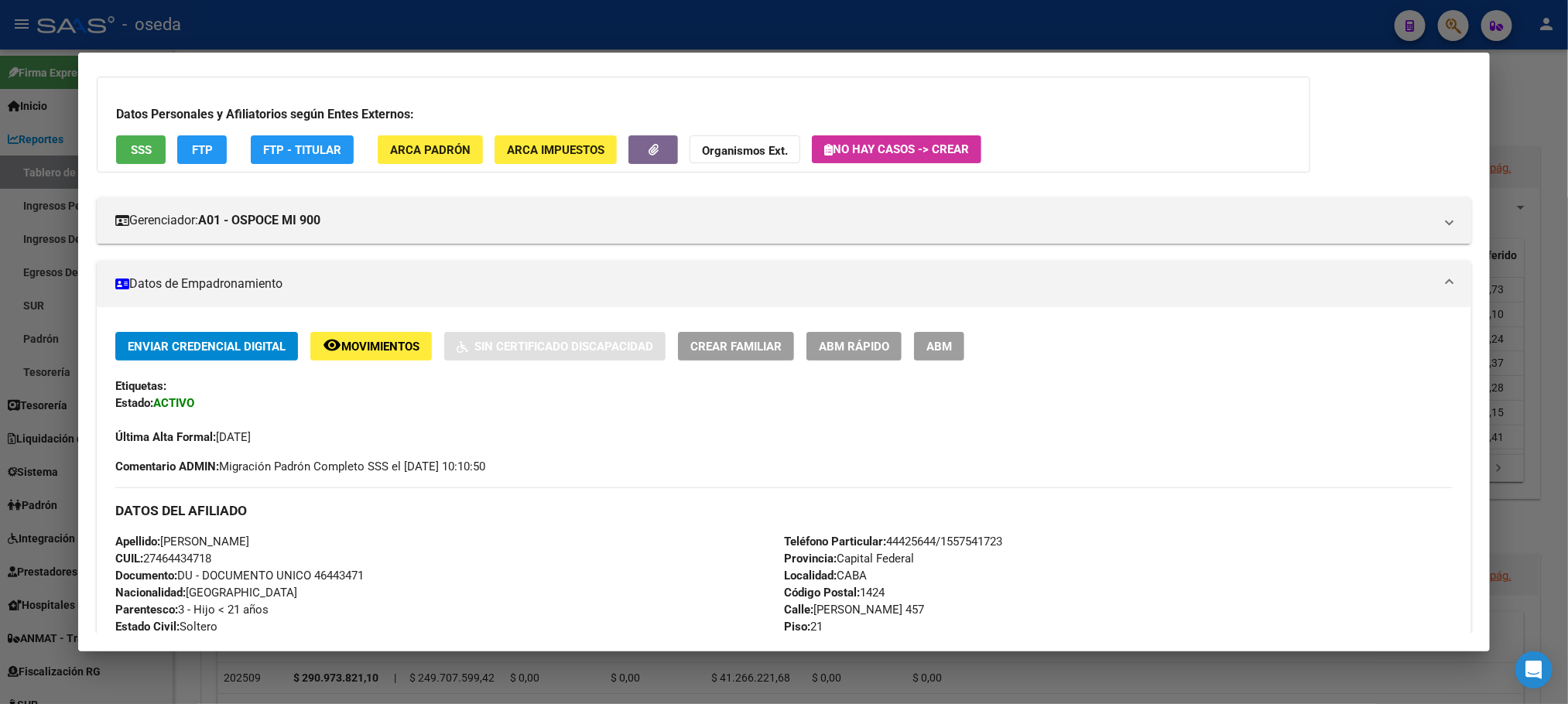
scroll to position [116, 0]
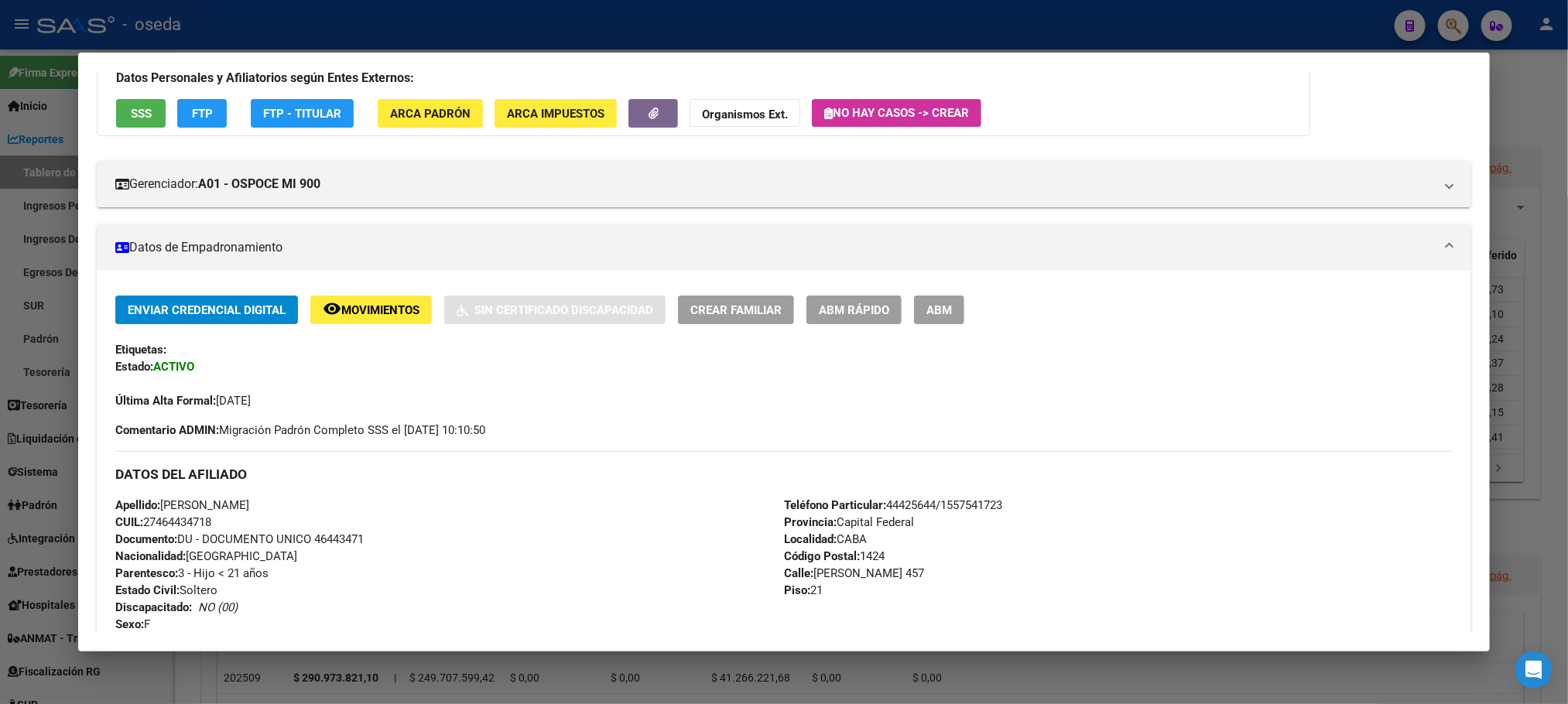
click at [365, 312] on span "Movimientos" at bounding box center [380, 310] width 78 height 14
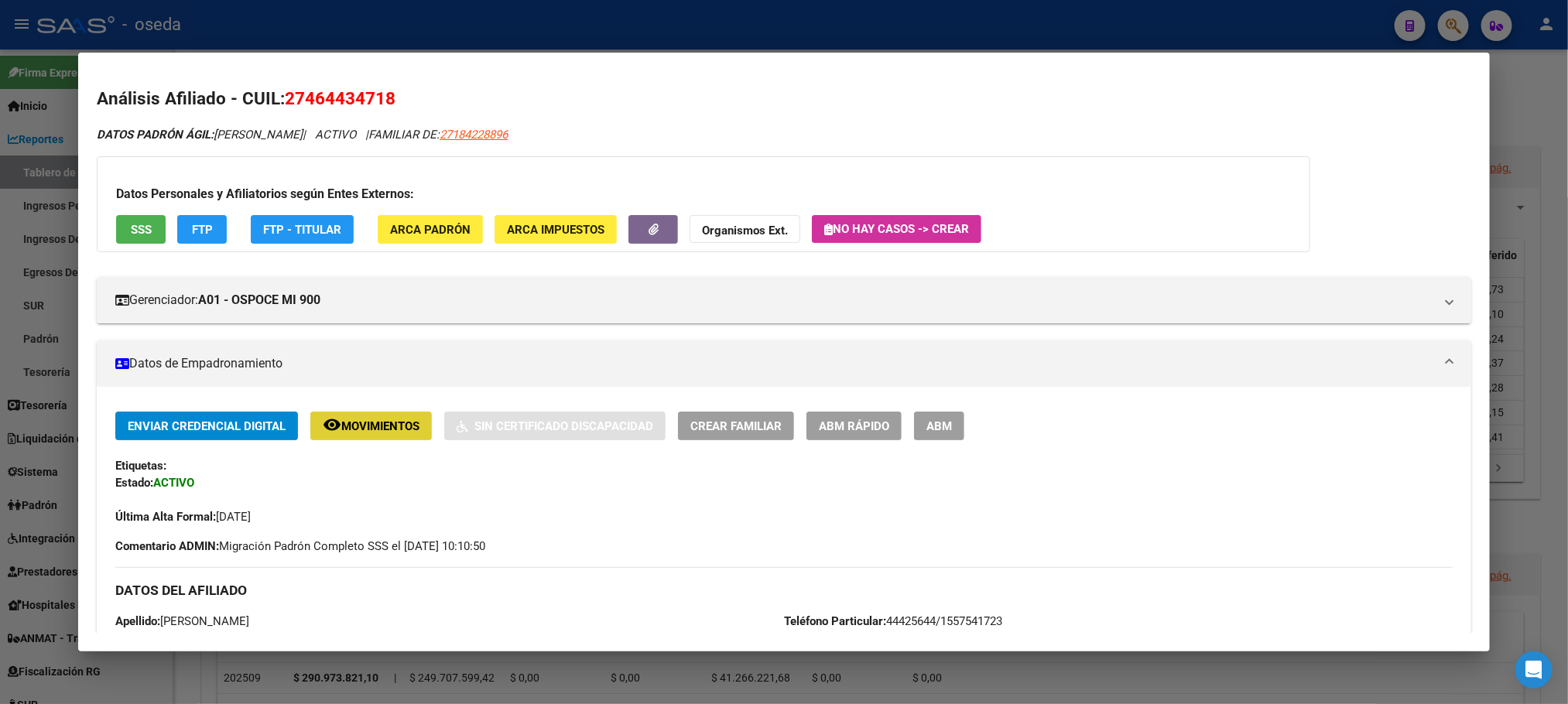
click at [149, 238] on button "SSS" at bounding box center [140, 229] width 49 height 28
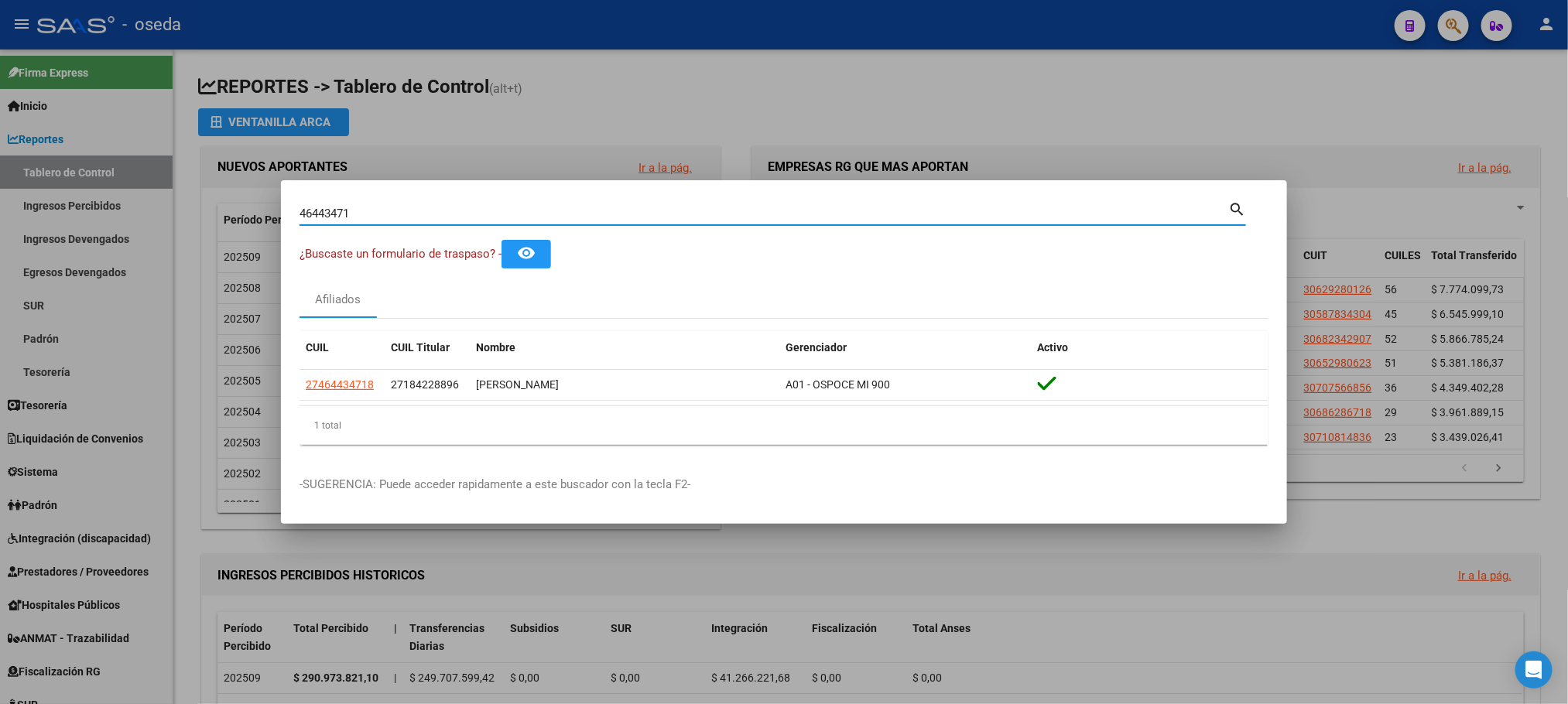
drag, startPoint x: 371, startPoint y: 214, endPoint x: 0, endPoint y: 202, distance: 371.2
click at [0, 202] on div "46443471 Buscar (apellido, dni, cuil, nro traspaso, cuit, obra social) search ¿…" at bounding box center [784, 352] width 1568 height 704
paste input "4502047"
type input "44502047"
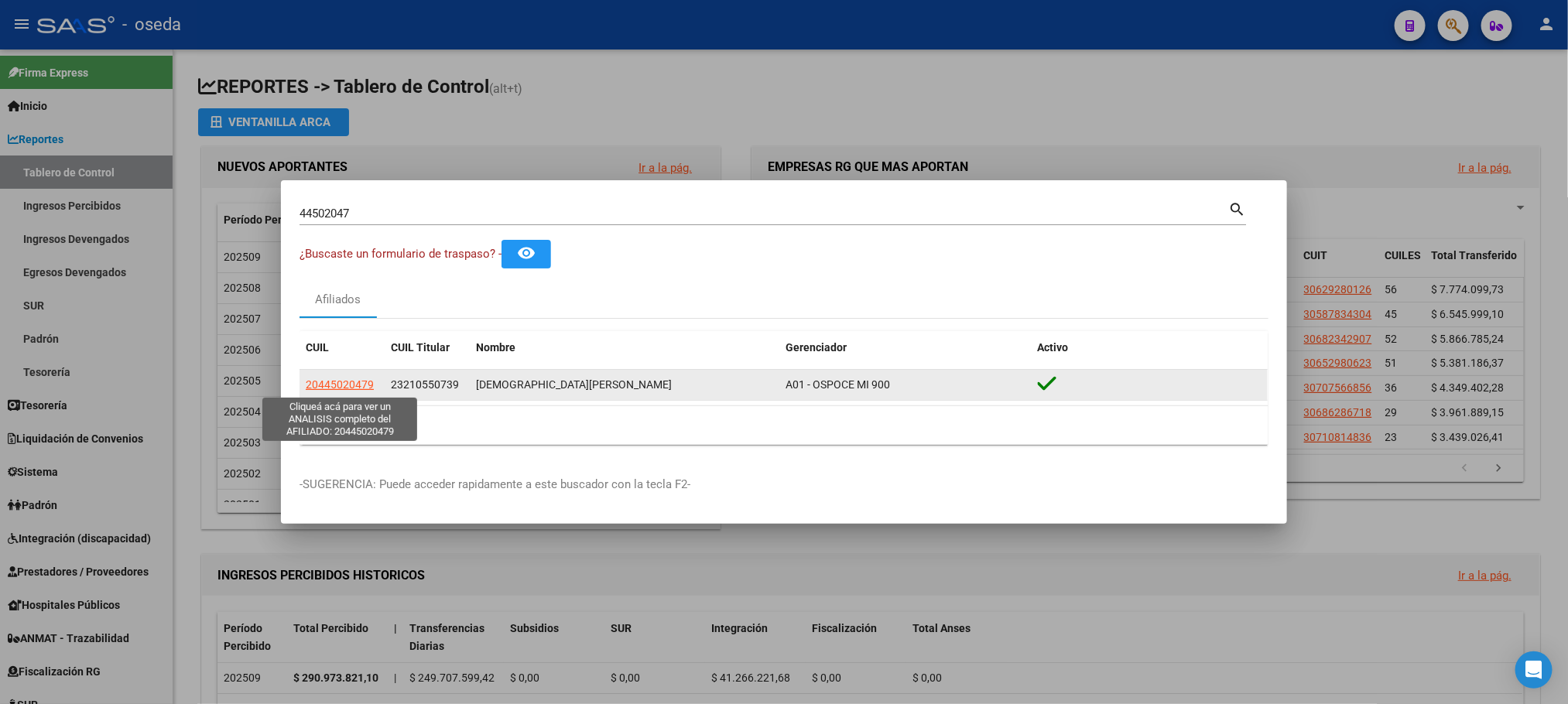
click at [333, 380] on span "20445020479" at bounding box center [340, 384] width 68 height 12
type textarea "20445020479"
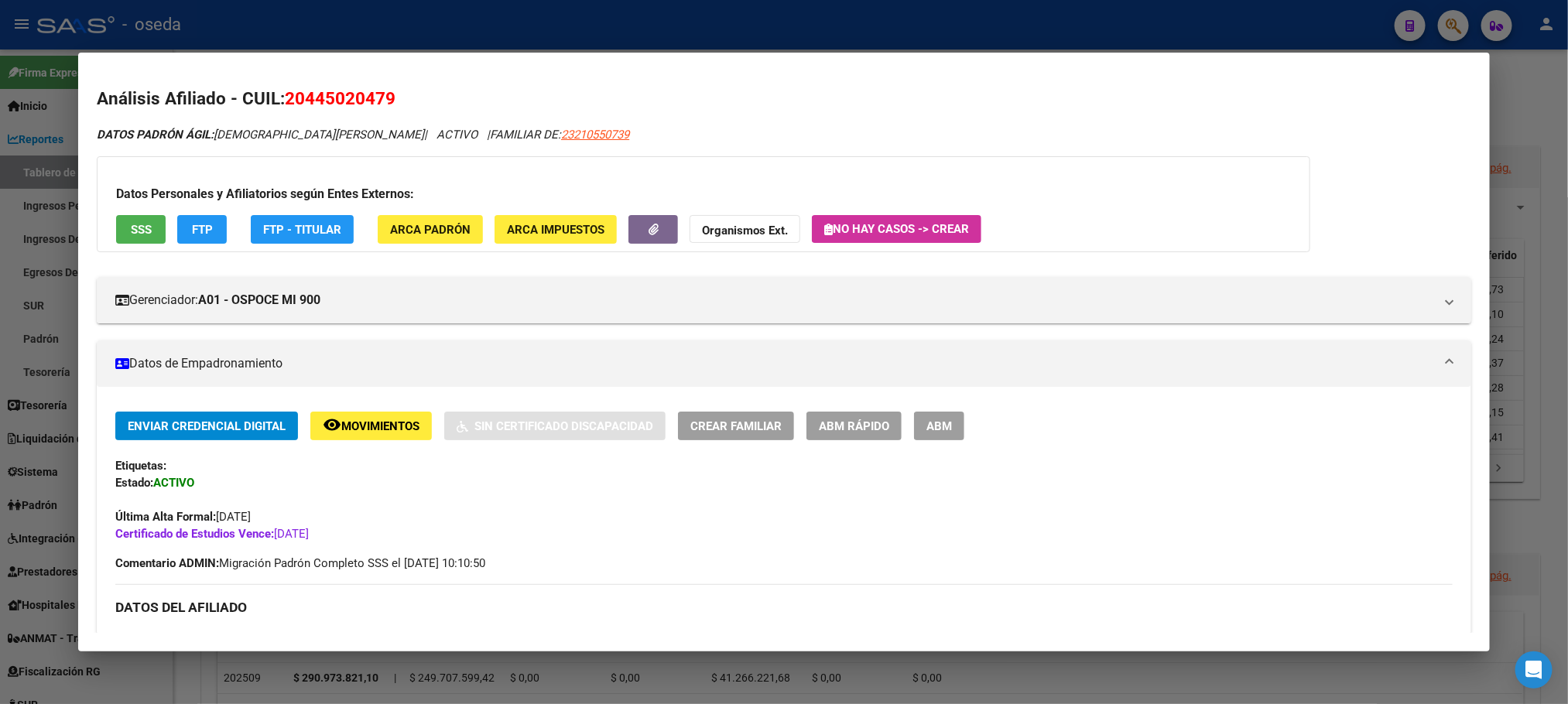
click at [142, 223] on span "SSS" at bounding box center [142, 229] width 21 height 14
click at [139, 231] on span "SSS" at bounding box center [142, 229] width 21 height 14
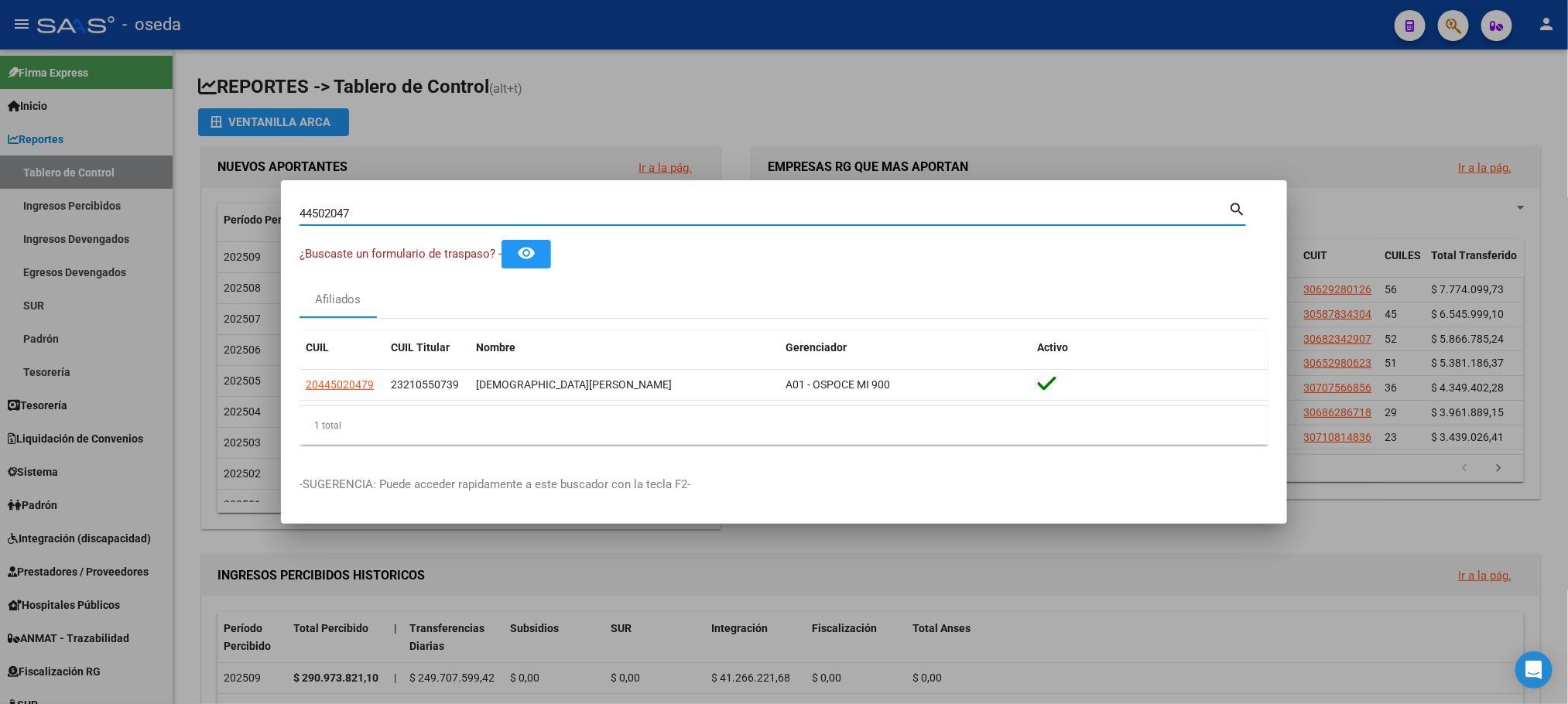
drag, startPoint x: 367, startPoint y: 214, endPoint x: 35, endPoint y: 201, distance: 332.3
click at [35, 201] on div "44502047 Buscar (apellido, dni, cuil, nro traspaso, cuit, obra social) search ¿…" at bounding box center [784, 352] width 1568 height 704
paste input "2340906"
type input "42340906"
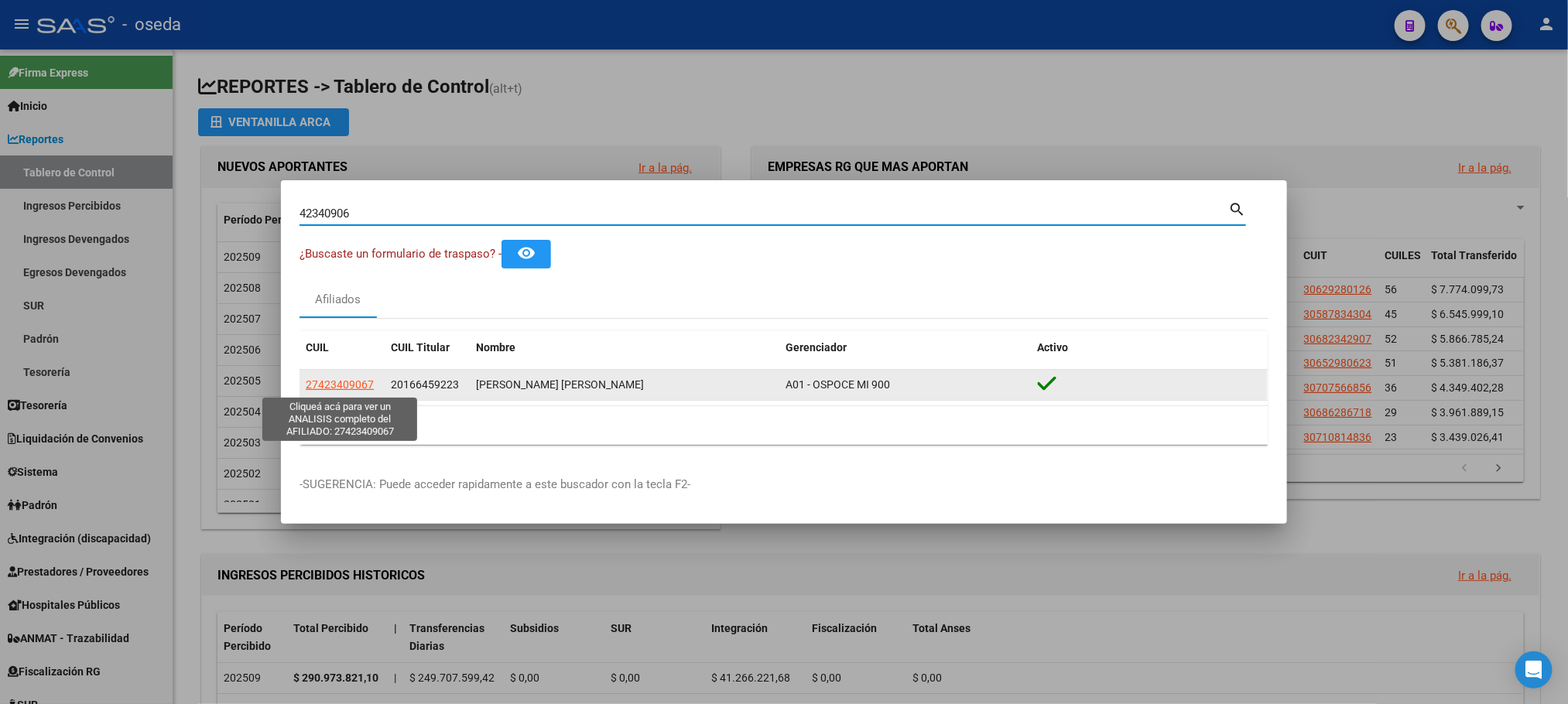
click at [334, 386] on span "27423409067" at bounding box center [340, 384] width 68 height 12
type textarea "27423409067"
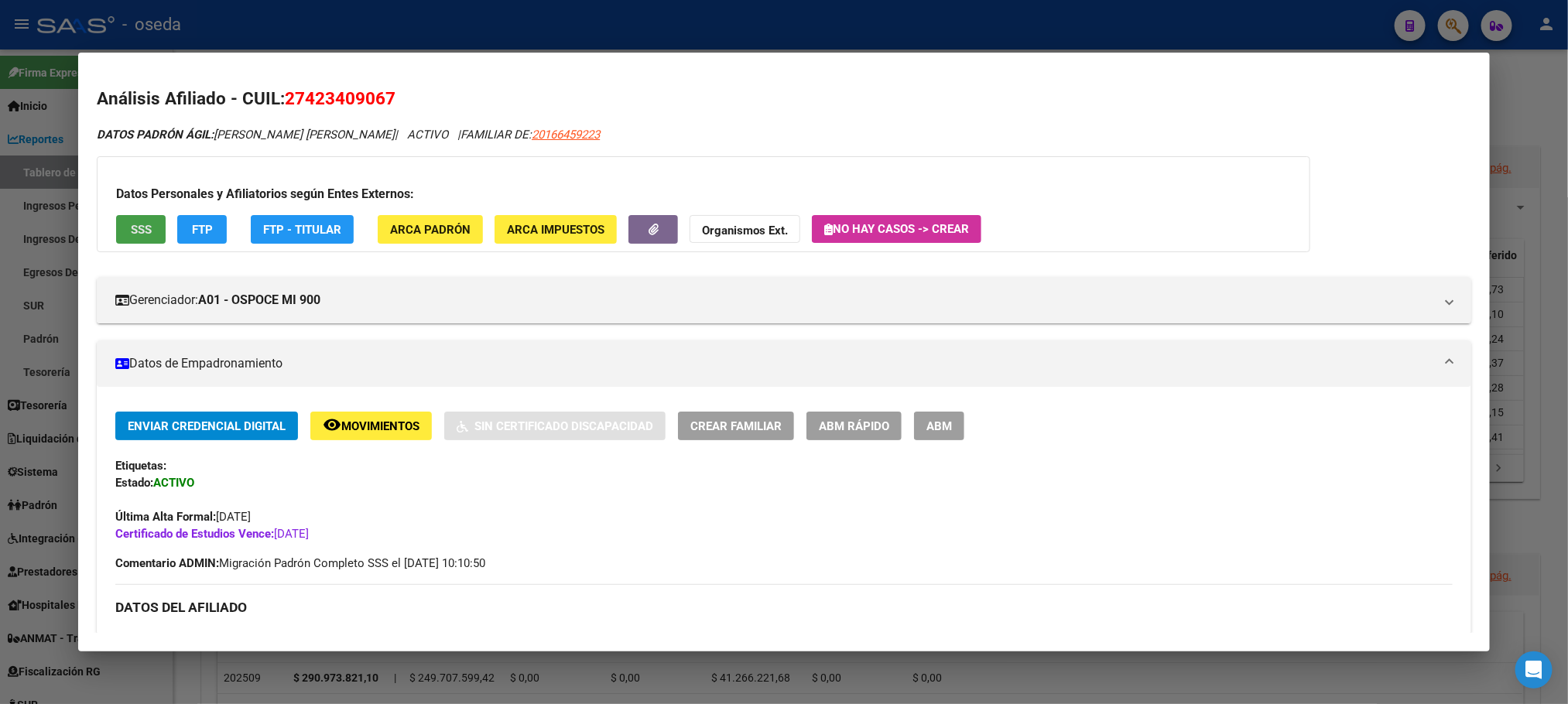
click at [131, 227] on span "SSS" at bounding box center [142, 229] width 21 height 14
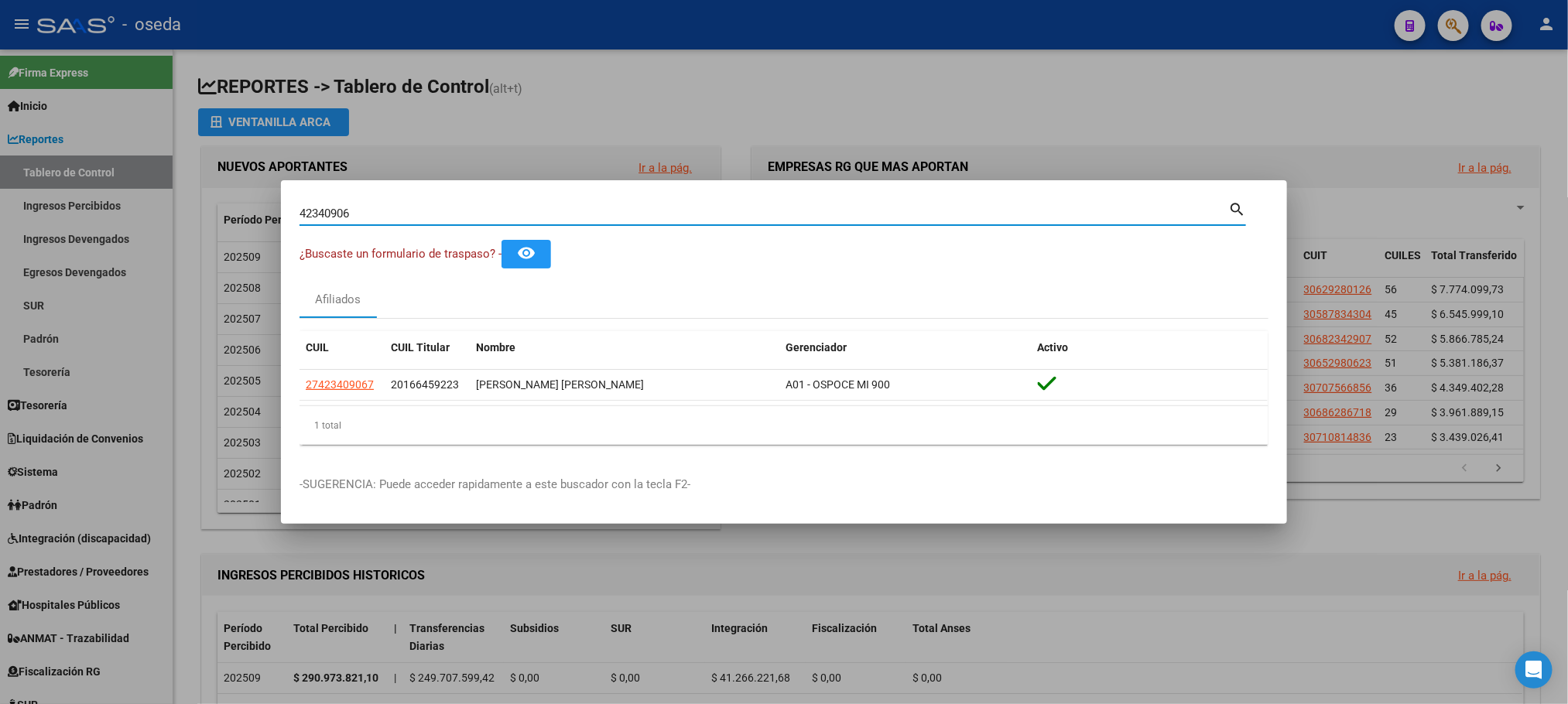
drag, startPoint x: 460, startPoint y: 211, endPoint x: 0, endPoint y: 233, distance: 460.5
click at [0, 233] on div "42340906 Buscar (apellido, dni, cuil, nro traspaso, cuit, obra social) search ¿…" at bounding box center [784, 352] width 1568 height 704
paste input "3171050"
type input "43171050"
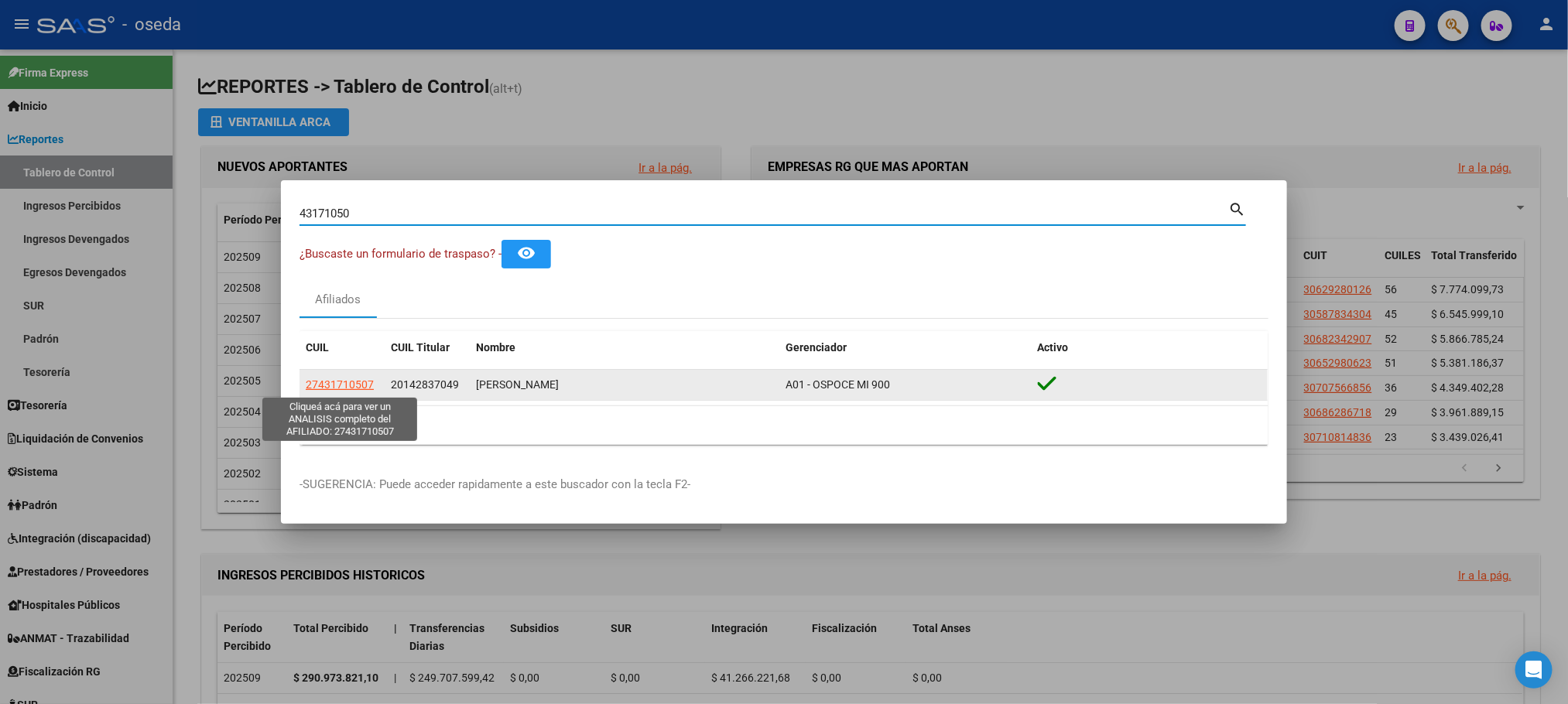
click at [321, 381] on span "27431710507" at bounding box center [340, 384] width 68 height 12
type textarea "27431710507"
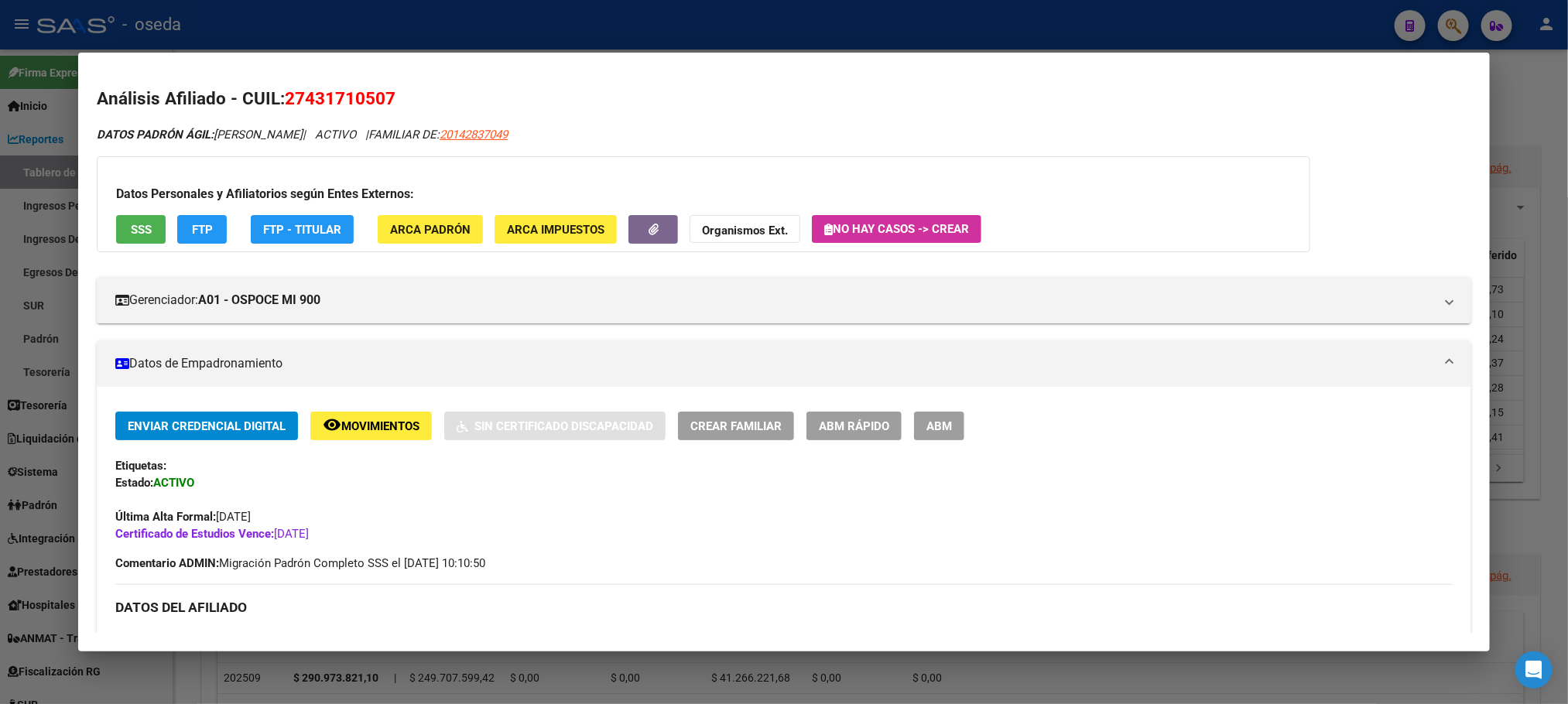
click at [149, 235] on button "SSS" at bounding box center [140, 229] width 49 height 28
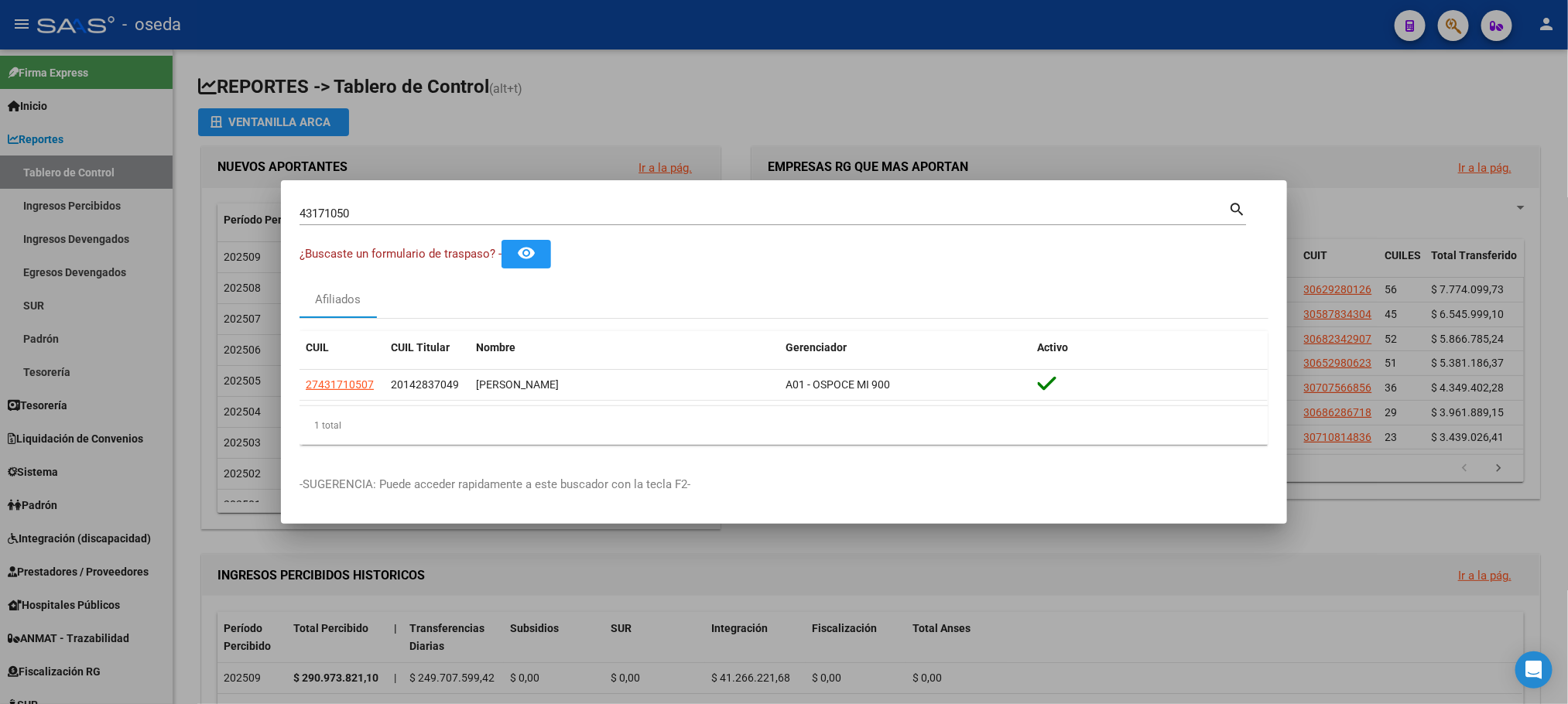
drag, startPoint x: 427, startPoint y: 210, endPoint x: 53, endPoint y: 210, distance: 374.0
click at [88, 210] on div "43171050 Buscar (apellido, dni, cuil, nro traspaso, cuit, obra social) search ¿…" at bounding box center [784, 352] width 1568 height 704
paste input "3004113"
type input "30041130"
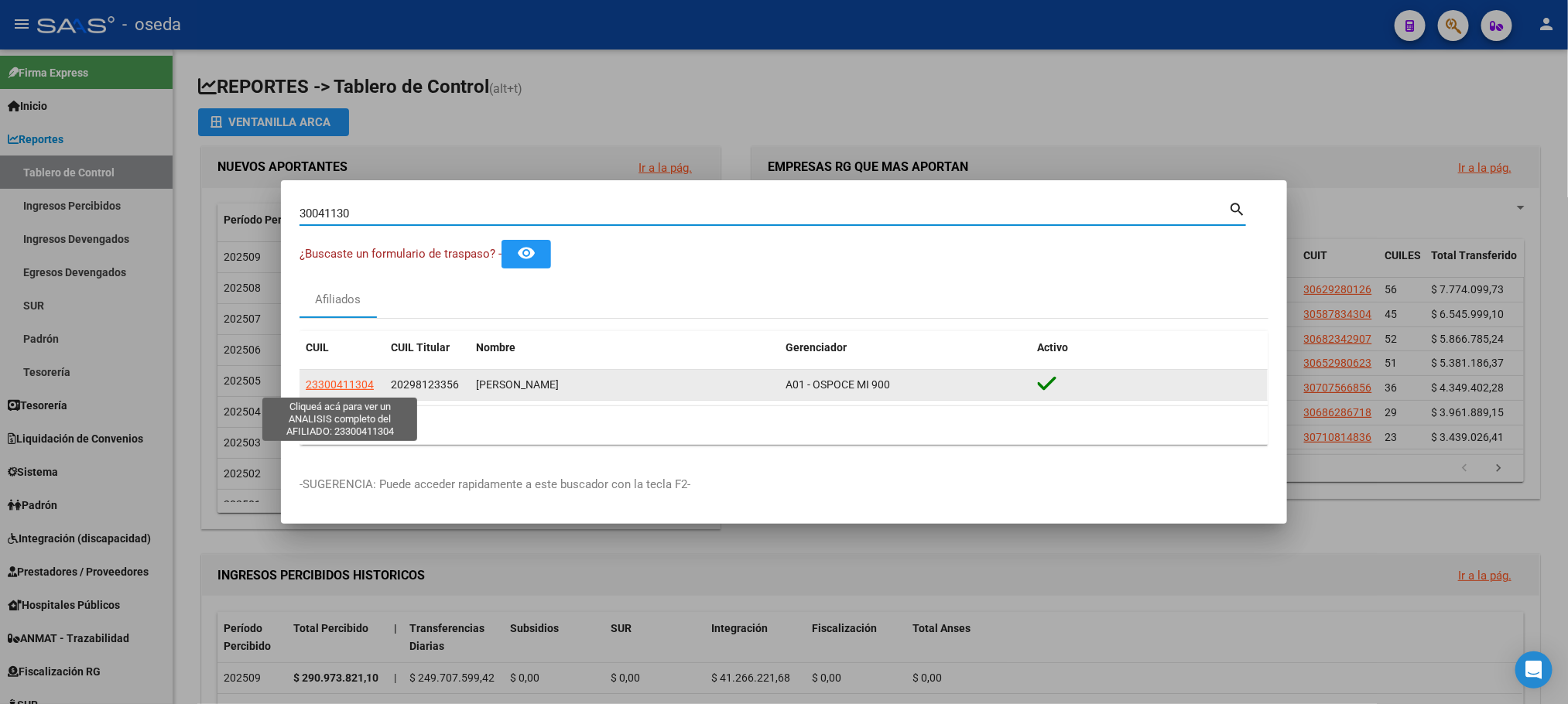
click at [346, 381] on span "23300411304" at bounding box center [340, 384] width 68 height 12
type textarea "23300411304"
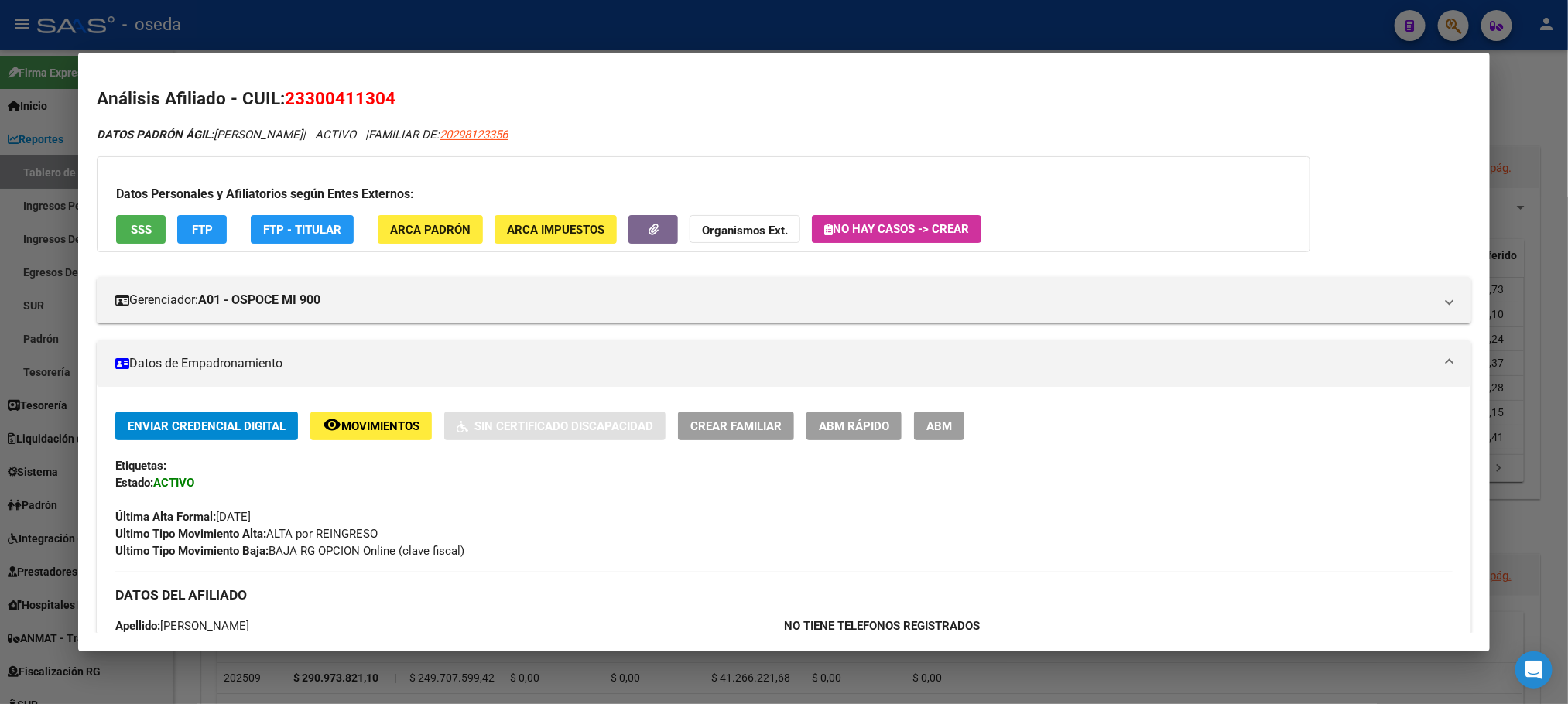
click at [138, 235] on span "SSS" at bounding box center [142, 229] width 21 height 14
click at [138, 223] on span "SSS" at bounding box center [142, 229] width 21 height 14
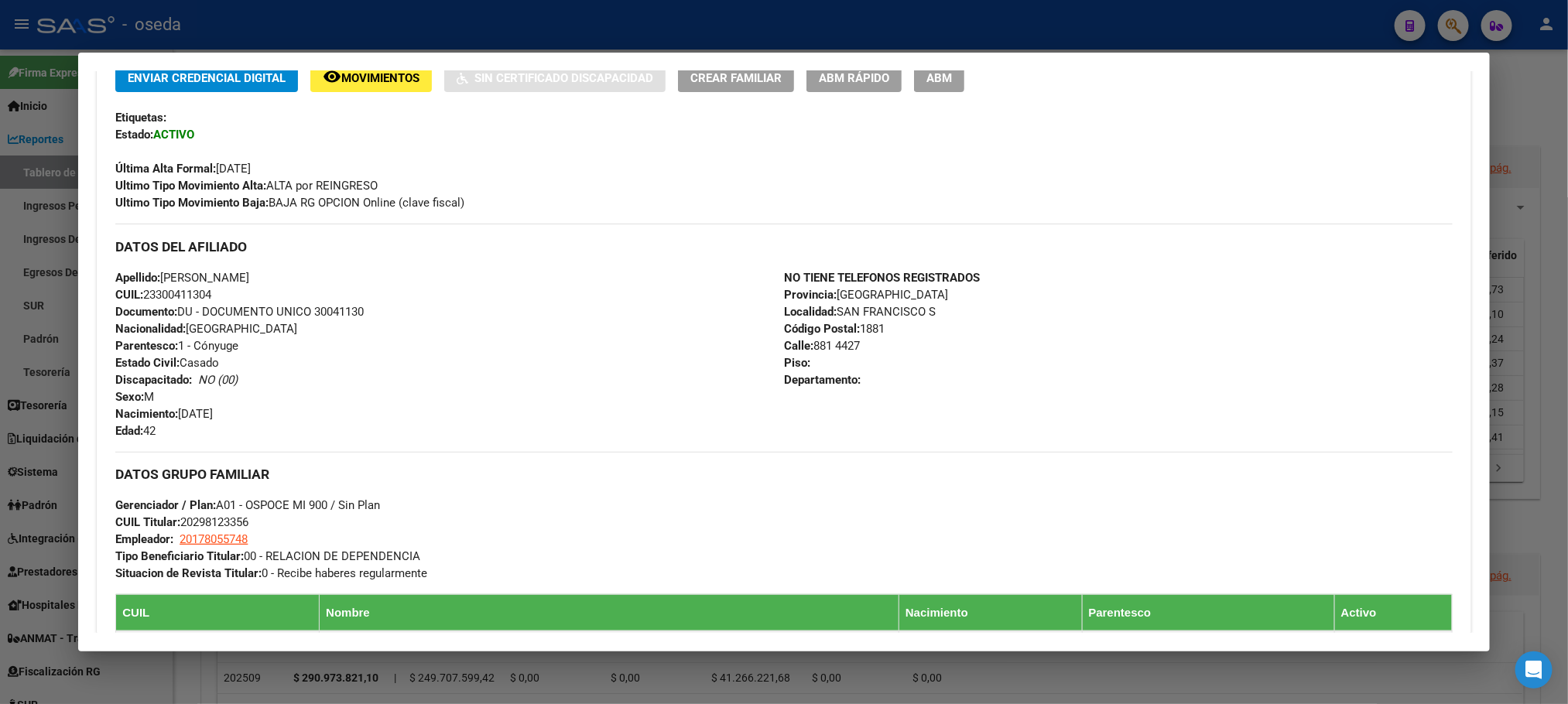
scroll to position [580, 0]
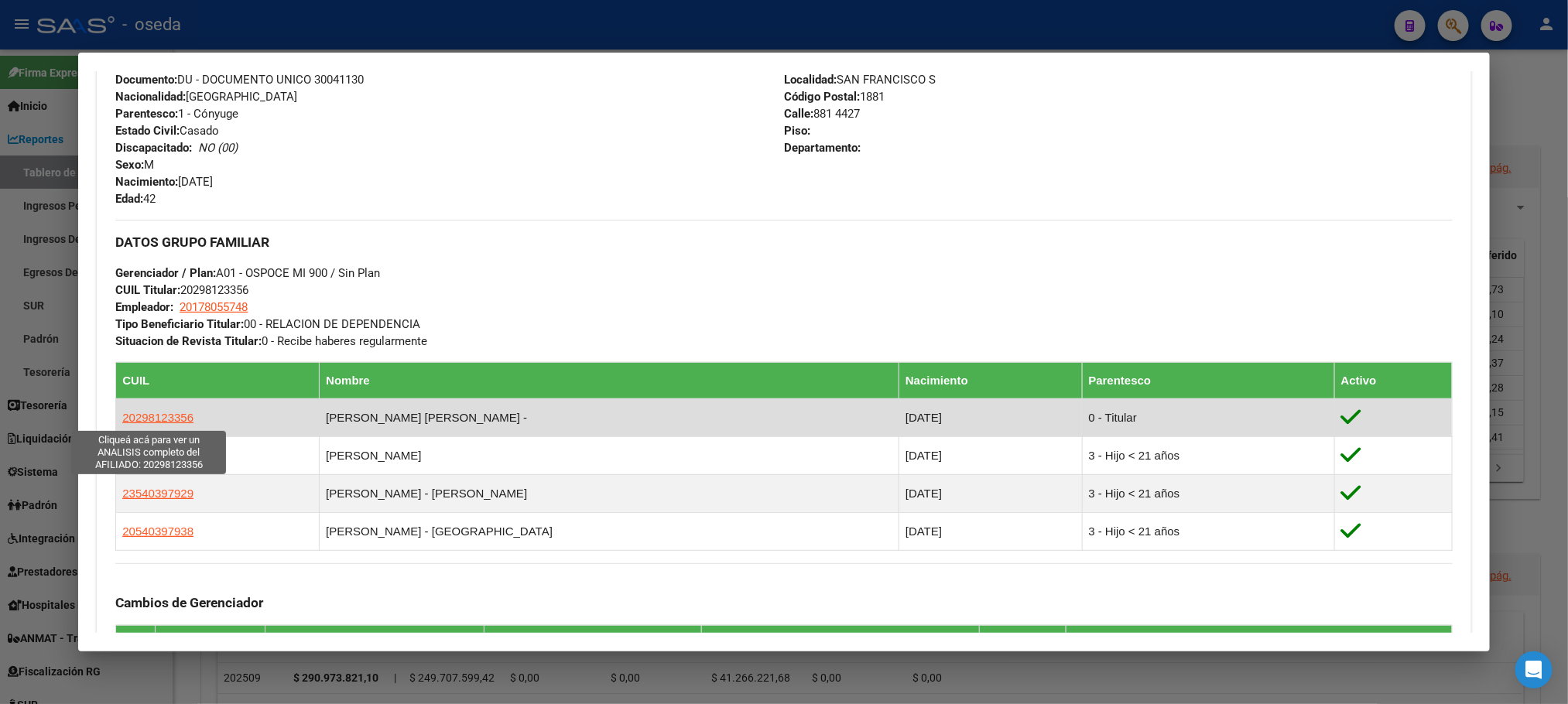
click at [126, 418] on span "20298123356" at bounding box center [158, 418] width 71 height 13
type textarea "20298123356"
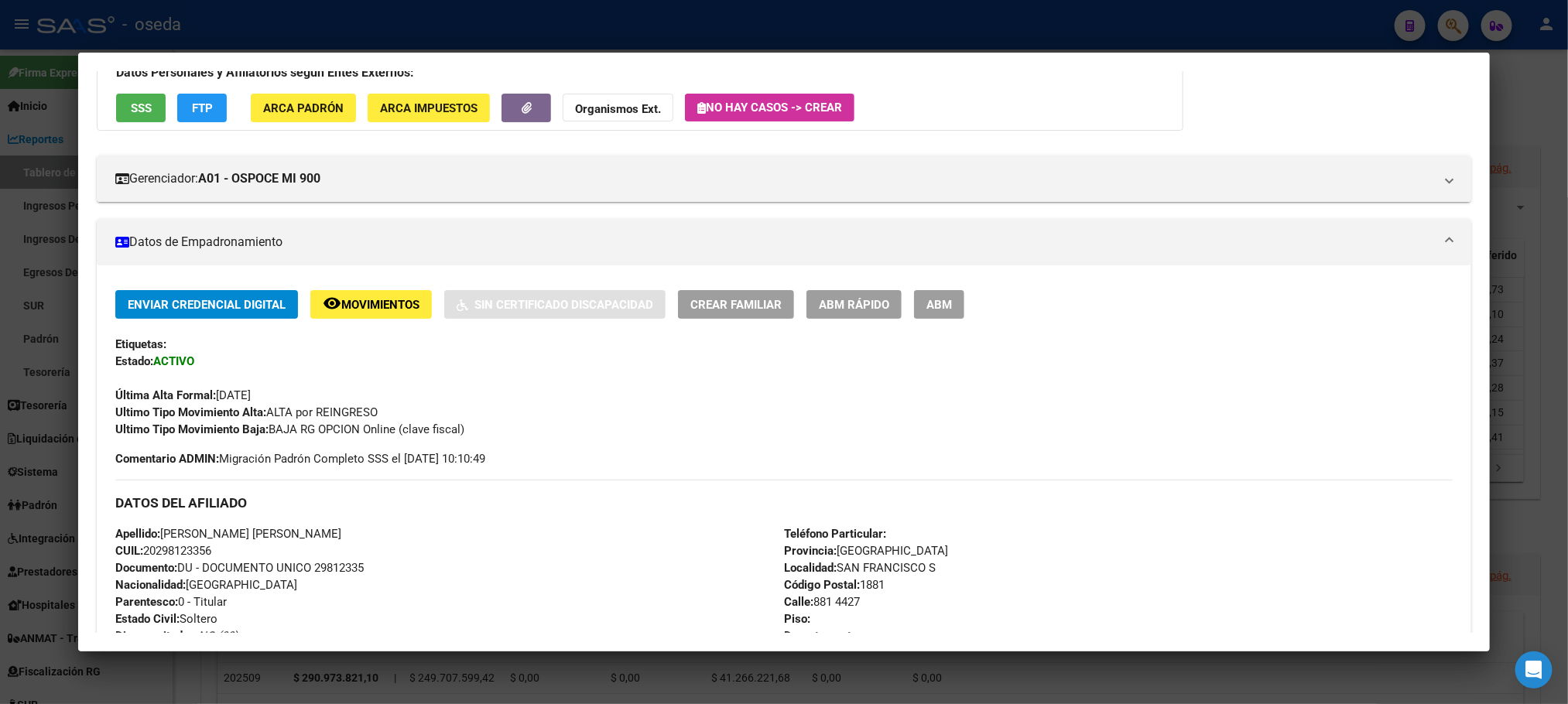
scroll to position [348, 0]
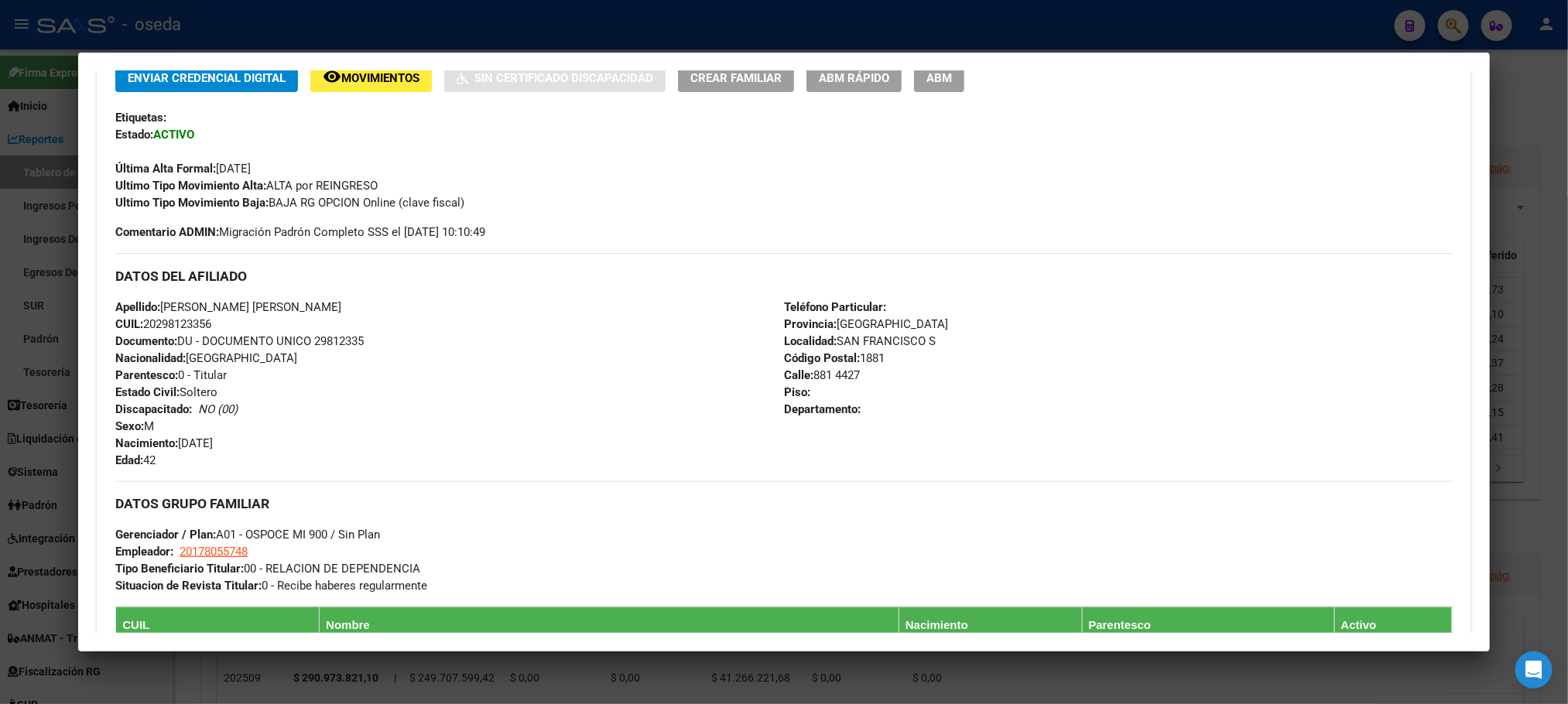
click at [820, 81] on span "ABM Rápido" at bounding box center [854, 78] width 70 height 14
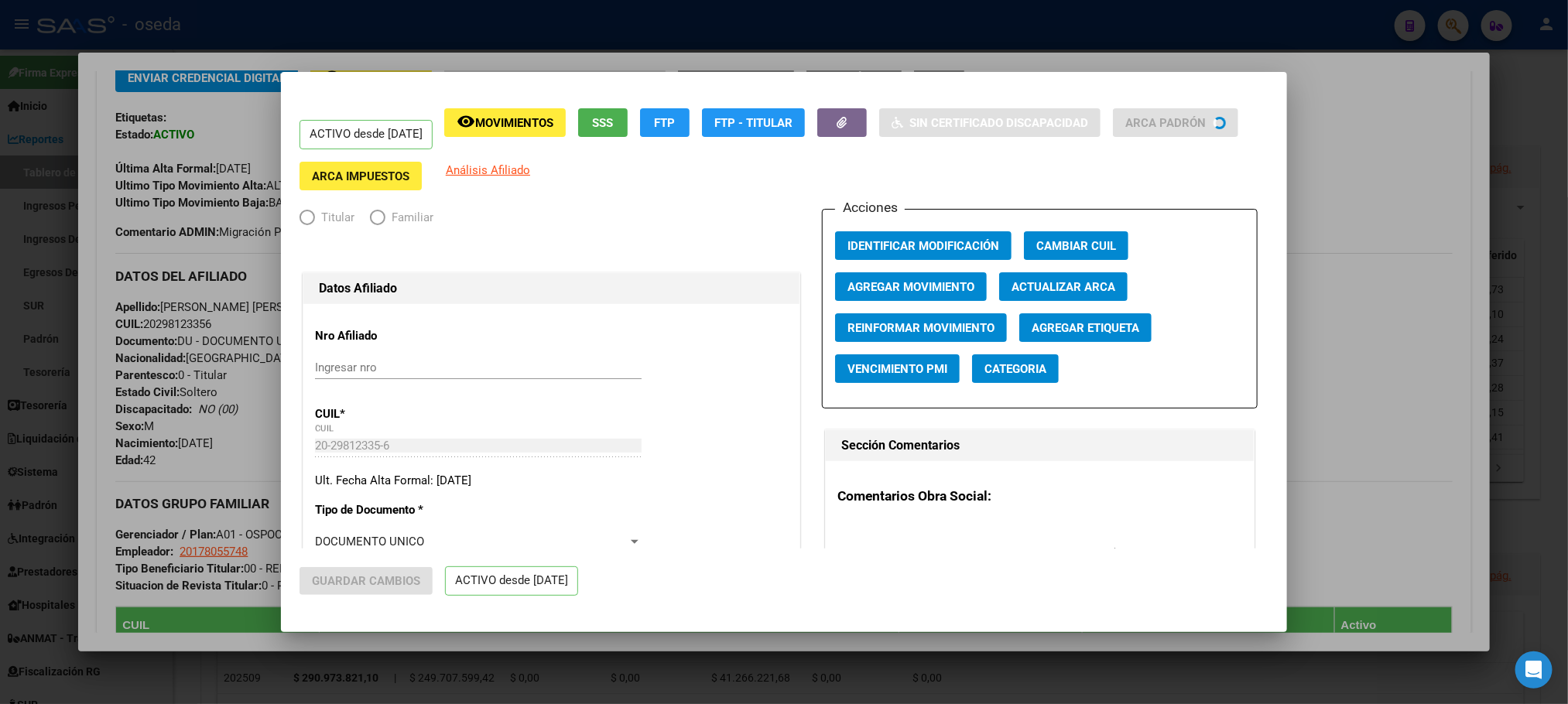
radio input "true"
type input "20-17805574-8"
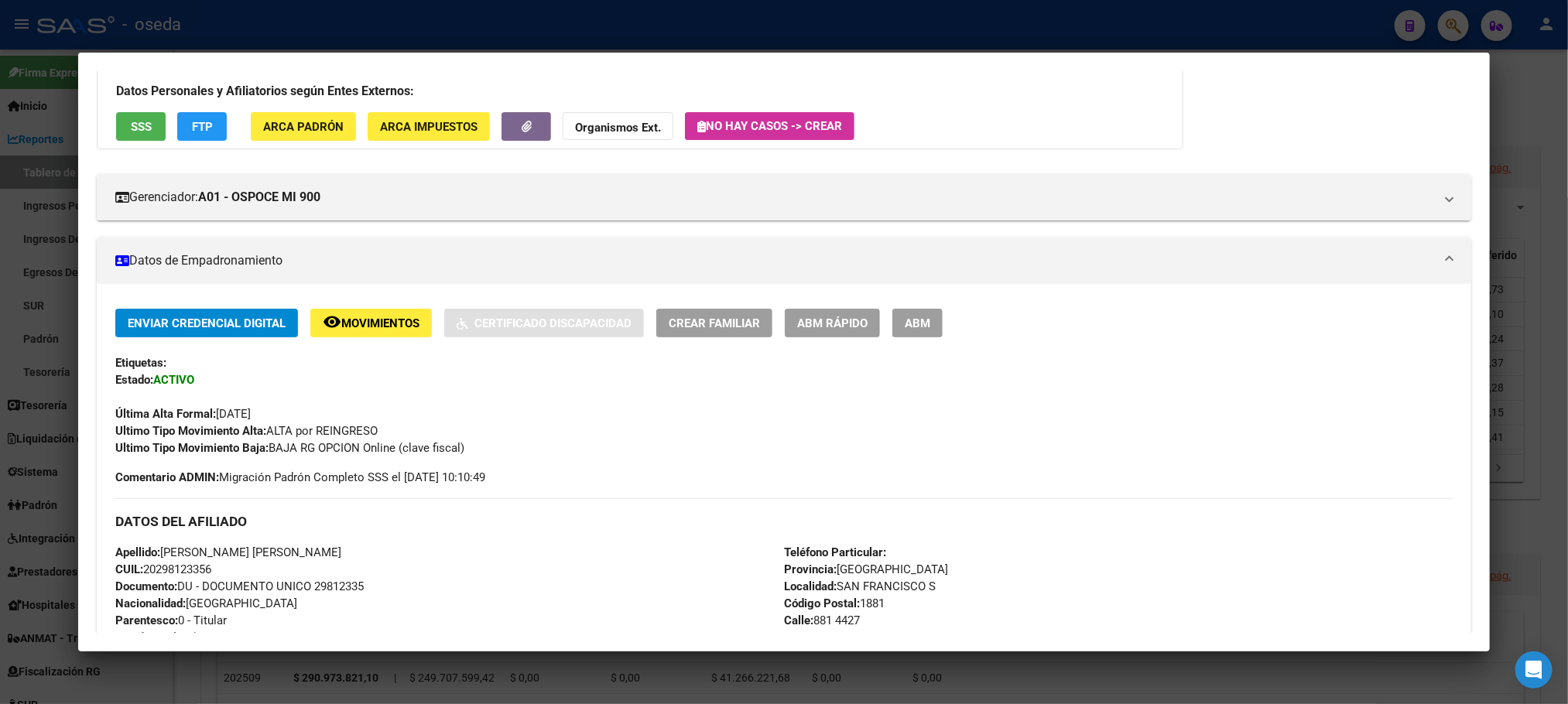
scroll to position [0, 0]
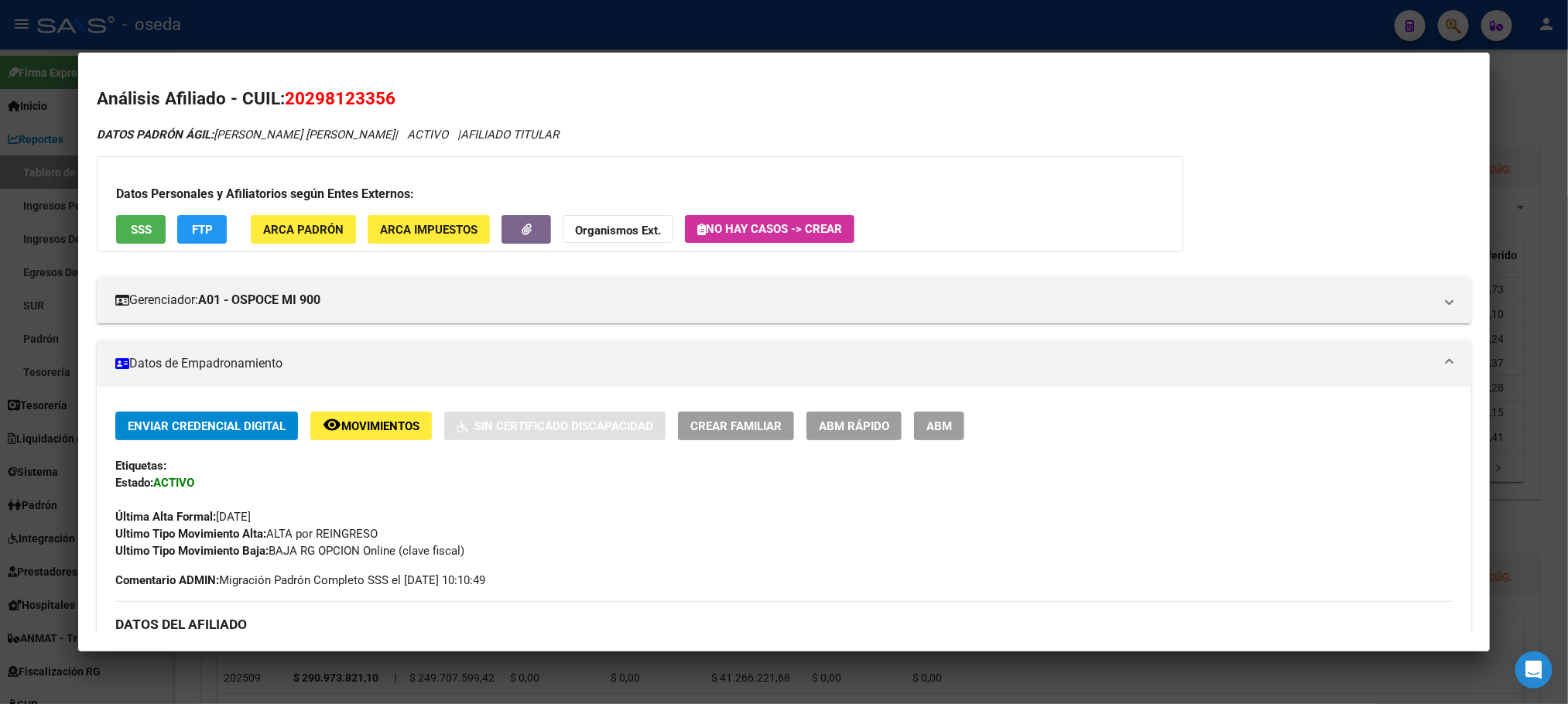
click at [340, 108] on span "20298123356" at bounding box center [340, 98] width 111 height 20
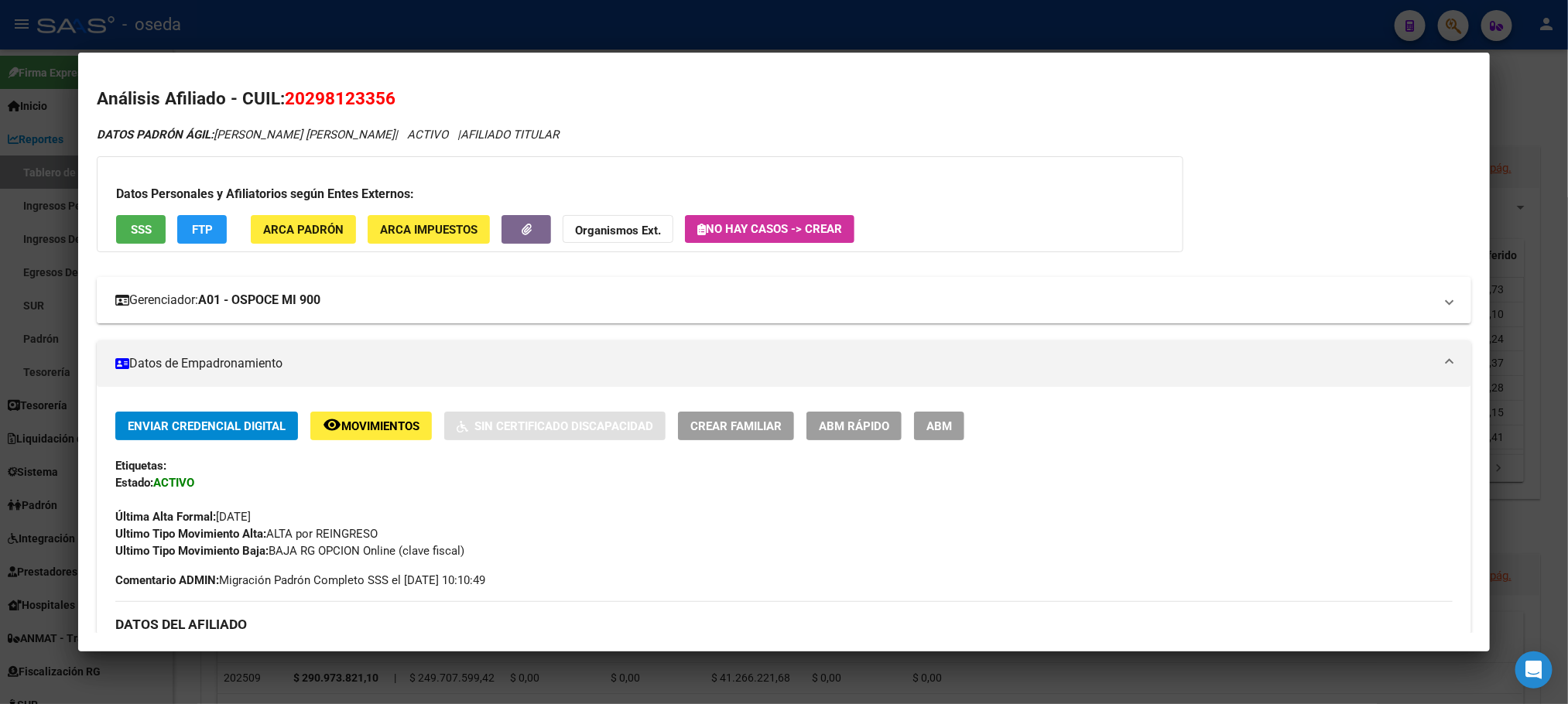
copy span "20298123356"
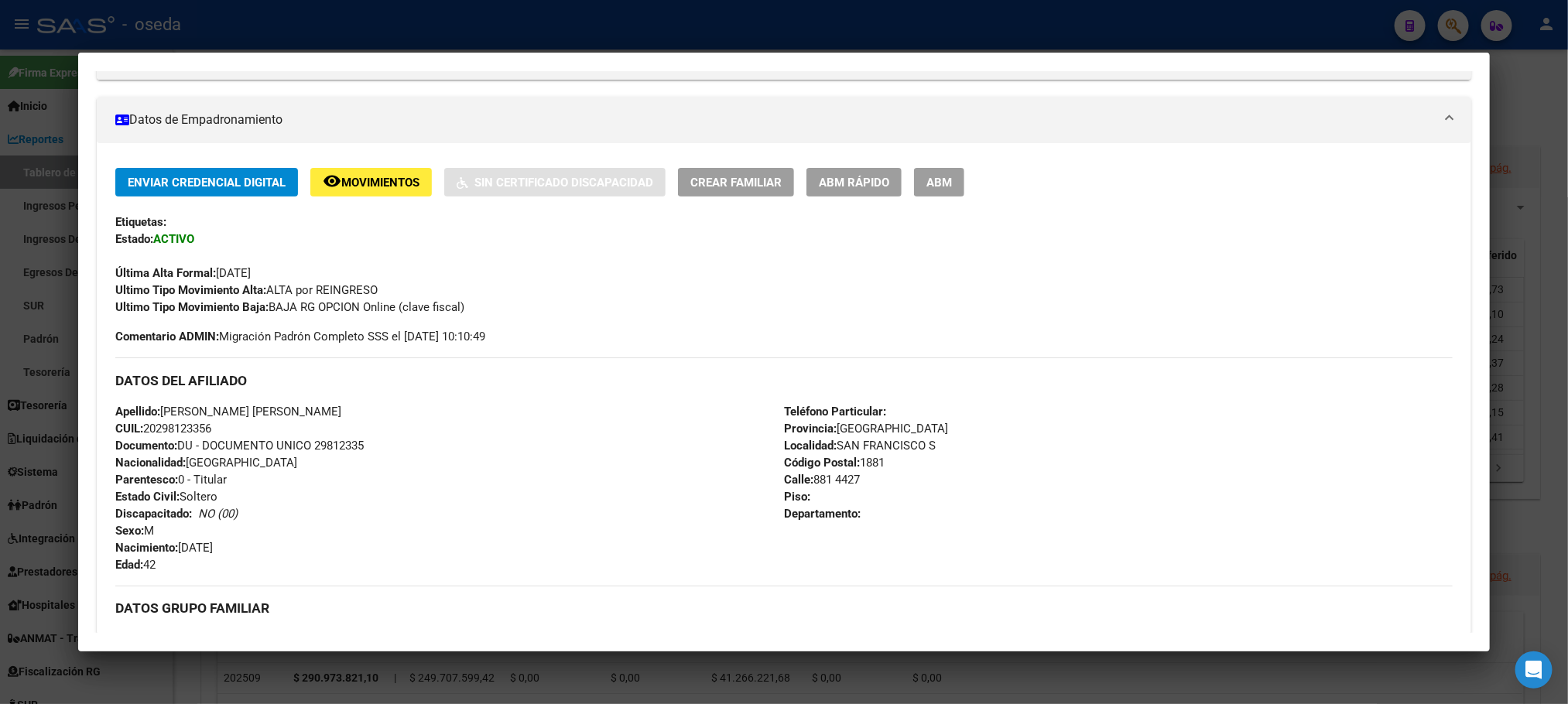
scroll to position [580, 0]
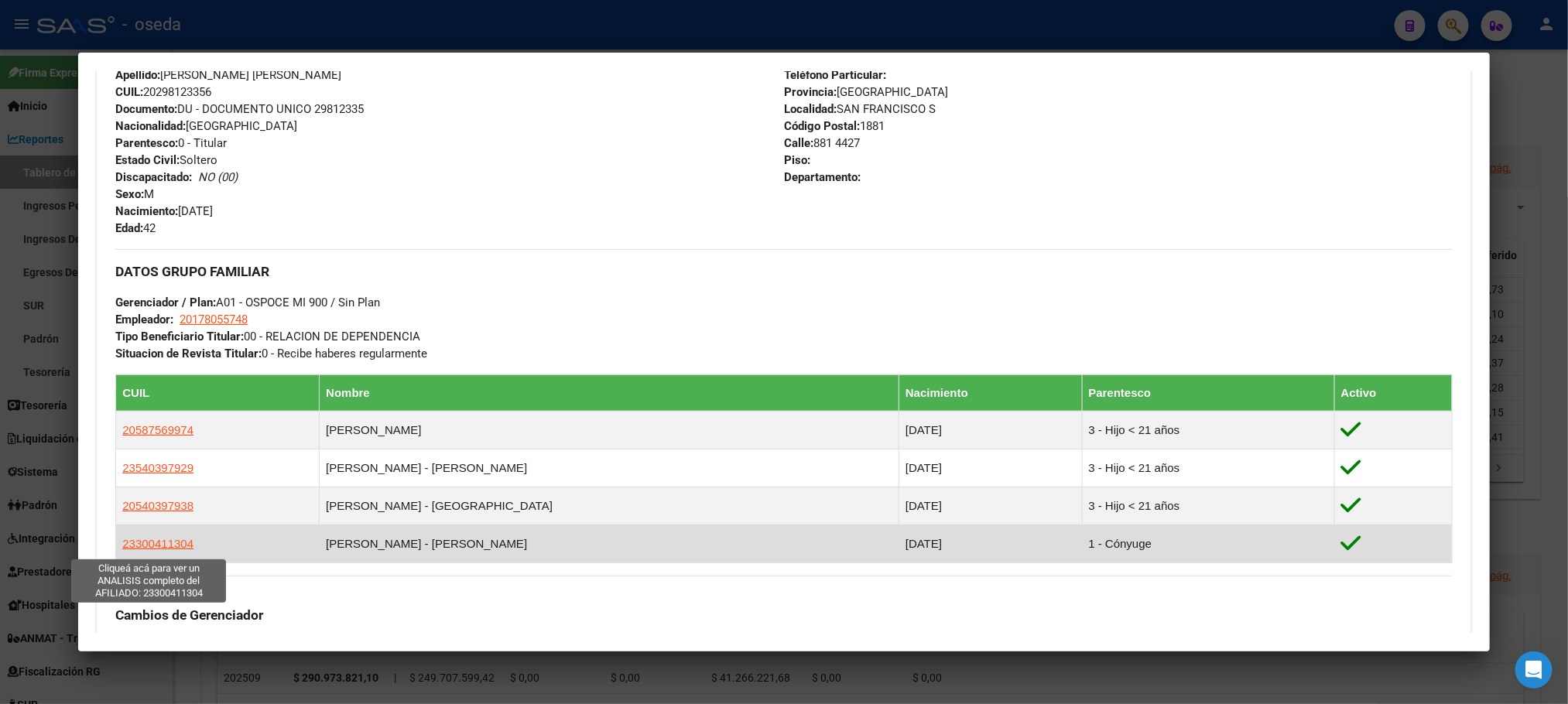
click at [160, 541] on span "23300411304" at bounding box center [158, 544] width 71 height 13
type textarea "23300411304"
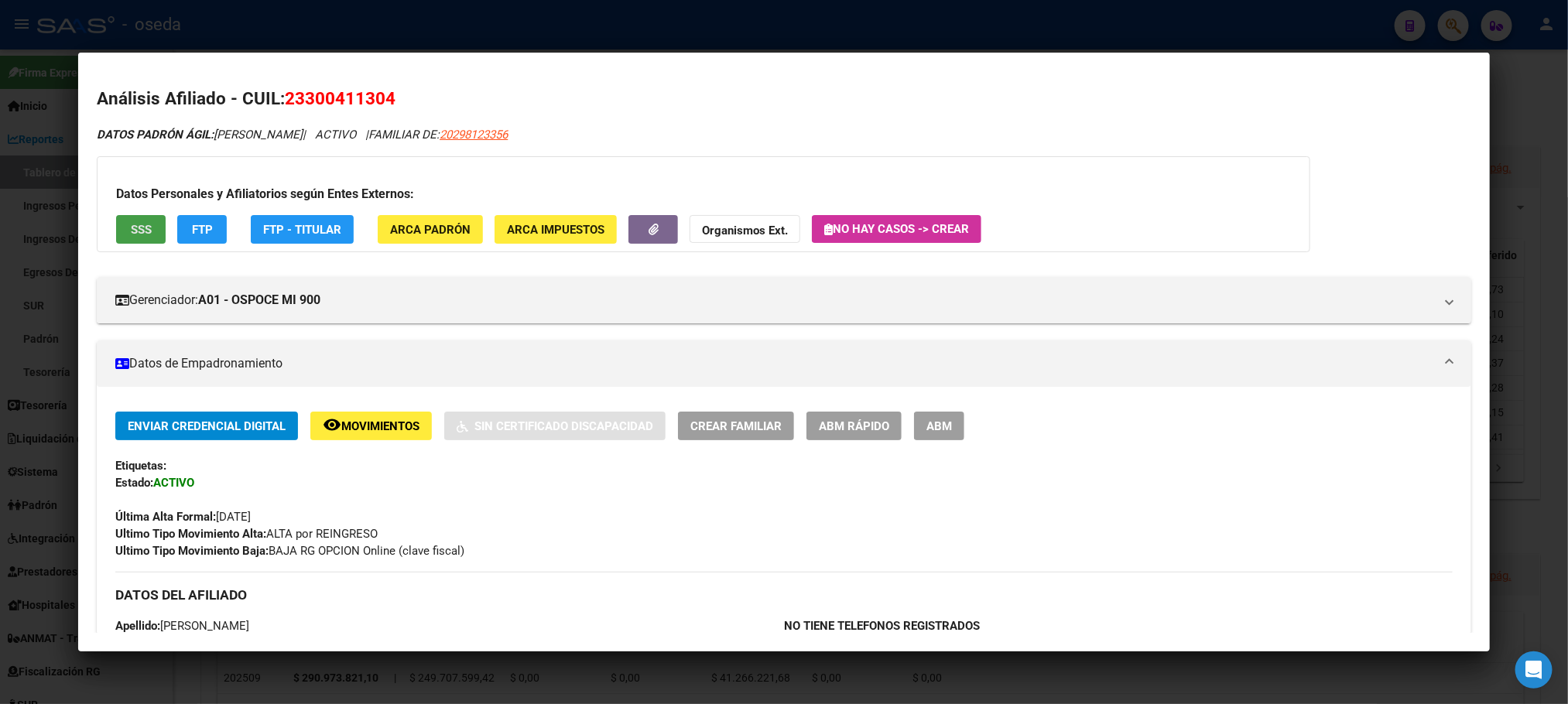
click at [139, 230] on span "SSS" at bounding box center [142, 229] width 21 height 14
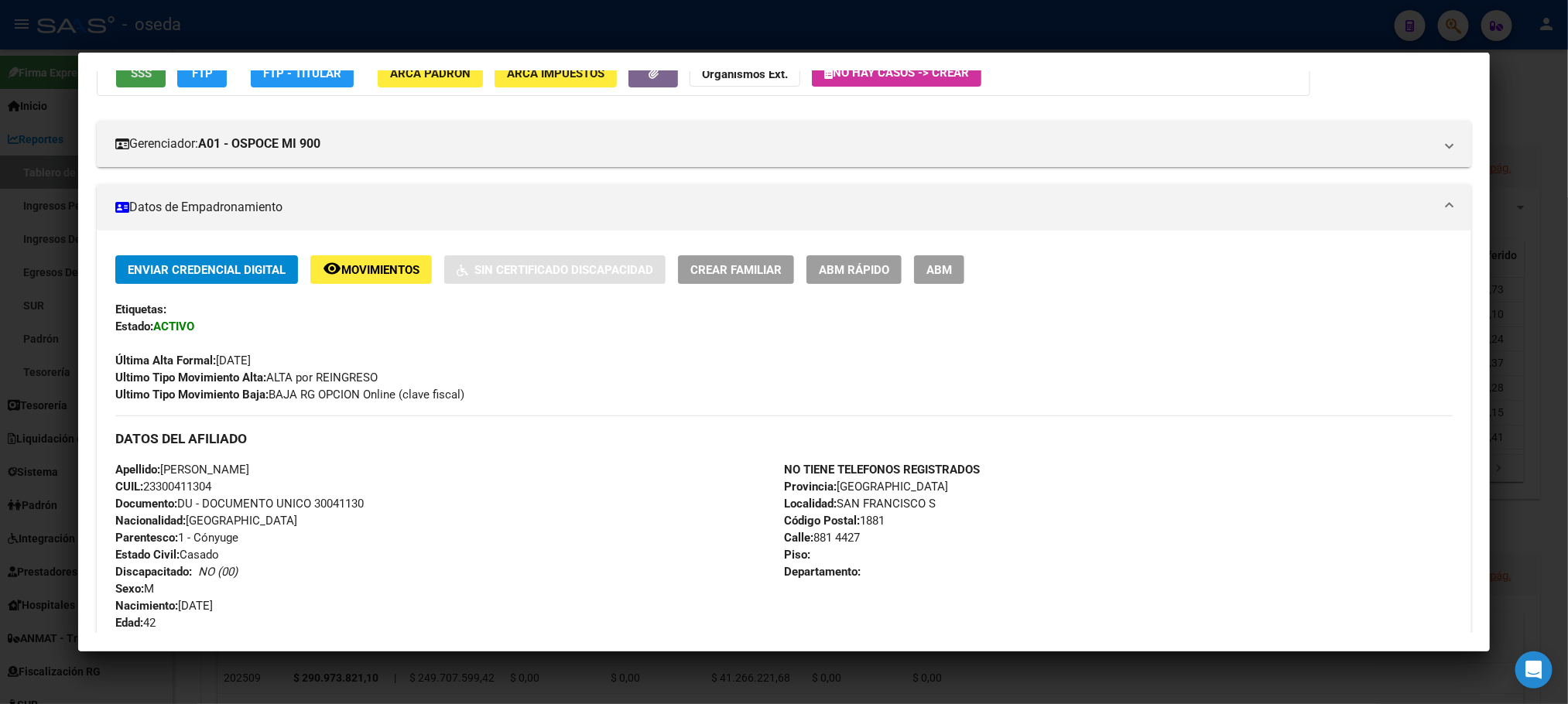
scroll to position [0, 0]
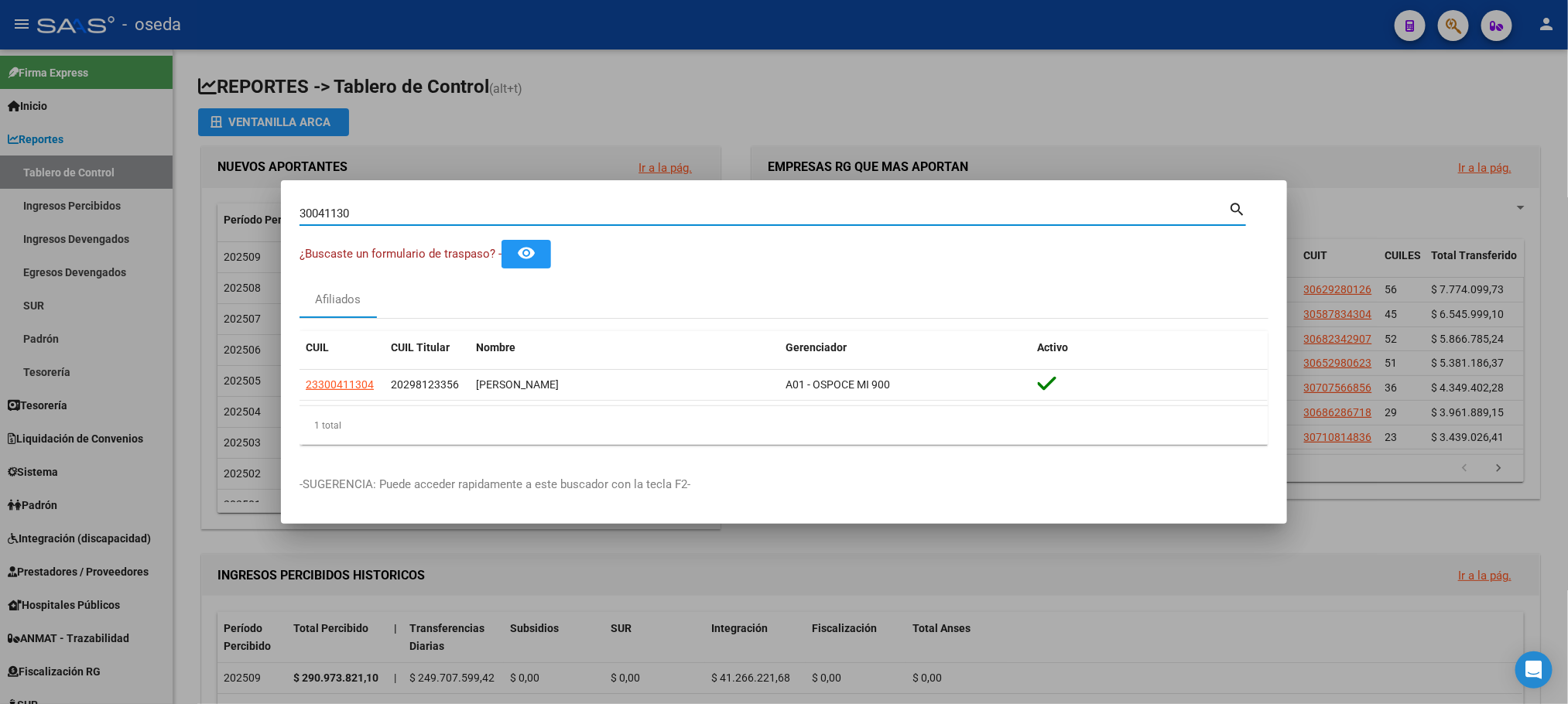
drag, startPoint x: 400, startPoint y: 211, endPoint x: 0, endPoint y: 254, distance: 402.3
click at [0, 254] on div "30041130 Buscar (apellido, dni, cuil, nro traspaso, cuit, obra social) search ¿…" at bounding box center [784, 352] width 1568 height 704
paste input "46414113"
type input "46414113"
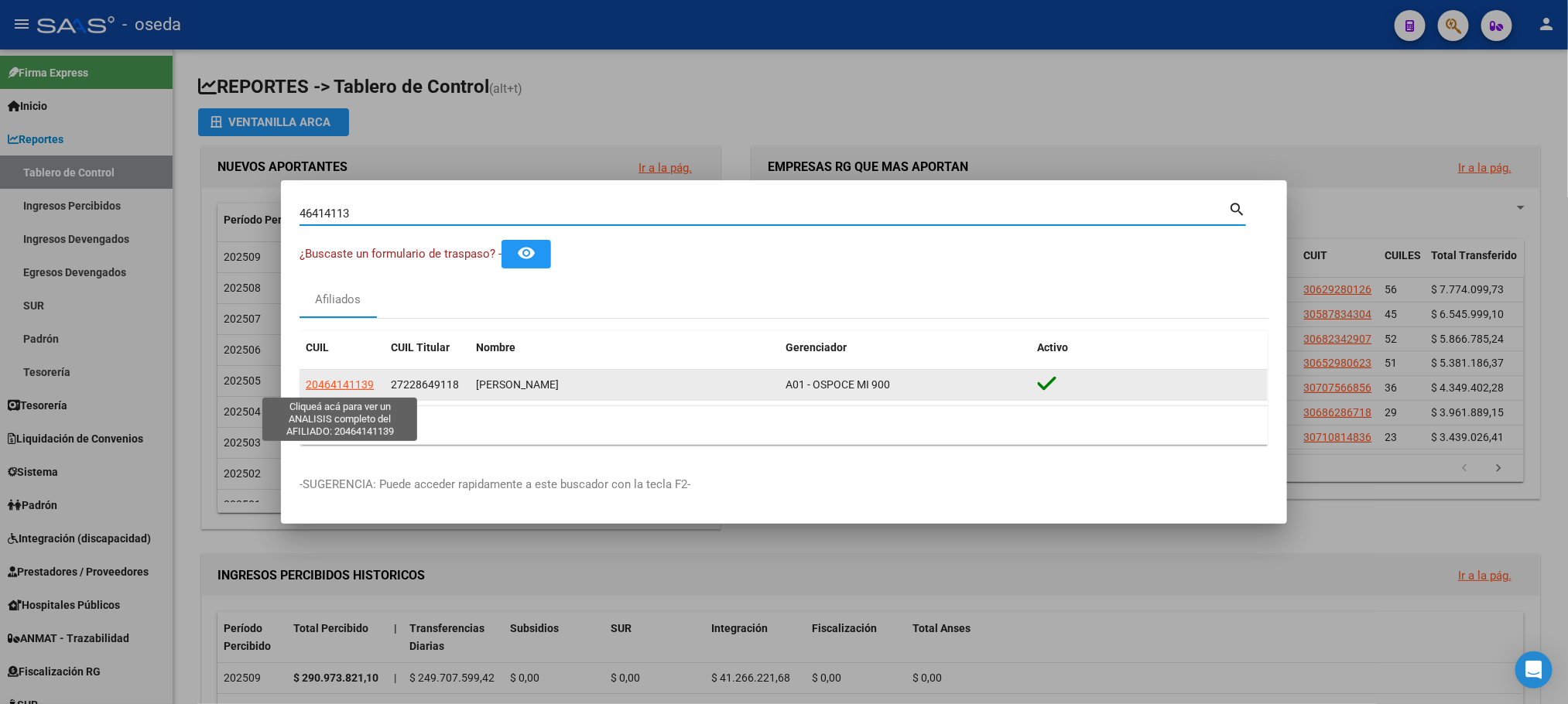
click at [328, 386] on span "20464141139" at bounding box center [340, 384] width 68 height 12
type textarea "20464141139"
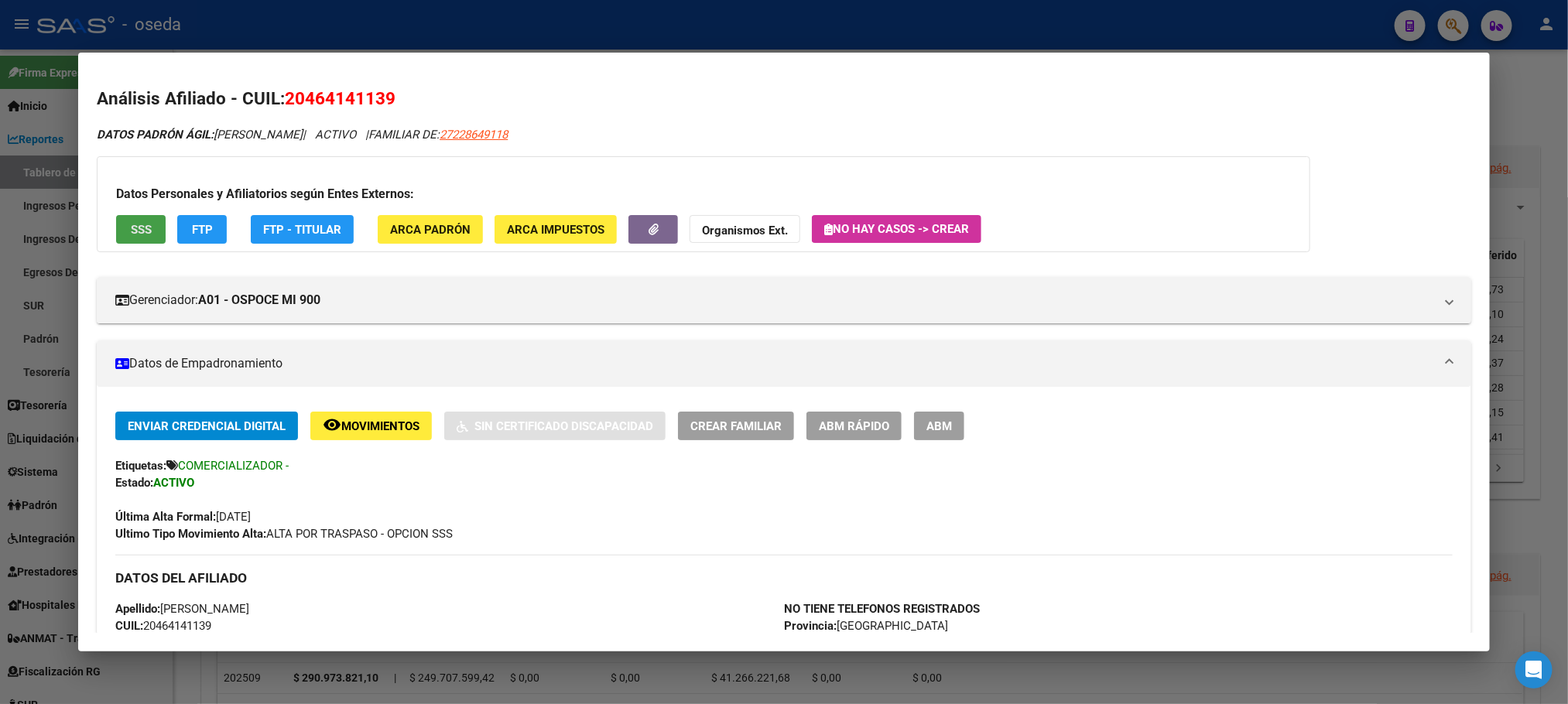
click at [131, 225] on span "SSS" at bounding box center [142, 229] width 21 height 14
click at [147, 228] on button "SSS" at bounding box center [140, 229] width 49 height 28
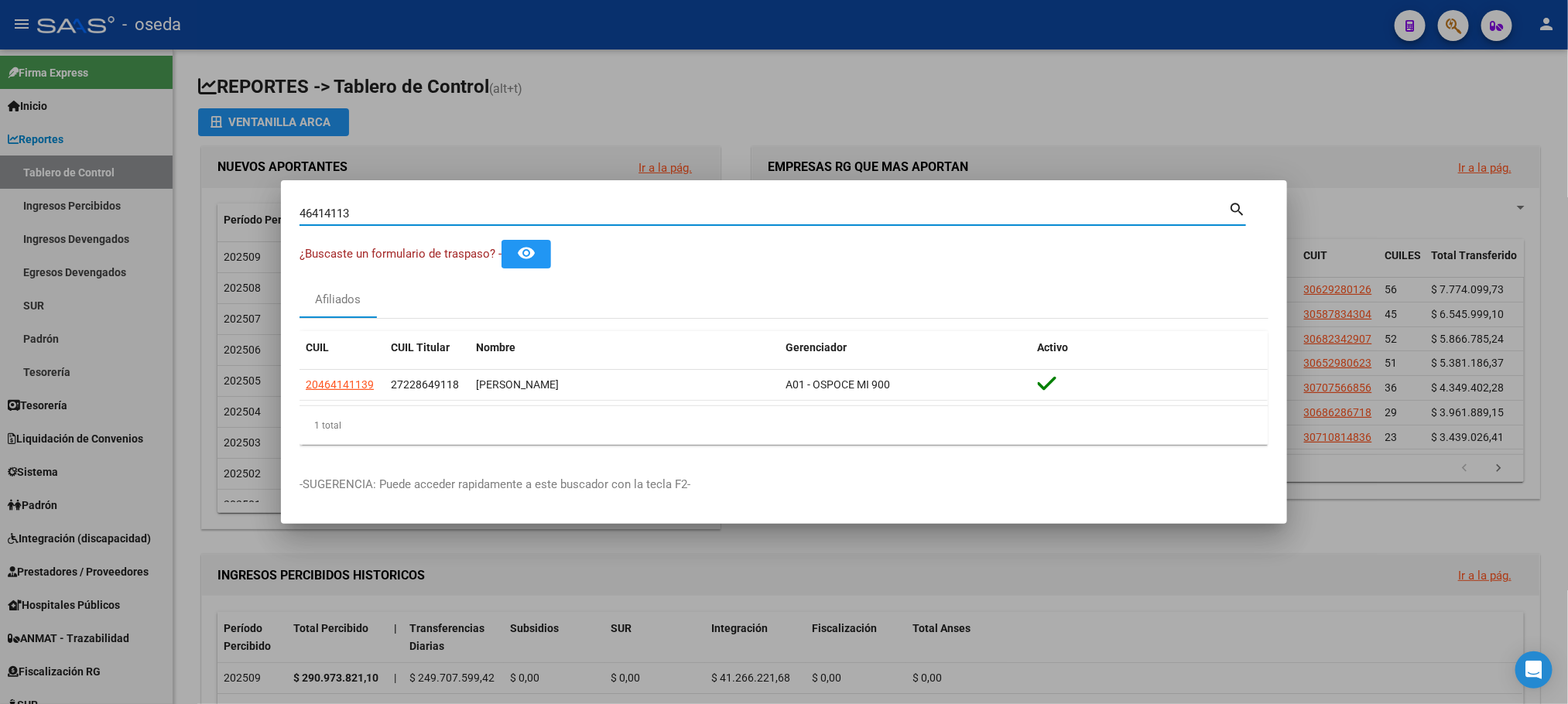
drag, startPoint x: 370, startPoint y: 210, endPoint x: 65, endPoint y: 209, distance: 305.0
click at [66, 210] on div "46414113 Buscar (apellido, dni, cuil, nro traspaso, cuit, obra social) search ¿…" at bounding box center [784, 352] width 1568 height 704
paste input "268858"
type input "26885813"
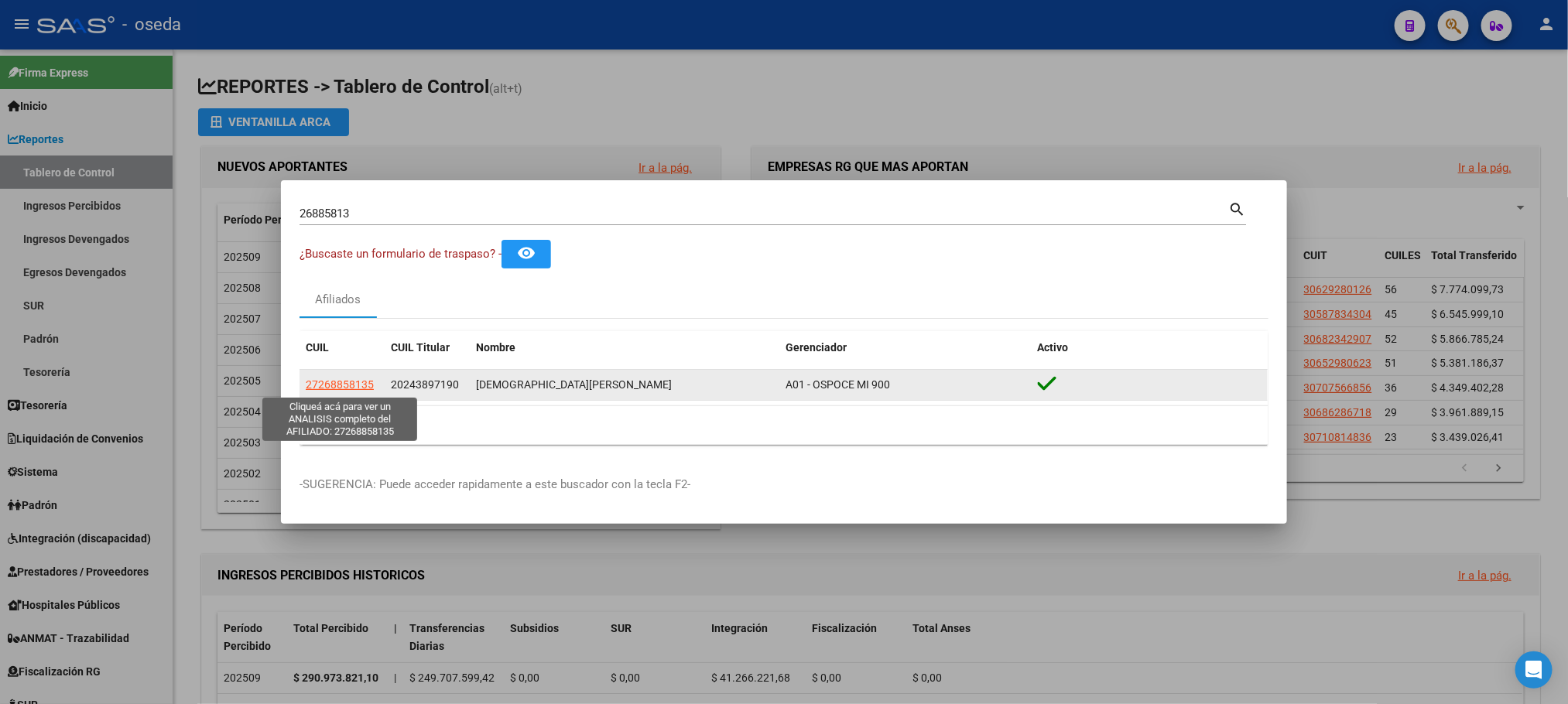
click at [326, 385] on span "27268858135" at bounding box center [340, 384] width 68 height 12
type textarea "27268858135"
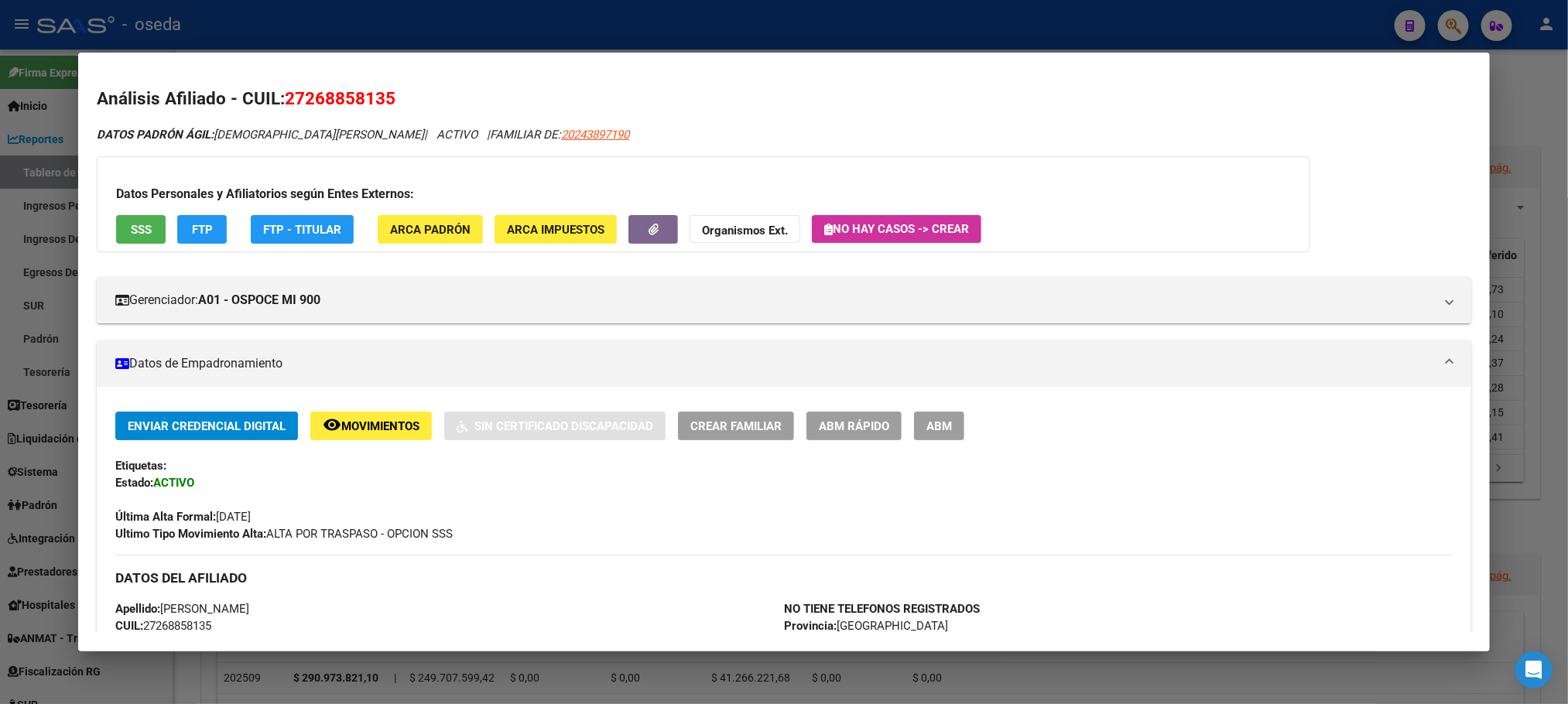
click at [131, 226] on span "SSS" at bounding box center [142, 229] width 21 height 14
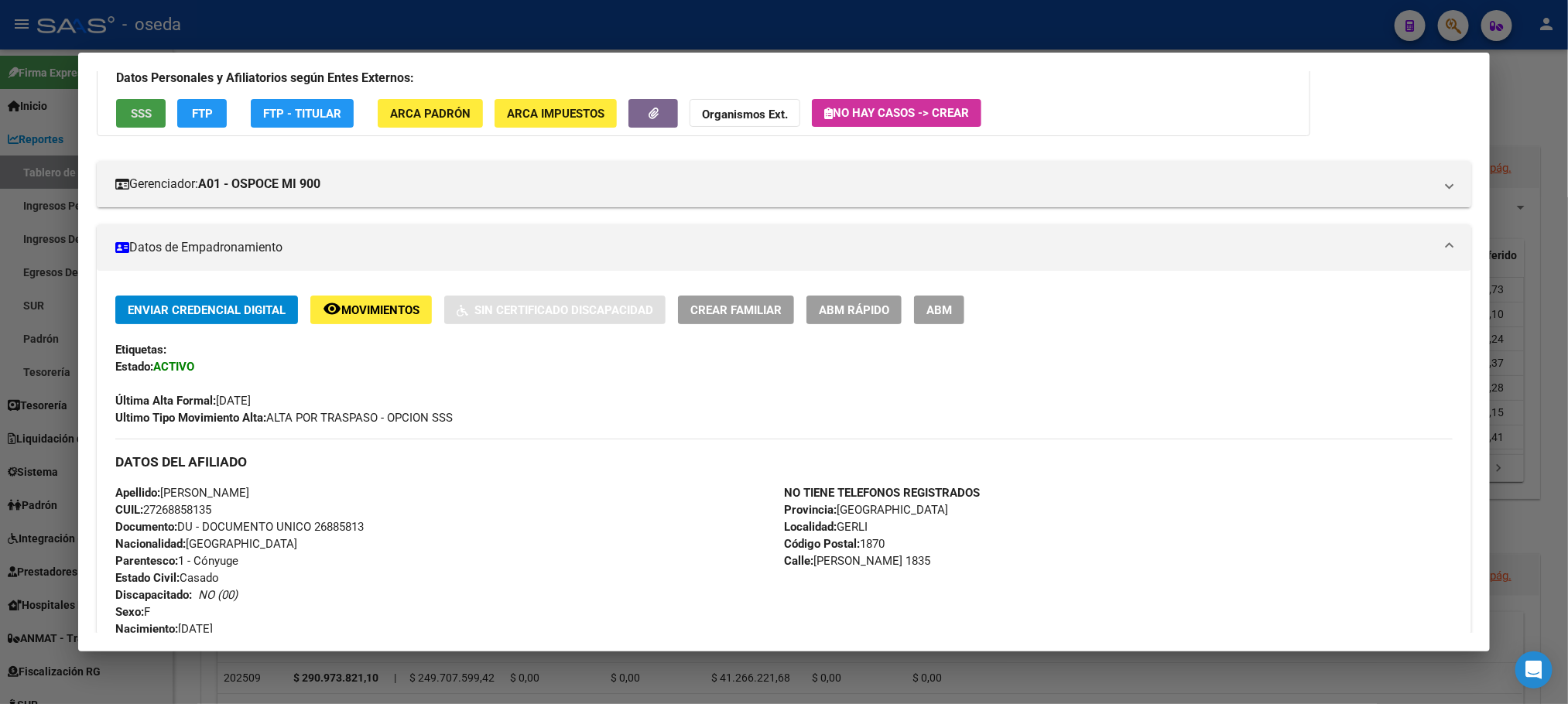
scroll to position [580, 0]
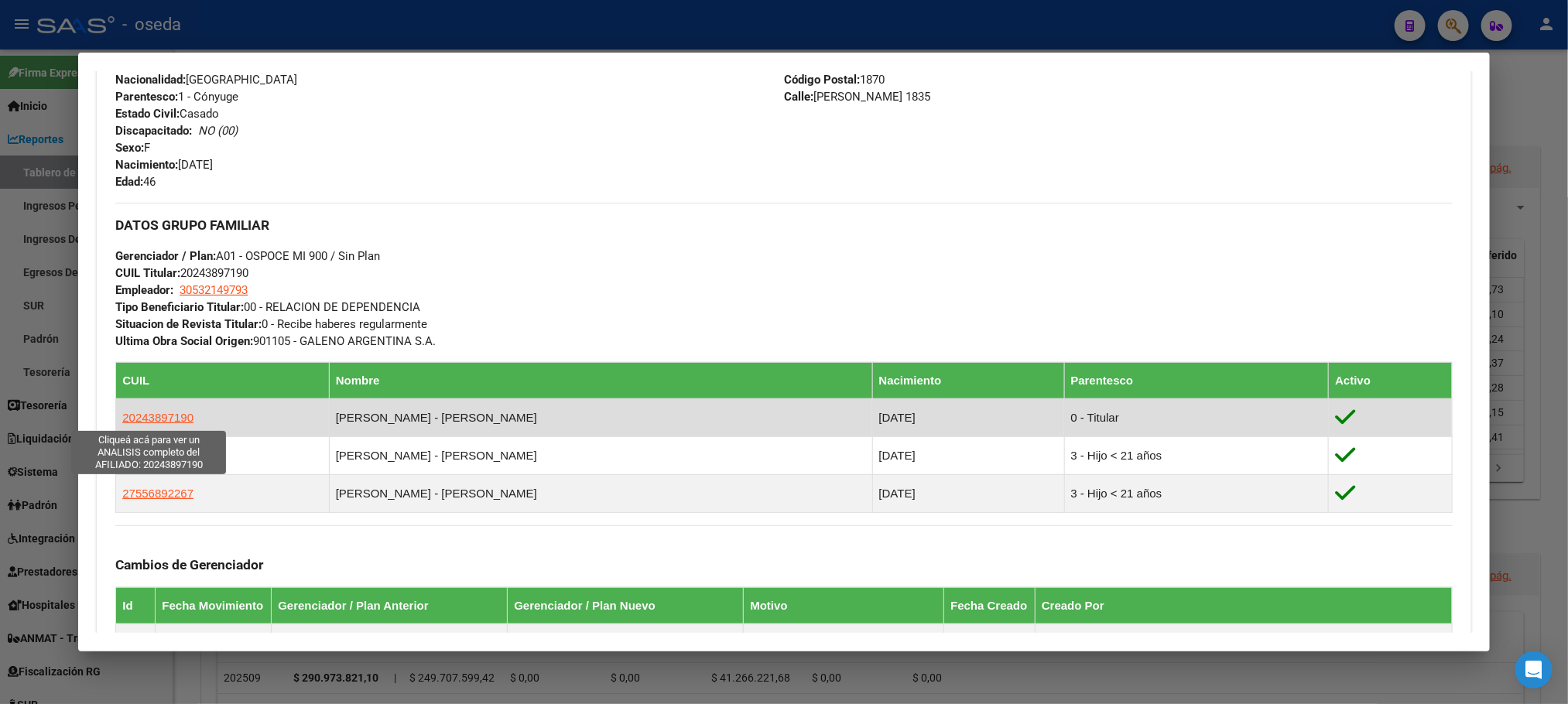
click at [172, 423] on span "20243897190" at bounding box center [158, 418] width 71 height 13
type textarea "20243897190"
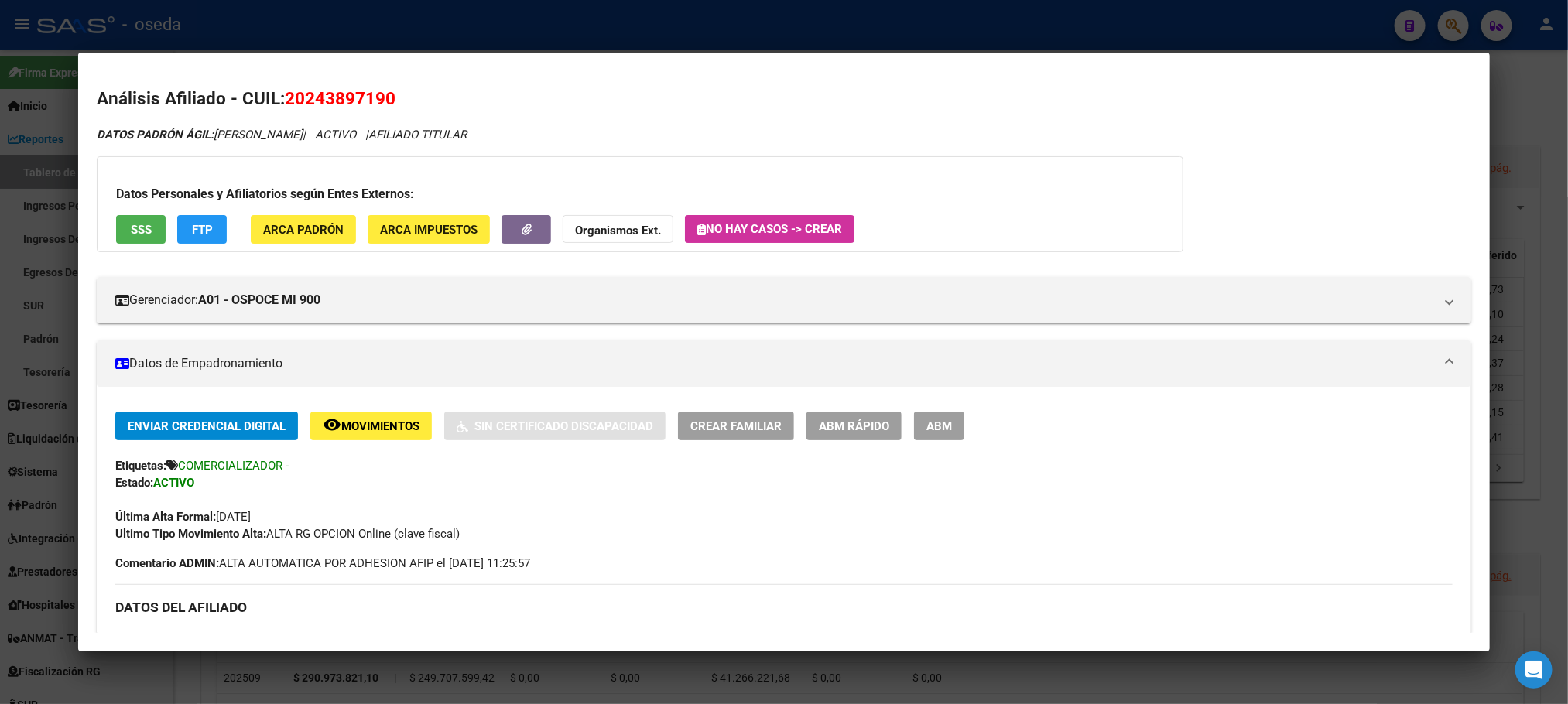
click at [873, 420] on span "ABM Rápido" at bounding box center [854, 426] width 70 height 14
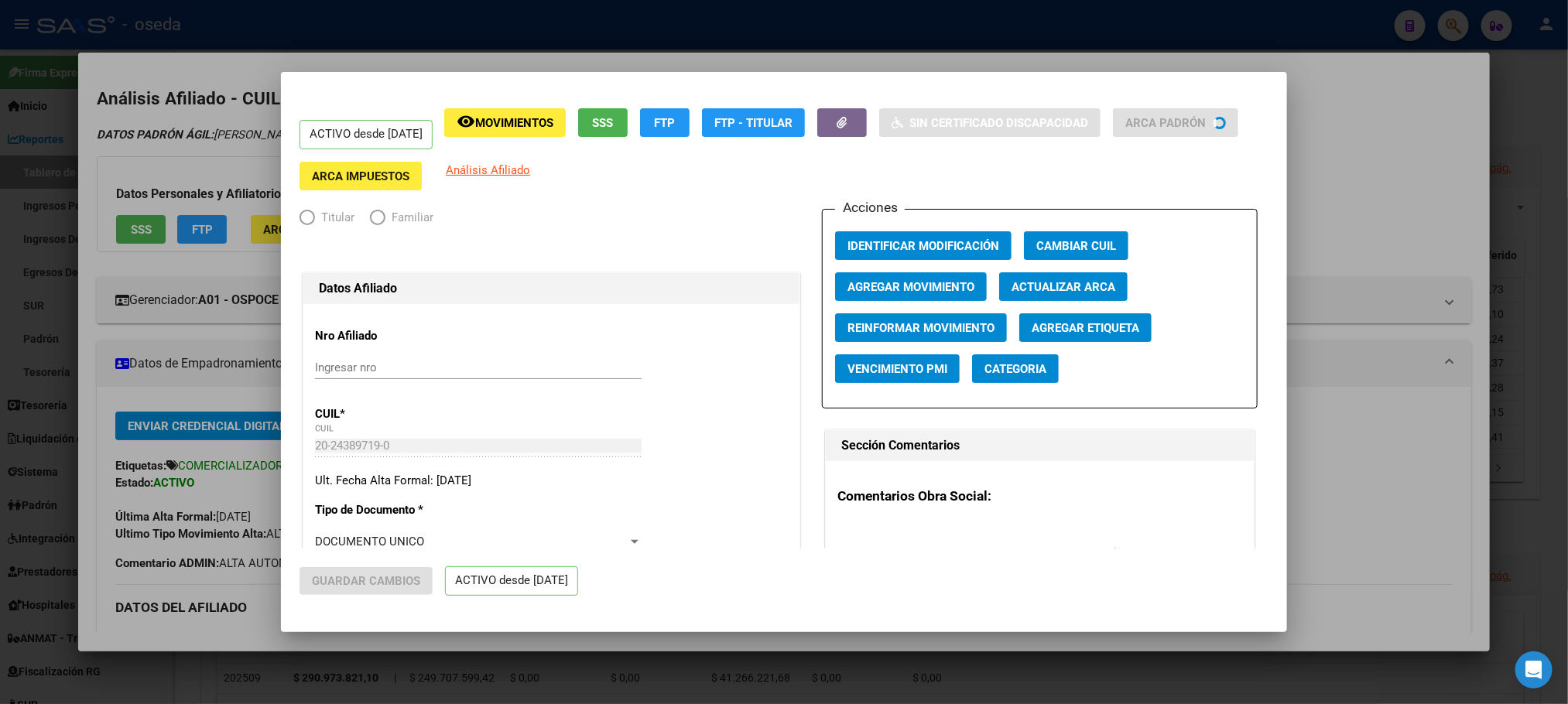
radio input "true"
type input "30-53214979-3"
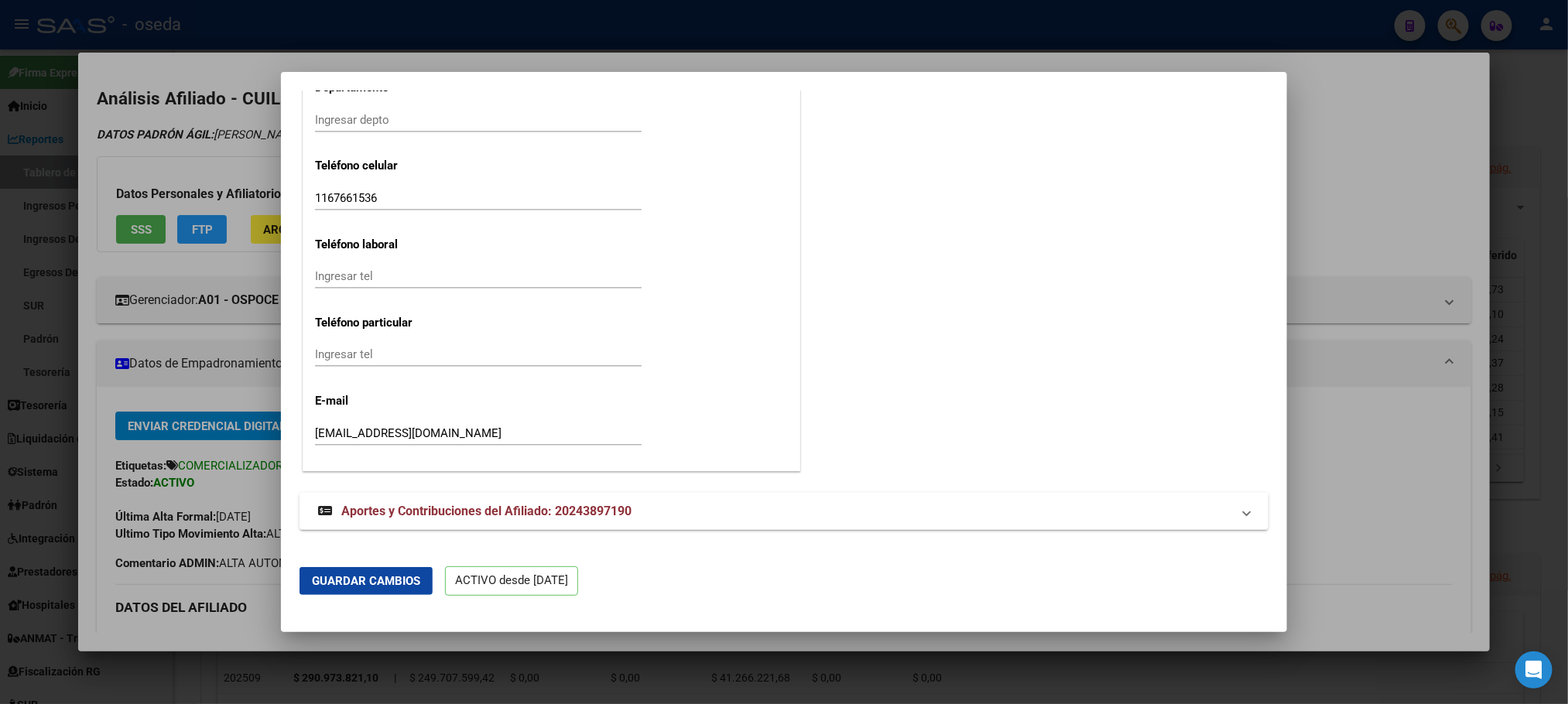
scroll to position [1870, 0]
drag, startPoint x: 467, startPoint y: 436, endPoint x: 0, endPoint y: 398, distance: 468.5
click at [0, 398] on div "26885813 Buscar (apellido, dni, cuil, nro traspaso, cuit, obra social) search ¿…" at bounding box center [784, 352] width 1568 height 704
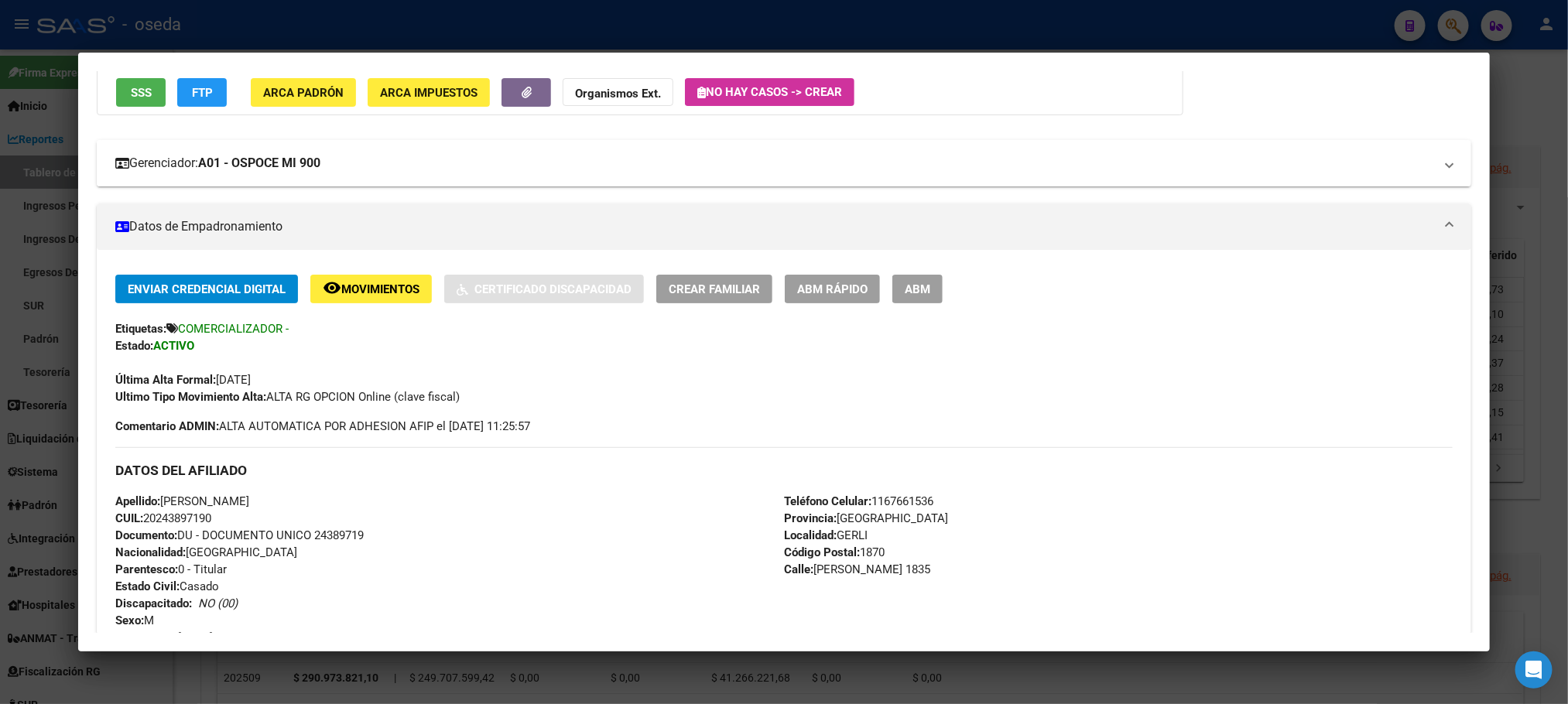
scroll to position [580, 0]
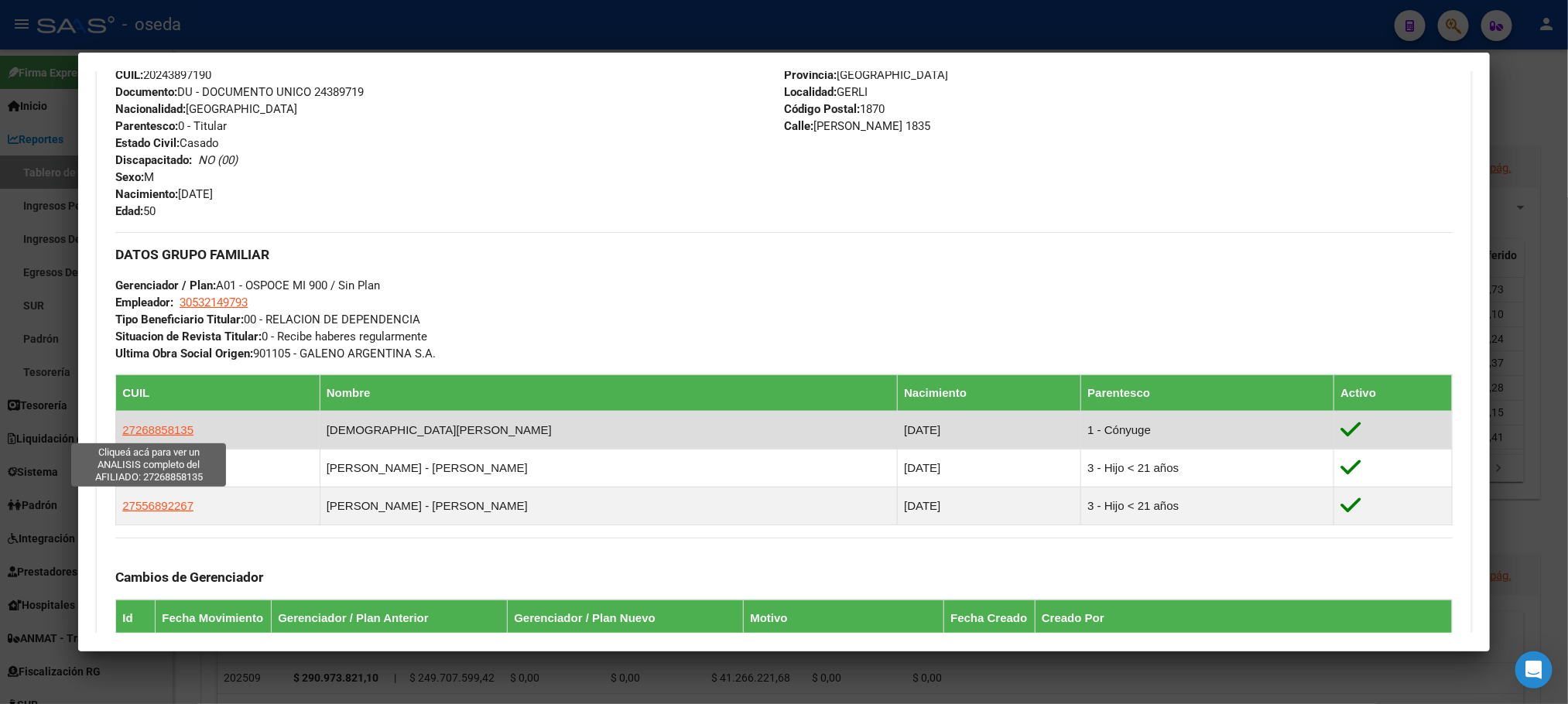
click at [160, 426] on span "27268858135" at bounding box center [158, 430] width 71 height 13
type textarea "27268858135"
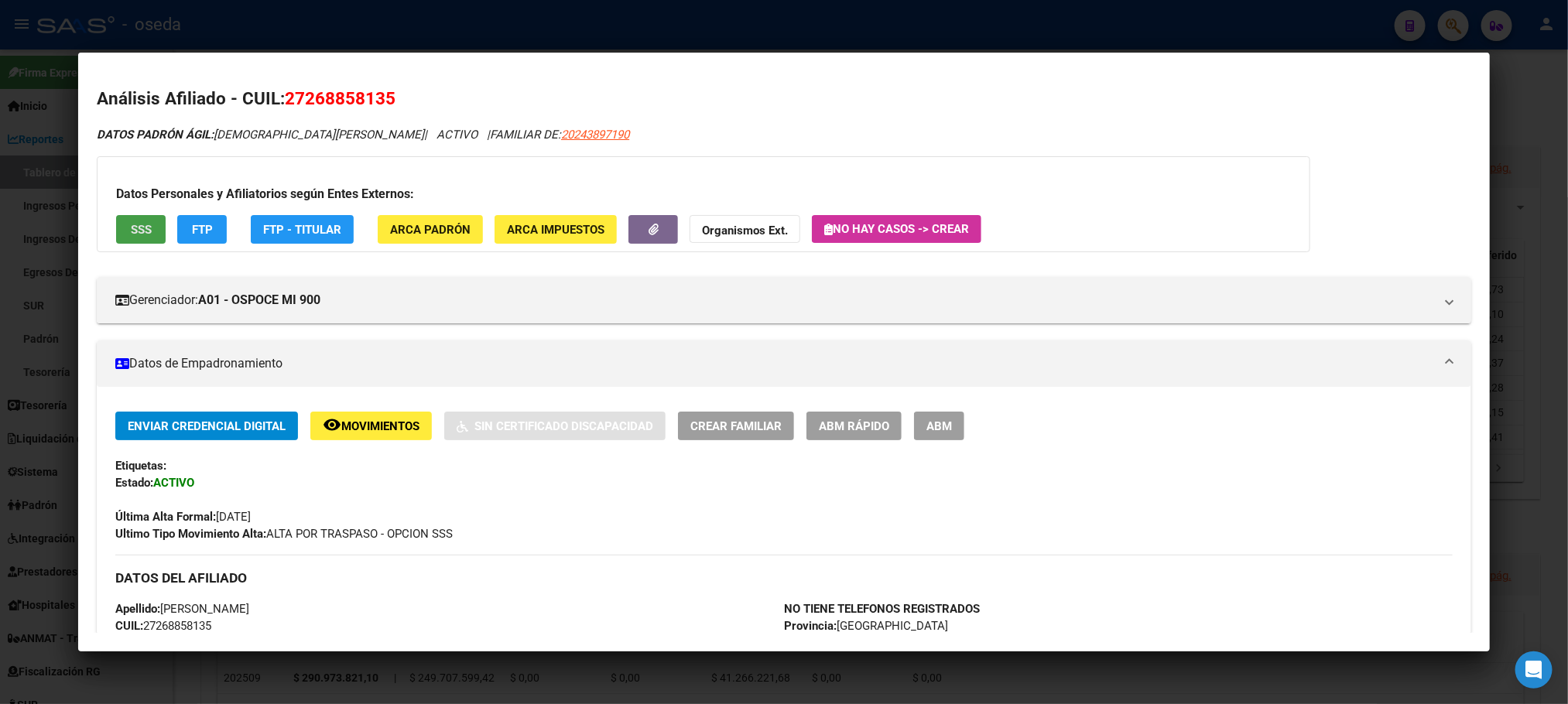
click at [134, 226] on span "SSS" at bounding box center [142, 229] width 21 height 14
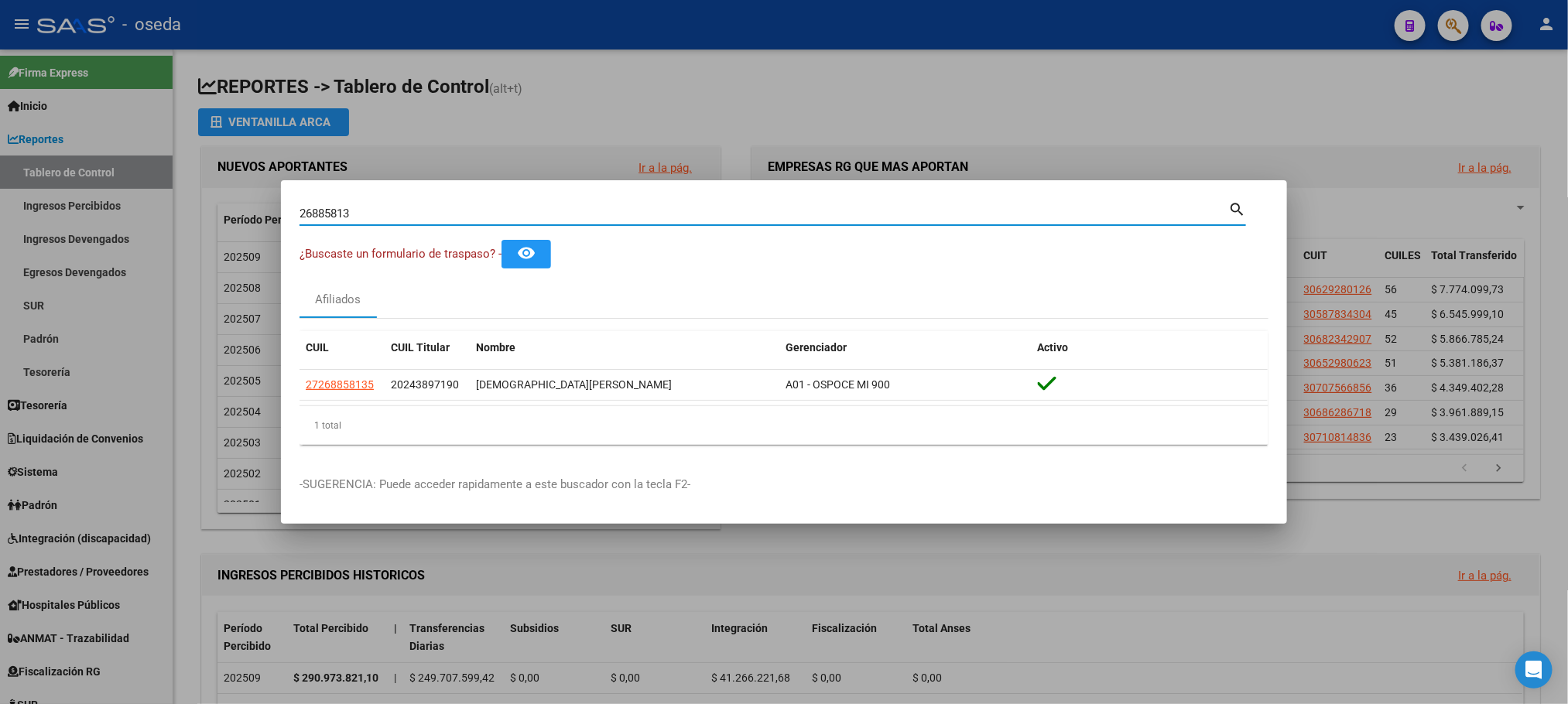
drag, startPoint x: 572, startPoint y: 211, endPoint x: 0, endPoint y: 270, distance: 575.0
click at [0, 270] on div "26885813 Buscar (apellido, dni, cuil, nro traspaso, cuit, obra social) search ¿…" at bounding box center [784, 352] width 1568 height 704
paste input "33779064"
type input "33779064"
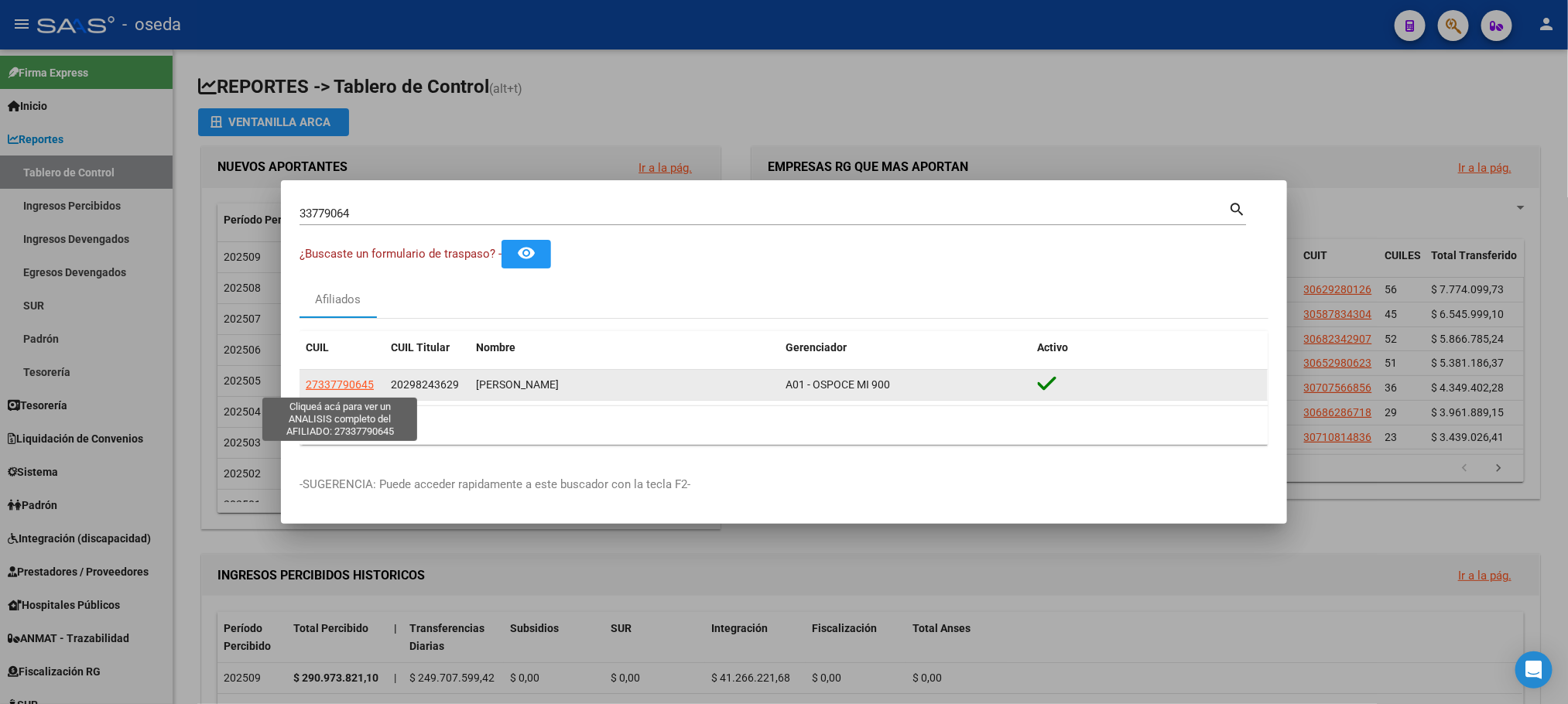
click at [344, 388] on span "27337790645" at bounding box center [340, 384] width 68 height 12
type textarea "27337790645"
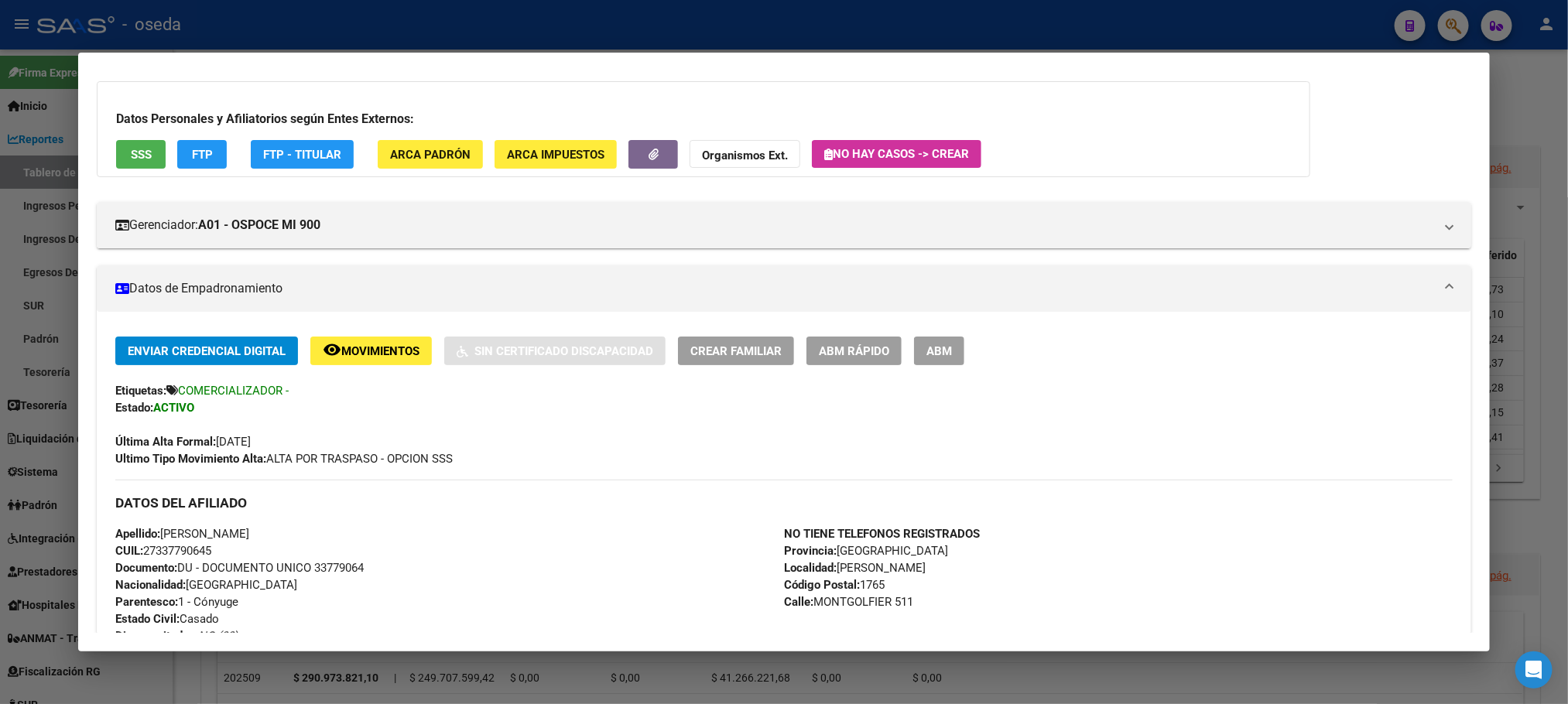
scroll to position [116, 0]
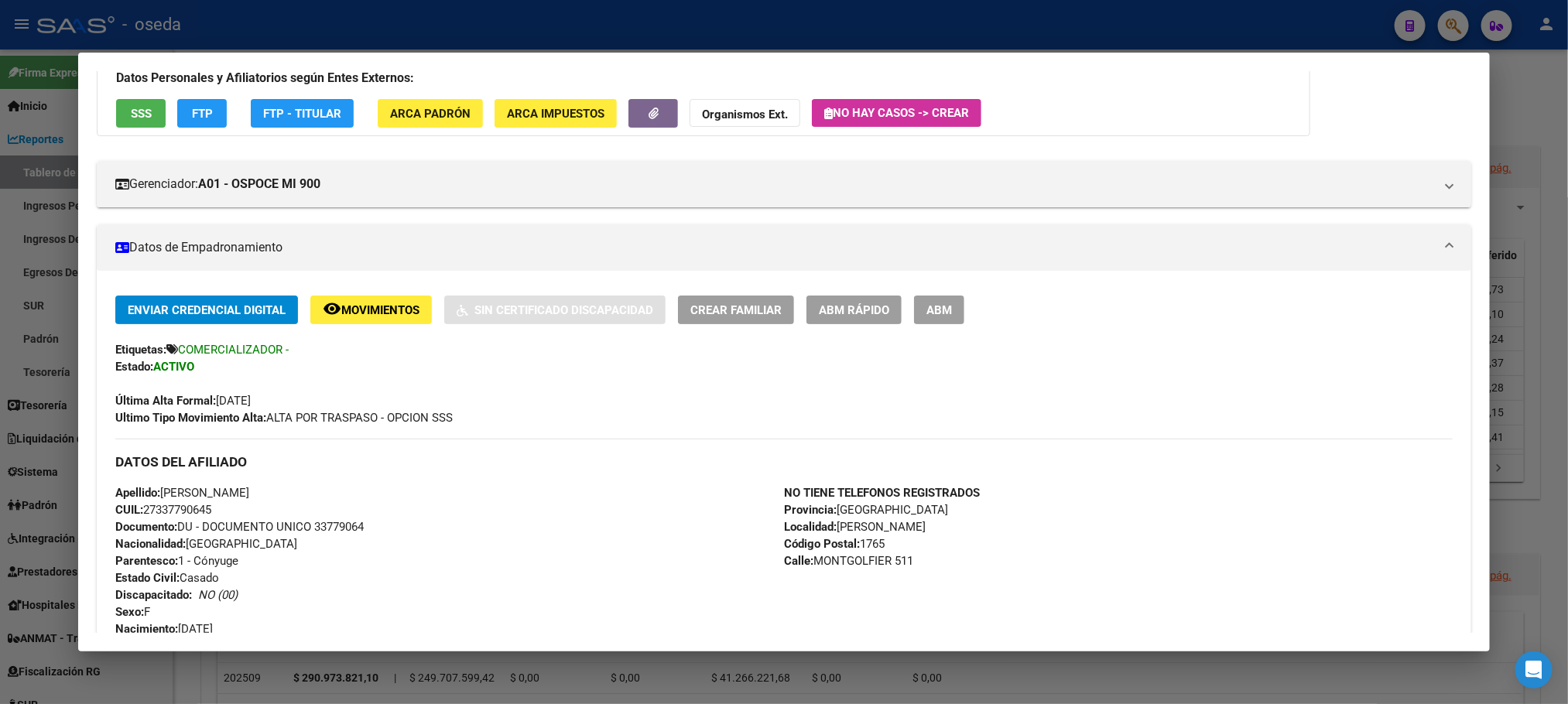
click at [138, 100] on button "SSS" at bounding box center [140, 112] width 49 height 28
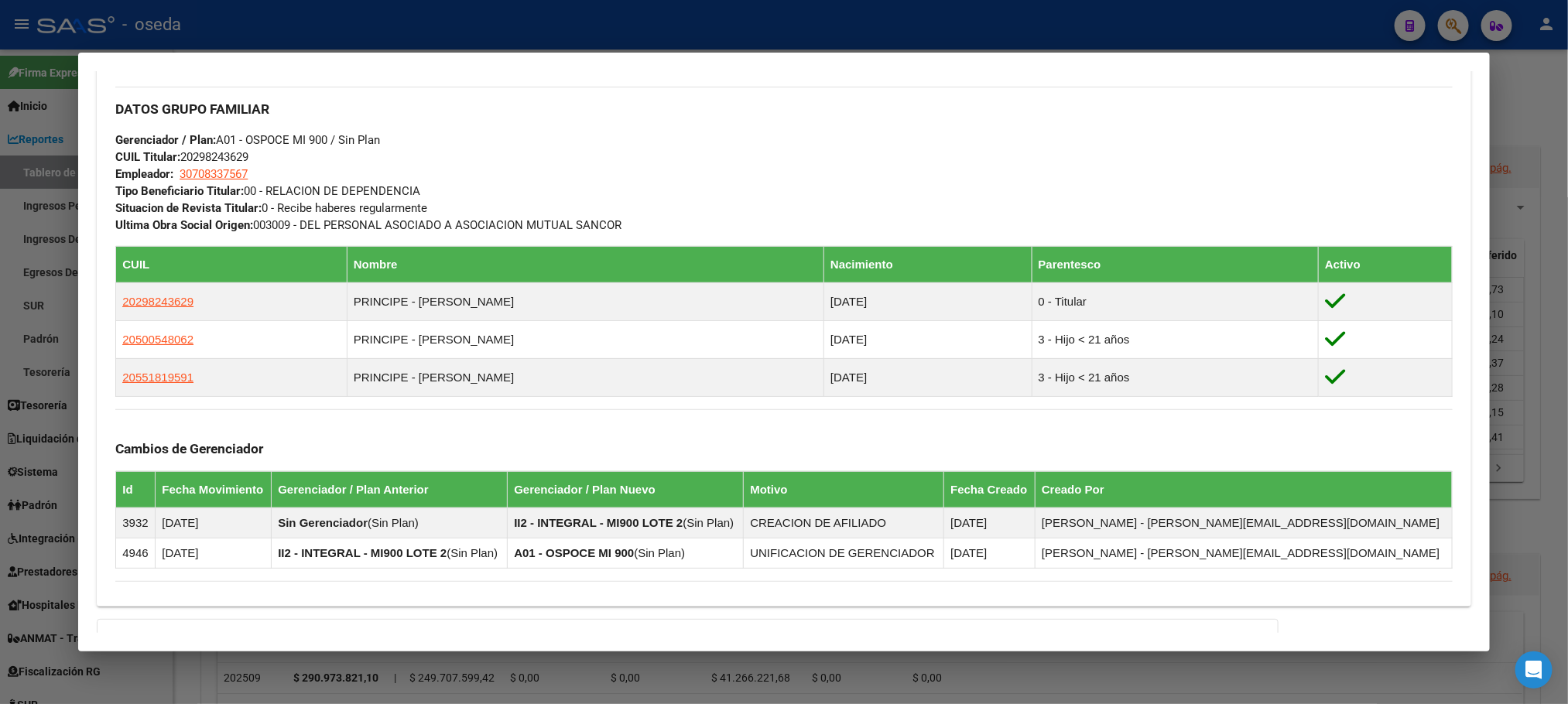
scroll to position [348, 0]
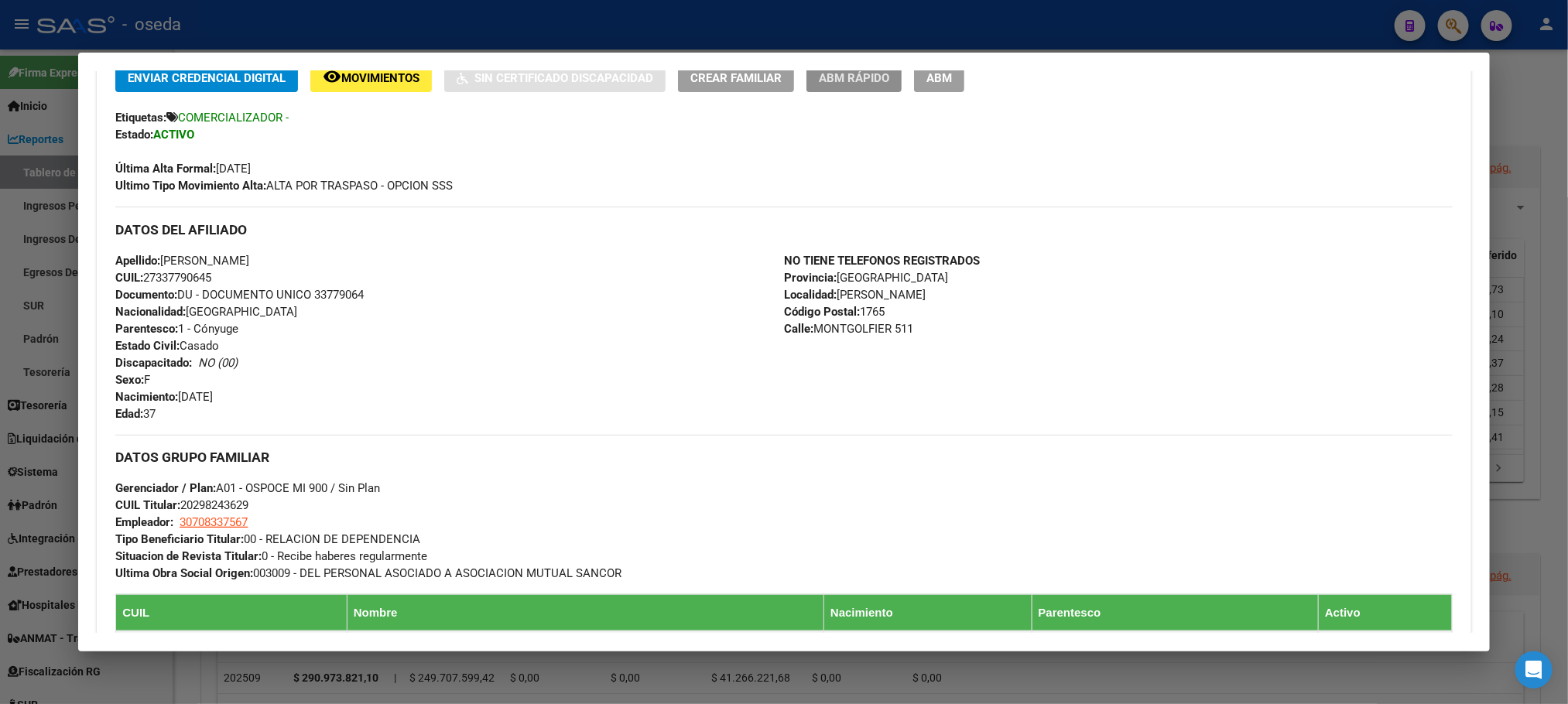
click at [845, 84] on span "ABM Rápido" at bounding box center [854, 78] width 70 height 14
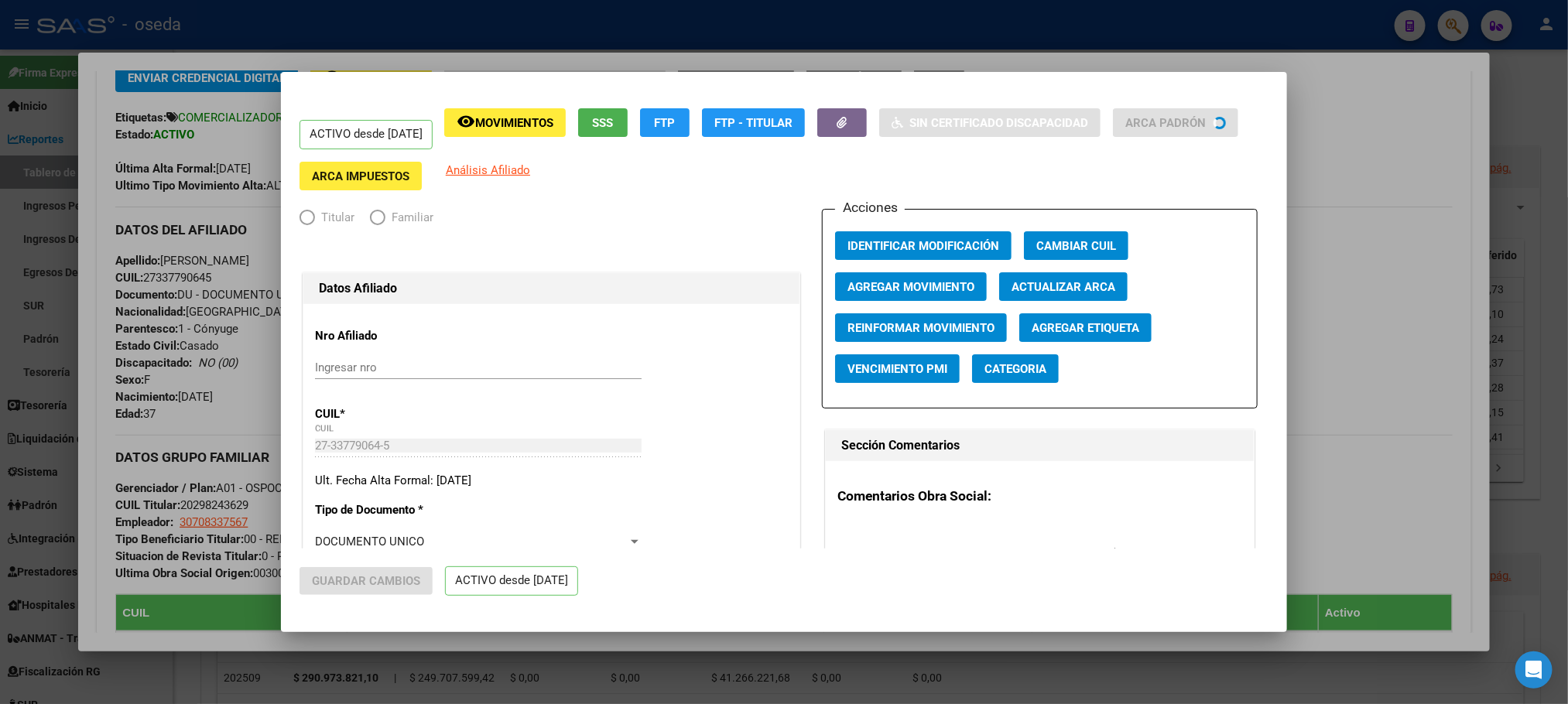
radio input "true"
type input "30-70833756-7"
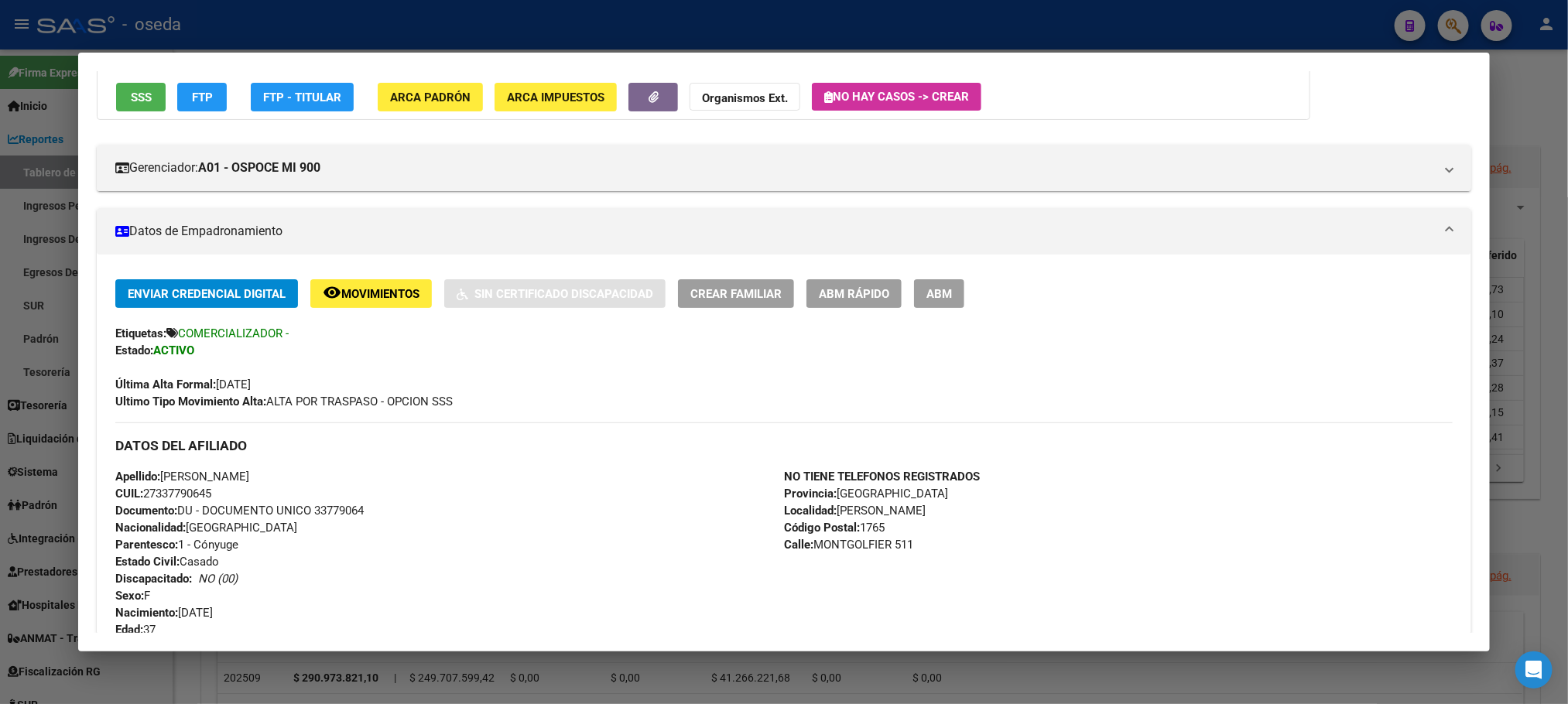
scroll to position [0, 0]
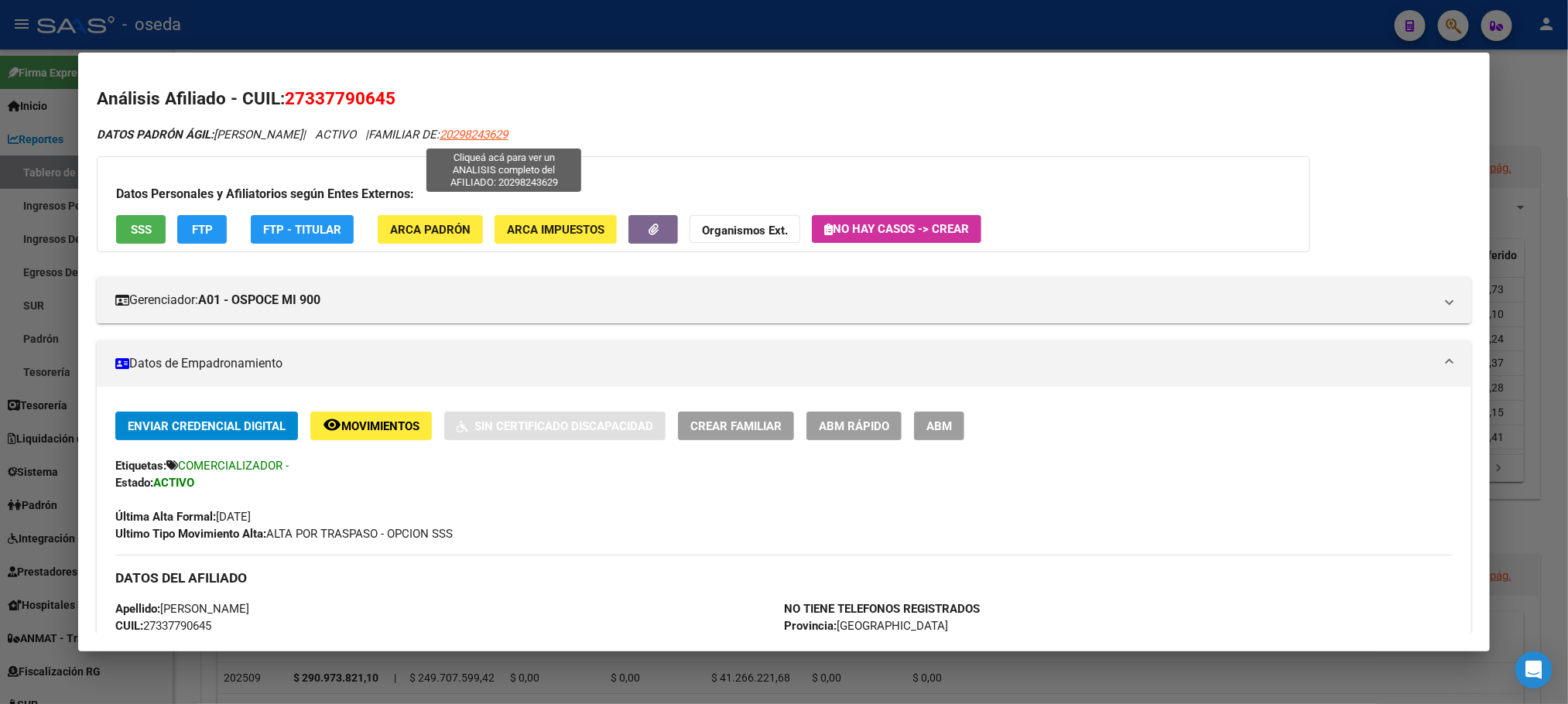
click at [493, 135] on span "20298243629" at bounding box center [473, 134] width 68 height 14
type textarea "20298243629"
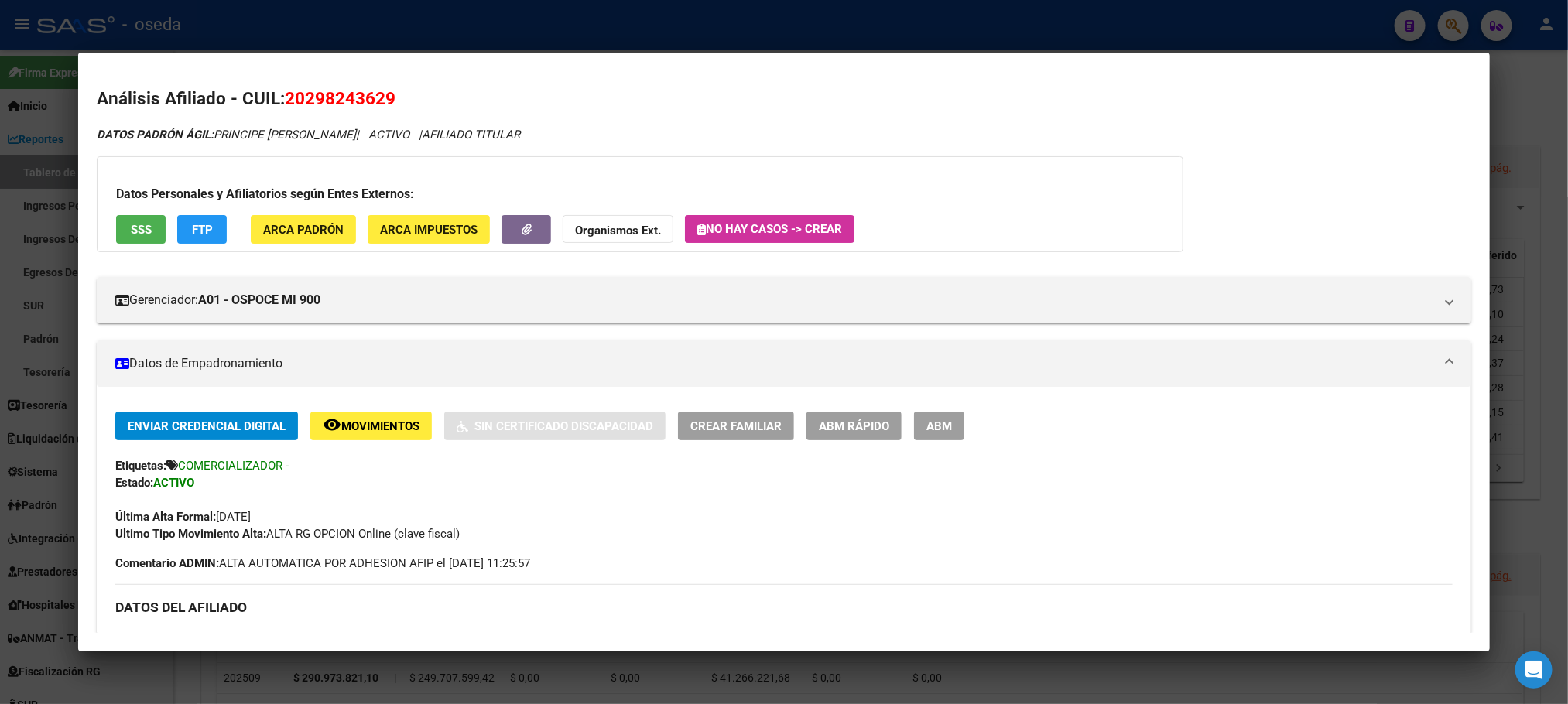
click at [819, 430] on span "ABM Rápido" at bounding box center [854, 426] width 70 height 14
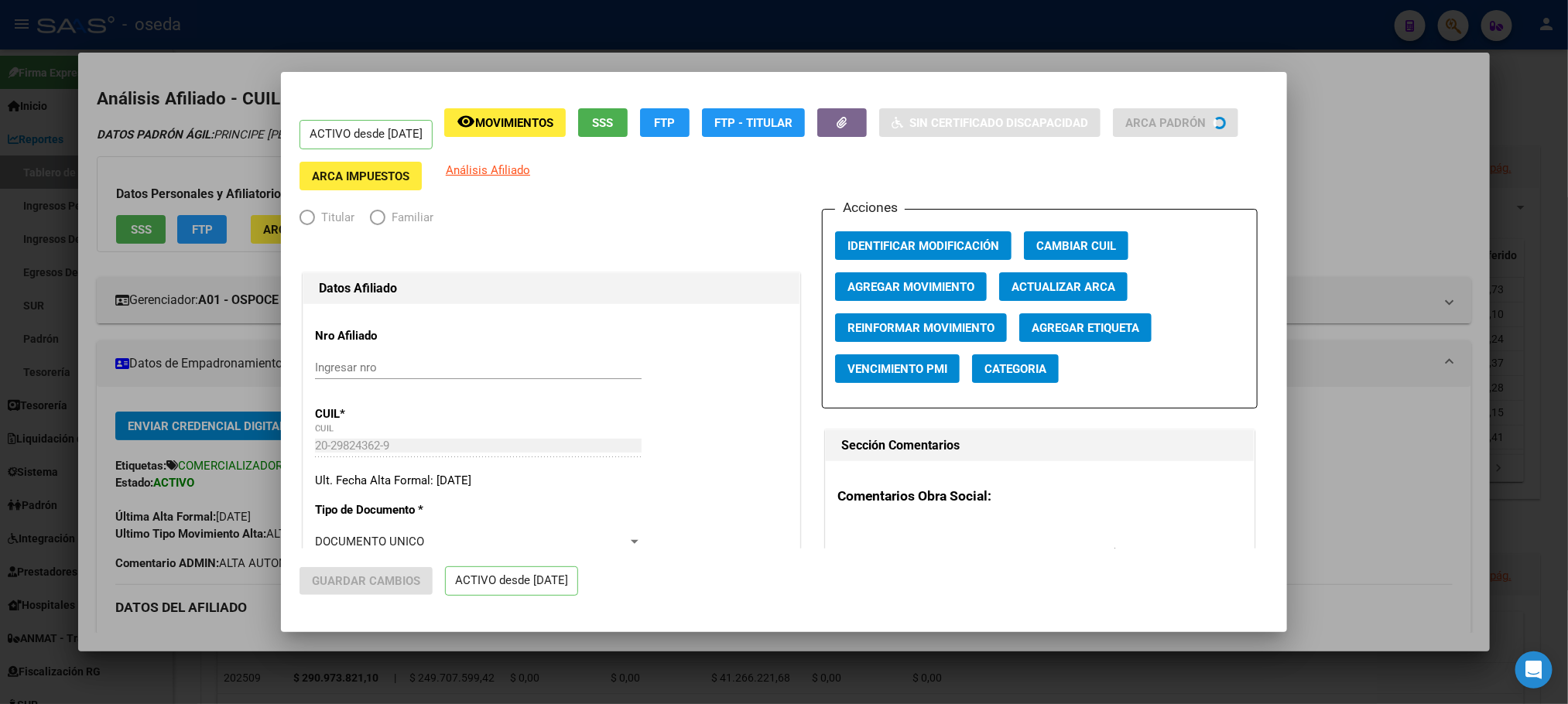
radio input "true"
type input "30-70833756-7"
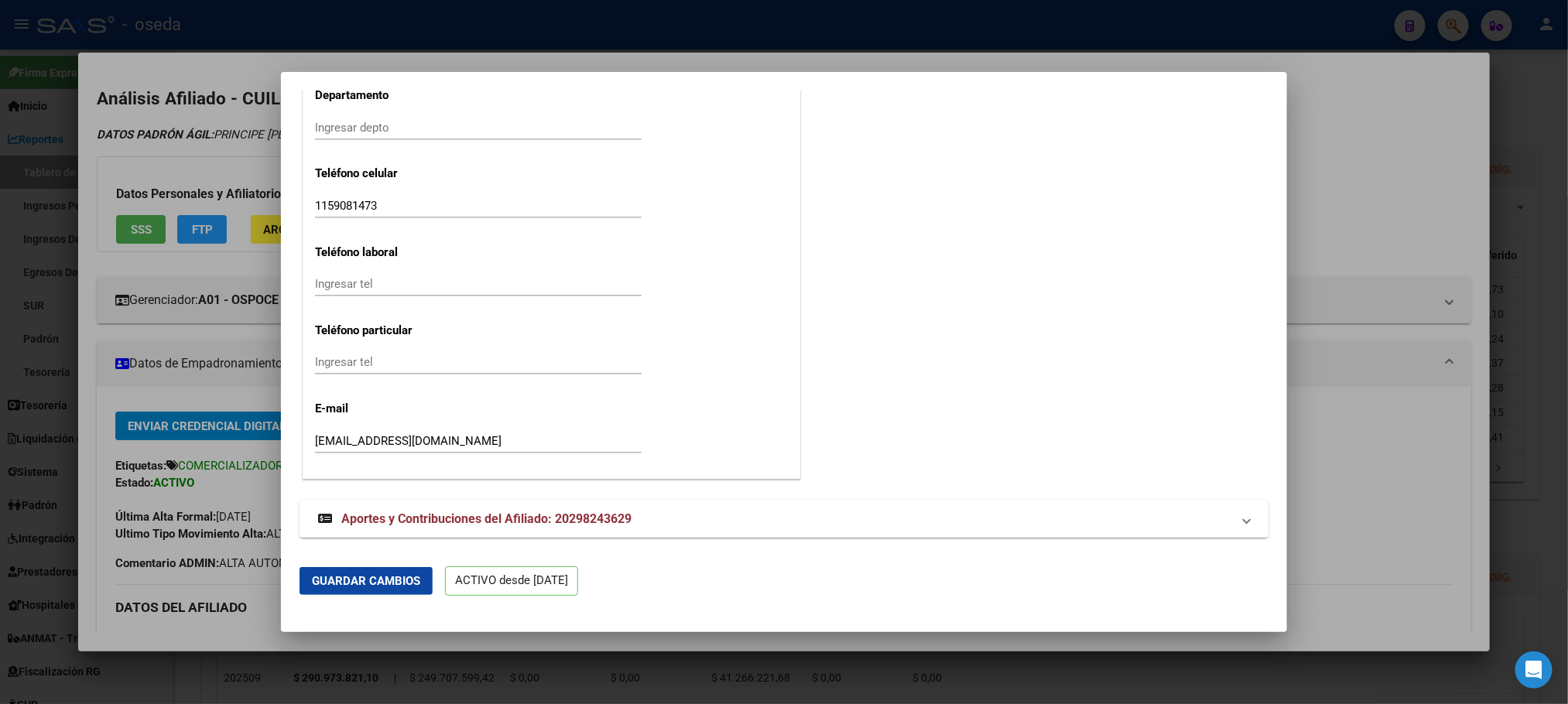
scroll to position [1870, 0]
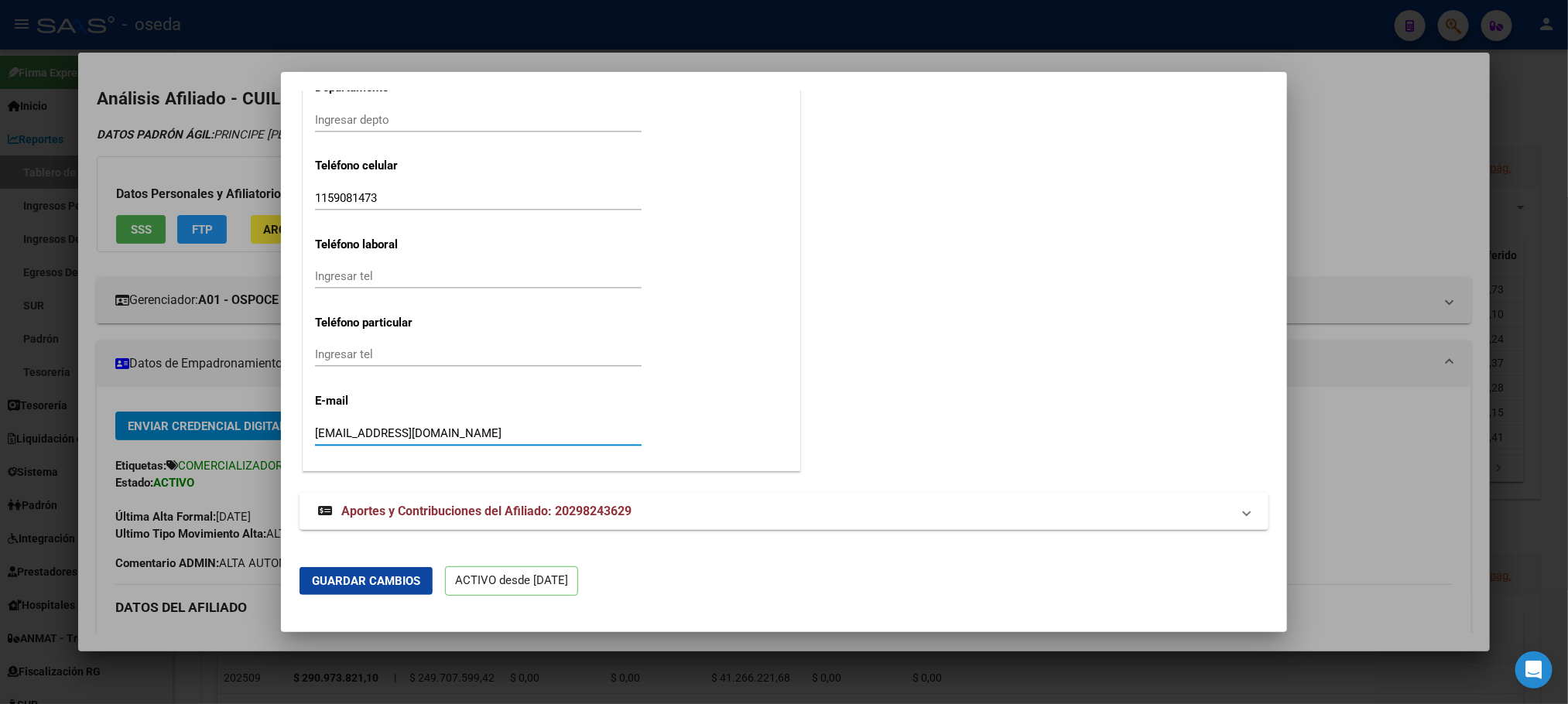
drag, startPoint x: 435, startPoint y: 422, endPoint x: 0, endPoint y: 393, distance: 436.0
click at [0, 400] on div "33779064 Buscar (apellido, dni, cuil, nro traspaso, cuit, obra social) search ¿…" at bounding box center [784, 352] width 1568 height 704
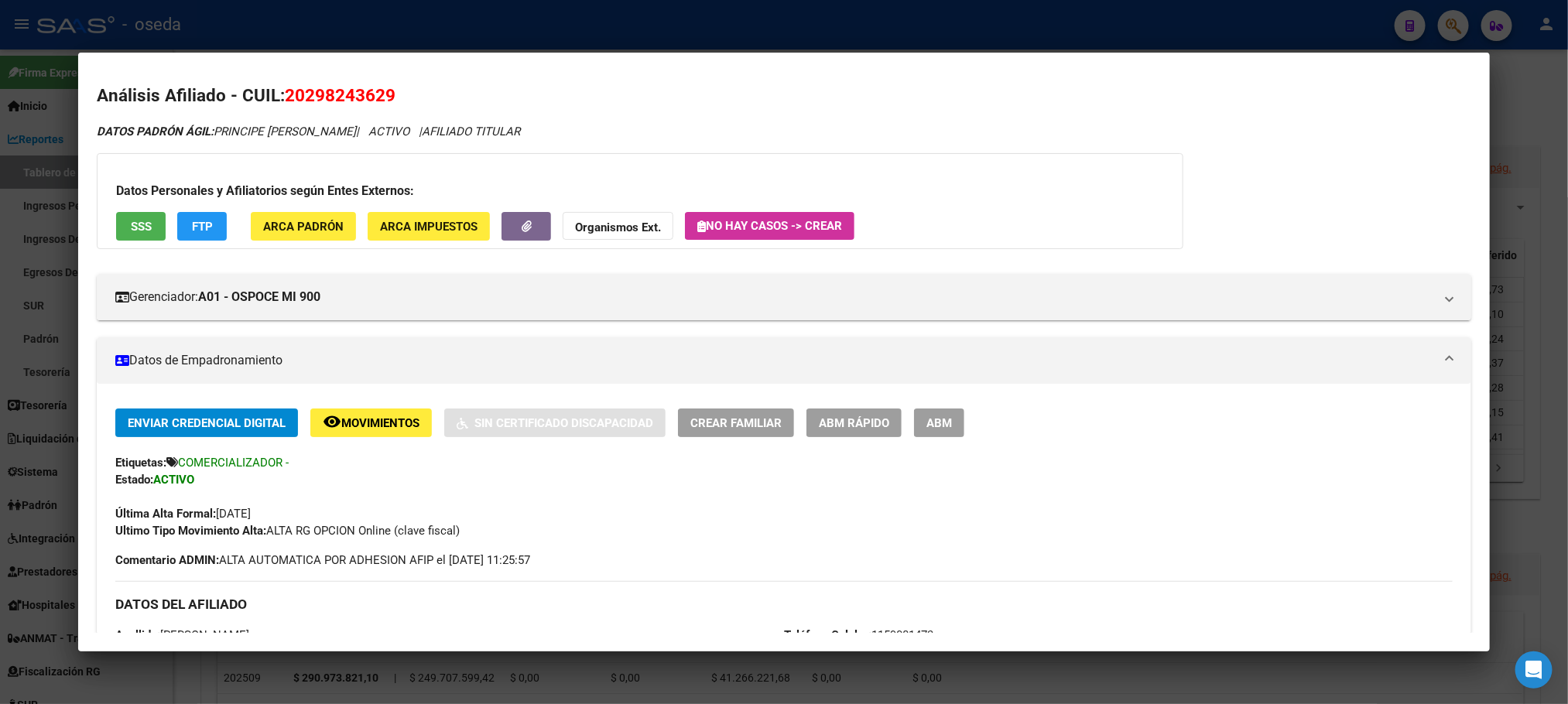
scroll to position [0, 0]
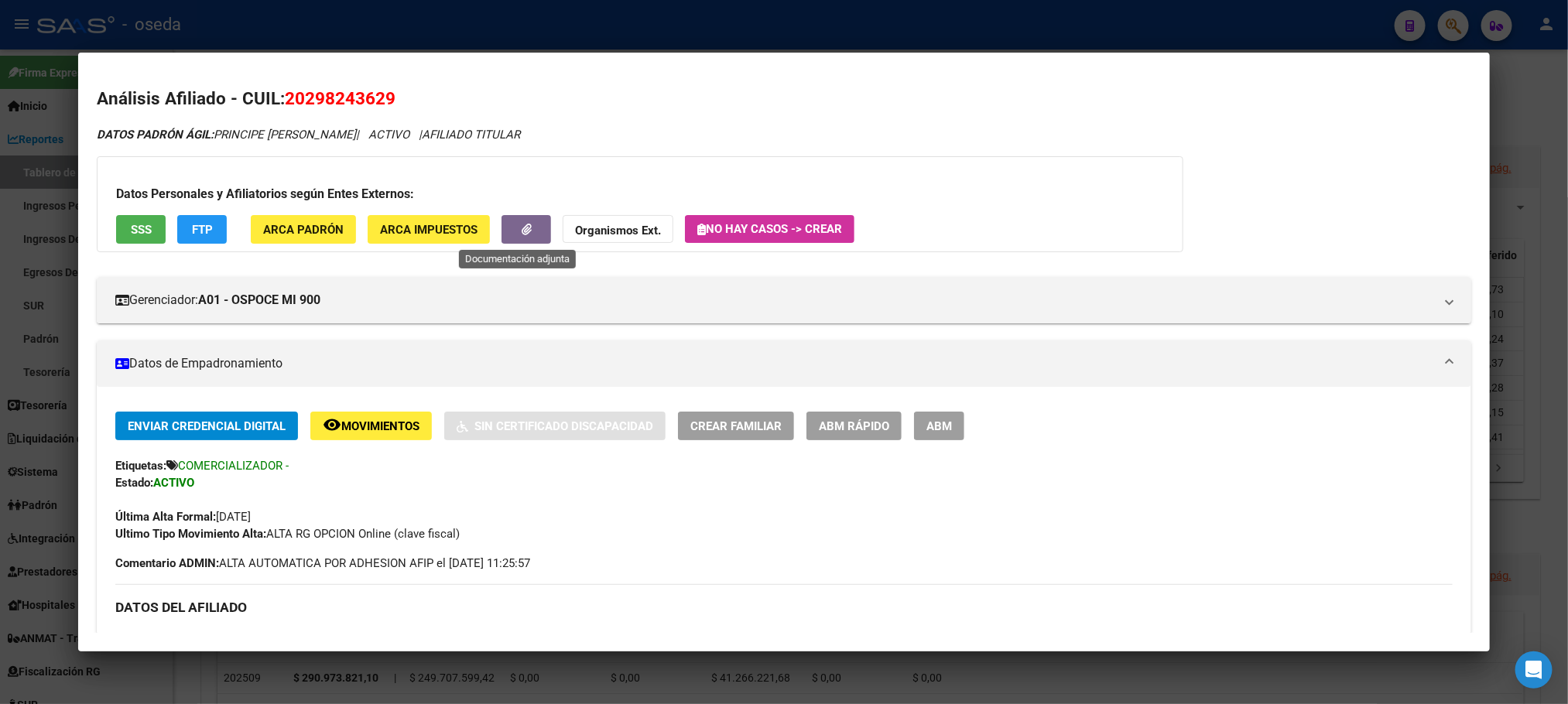
click at [511, 237] on button "button" at bounding box center [526, 229] width 49 height 28
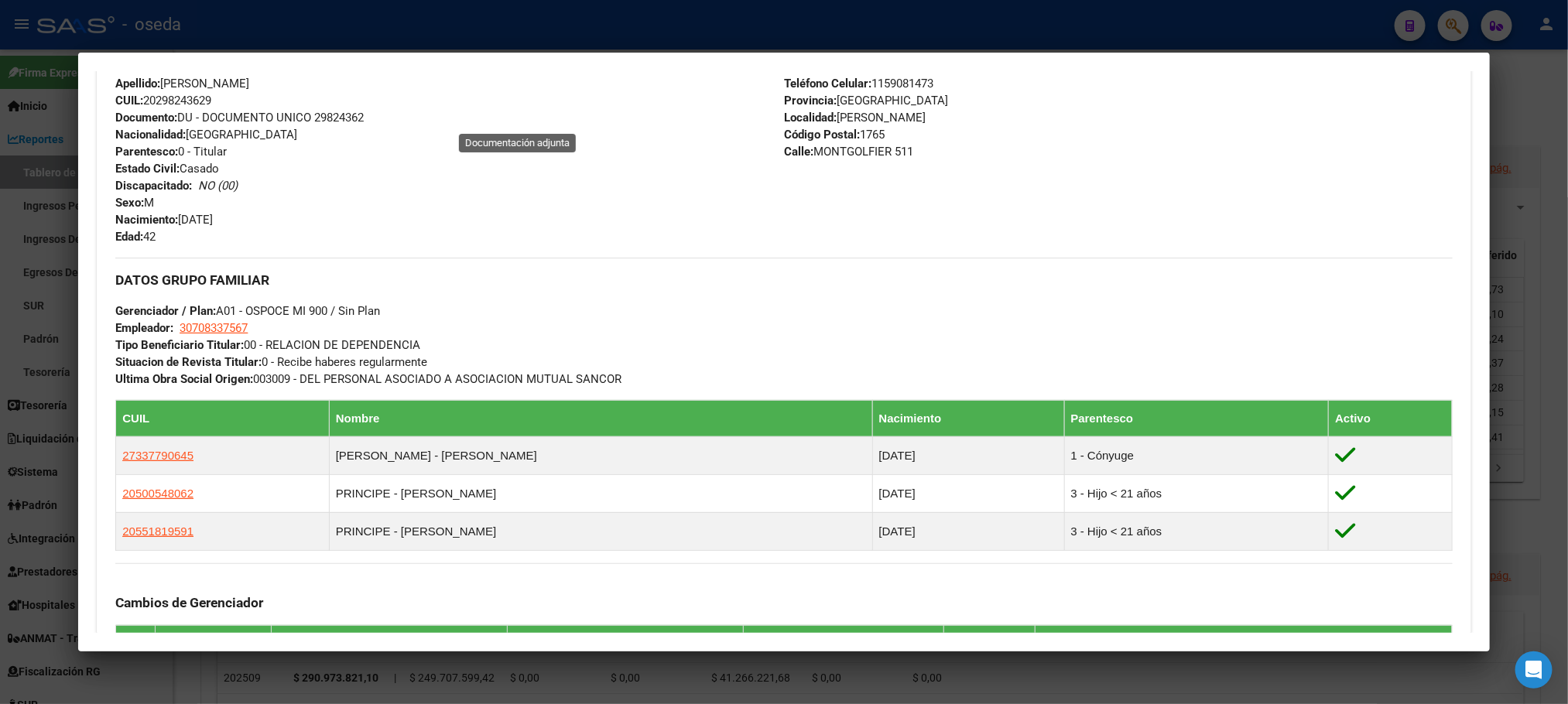
scroll to position [892, 0]
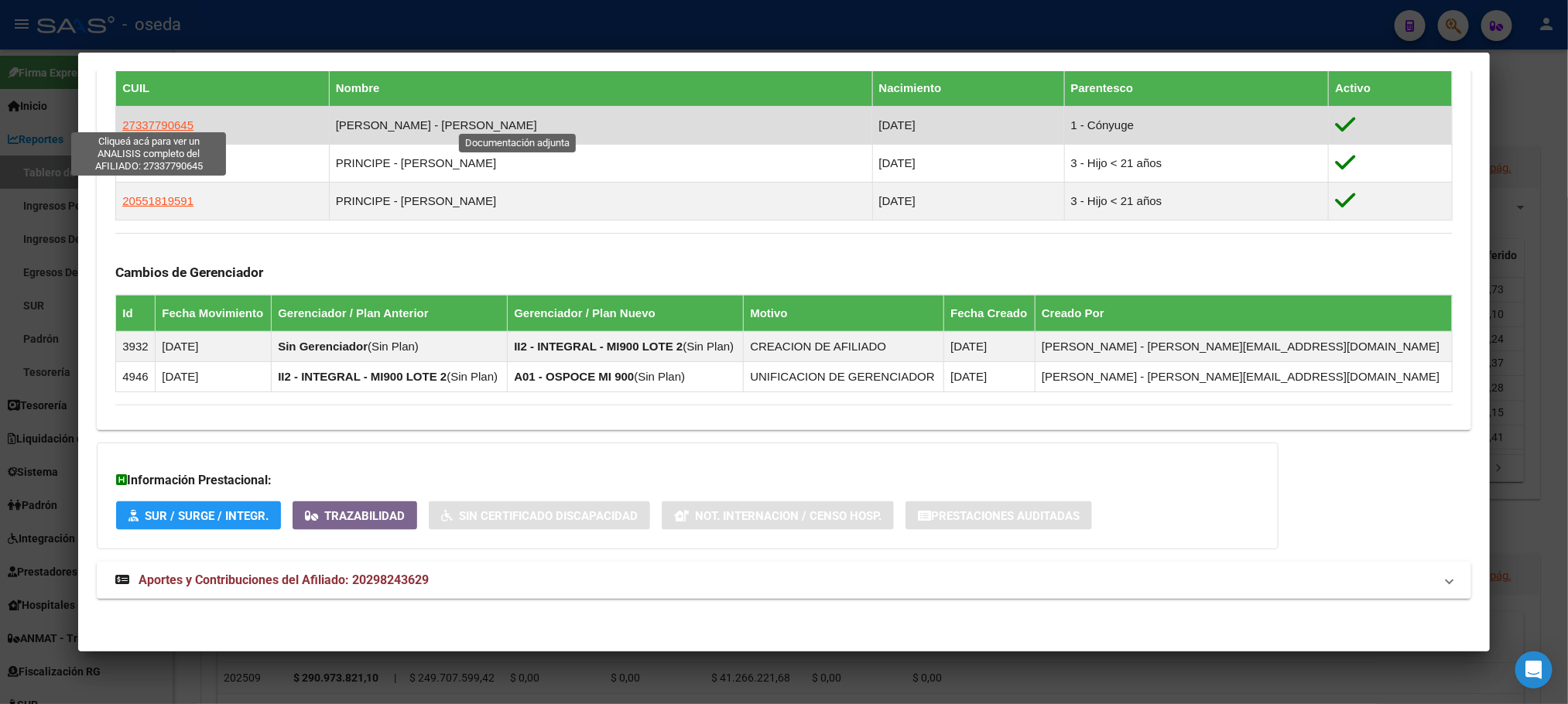
click at [135, 118] on span "27337790645" at bounding box center [158, 125] width 71 height 13
type textarea "27337790645"
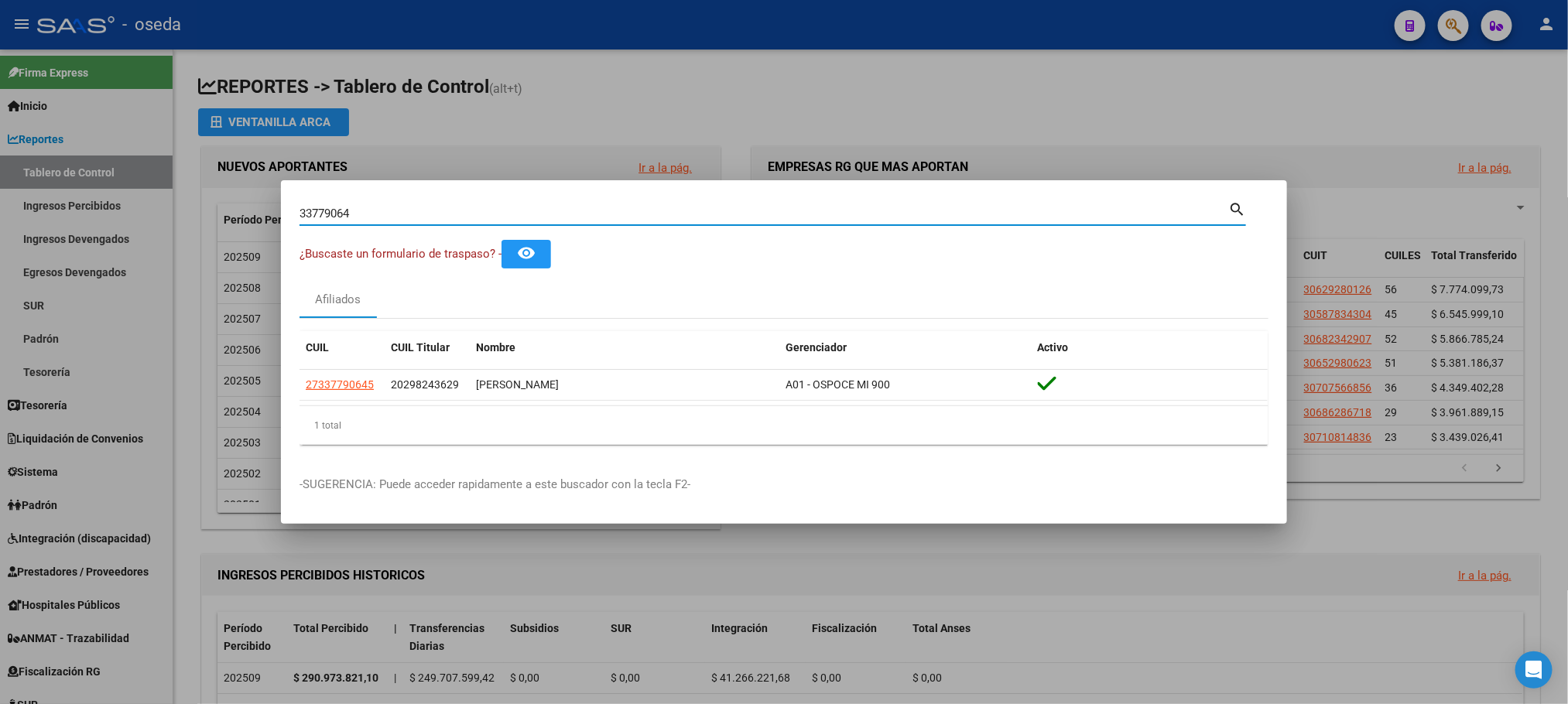
drag, startPoint x: 386, startPoint y: 214, endPoint x: 32, endPoint y: 212, distance: 354.0
click at [37, 212] on div "33779064 Buscar (apellido, dni, cuil, nro traspaso, cuit, obra social) search ¿…" at bounding box center [784, 352] width 1568 height 704
paste input "7169637"
type input "37169637"
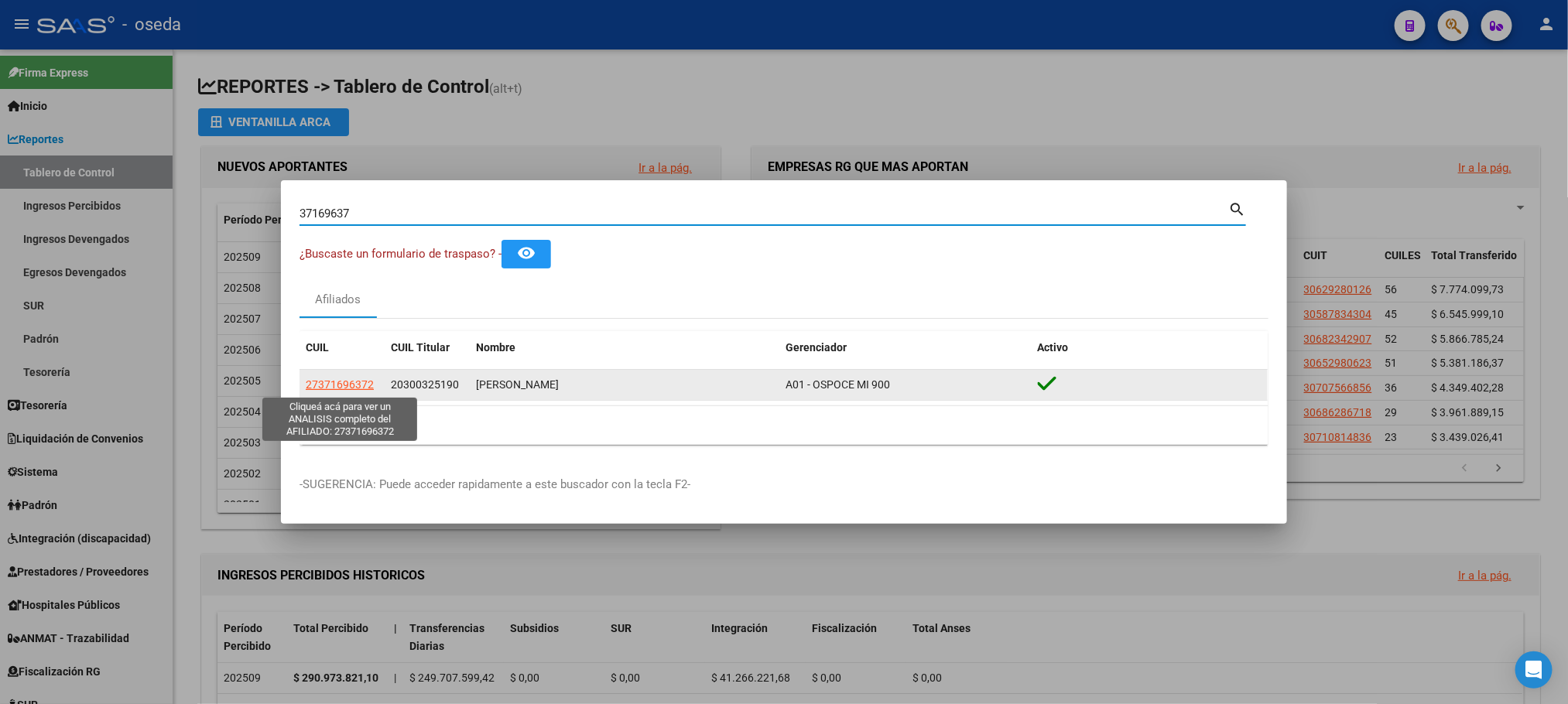
click at [360, 381] on span "27371696372" at bounding box center [340, 384] width 68 height 12
type textarea "27371696372"
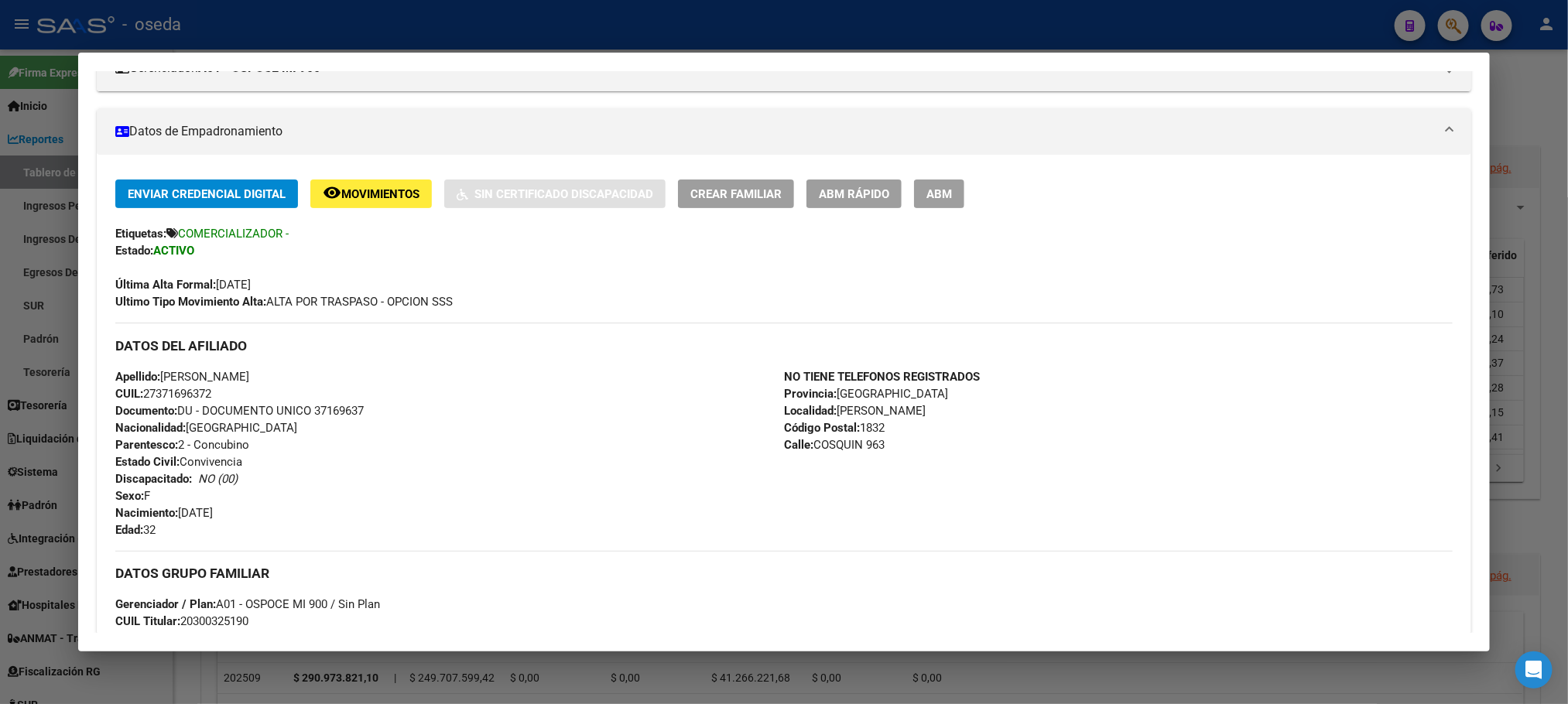
scroll to position [0, 0]
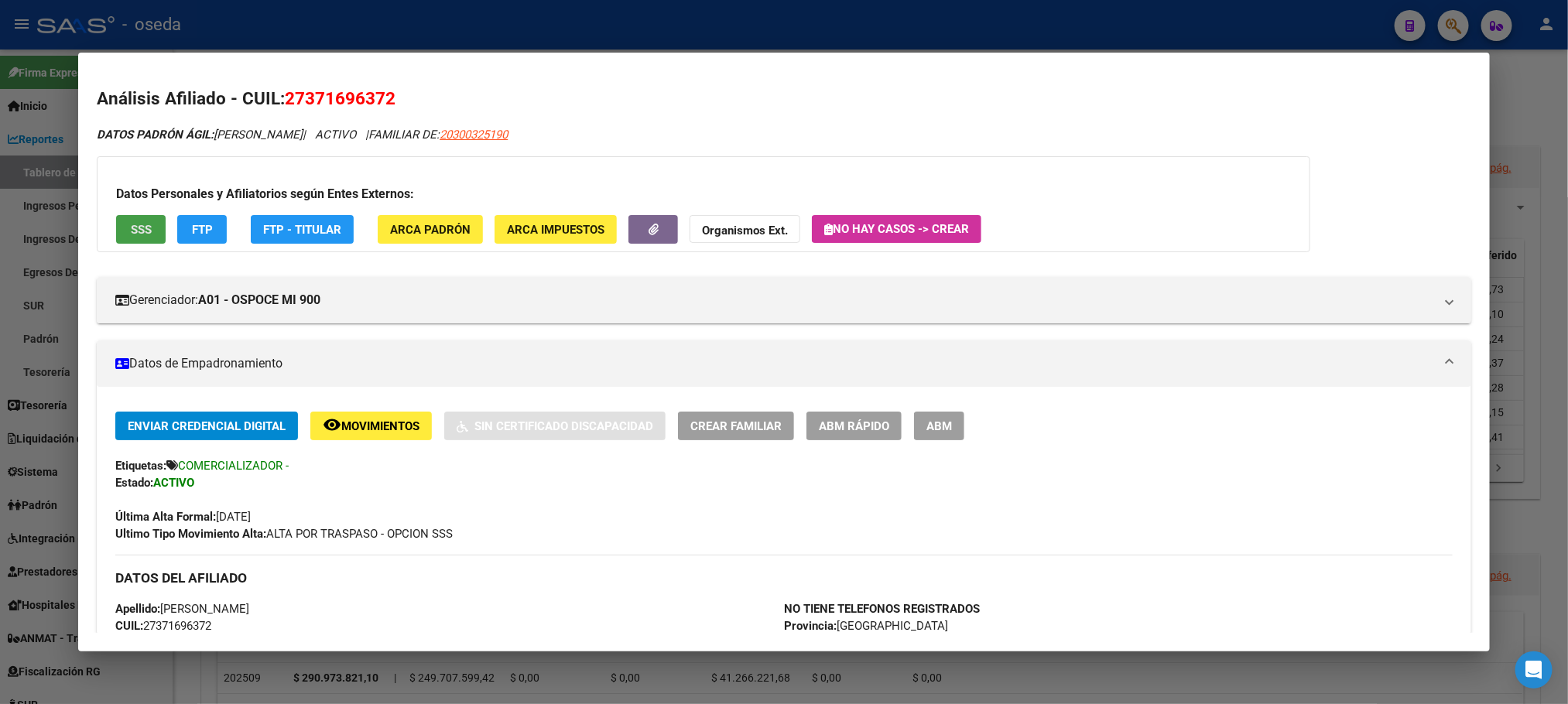
click at [131, 235] on span "SSS" at bounding box center [142, 229] width 21 height 14
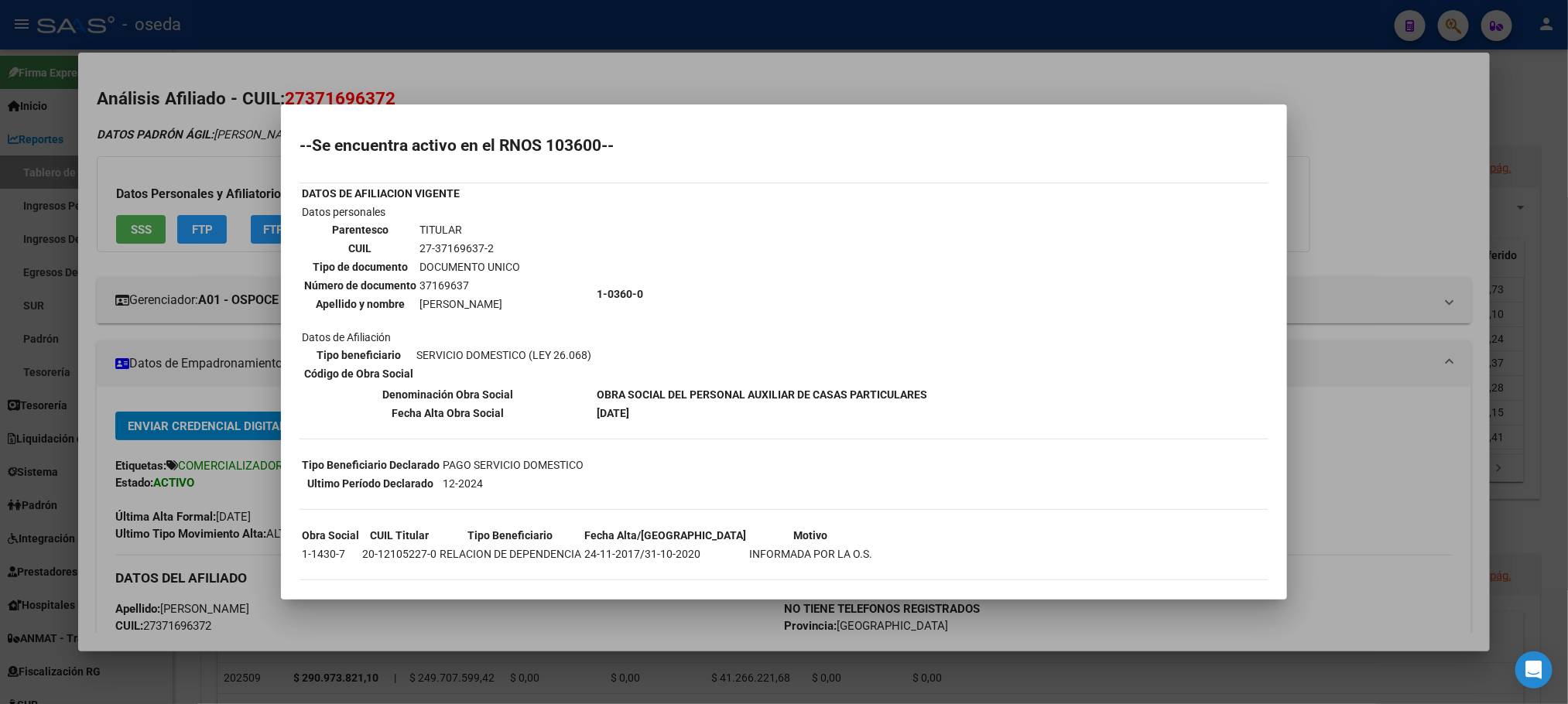
scroll to position [35, 0]
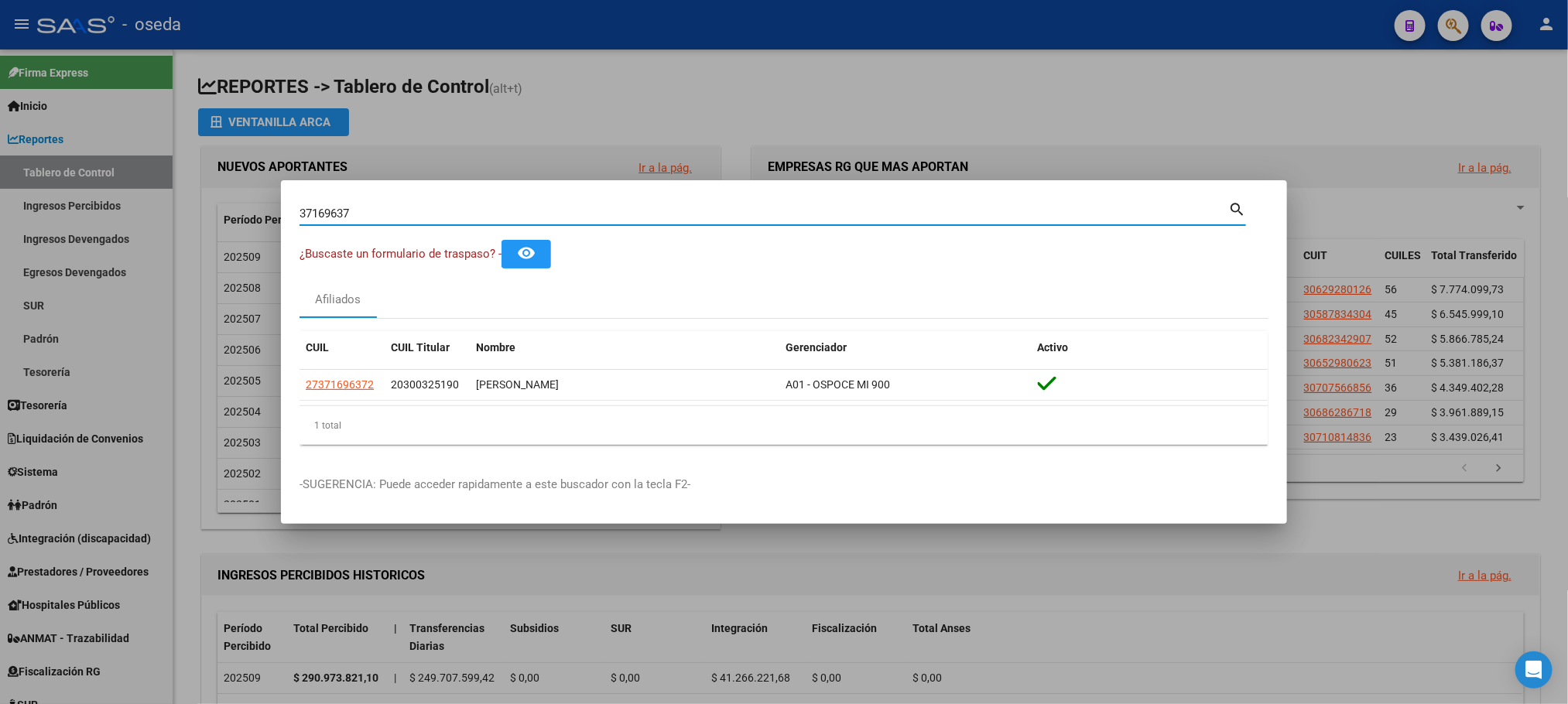
drag, startPoint x: 479, startPoint y: 218, endPoint x: 36, endPoint y: 219, distance: 443.0
click at [44, 217] on div "37169637 Buscar (apellido, dni, cuil, nro traspaso, cuit, obra social) search ¿…" at bounding box center [784, 352] width 1568 height 704
paste input "26621104"
type input "26621104"
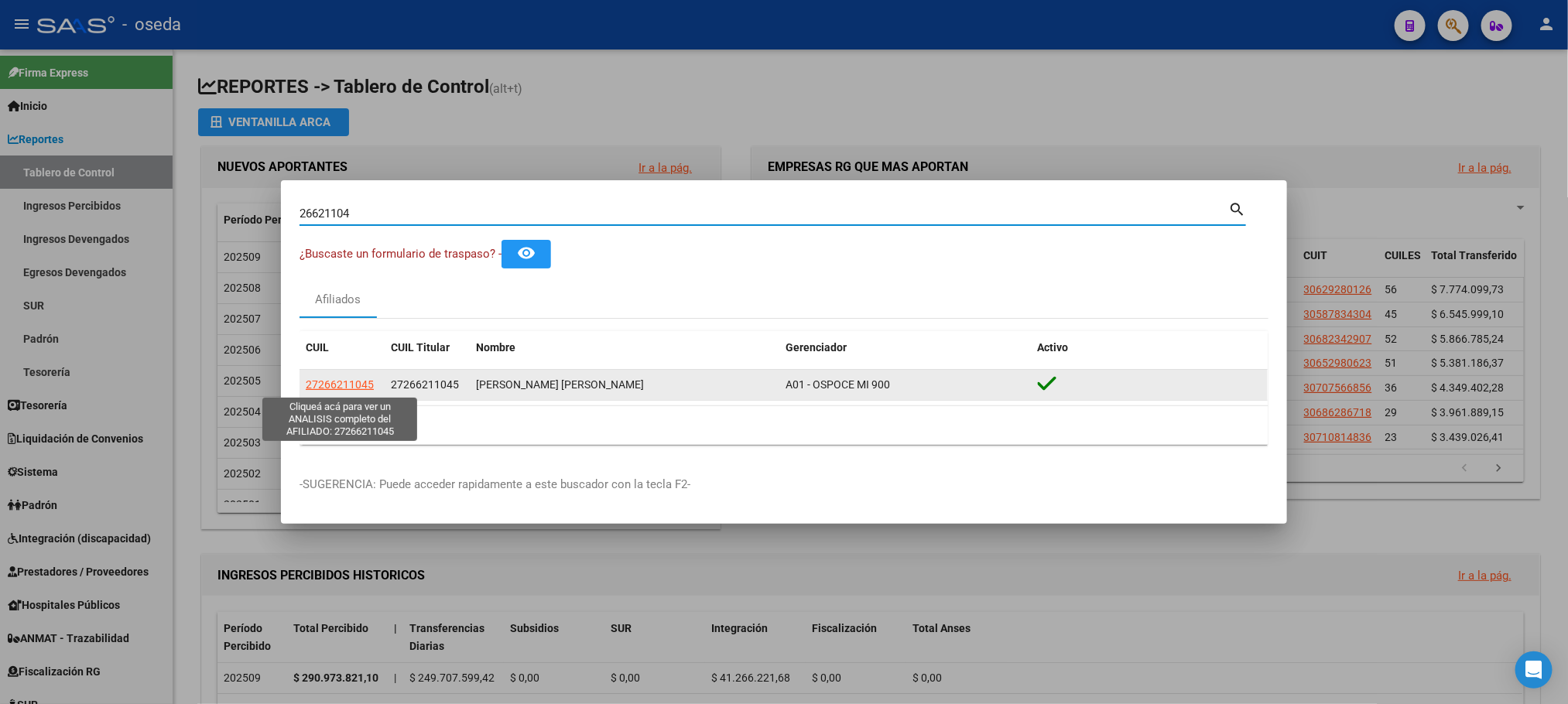
click at [337, 382] on span "27266211045" at bounding box center [340, 384] width 68 height 12
type textarea "27266211045"
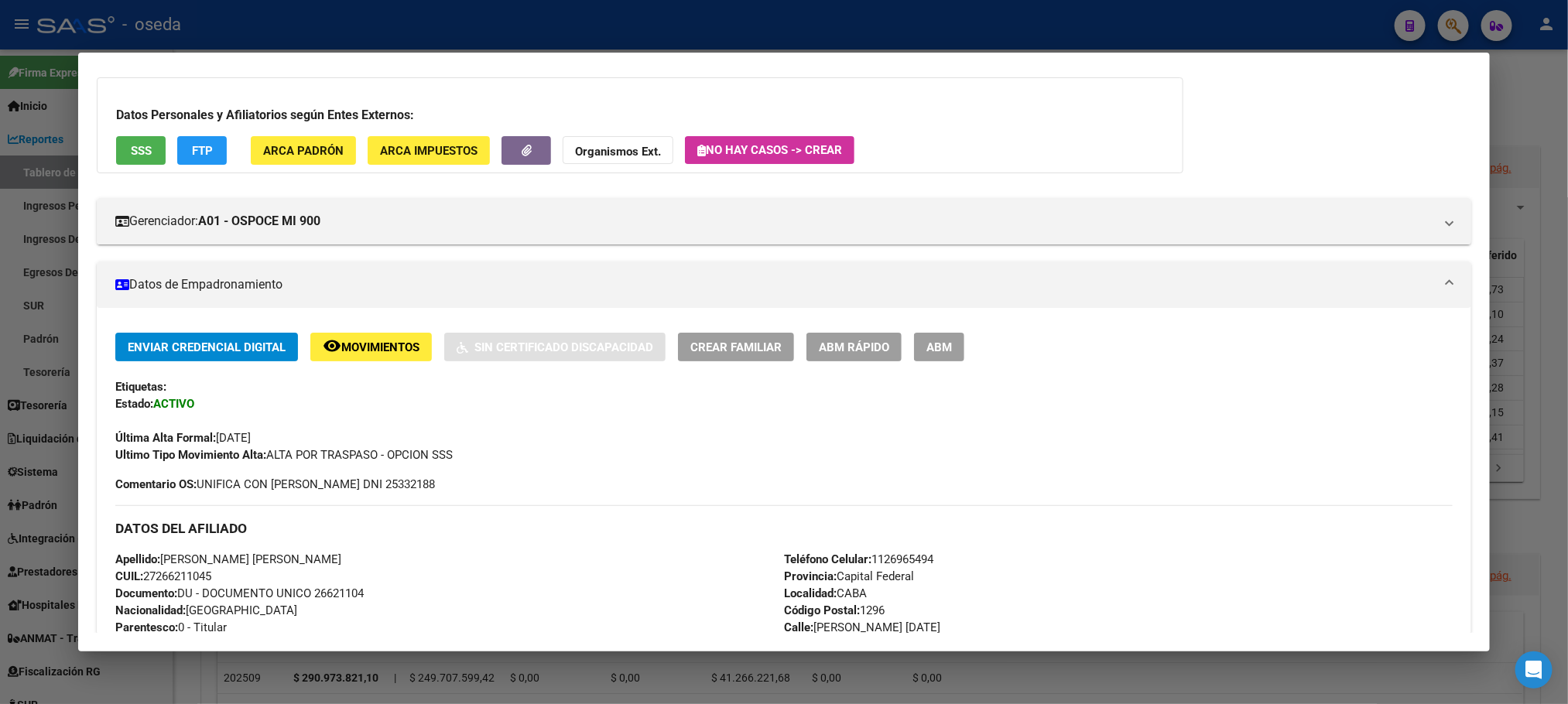
scroll to position [116, 0]
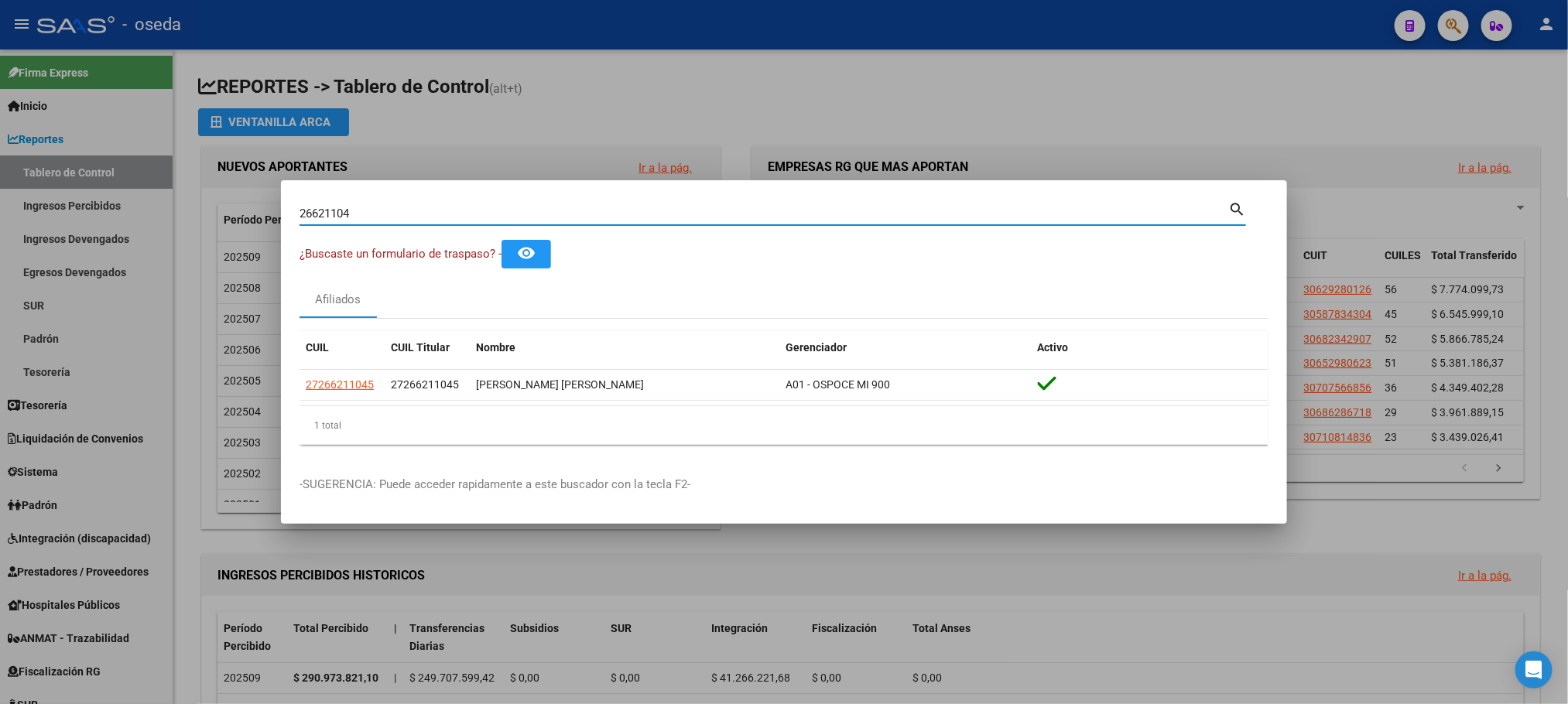
drag, startPoint x: 165, startPoint y: 212, endPoint x: 21, endPoint y: 214, distance: 144.0
click at [22, 214] on div "26621104 Buscar (apellido, dni, cuil, nro traspaso, cuit, obra social) search ¿…" at bounding box center [784, 352] width 1568 height 704
paste input "2359052"
type input "22359052"
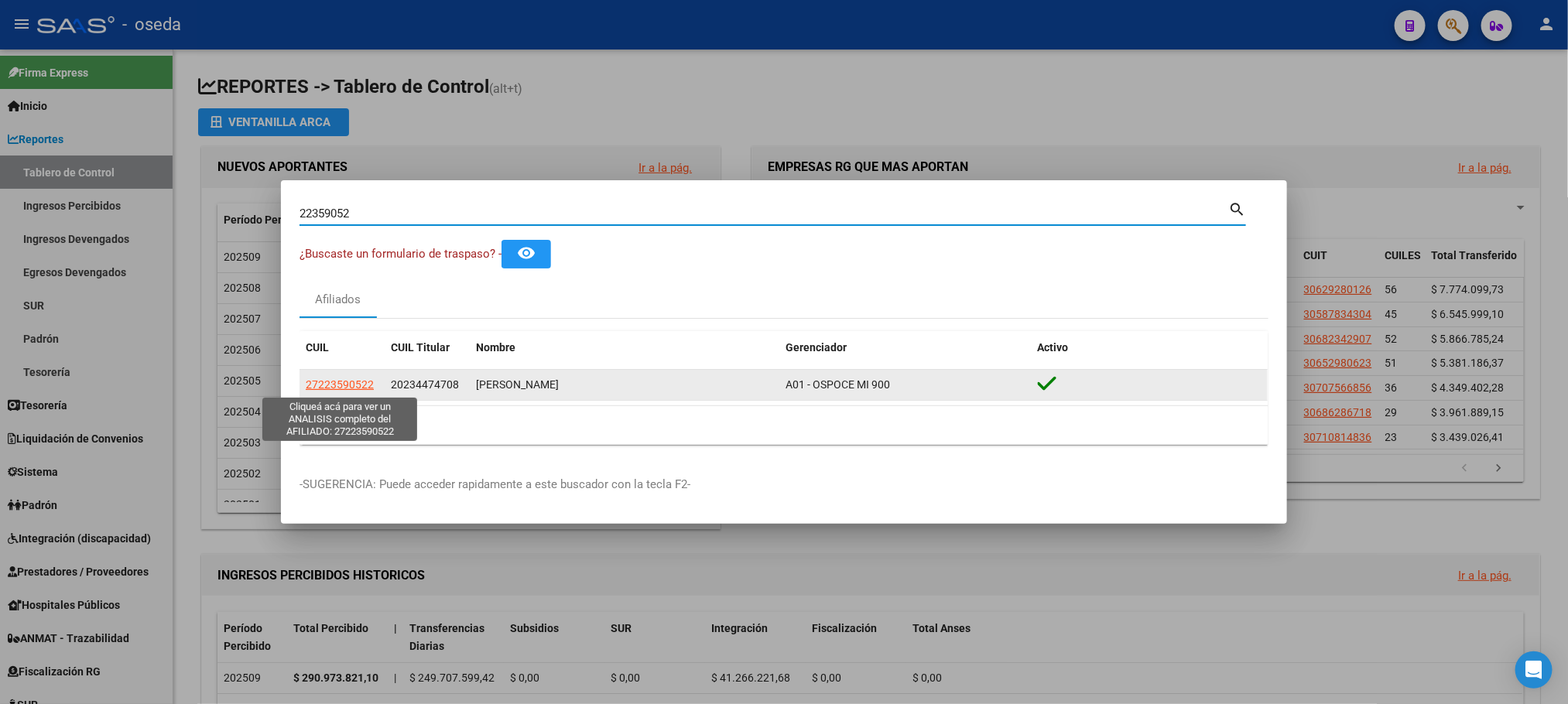
click at [350, 381] on span "27223590522" at bounding box center [340, 384] width 68 height 12
type textarea "27223590522"
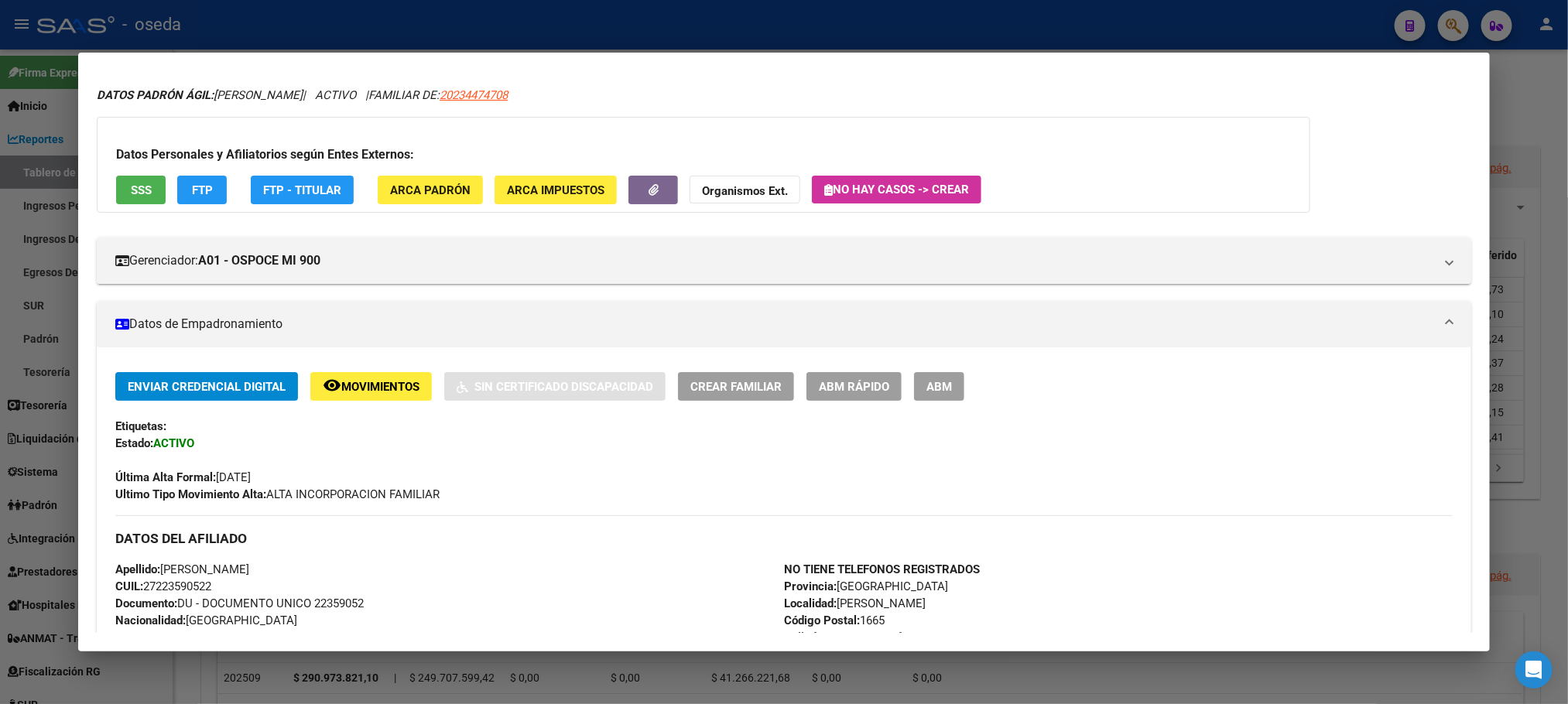
scroll to position [0, 0]
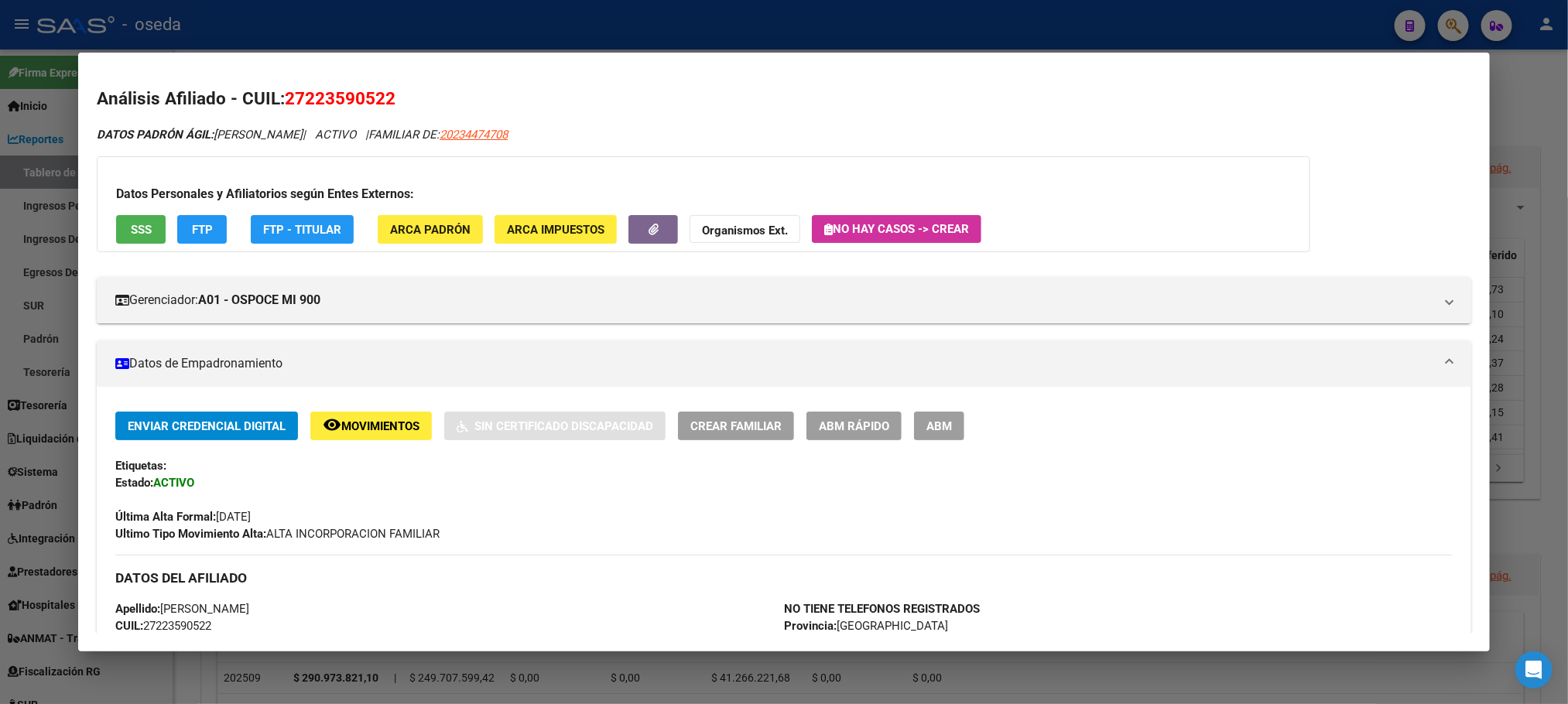
click at [395, 417] on button "remove_red_eye Movimientos" at bounding box center [371, 426] width 121 height 28
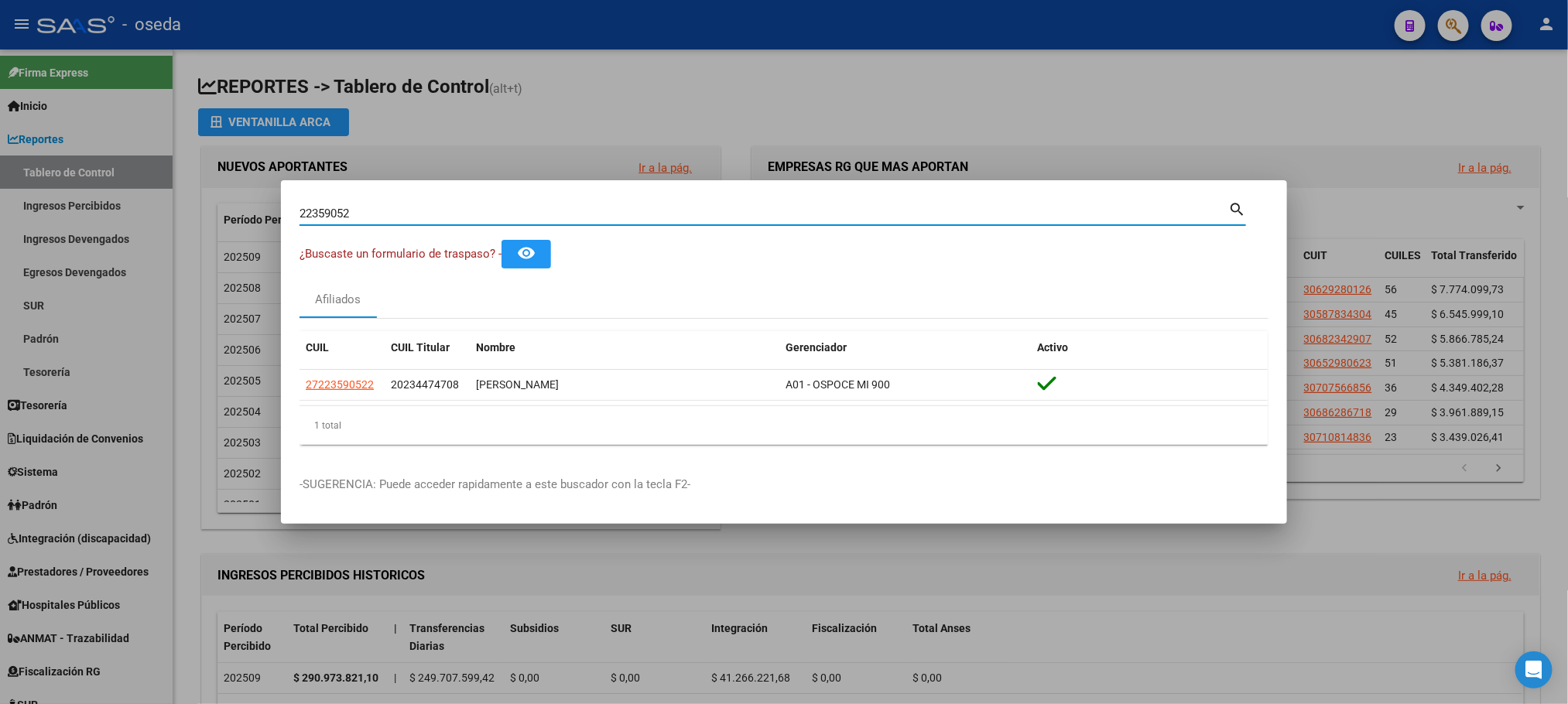
drag, startPoint x: 377, startPoint y: 211, endPoint x: 24, endPoint y: 172, distance: 355.1
click at [24, 172] on div "22359052 Buscar (apellido, dni, cuil, nro traspaso, cuit, obra social) search ¿…" at bounding box center [784, 352] width 1568 height 704
paste input "181536"
type input "21815362"
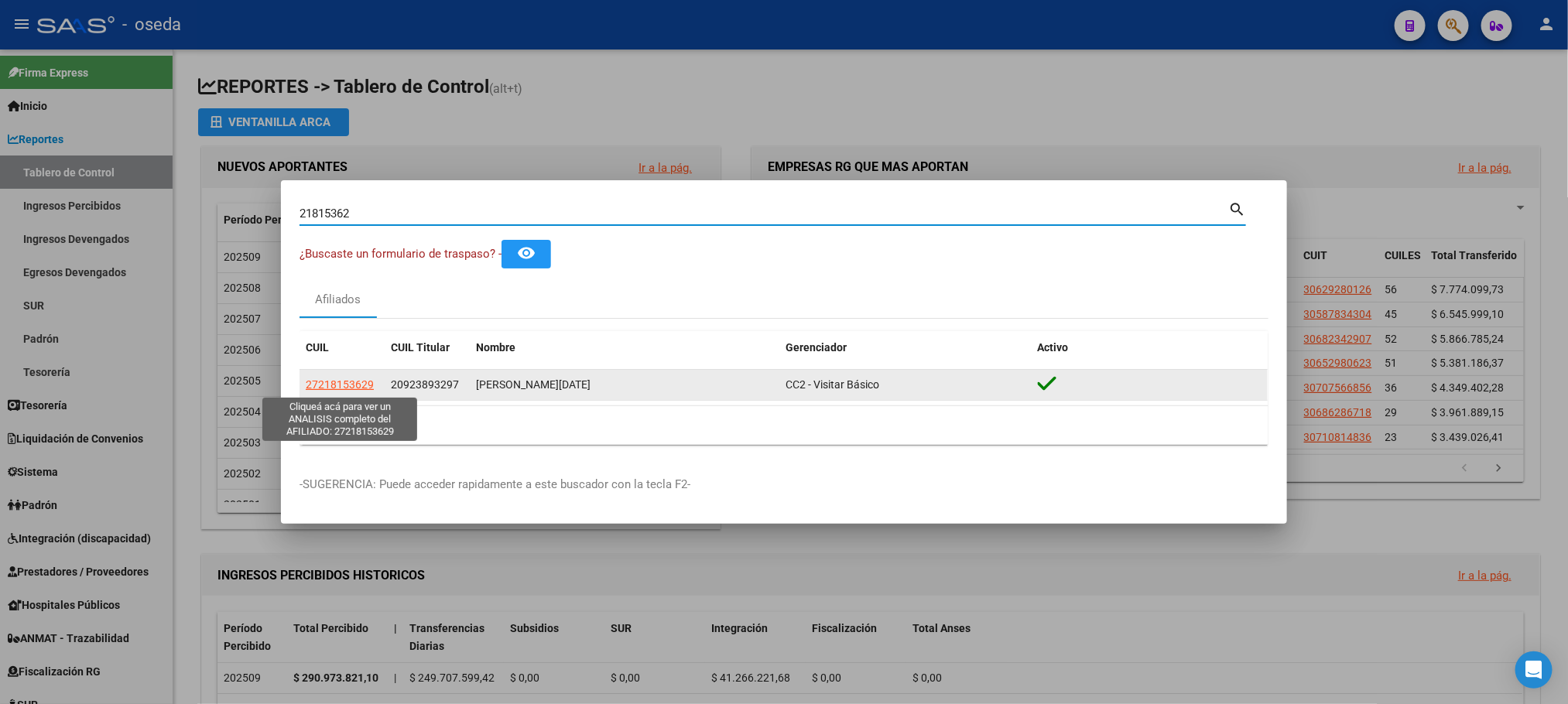
click at [350, 386] on span "27218153629" at bounding box center [340, 384] width 68 height 12
type textarea "27218153629"
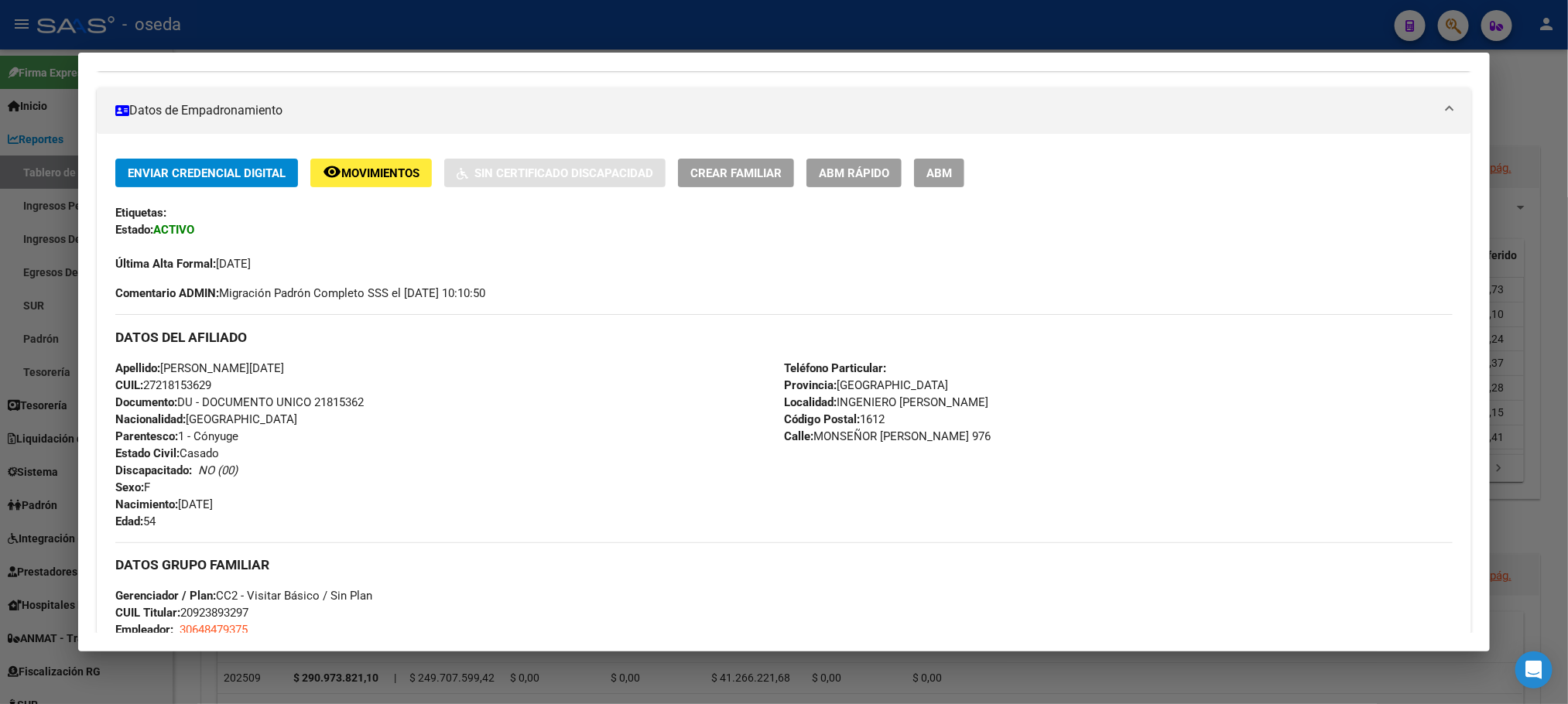
scroll to position [116, 0]
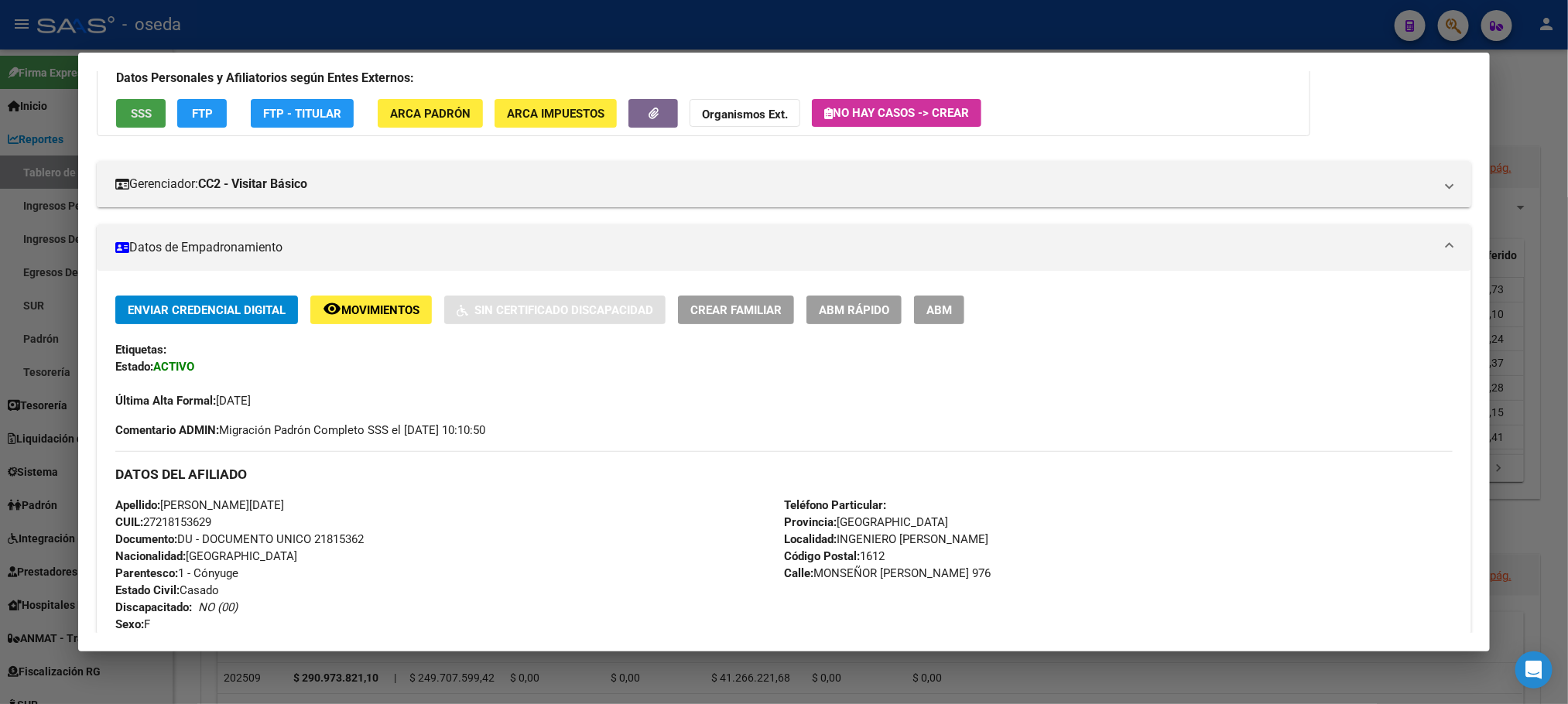
click at [139, 109] on span "SSS" at bounding box center [142, 113] width 21 height 14
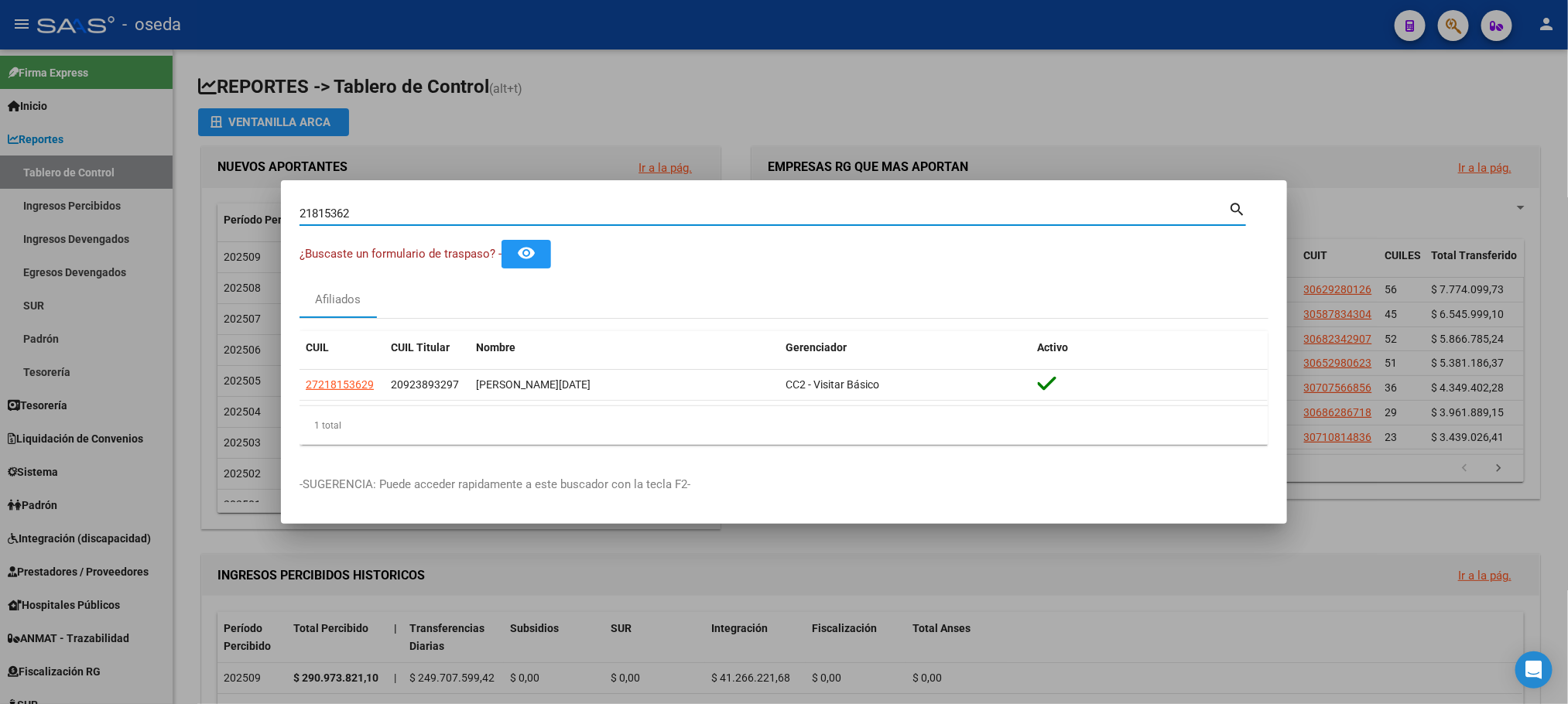
drag, startPoint x: 472, startPoint y: 206, endPoint x: 0, endPoint y: 191, distance: 472.2
click at [0, 191] on div "21815362 Buscar (apellido, dni, cuil, nro traspaso, cuit, obra social) search ¿…" at bounding box center [784, 352] width 1568 height 704
paste input "45998144"
type input "45998144"
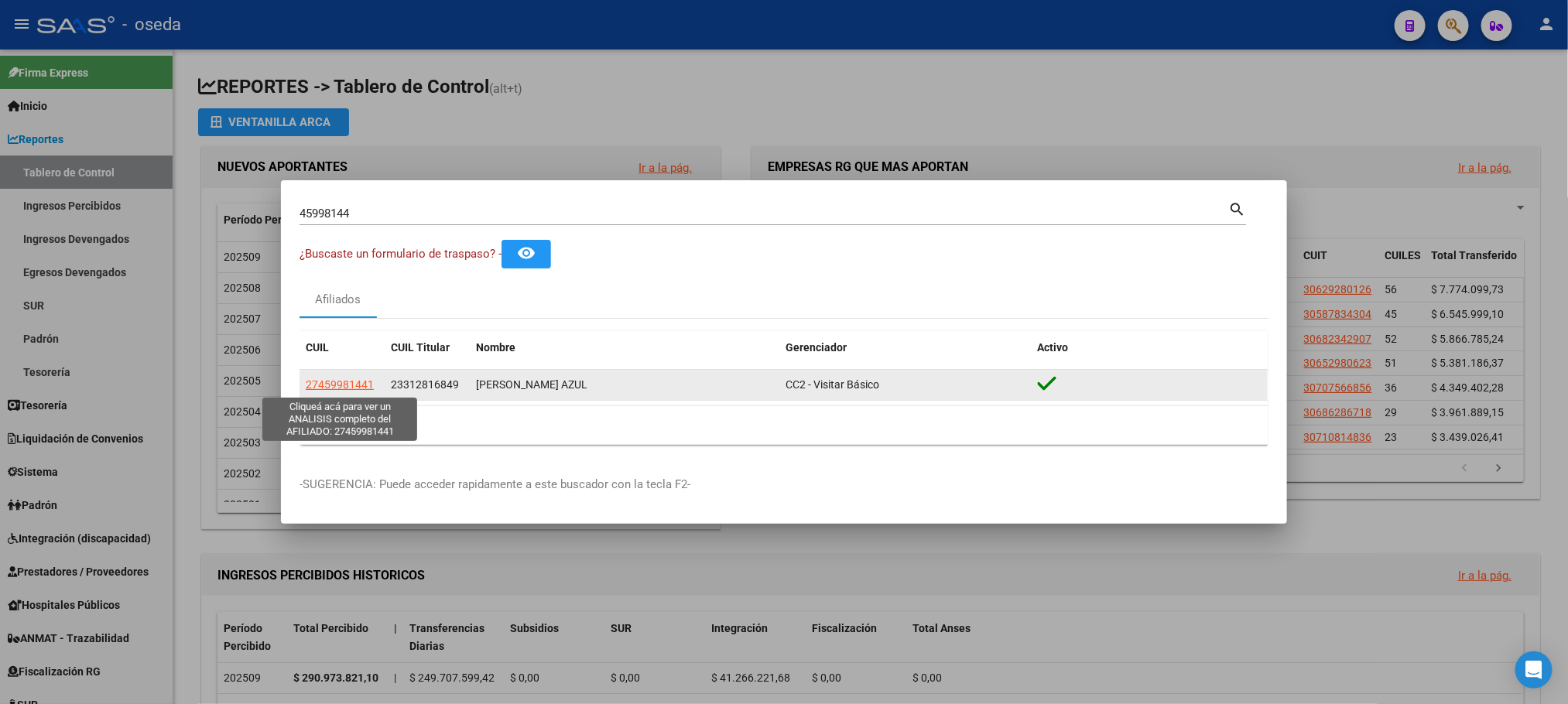
click at [329, 384] on span "27459981441" at bounding box center [340, 384] width 68 height 12
type textarea "27459981441"
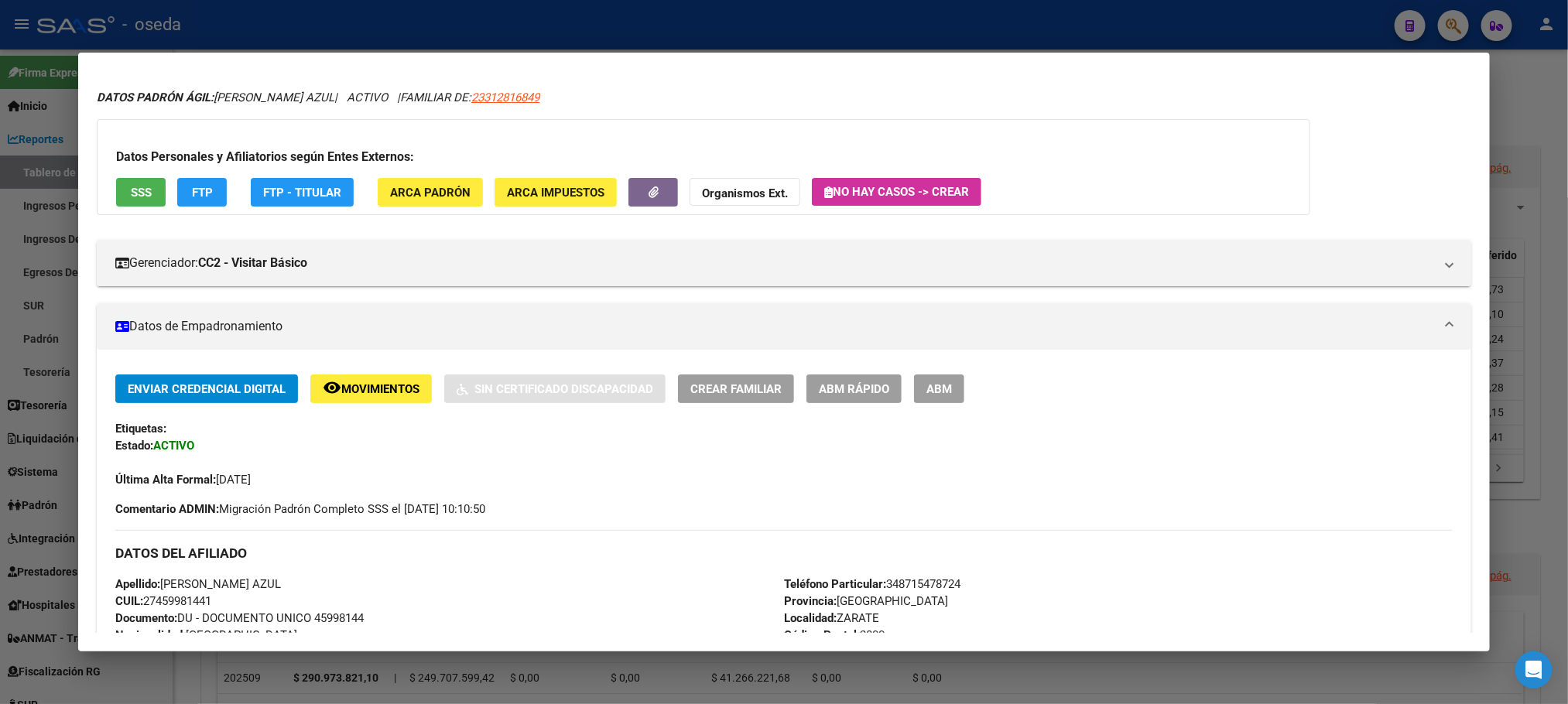
scroll to position [0, 0]
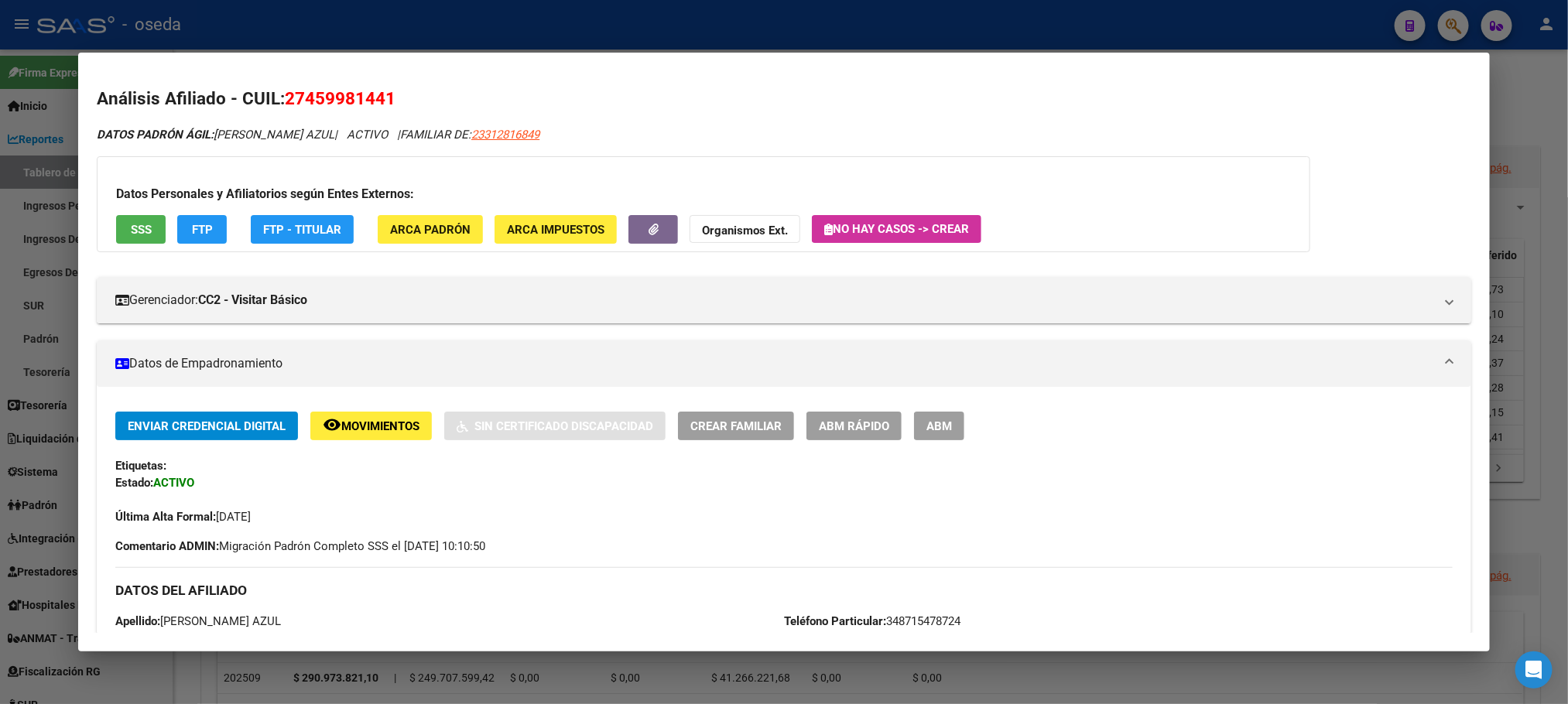
click at [118, 230] on button "SSS" at bounding box center [140, 229] width 49 height 28
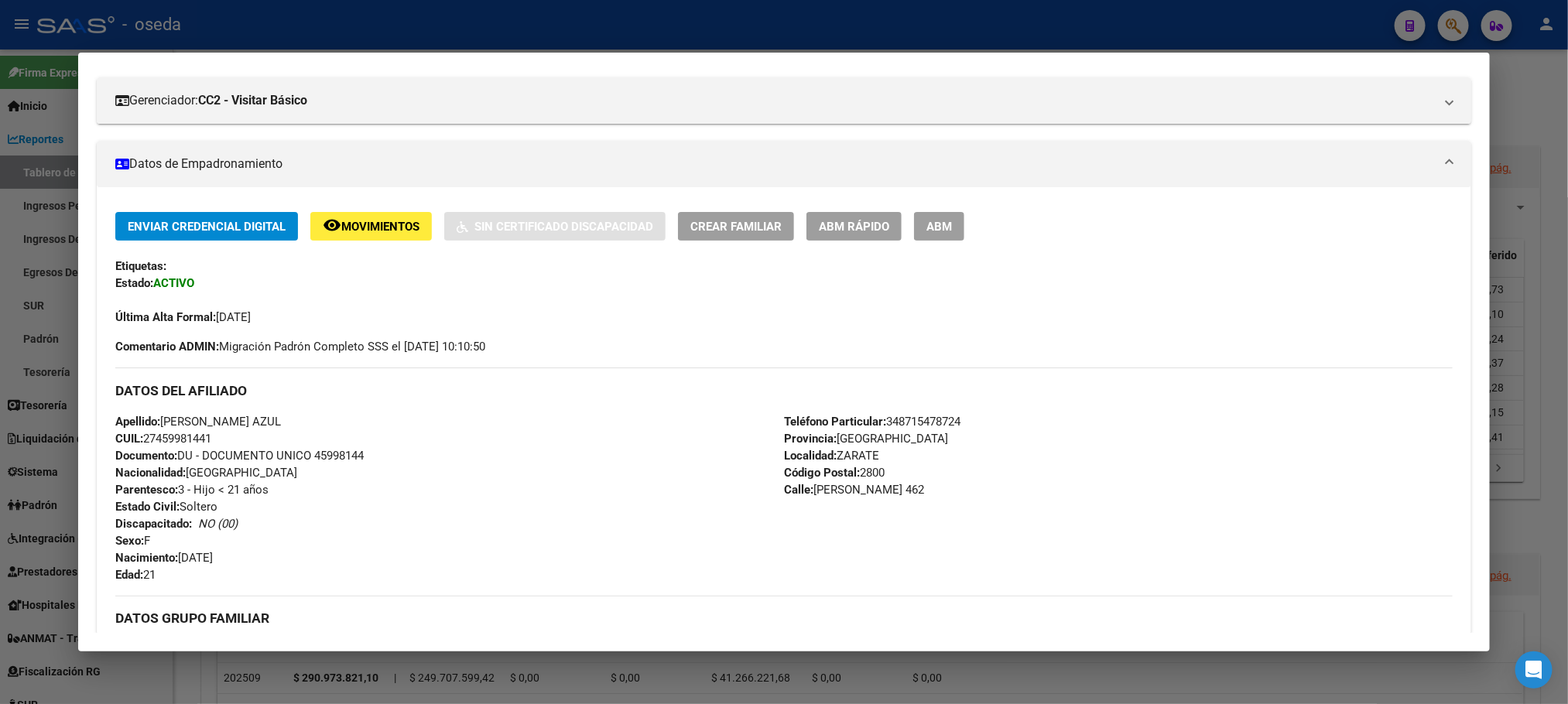
scroll to position [348, 0]
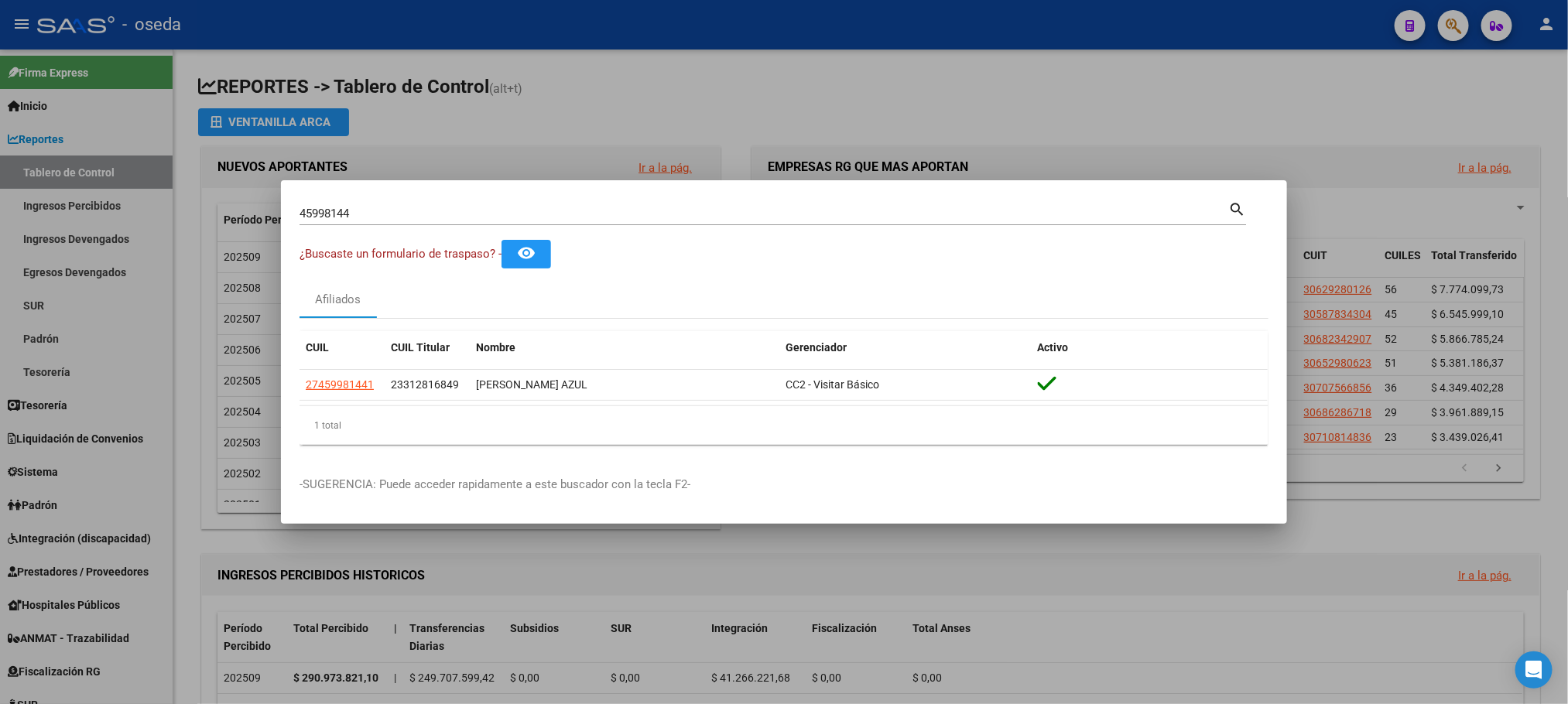
drag, startPoint x: 434, startPoint y: 205, endPoint x: 0, endPoint y: 207, distance: 434.0
click at [0, 206] on div "45998144 Buscar (apellido, dni, cuil, nro traspaso, cuit, obra social) search ¿…" at bounding box center [784, 352] width 1568 height 704
drag, startPoint x: 361, startPoint y: 211, endPoint x: 82, endPoint y: 226, distance: 279.4
click at [94, 226] on div "45998144 Buscar (apellido, dni, cuil, nro traspaso, cuit, obra social) search ¿…" at bounding box center [784, 352] width 1568 height 704
paste input "7515930"
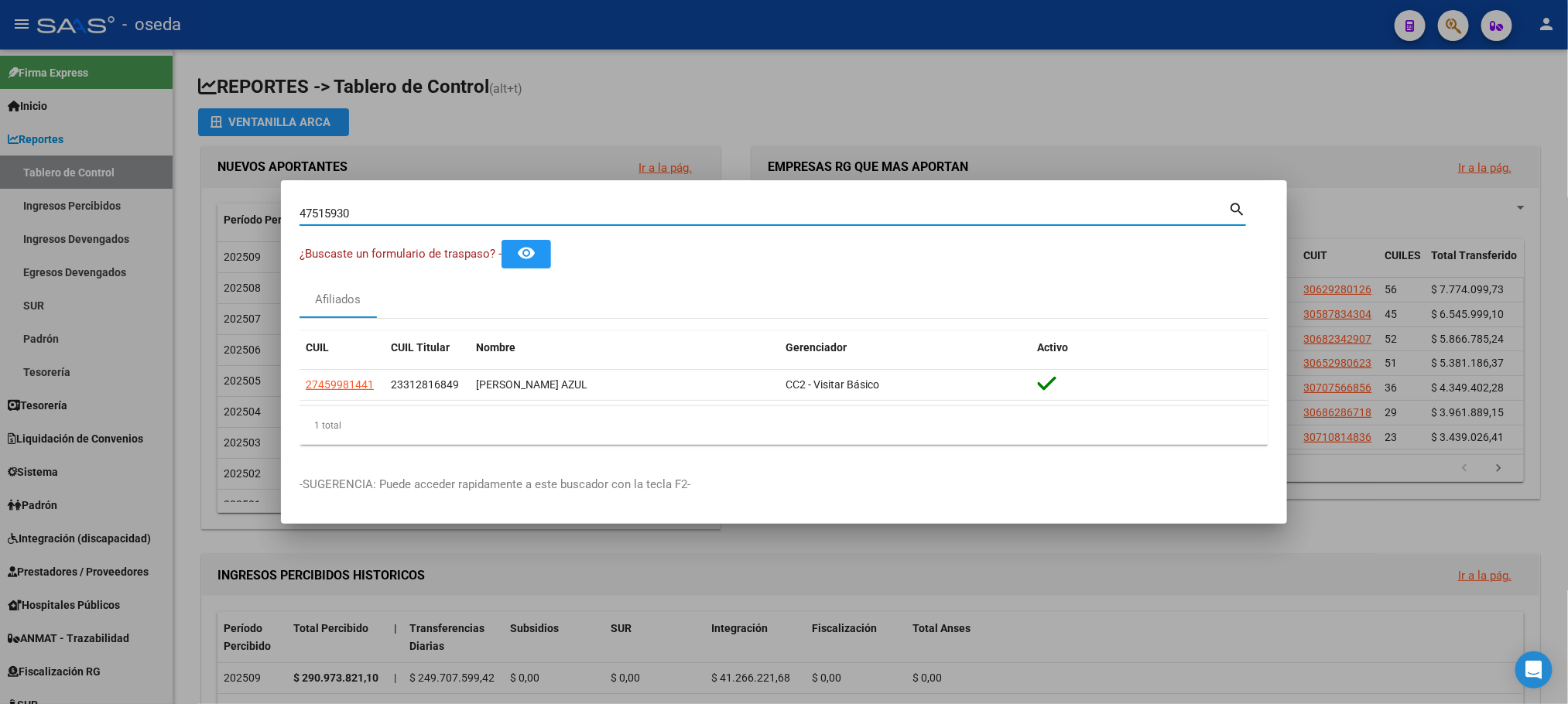
type input "47515930"
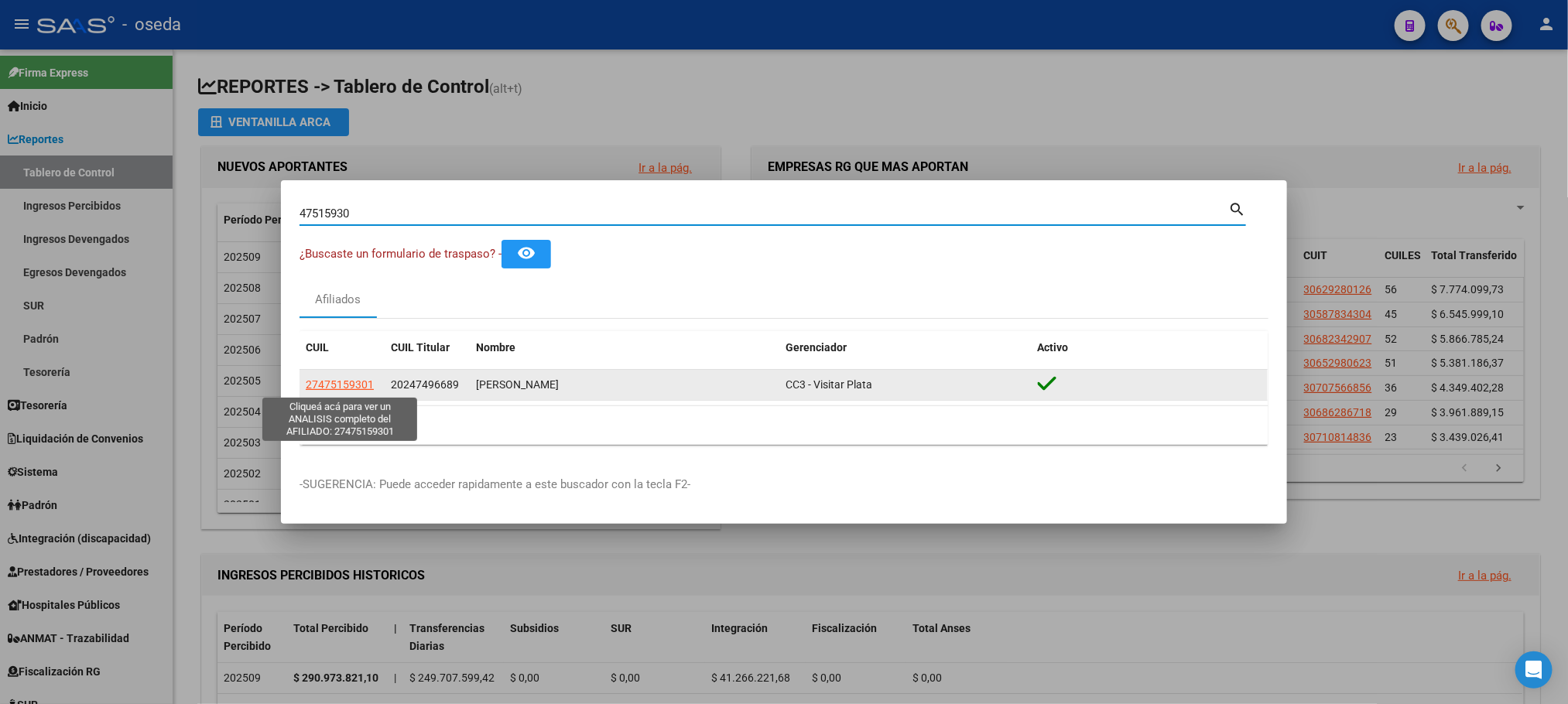
click at [332, 384] on span "27475159301" at bounding box center [340, 384] width 68 height 12
type textarea "27475159301"
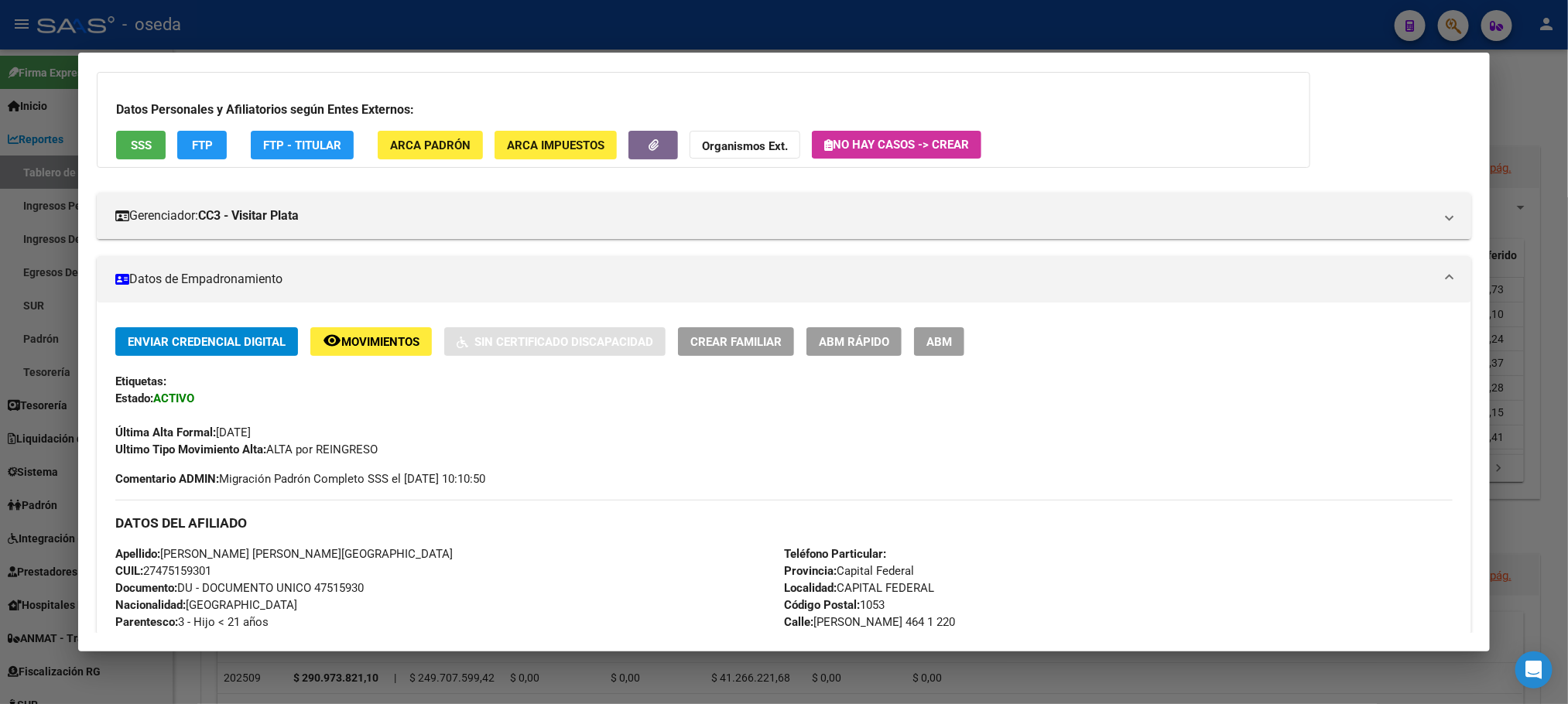
scroll to position [0, 0]
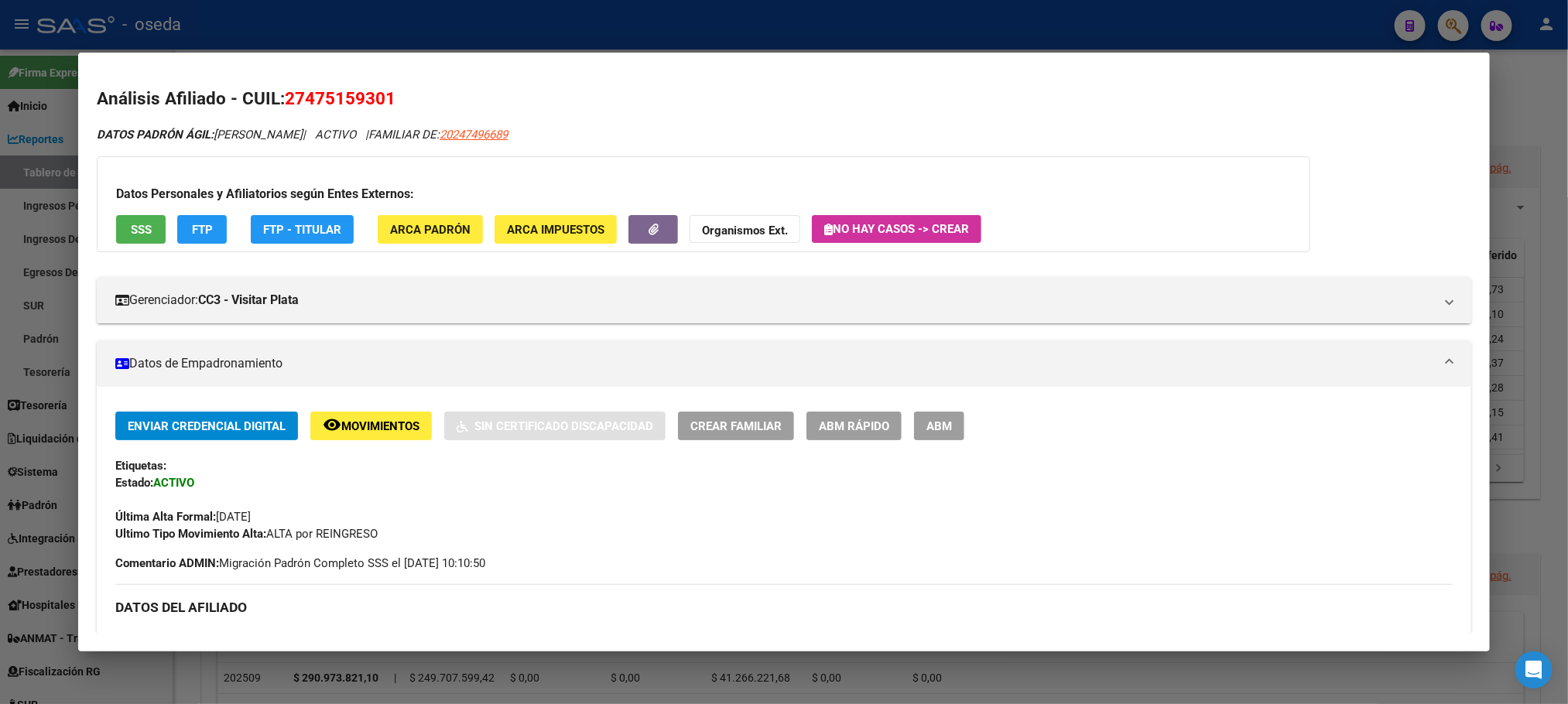
click at [149, 232] on button "SSS" at bounding box center [140, 229] width 49 height 28
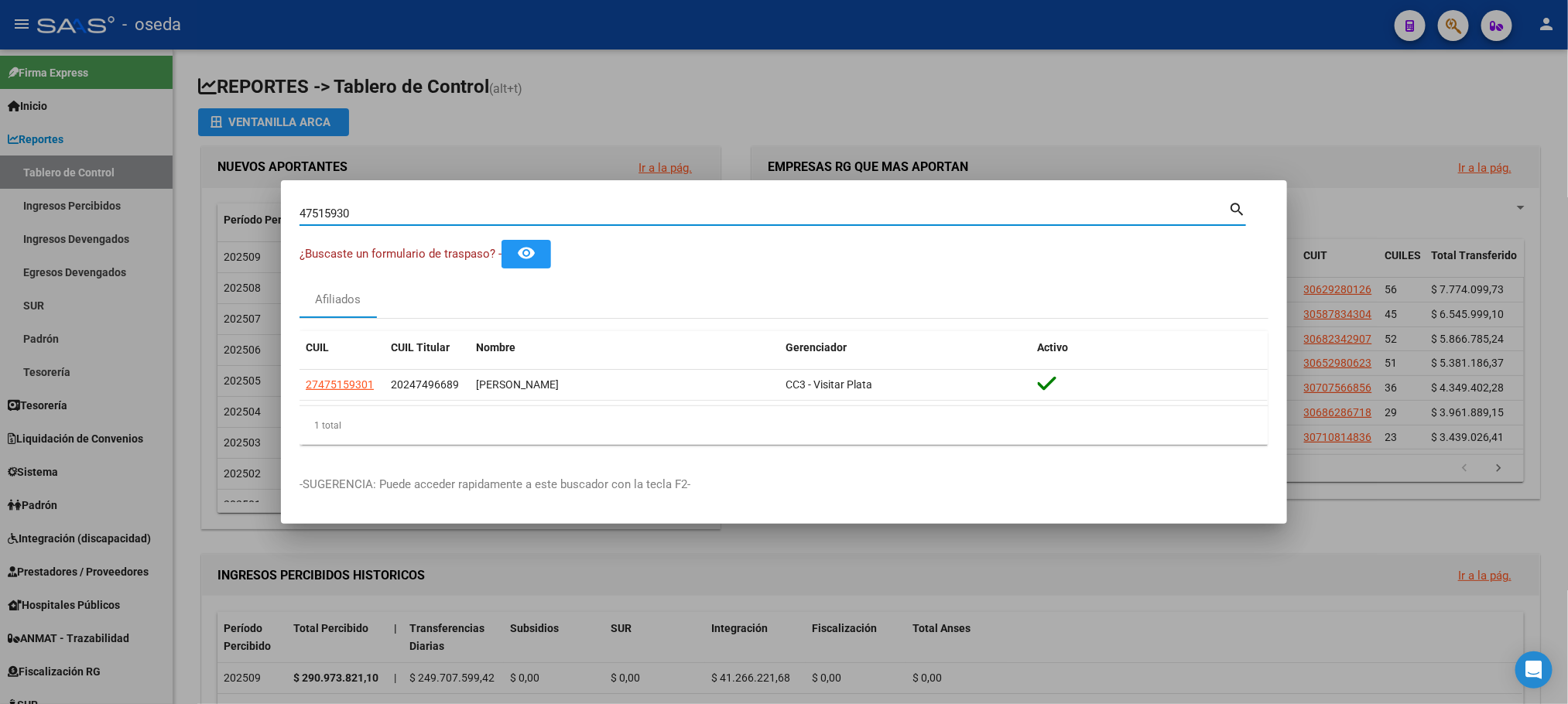
drag, startPoint x: 379, startPoint y: 216, endPoint x: 0, endPoint y: 216, distance: 379.0
click at [0, 216] on div "47515930 Buscar (apellido, dni, cuil, nro traspaso, cuit, obra social) search ¿…" at bounding box center [784, 352] width 1568 height 704
paste input "494303"
type input "47494303"
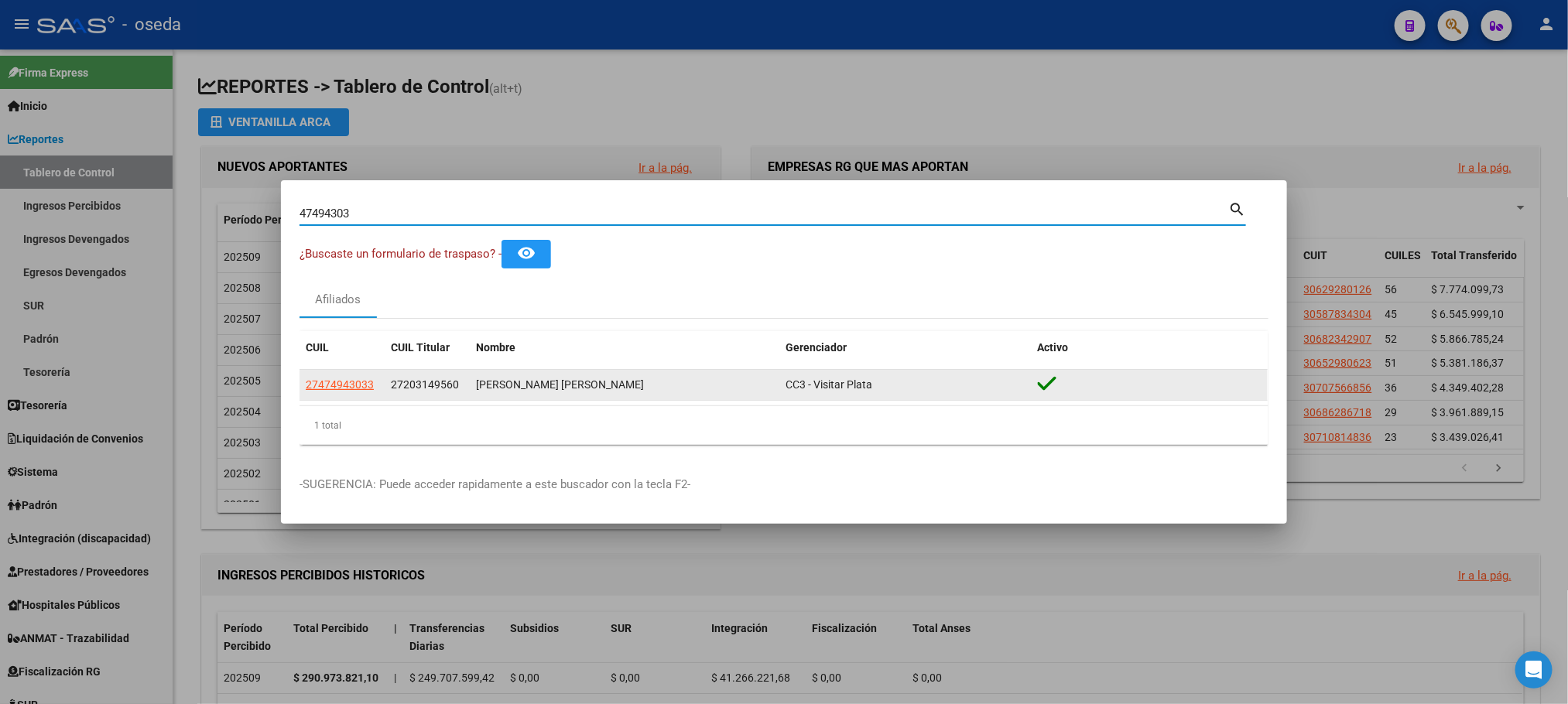
click at [328, 393] on app-link-go-to "27474943033" at bounding box center [340, 385] width 68 height 18
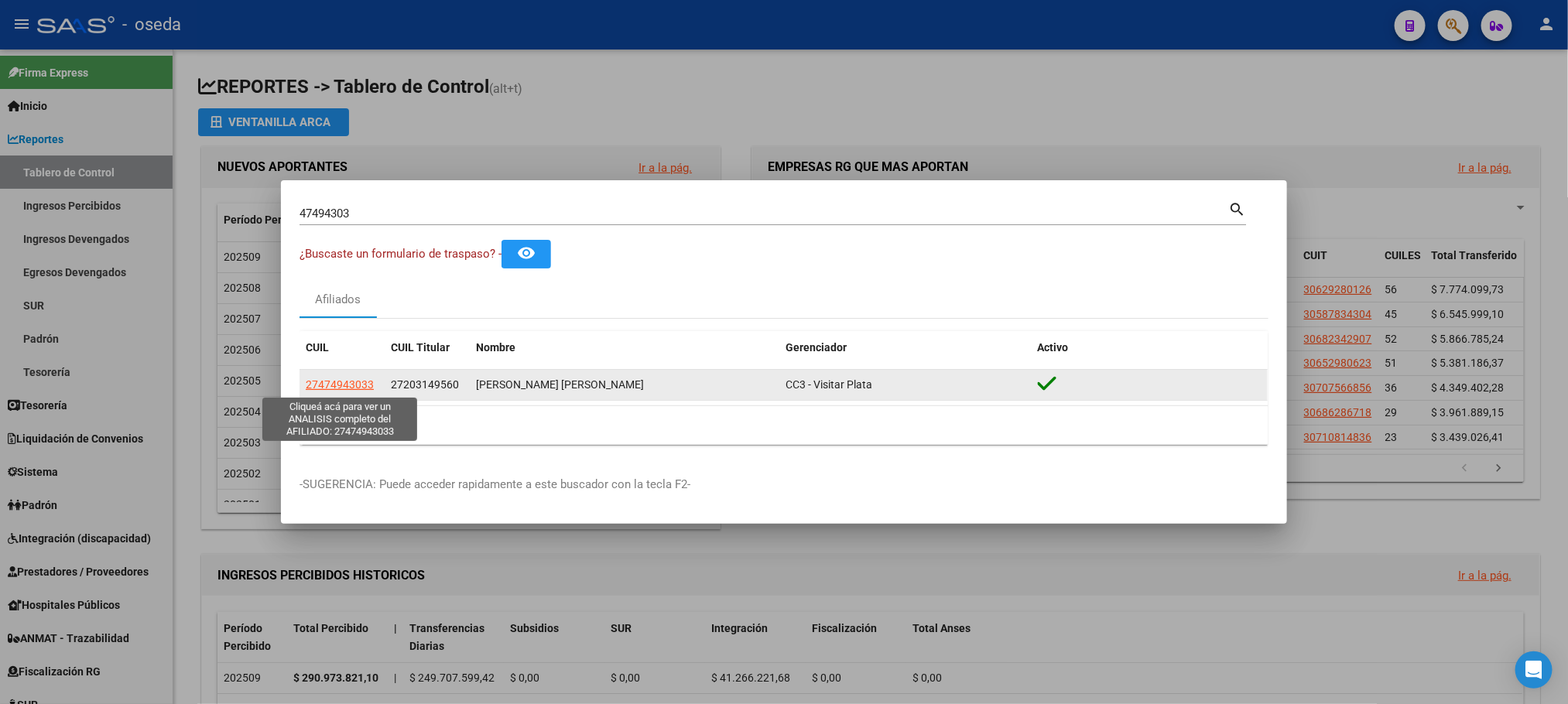
click at [328, 386] on span "27474943033" at bounding box center [340, 384] width 68 height 12
type textarea "27474943033"
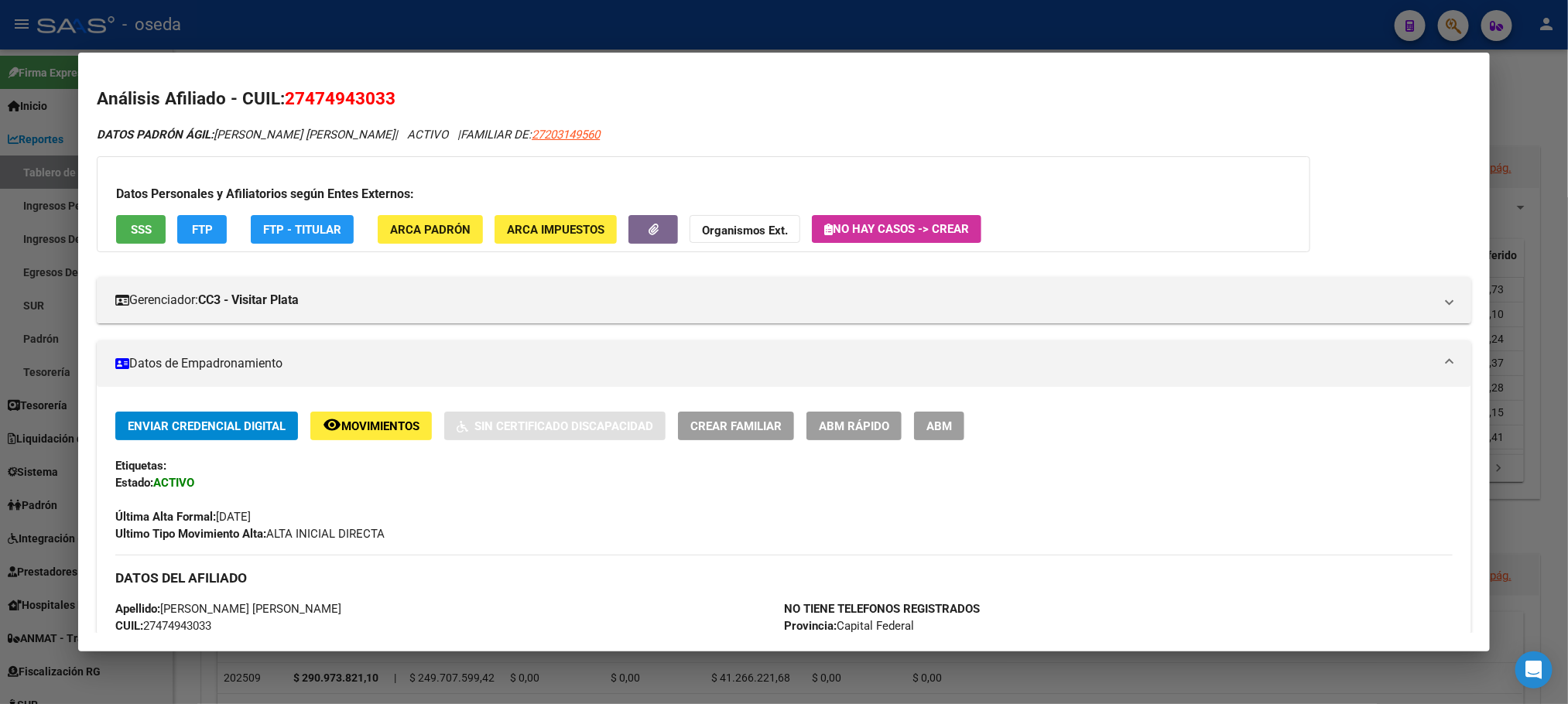
click at [130, 244] on div "Datos Personales y Afiliatorios según Entes Externos: SSS FTP FTP - Titular ARC…" at bounding box center [704, 204] width 1214 height 96
click at [133, 235] on span "SSS" at bounding box center [142, 229] width 21 height 14
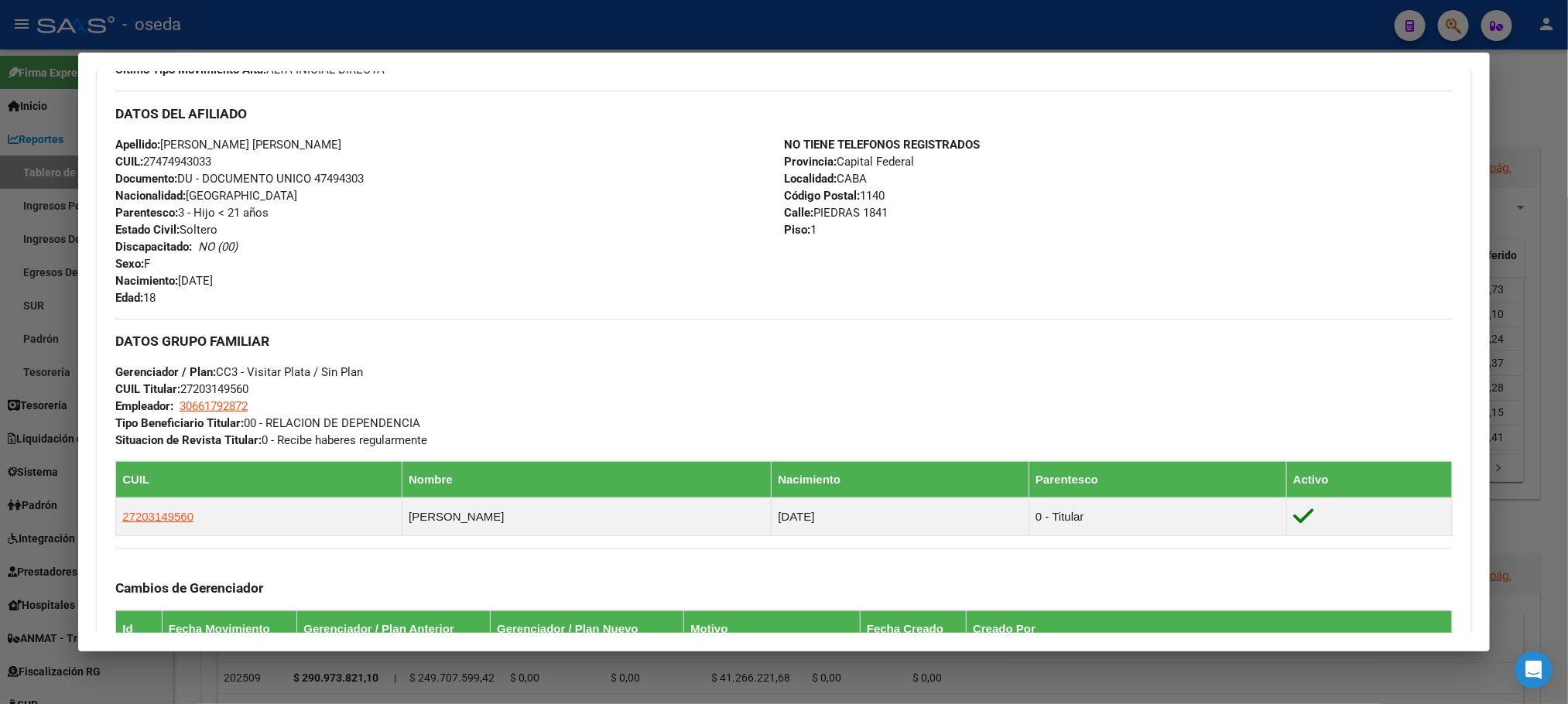
scroll to position [791, 0]
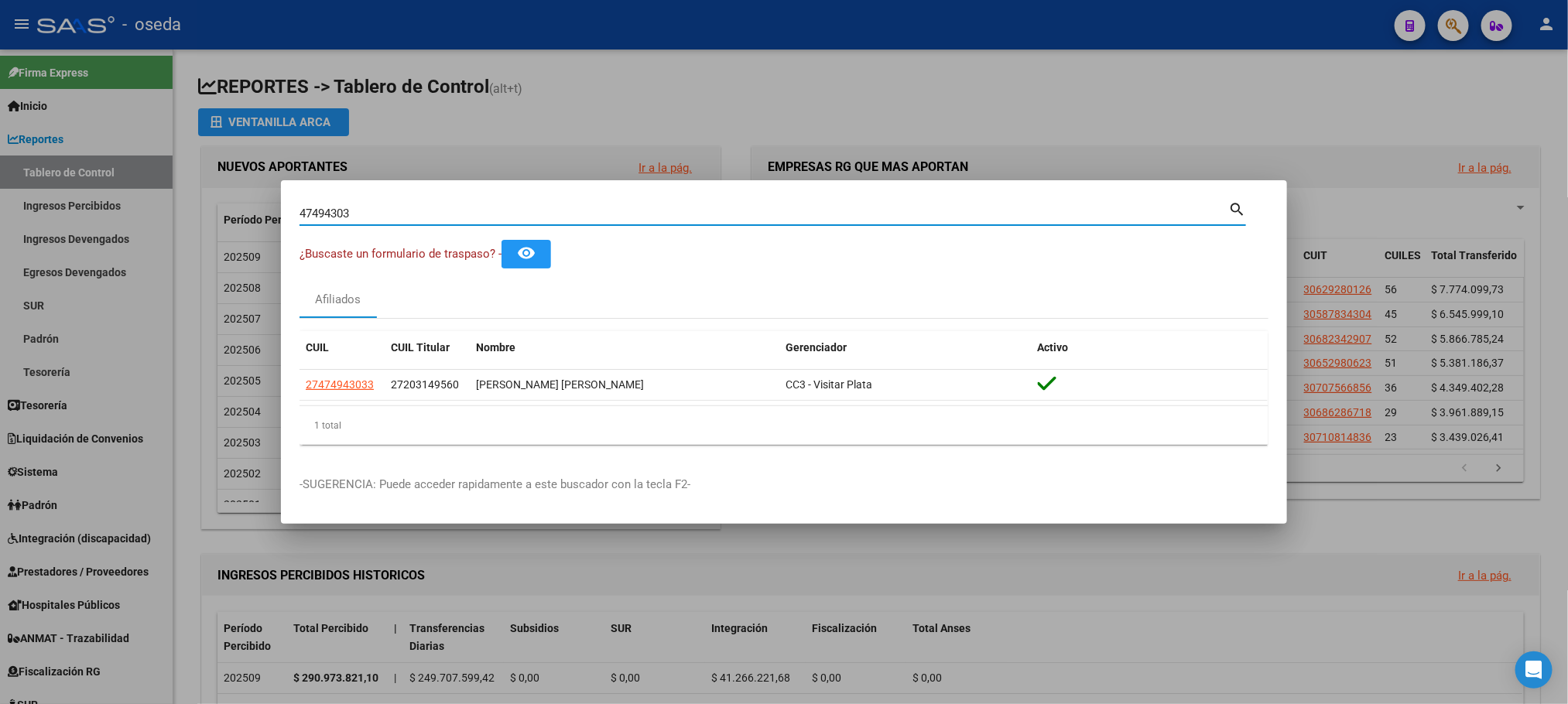
drag, startPoint x: 302, startPoint y: 204, endPoint x: 239, endPoint y: 198, distance: 63.3
click at [247, 198] on div "47494303 Buscar (apellido, dni, cuil, nro traspaso, cuit, obra social) search ¿…" at bounding box center [784, 352] width 1568 height 704
paste input "22133095"
type input "22133095"
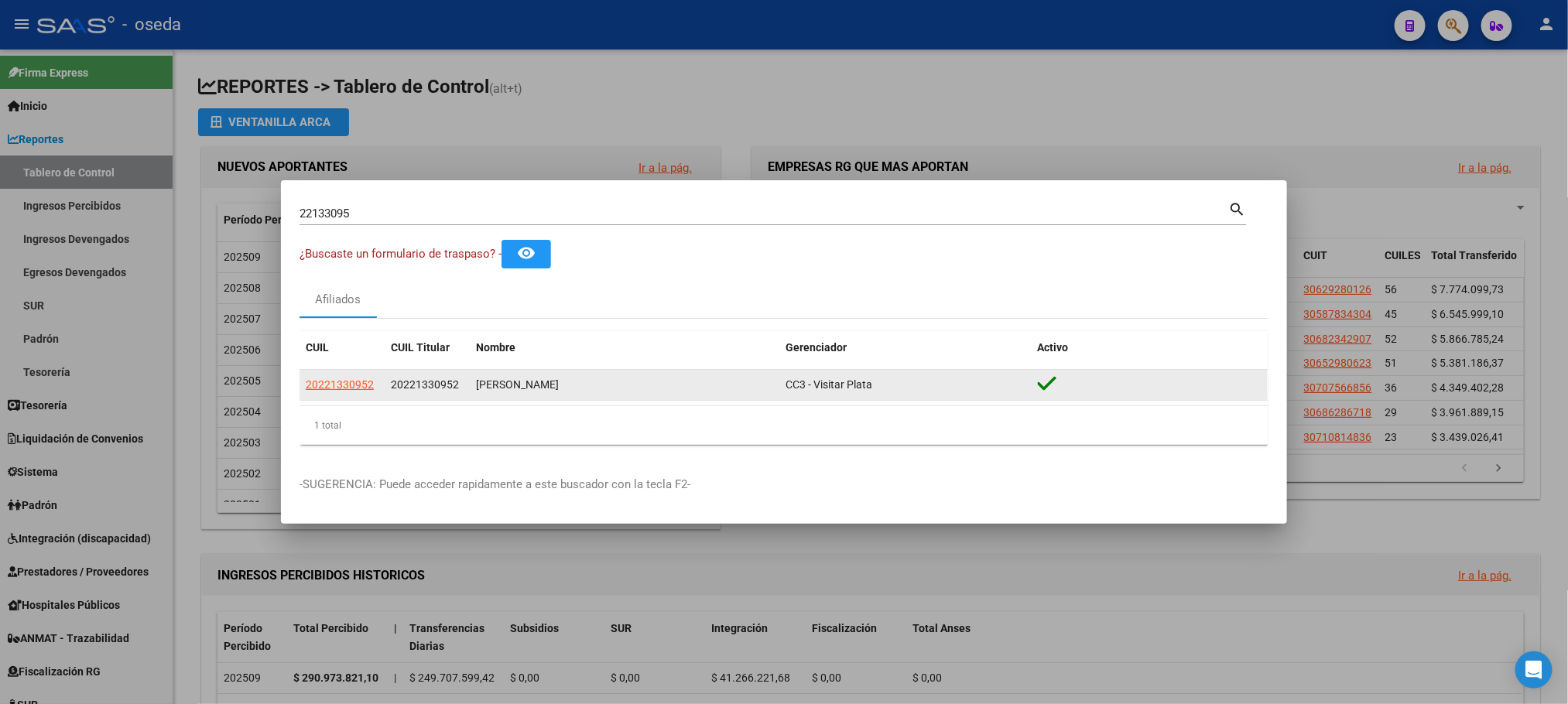
click at [365, 392] on app-link-go-to "20221330952" at bounding box center [340, 385] width 68 height 18
click at [360, 388] on span "20221330952" at bounding box center [340, 384] width 68 height 12
type textarea "20221330952"
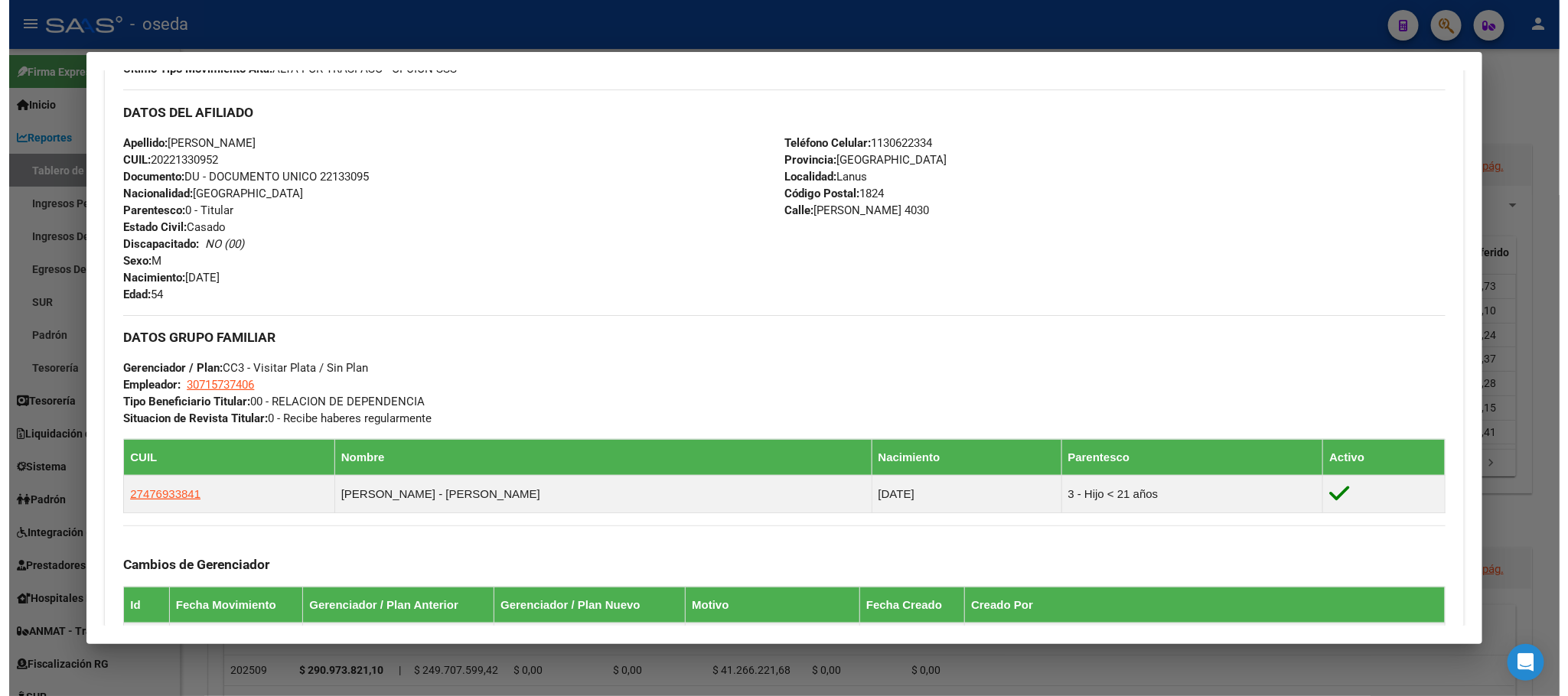
scroll to position [0, 0]
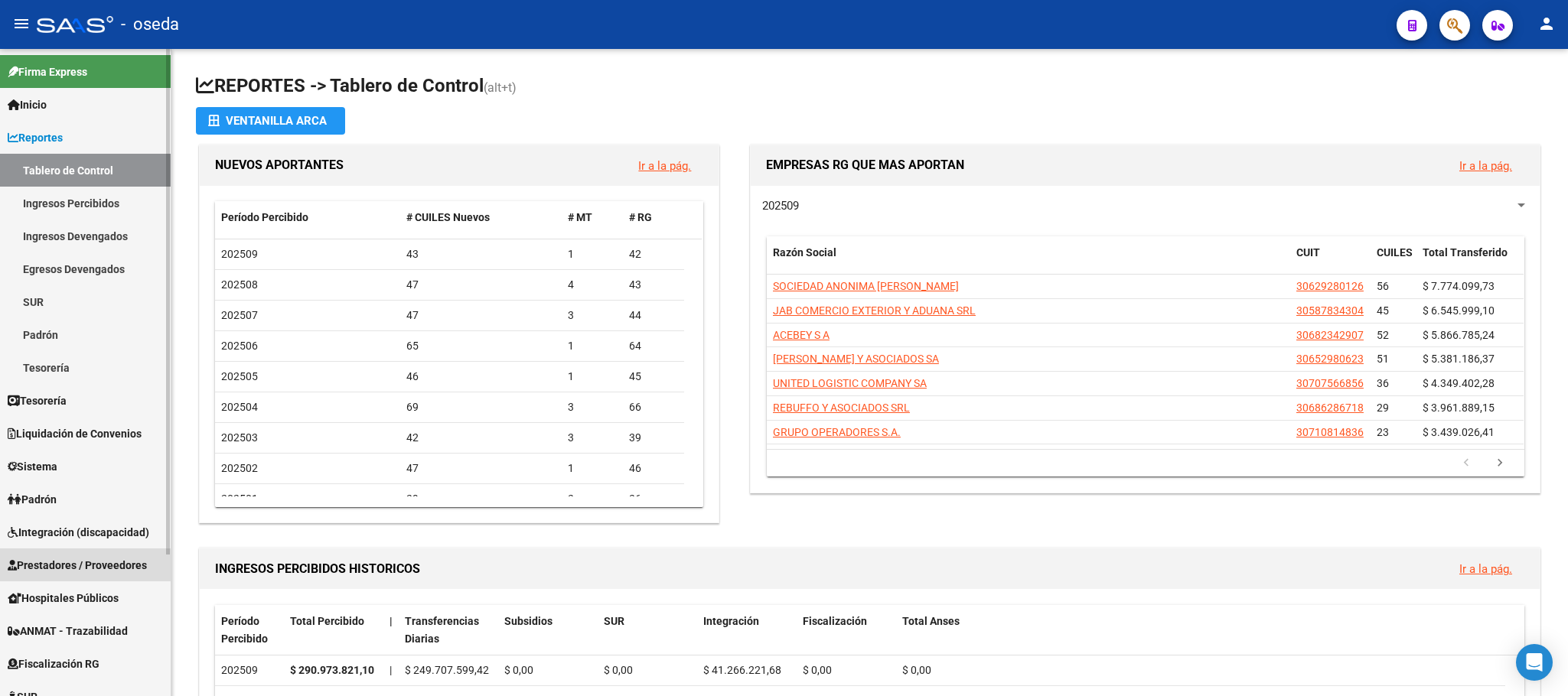
click at [108, 560] on span "Prestadores / Proveedores" at bounding box center [78, 565] width 139 height 17
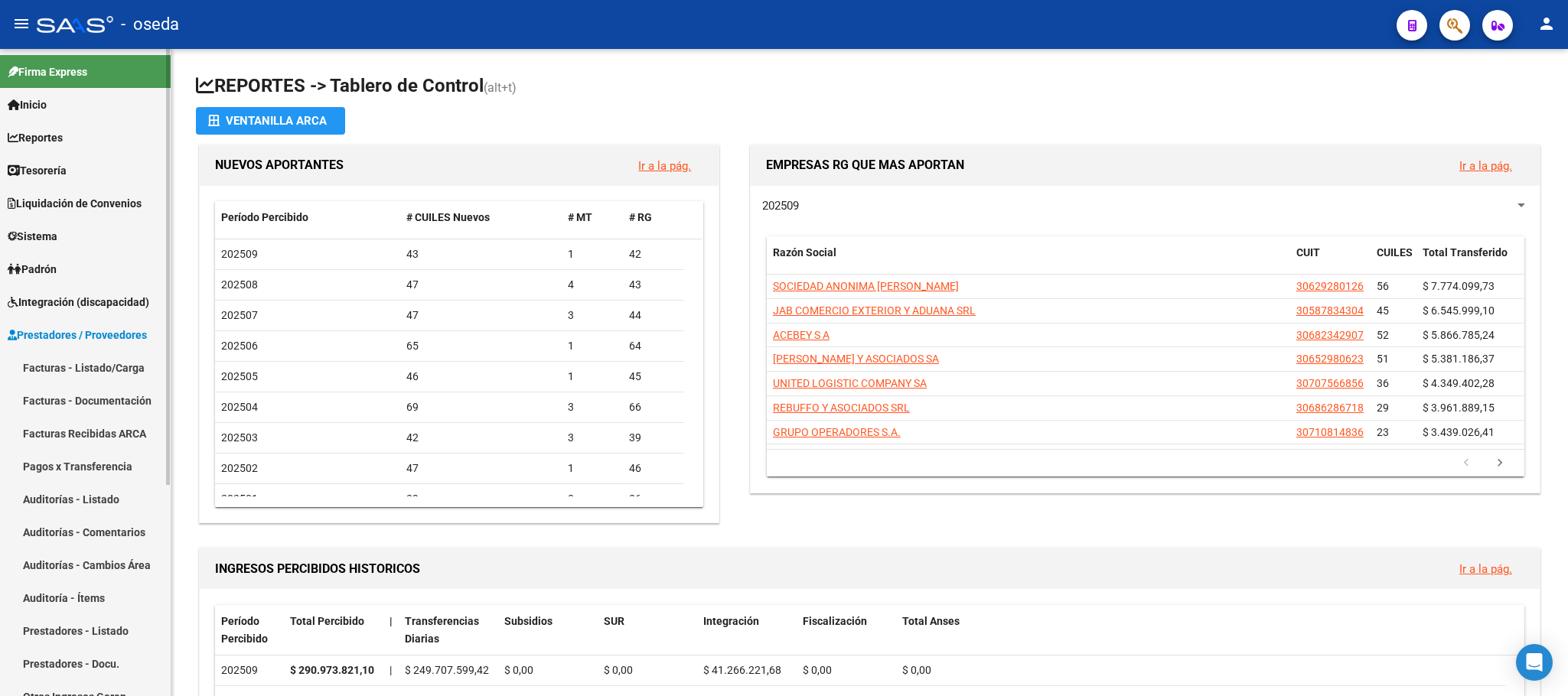
click at [104, 365] on link "Facturas - Listado/Carga" at bounding box center [85, 367] width 170 height 33
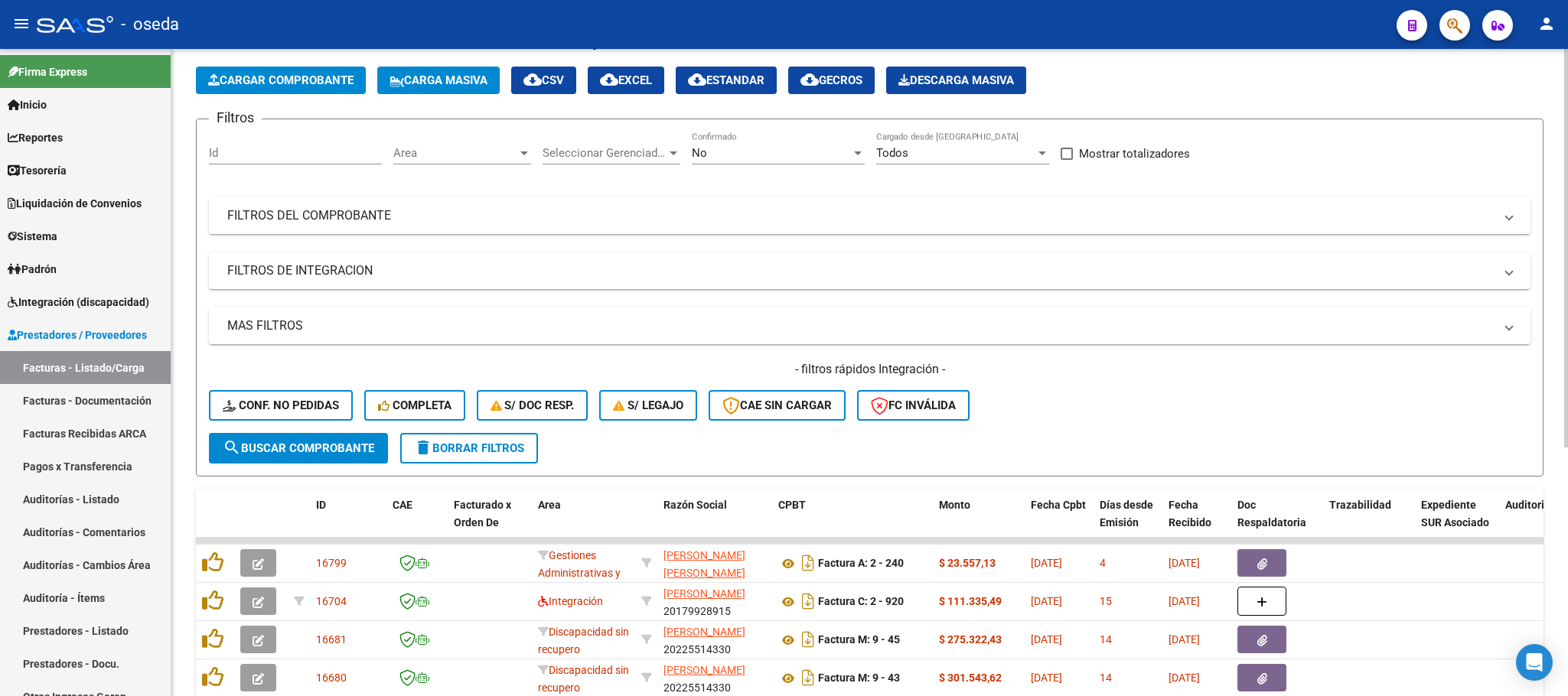
scroll to position [114, 0]
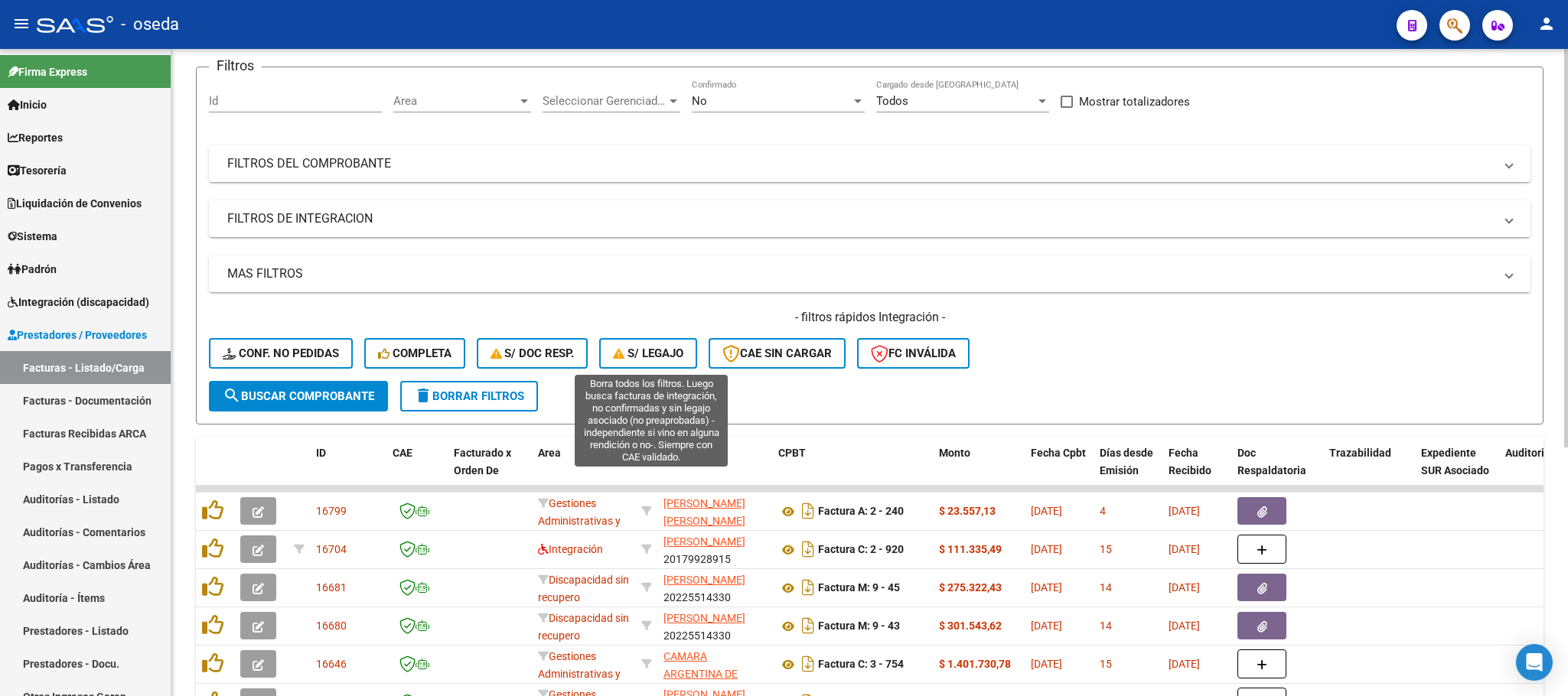
click at [655, 356] on span "S/ legajo" at bounding box center [648, 353] width 70 height 14
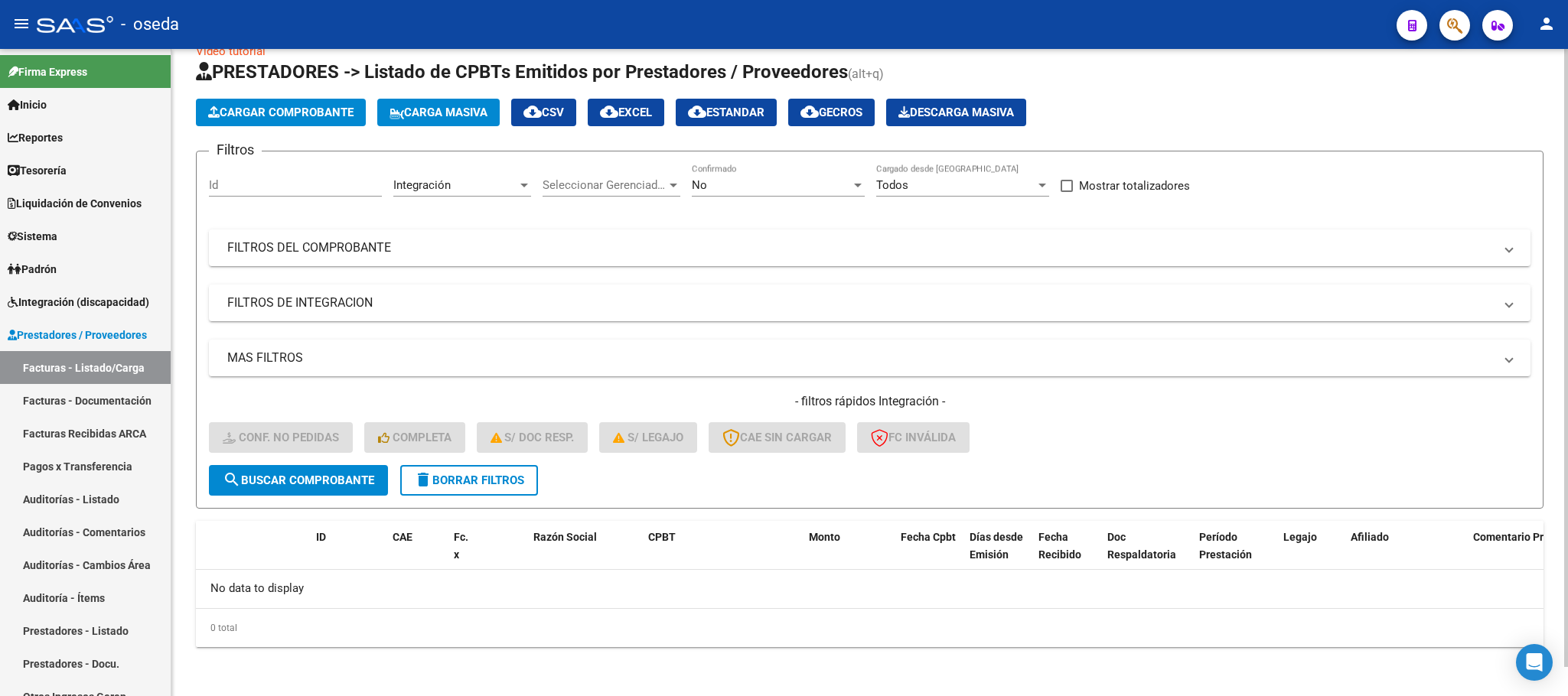
scroll to position [30, 0]
click at [510, 482] on span "delete Borrar Filtros" at bounding box center [469, 481] width 110 height 14
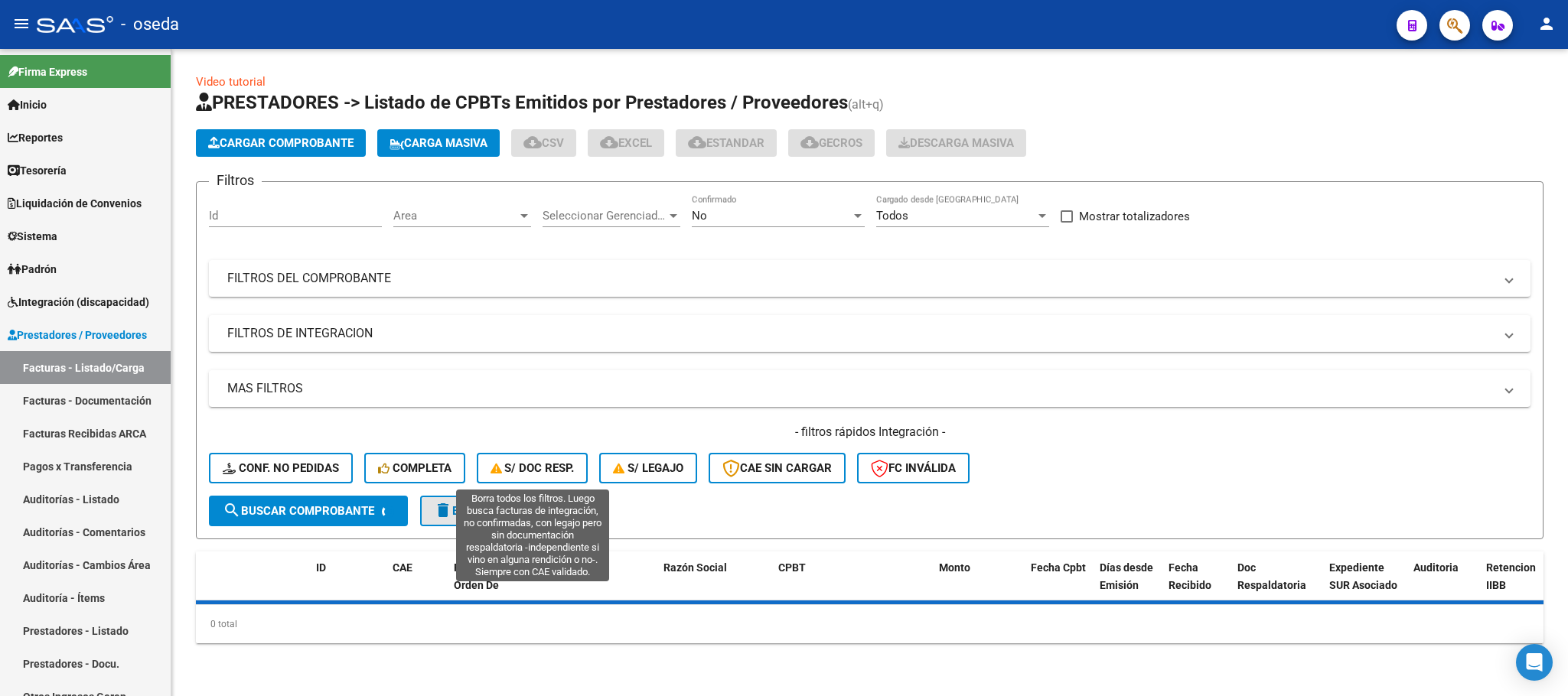
scroll to position [0, 0]
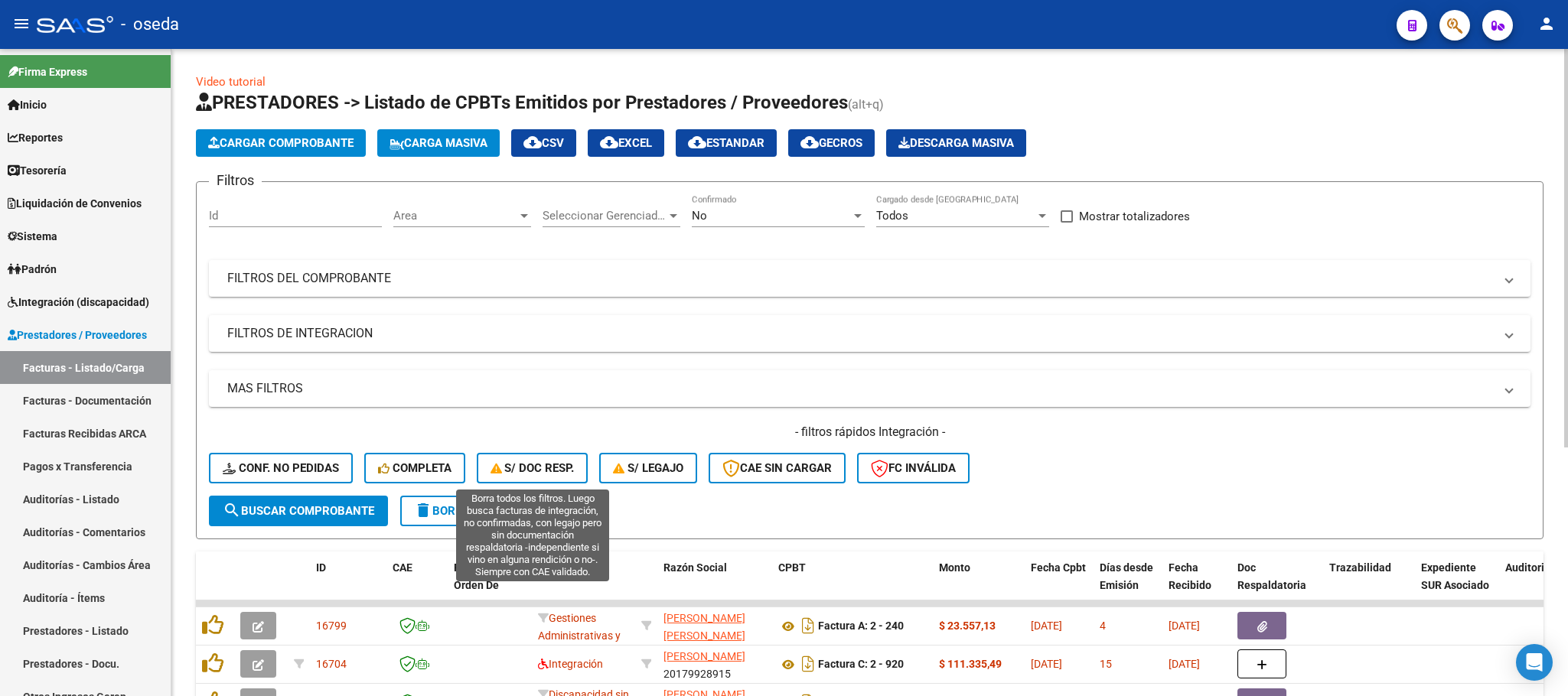
click at [519, 471] on span "S/ Doc Resp." at bounding box center [532, 468] width 84 height 14
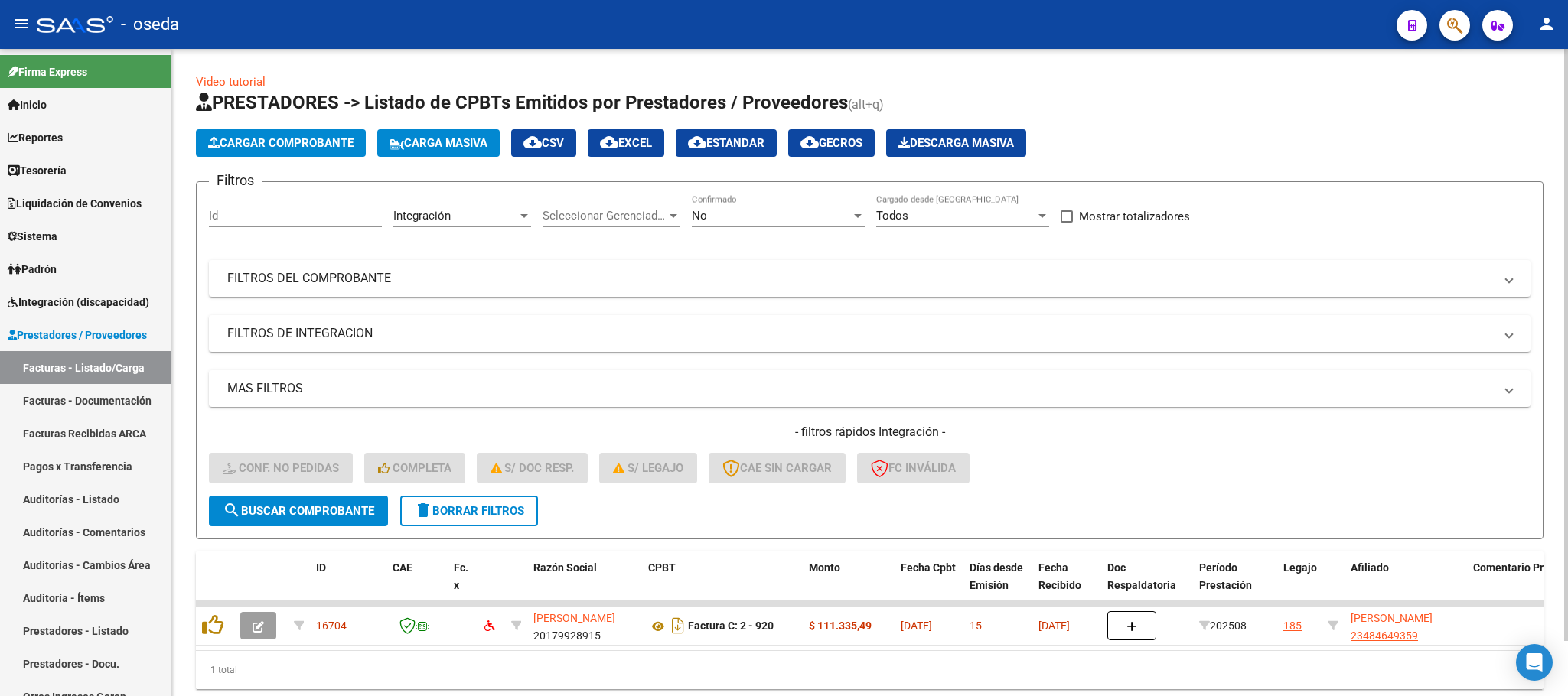
click at [528, 501] on button "delete Borrar Filtros" at bounding box center [469, 511] width 138 height 30
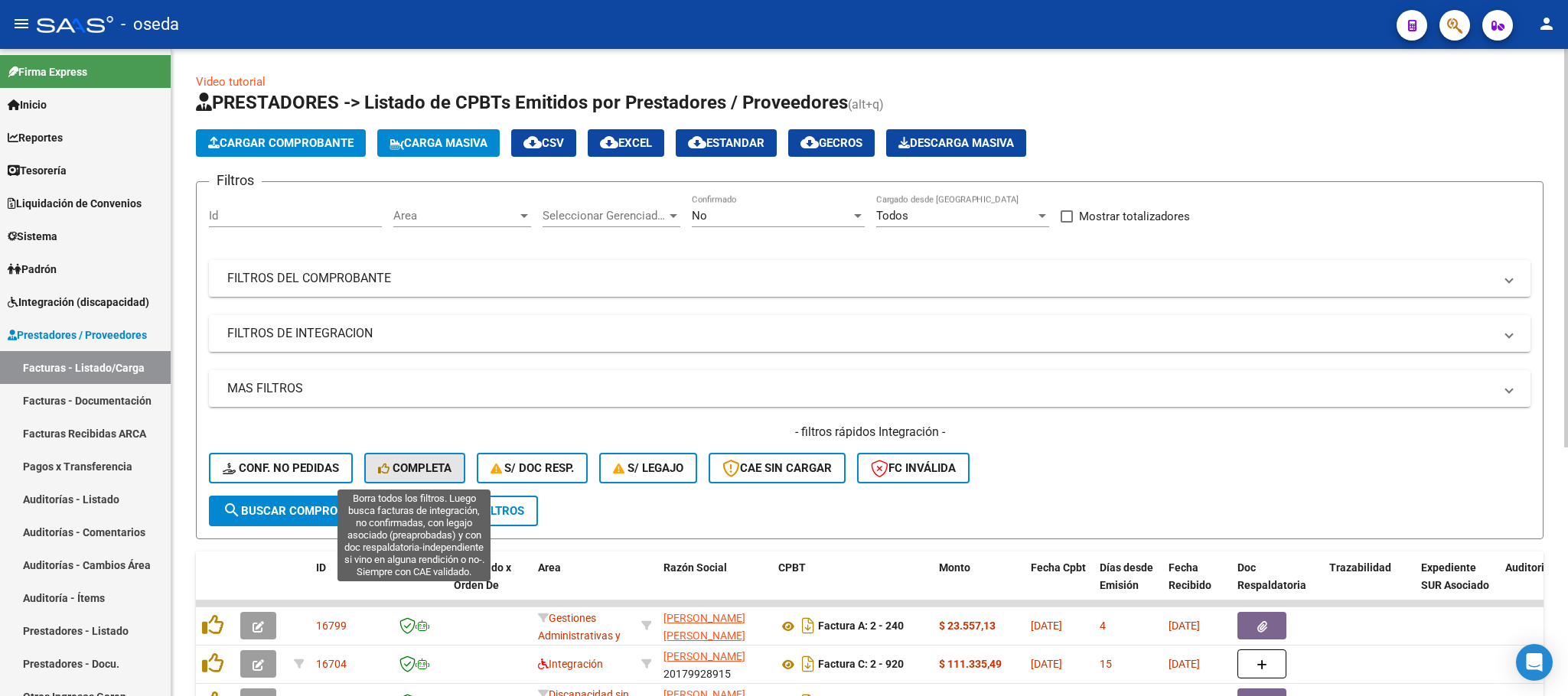
click at [416, 468] on span "Completa" at bounding box center [414, 468] width 74 height 14
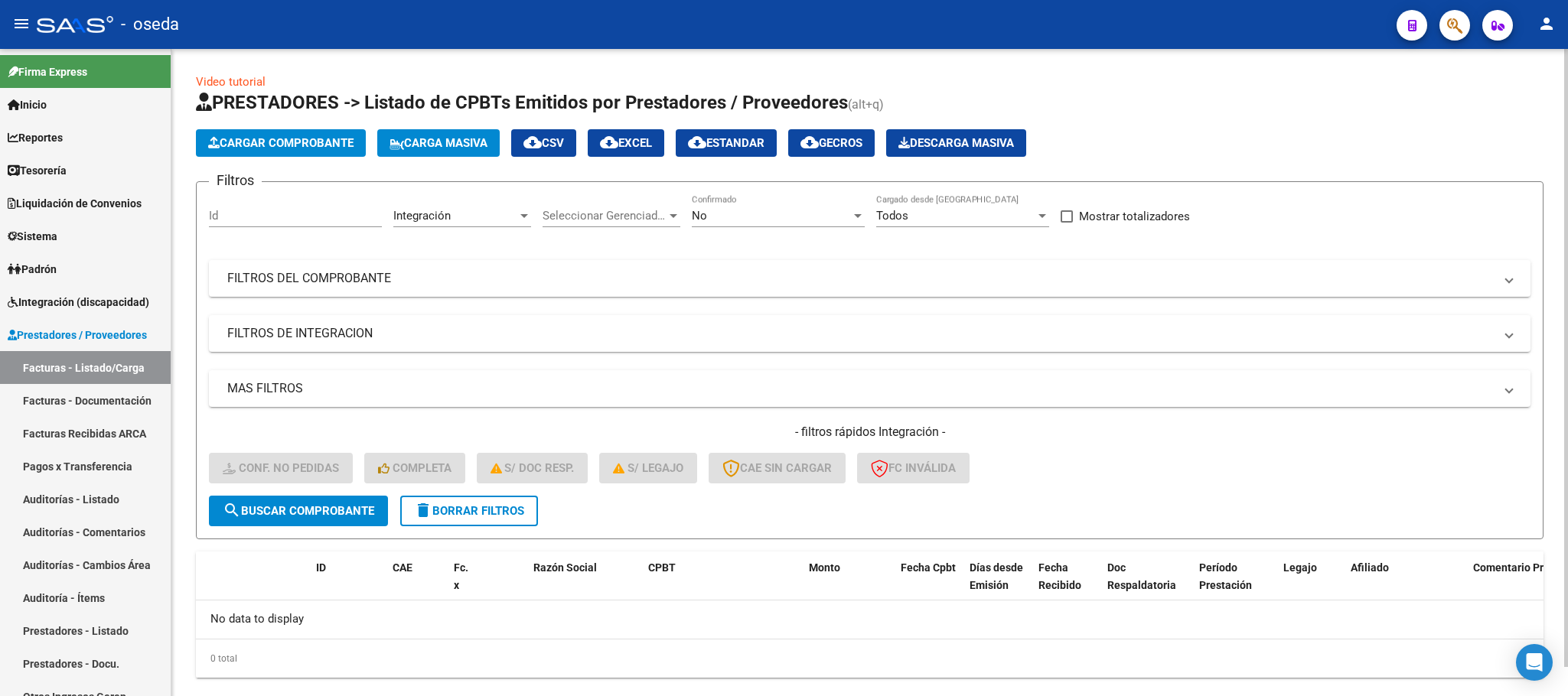
click at [462, 507] on span "delete Borrar Filtros" at bounding box center [469, 510] width 110 height 14
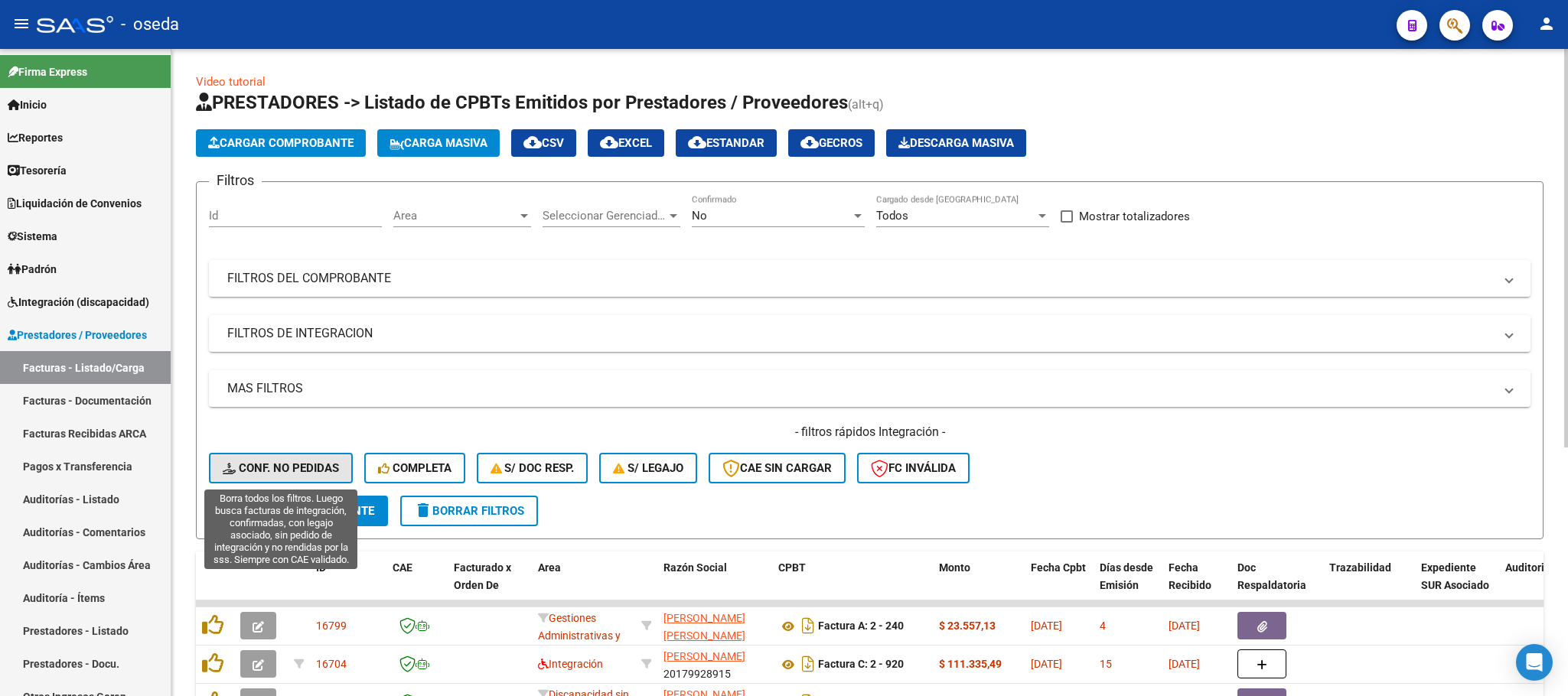
click at [294, 466] on span "Conf. no pedidas" at bounding box center [280, 468] width 116 height 14
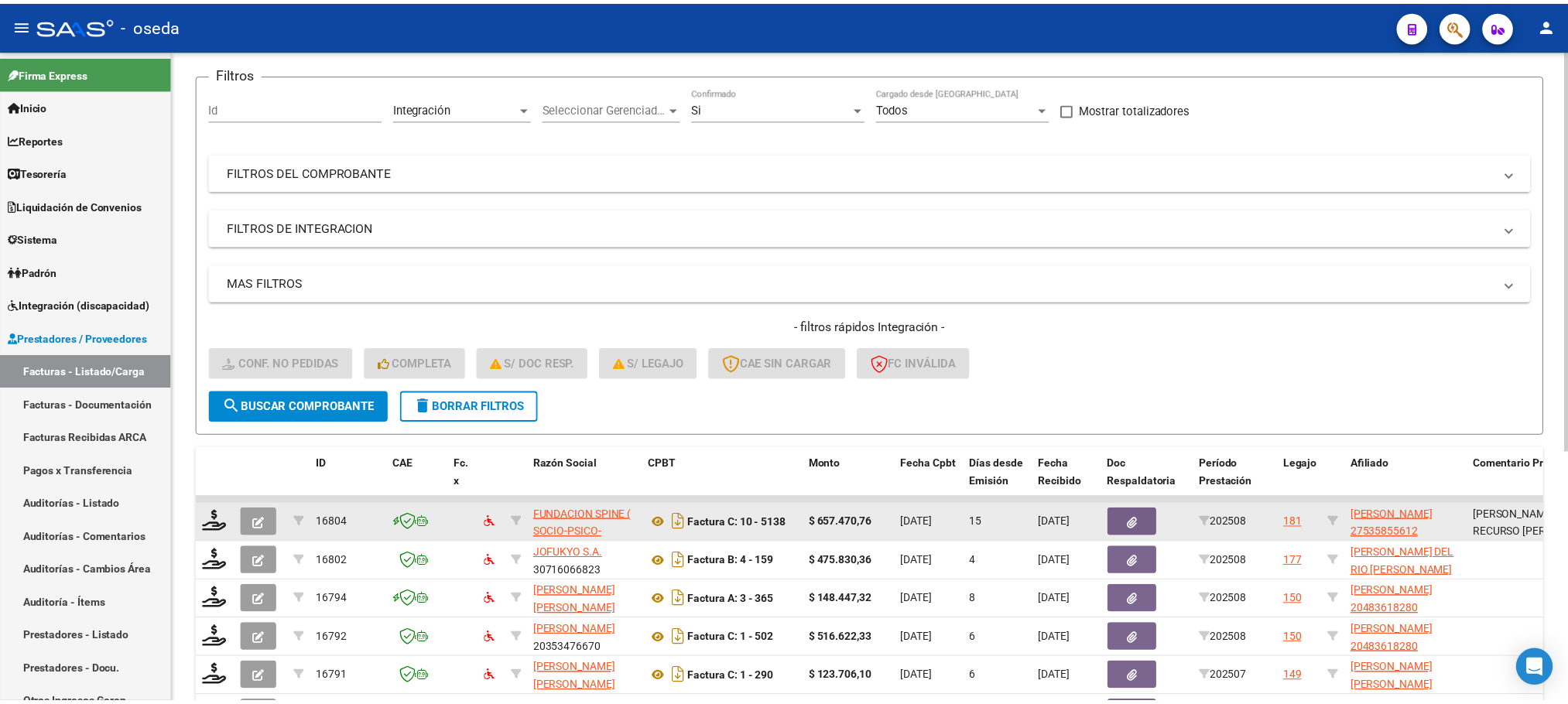
scroll to position [116, 0]
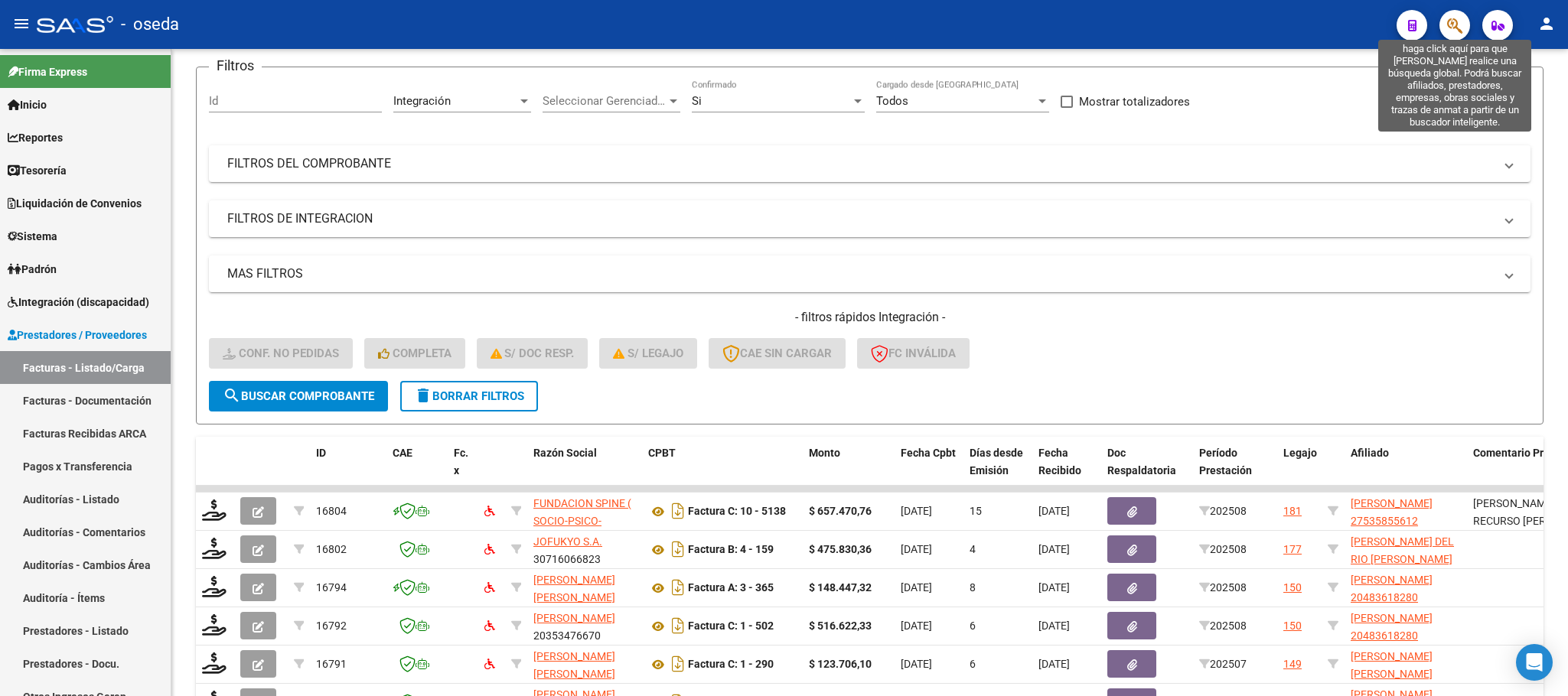
click at [1460, 17] on icon "button" at bounding box center [1454, 26] width 15 height 18
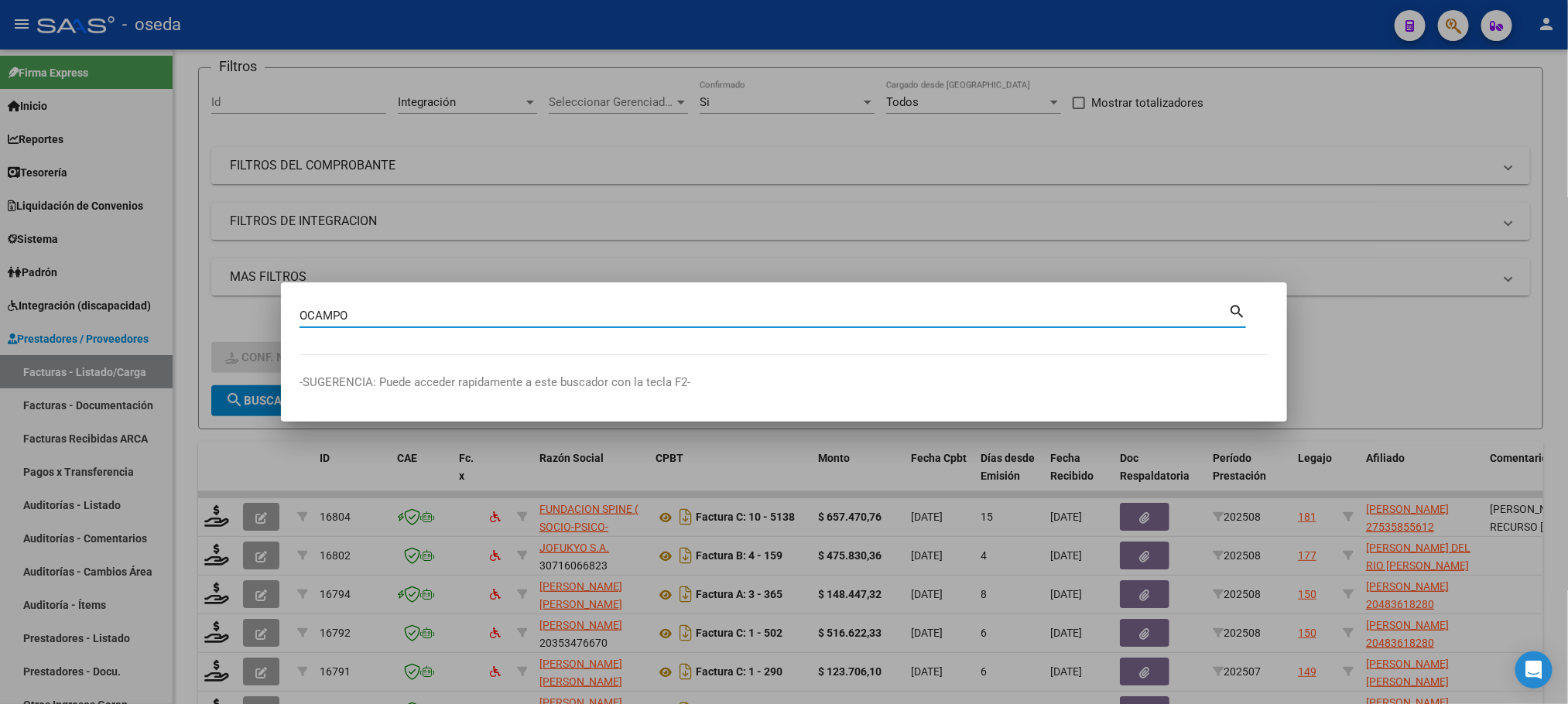
type input "OCAMPO"
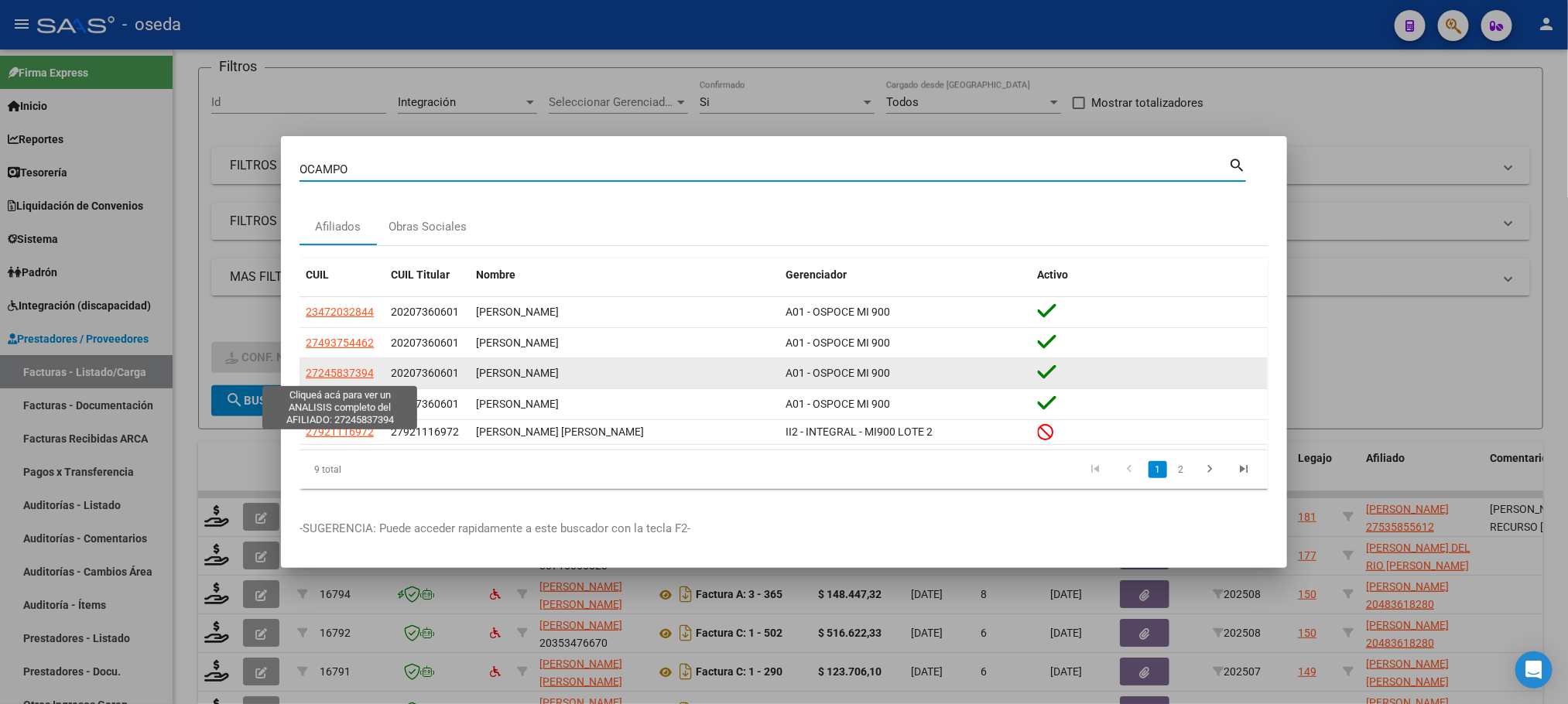
click at [353, 377] on span "27245837394" at bounding box center [340, 372] width 68 height 12
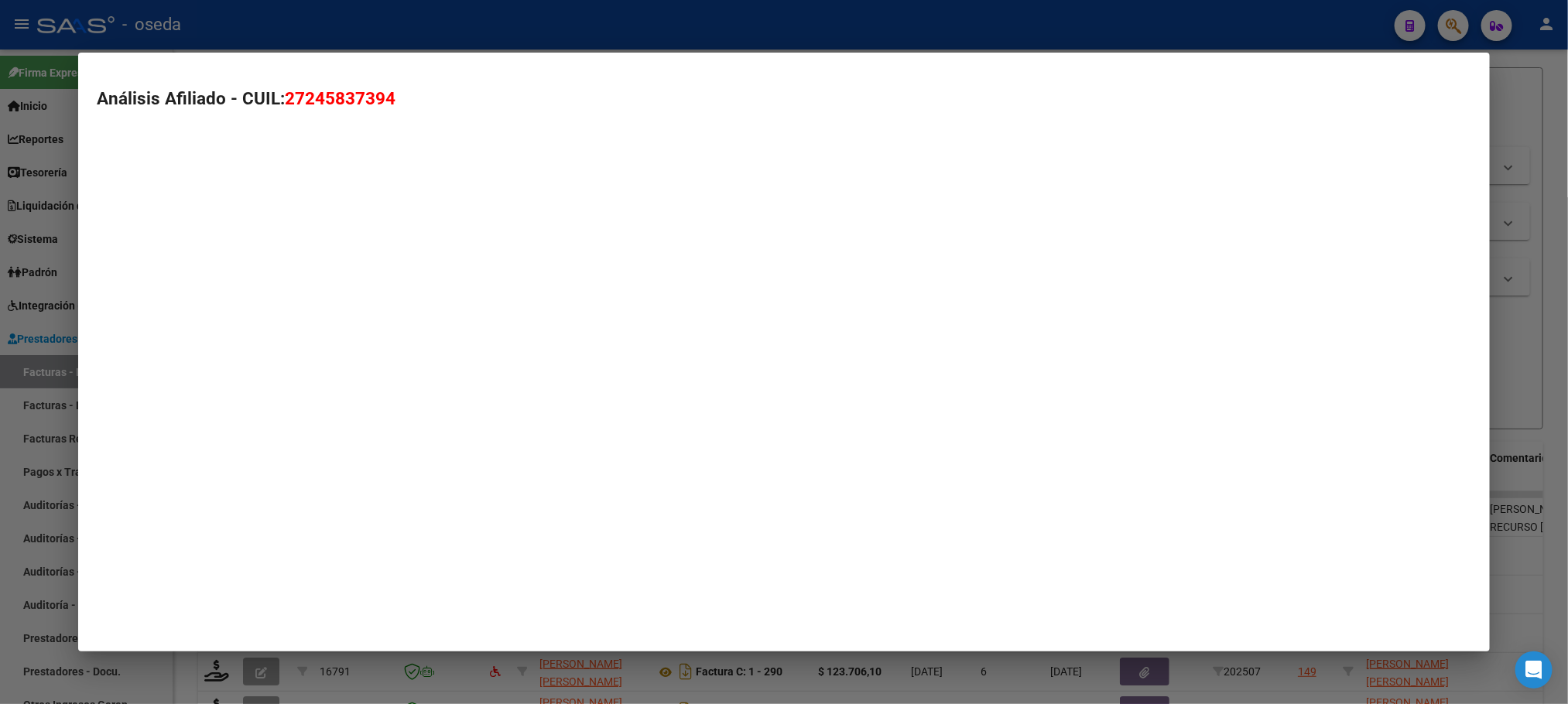
type textarea "27245837394"
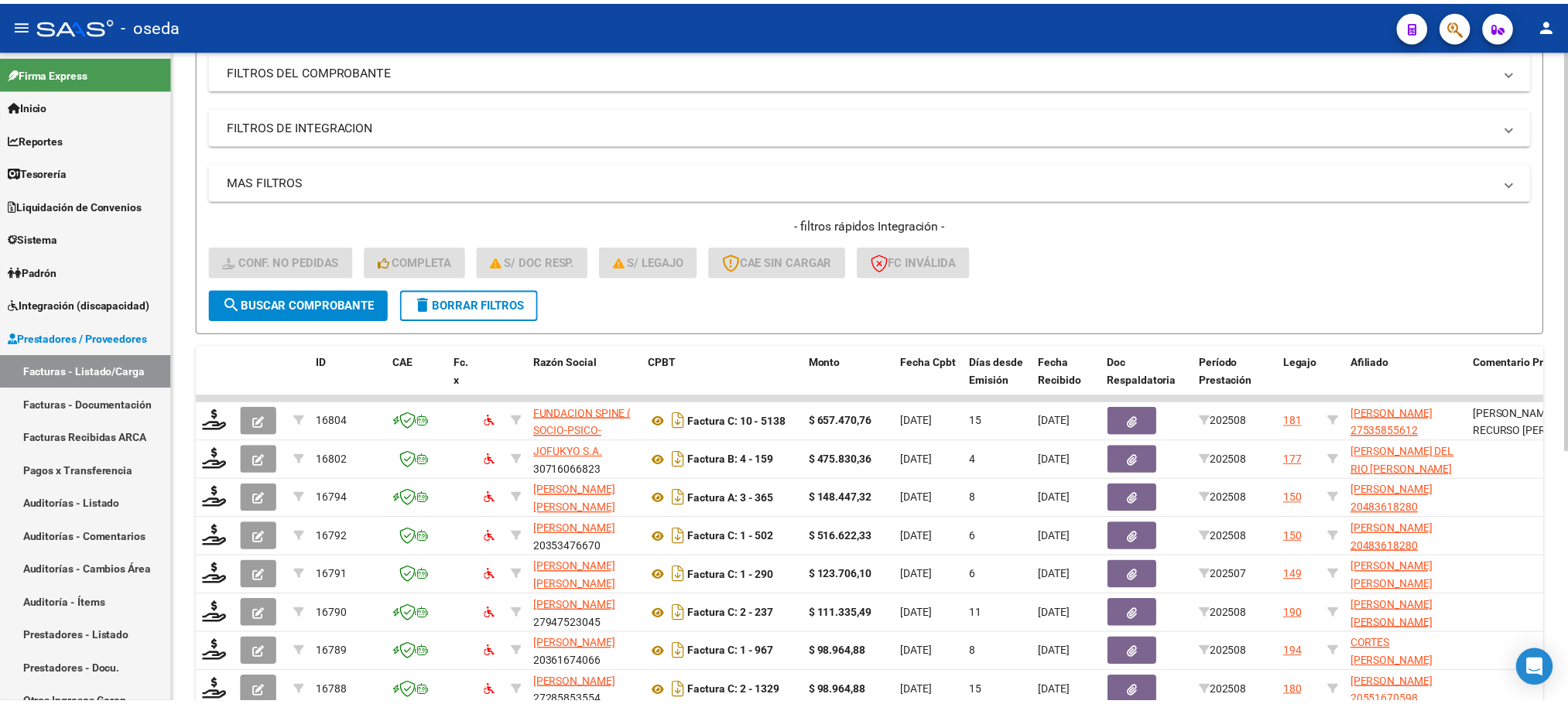
scroll to position [232, 0]
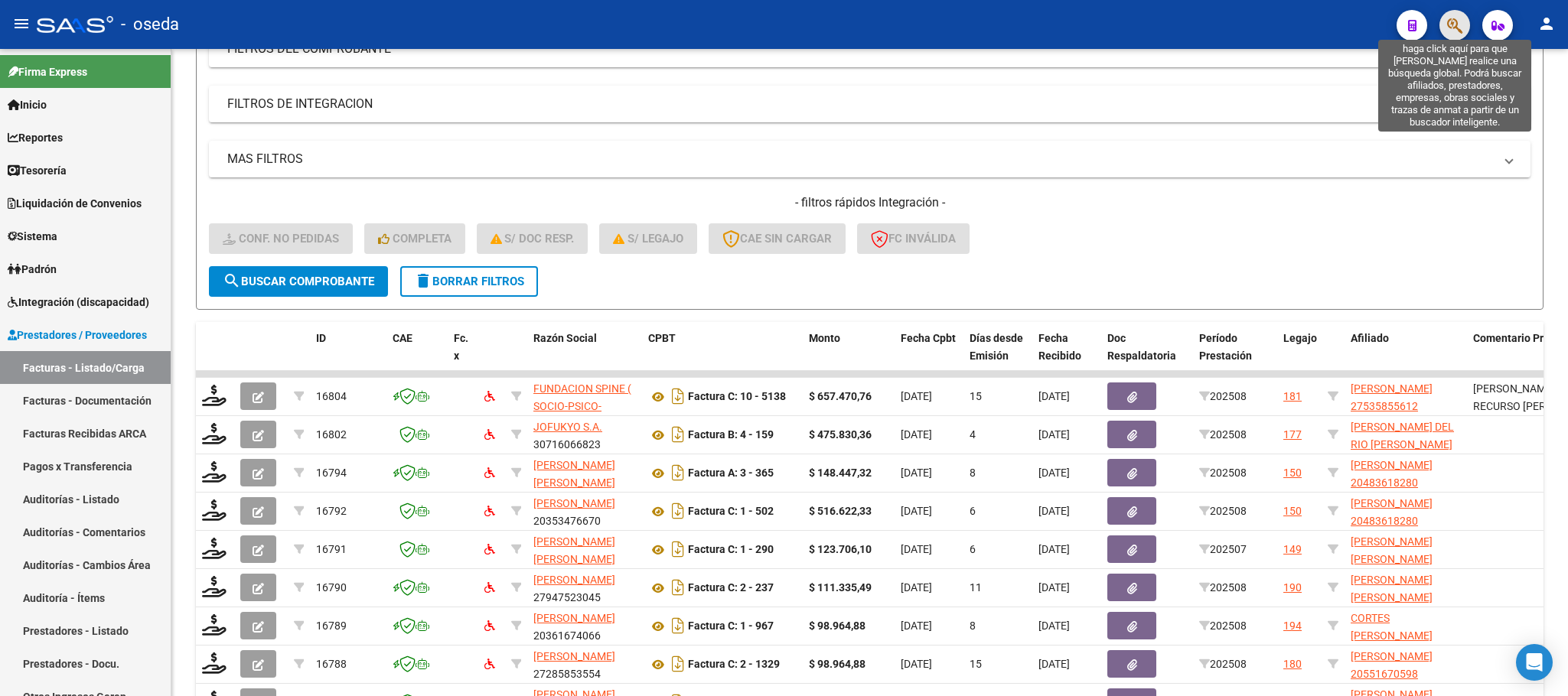
click at [1448, 24] on icon "button" at bounding box center [1454, 26] width 15 height 18
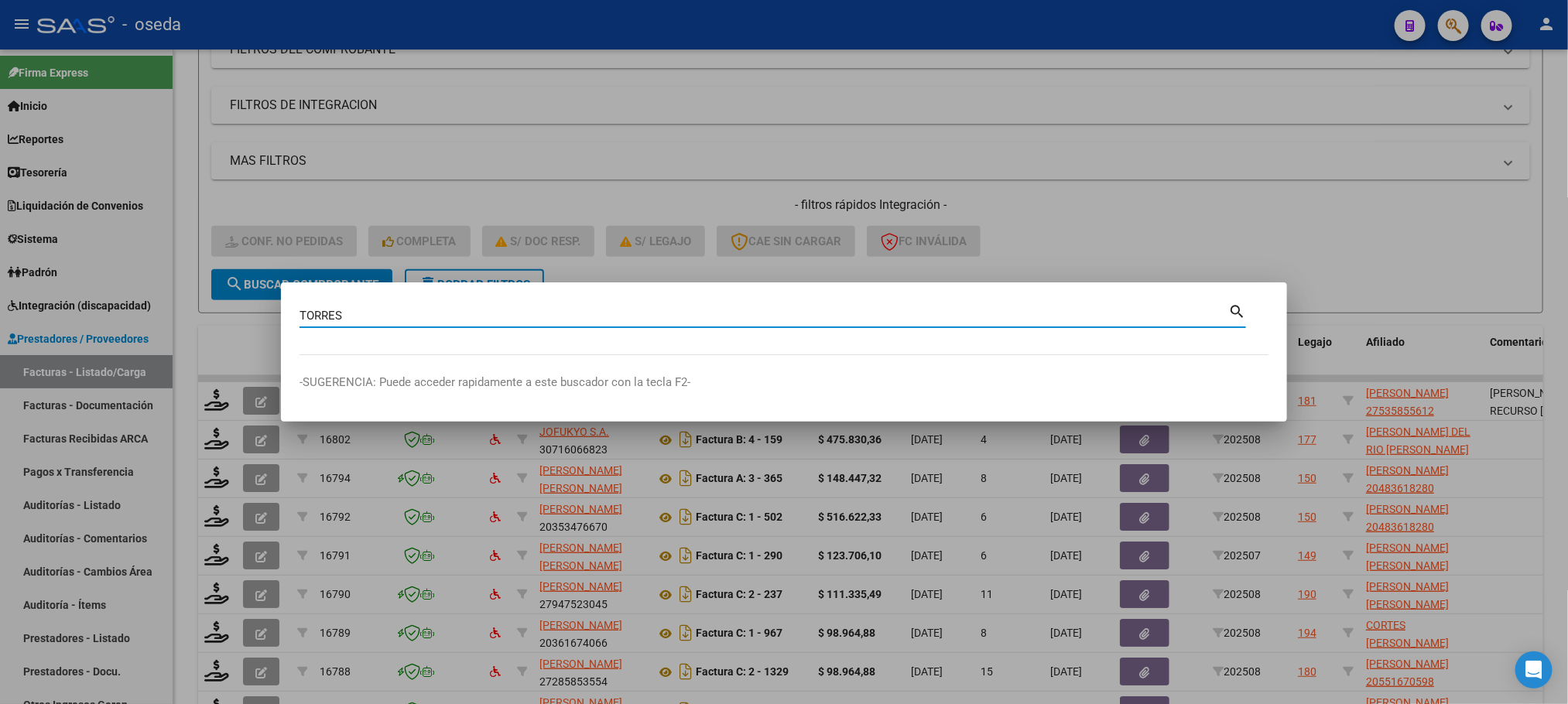
type input "TORRES"
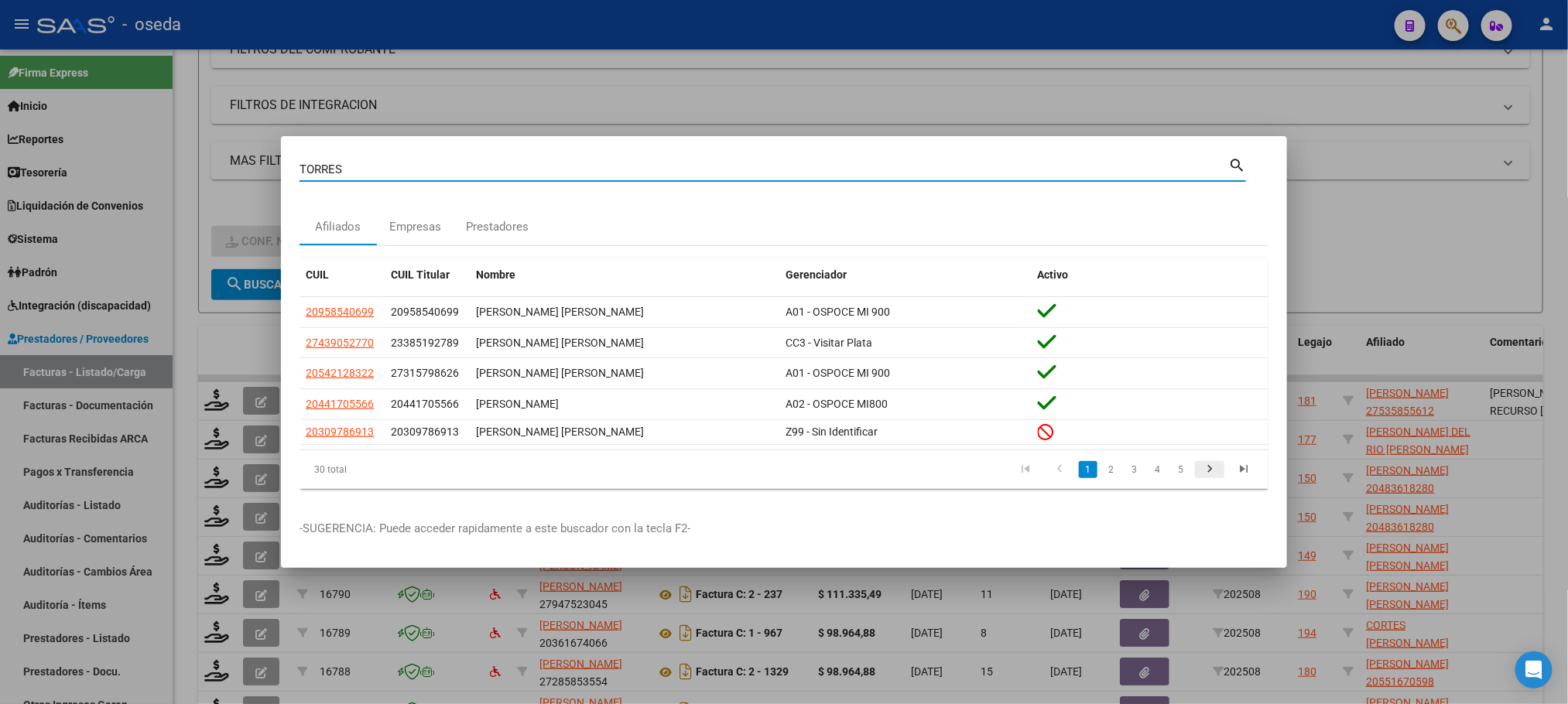
click at [1218, 467] on icon "go to next page" at bounding box center [1209, 471] width 20 height 19
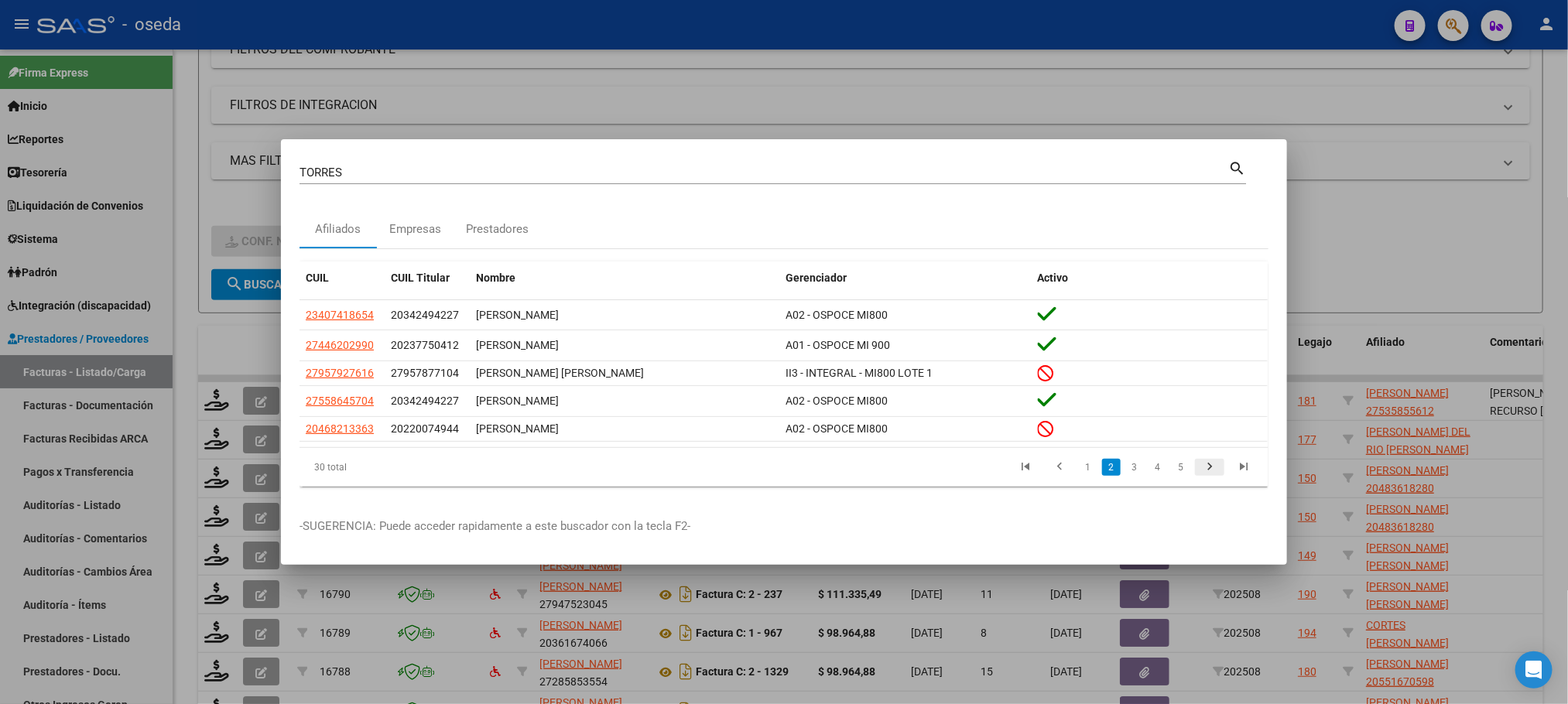
click at [1215, 465] on icon "go to next page" at bounding box center [1209, 469] width 20 height 19
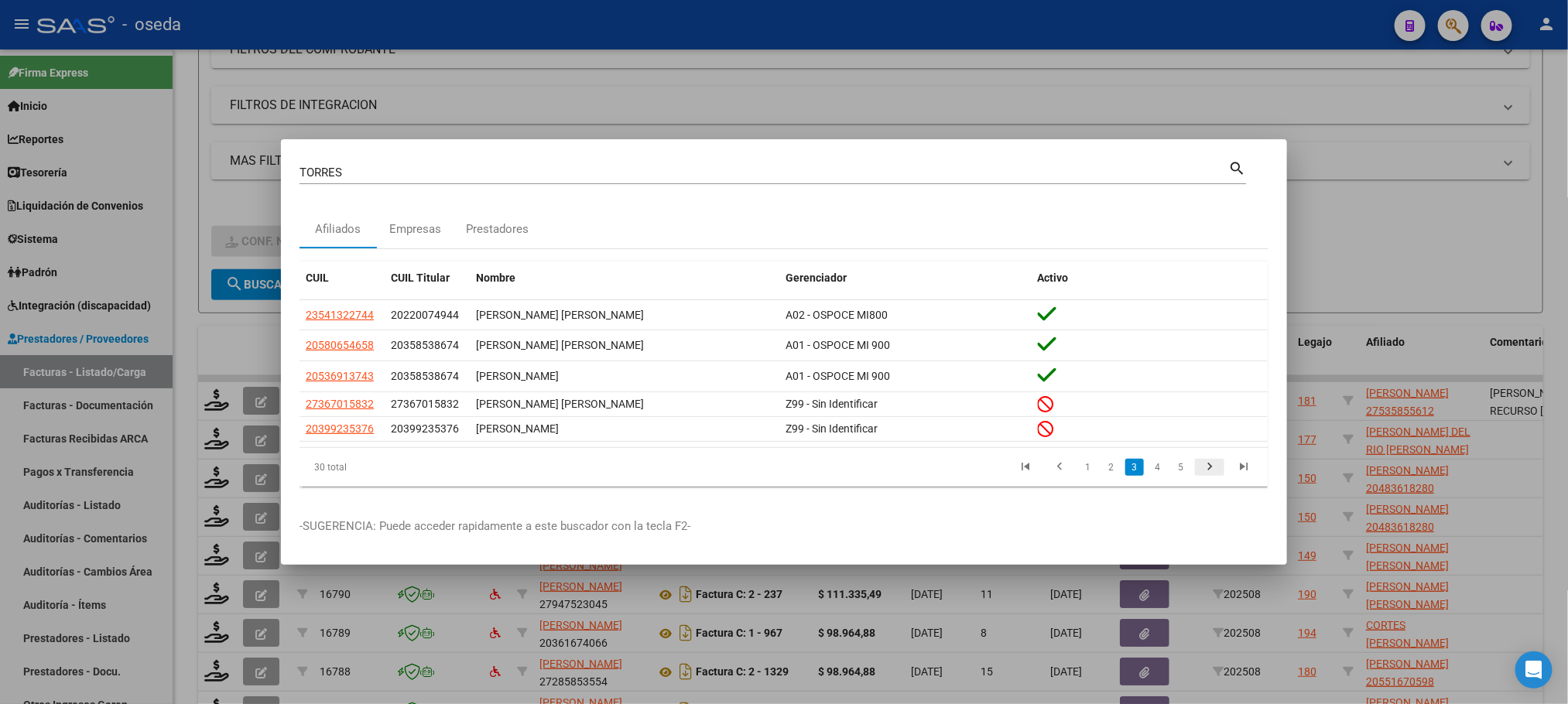
click at [1215, 465] on icon "go to next page" at bounding box center [1209, 469] width 20 height 19
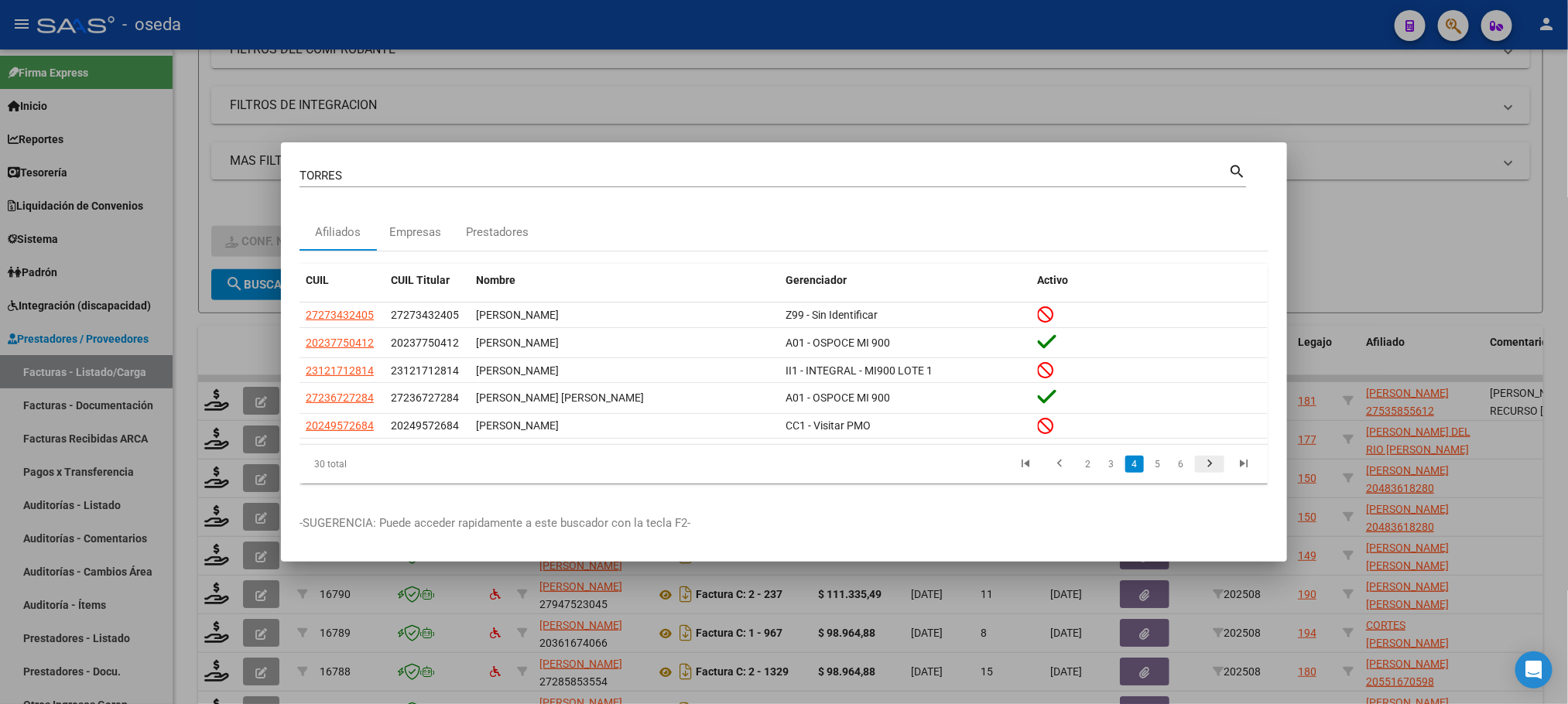
click at [1215, 465] on icon "go to next page" at bounding box center [1209, 465] width 20 height 19
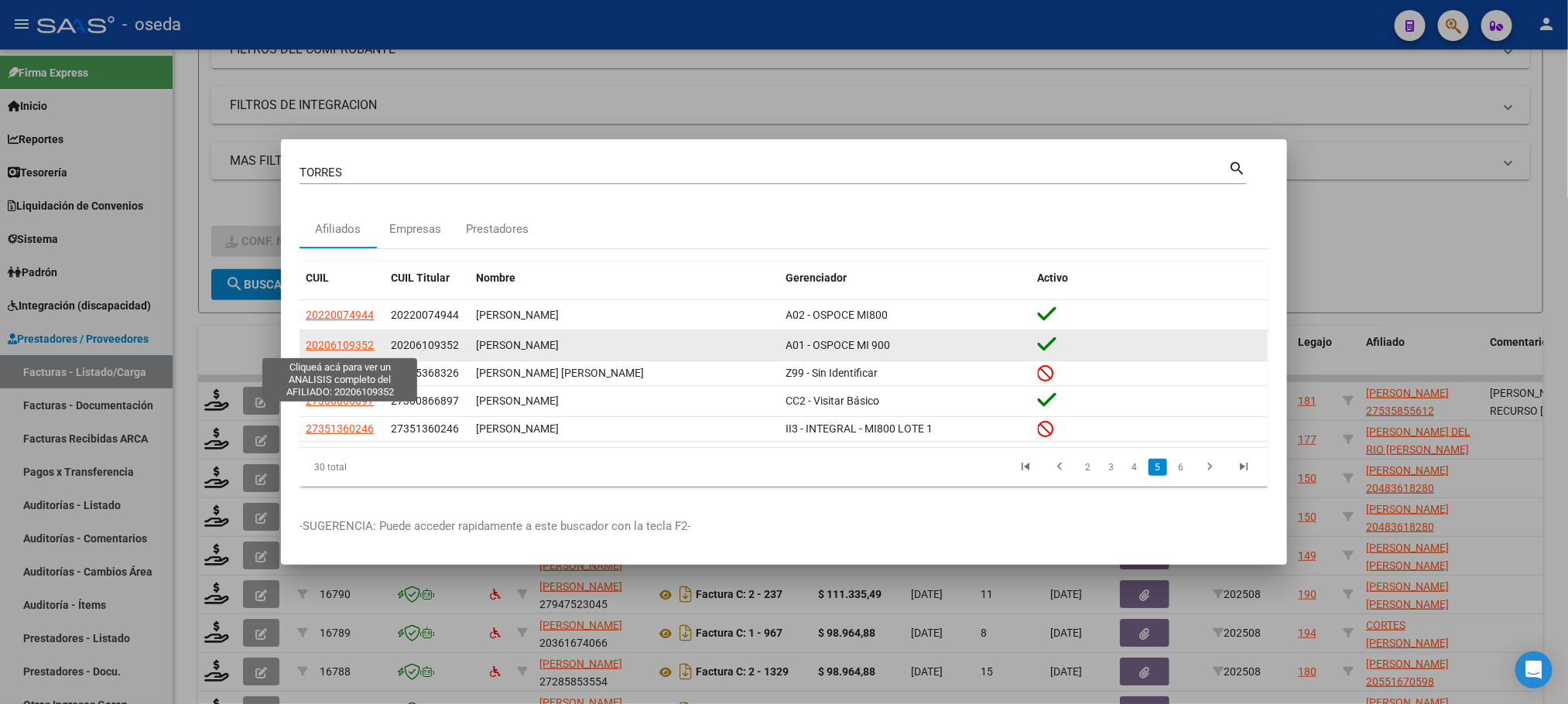
click at [326, 344] on span "20206109352" at bounding box center [340, 345] width 68 height 12
type textarea "20206109352"
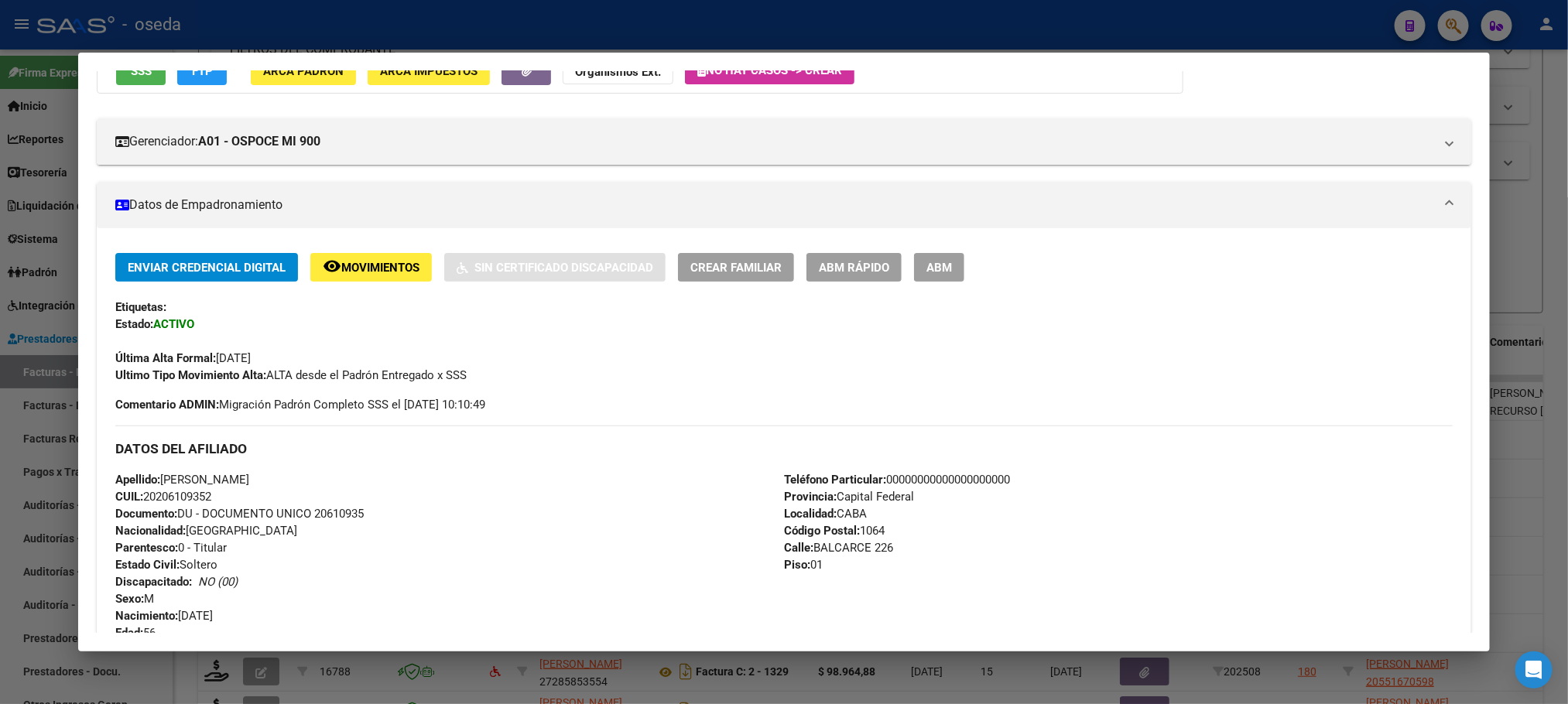
scroll to position [0, 0]
